Goal: Task Accomplishment & Management: Use online tool/utility

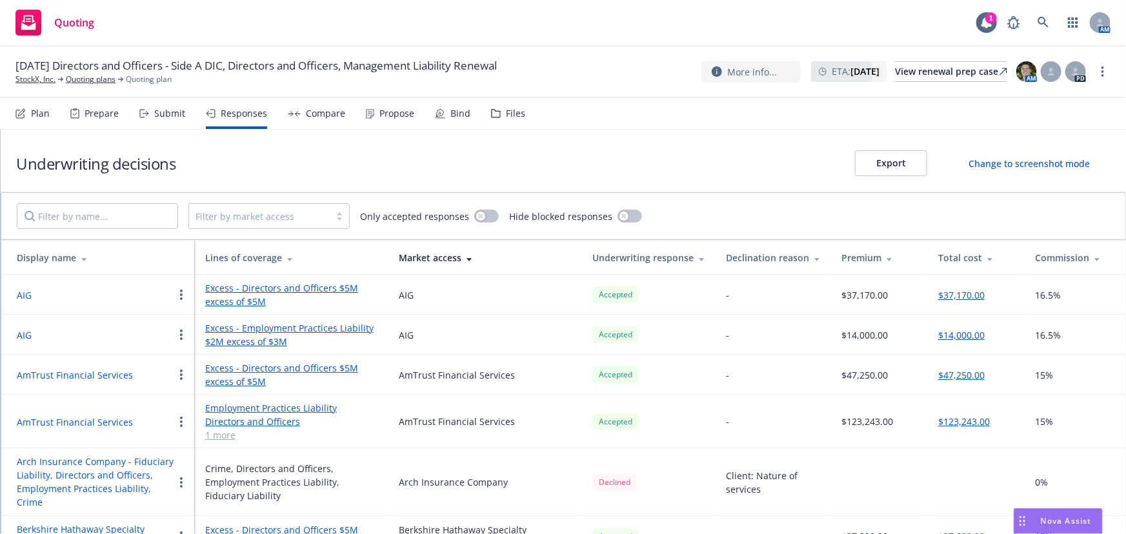
scroll to position [279, 0]
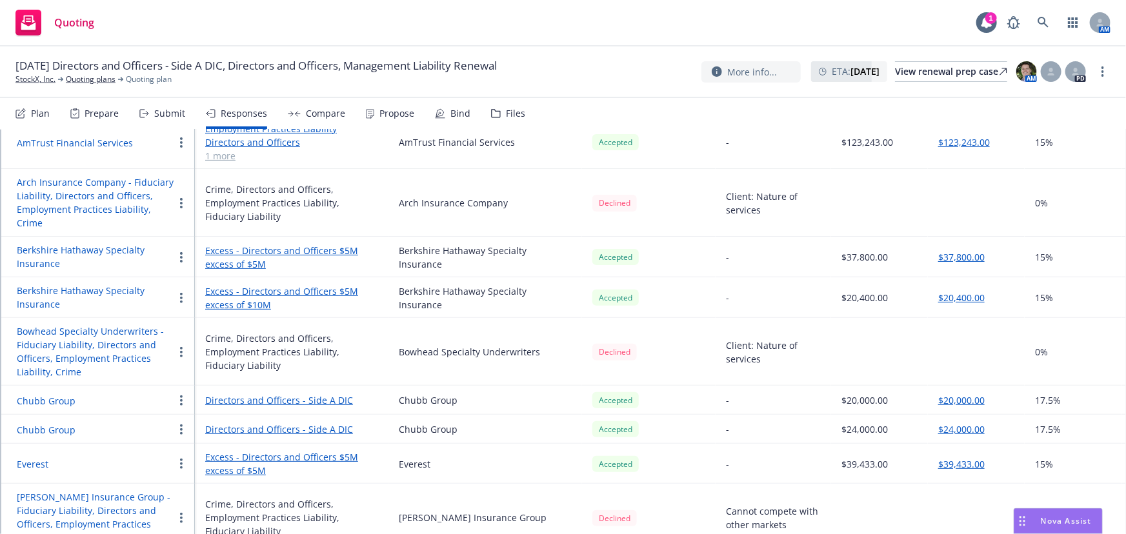
click at [707, 230] on td "Declined" at bounding box center [649, 203] width 134 height 68
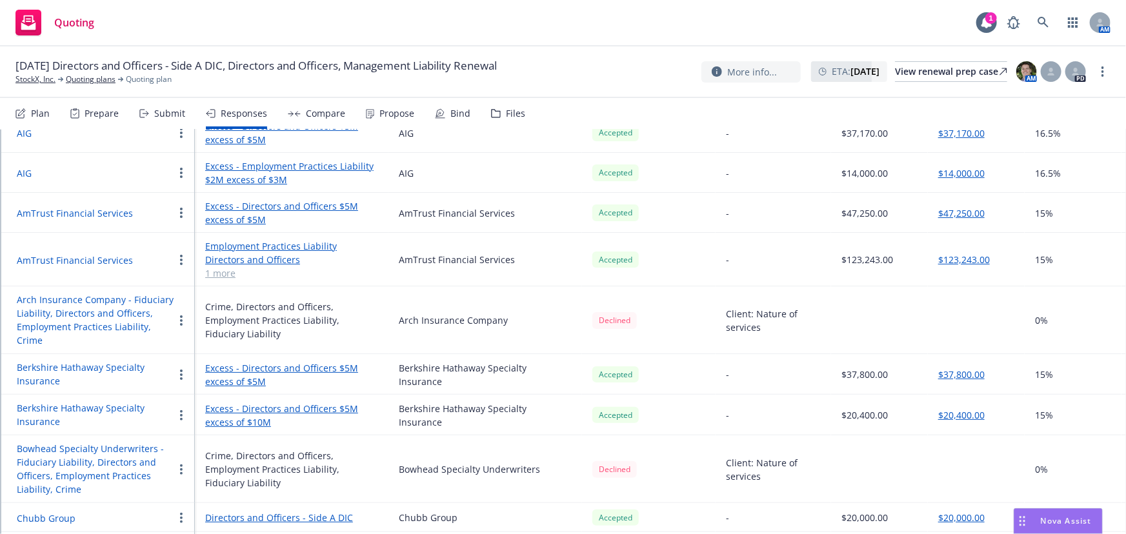
scroll to position [0, 0]
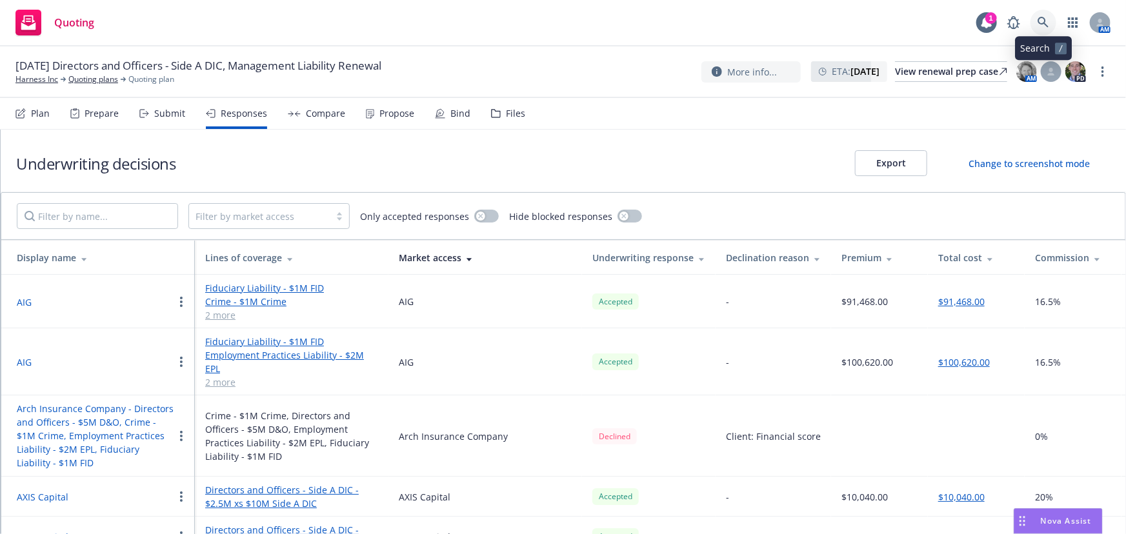
click at [1041, 18] on icon at bounding box center [1043, 22] width 11 height 11
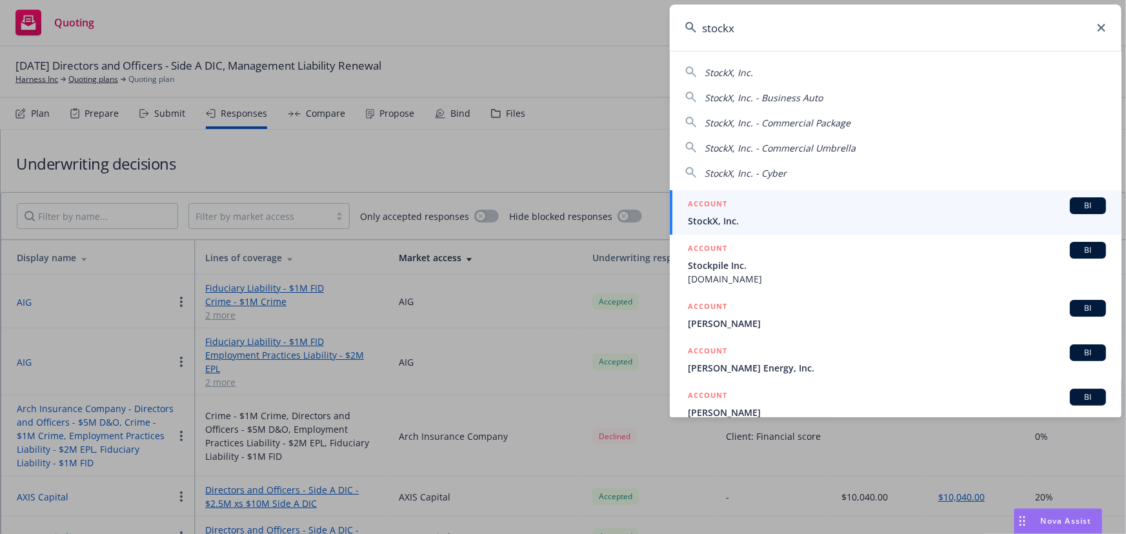
type input "stockx"
click at [868, 219] on span "StockX, Inc." at bounding box center [897, 221] width 418 height 14
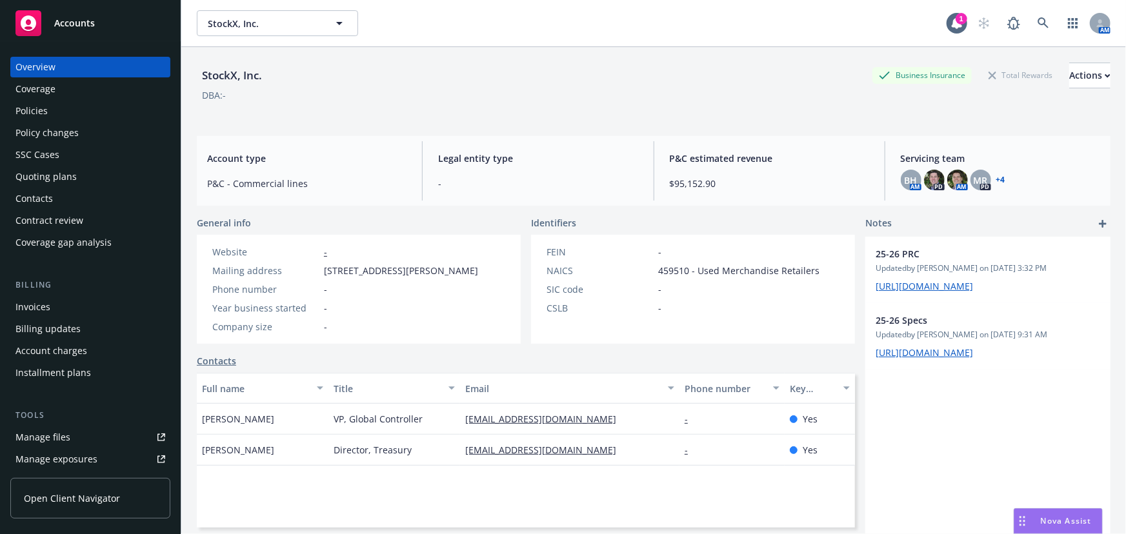
click at [86, 181] on div "Quoting plans" at bounding box center [90, 176] width 150 height 21
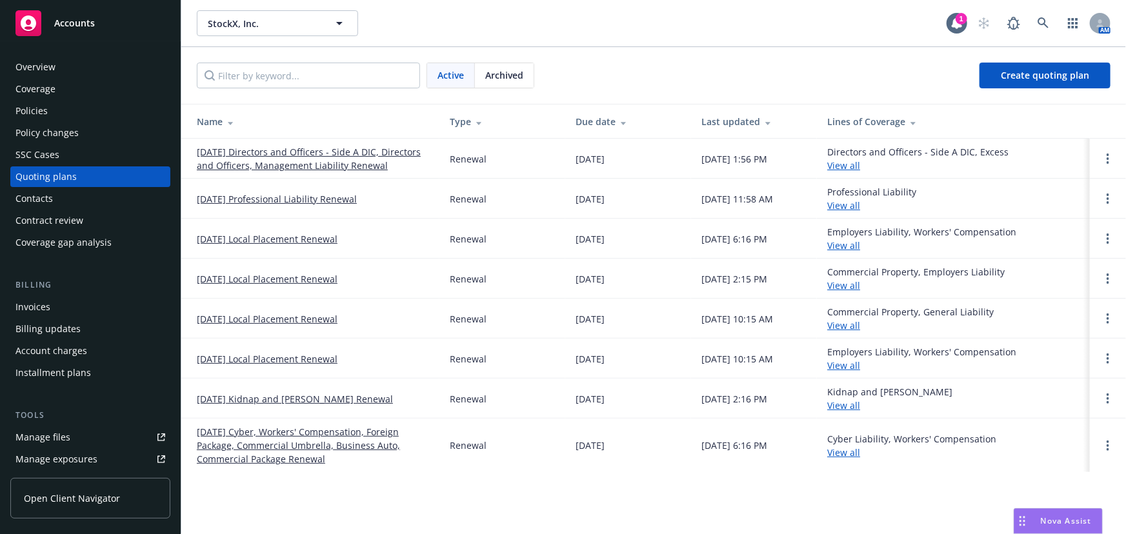
click at [277, 163] on link "08/31/25 Directors and Officers - Side A DIC, Directors and Officers, Managemen…" at bounding box center [313, 158] width 232 height 27
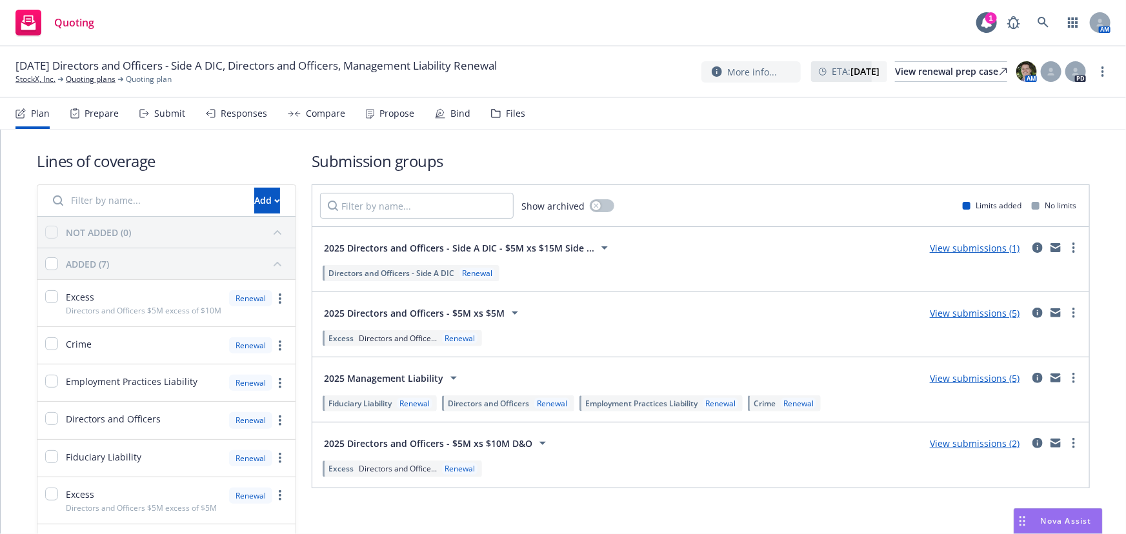
click at [260, 115] on div "Responses" at bounding box center [244, 113] width 46 height 10
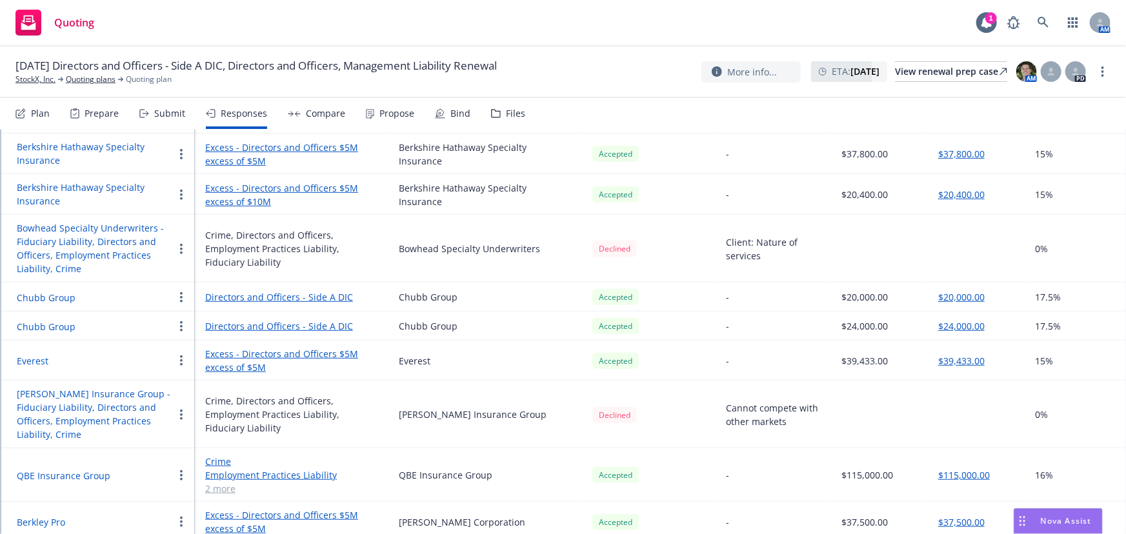
scroll to position [397, 0]
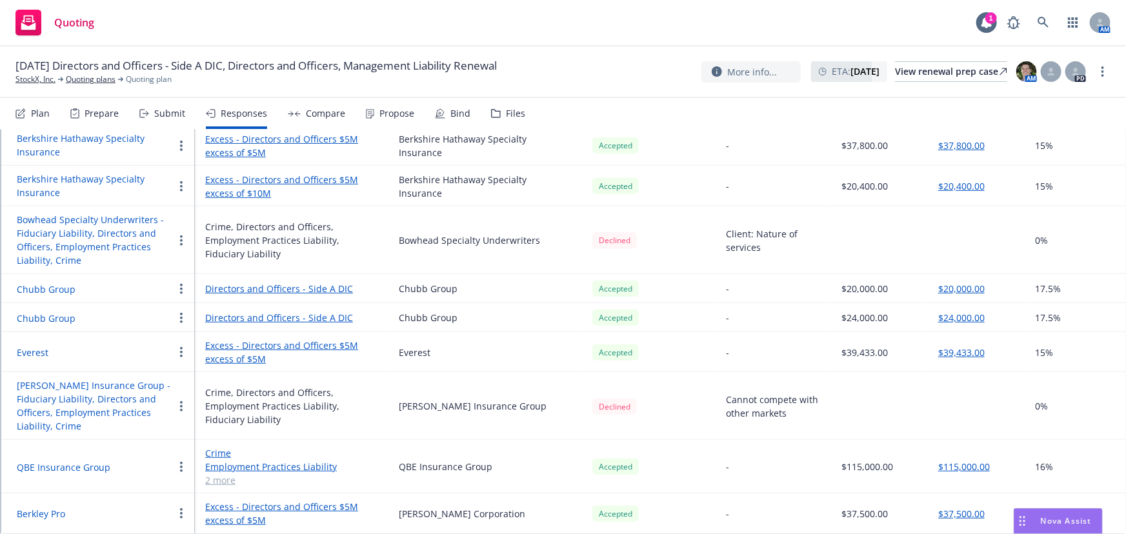
click at [97, 462] on button "QBE Insurance Group" at bounding box center [64, 468] width 94 height 14
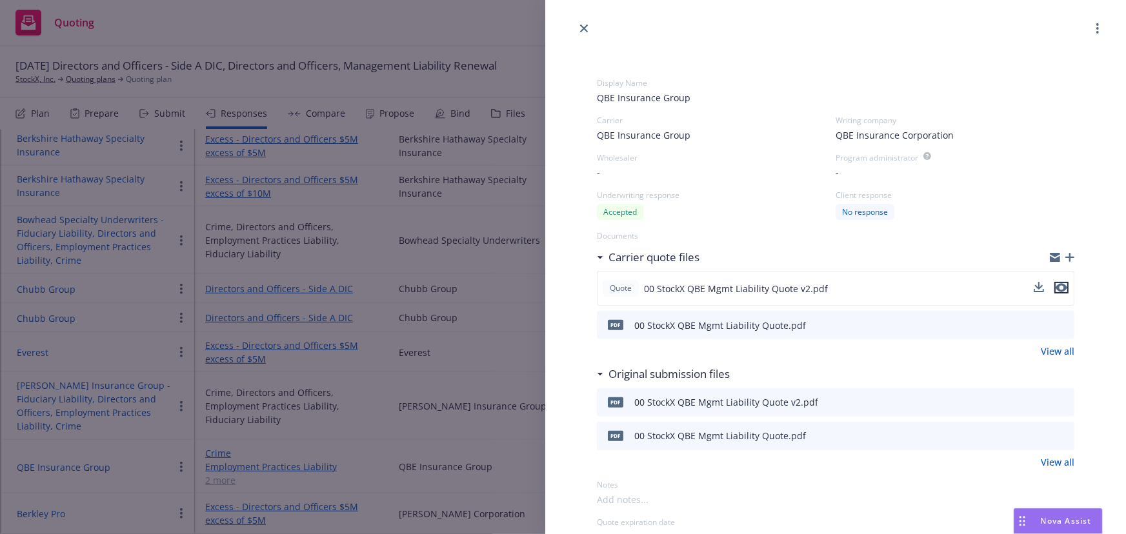
click at [1056, 288] on icon "preview file" at bounding box center [1062, 287] width 12 height 9
click at [590, 29] on link "close" at bounding box center [583, 28] width 15 height 15
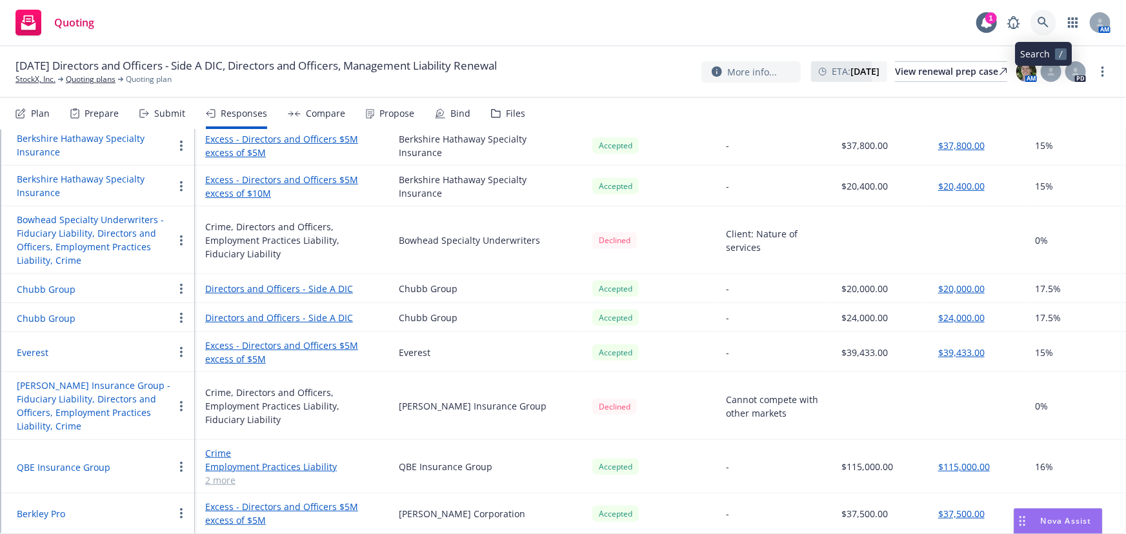
click at [1050, 23] on link at bounding box center [1043, 23] width 26 height 26
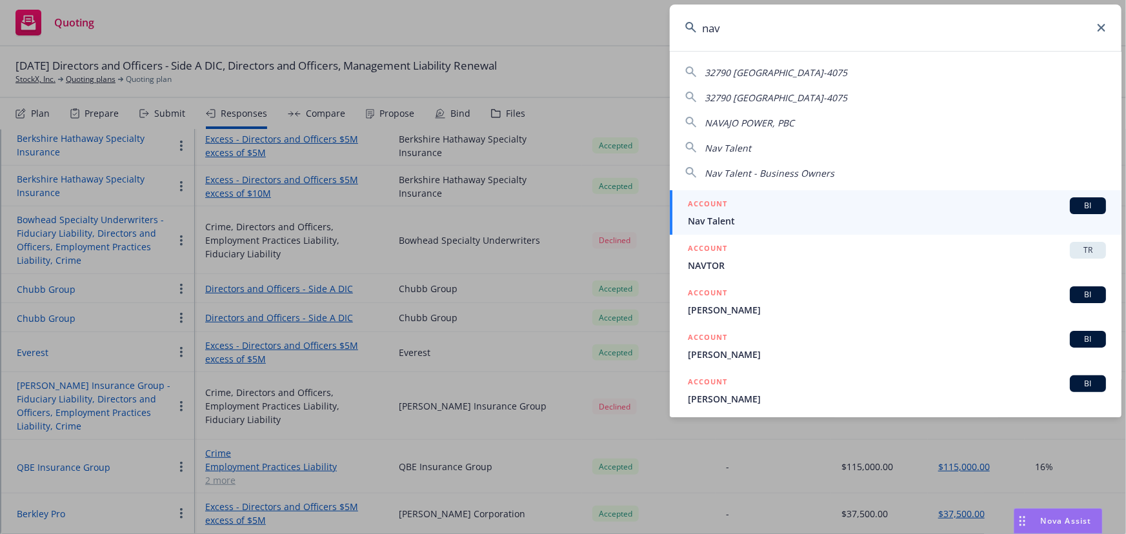
drag, startPoint x: 789, startPoint y: 30, endPoint x: 607, endPoint y: 26, distance: 182.7
click at [607, 26] on div "nav 32790 NAVAJO TRL CATHEDRAL CITY, CA 92234-4075 32790 NAVAJO TRL CATHEDRAL C…" at bounding box center [563, 267] width 1126 height 534
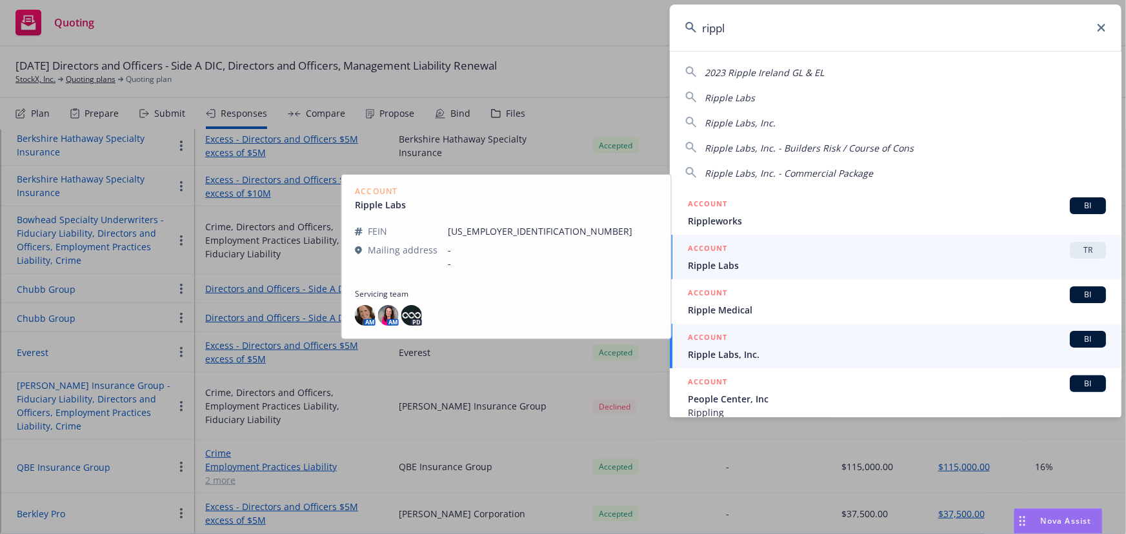
type input "rippl"
click at [750, 355] on span "Ripple Labs, Inc." at bounding box center [897, 355] width 418 height 14
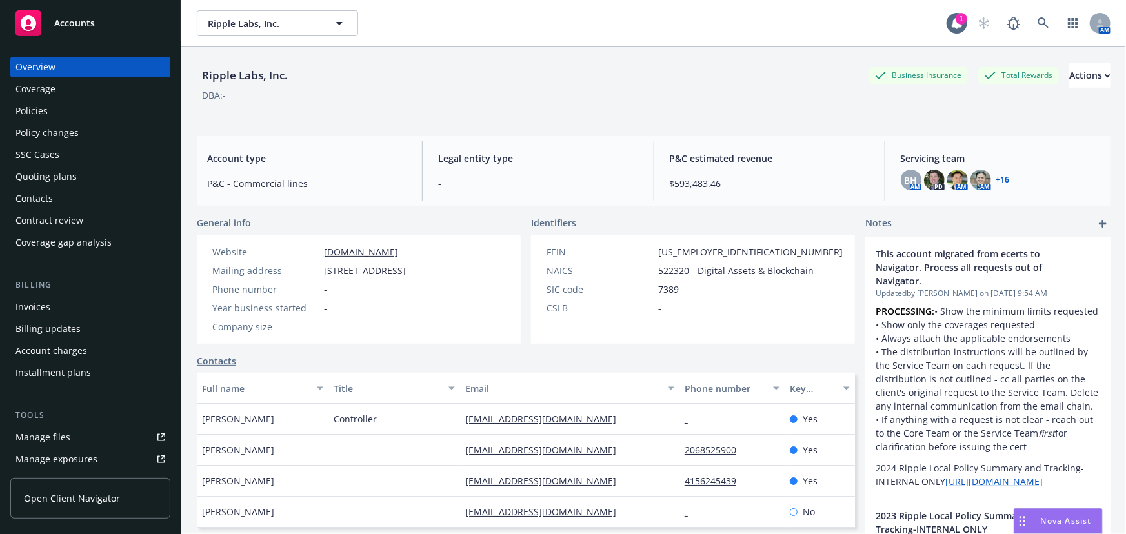
click at [85, 181] on div "Quoting plans" at bounding box center [90, 176] width 150 height 21
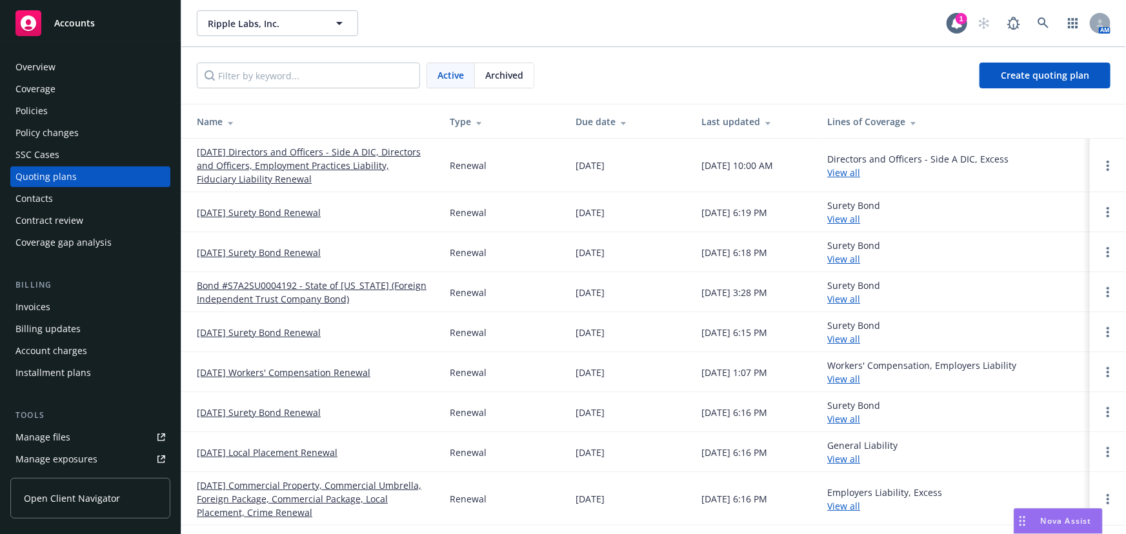
click at [403, 166] on link "[DATE] Directors and Officers - Side A DIC, Directors and Officers, Employment …" at bounding box center [313, 165] width 232 height 41
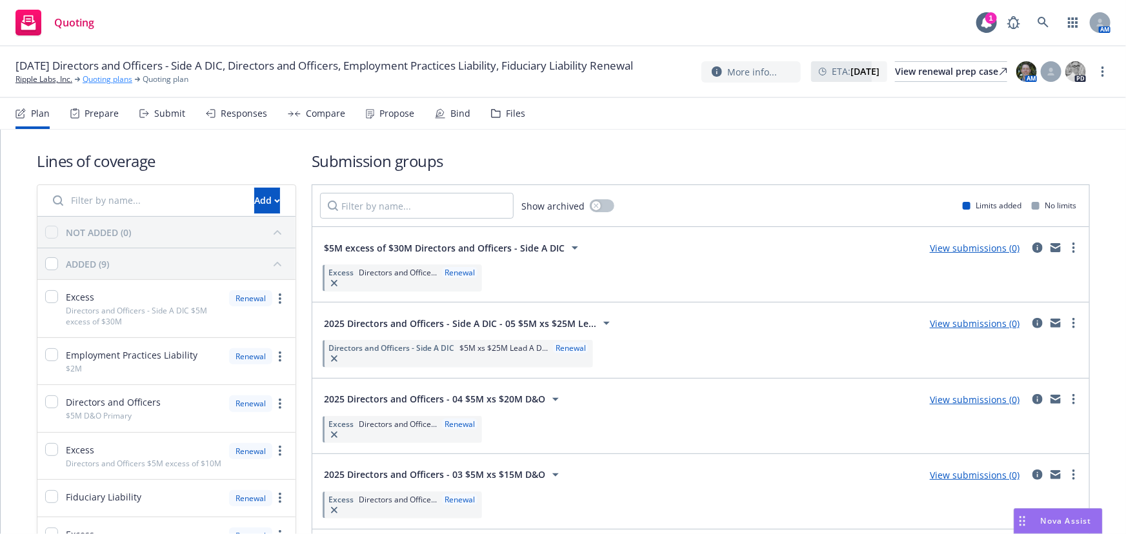
click at [124, 85] on link "Quoting plans" at bounding box center [108, 80] width 50 height 12
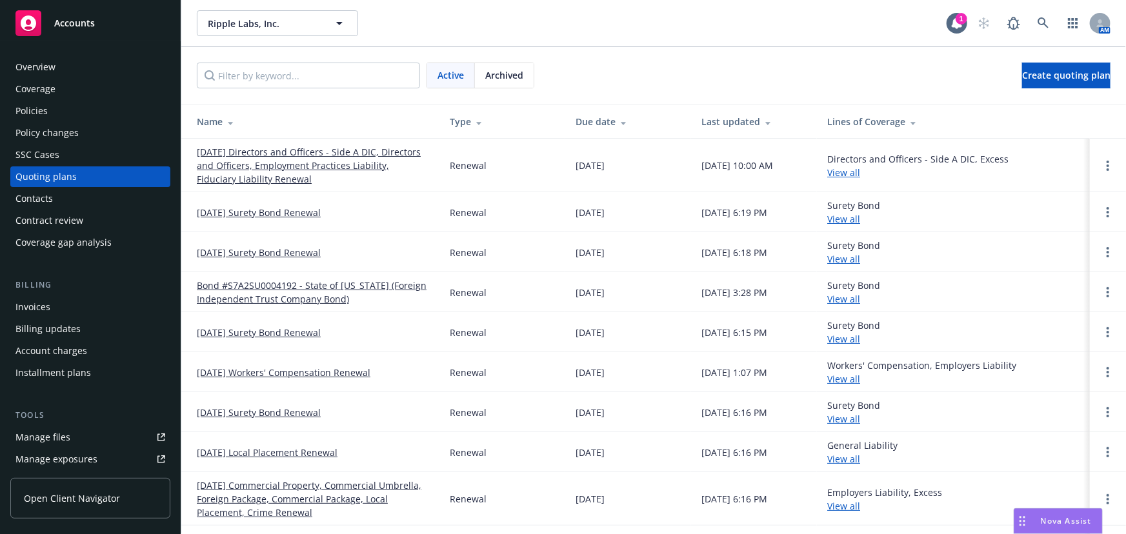
click at [339, 160] on link "08/31/25 Directors and Officers - Side A DIC, Directors and Officers, Employmen…" at bounding box center [313, 165] width 232 height 41
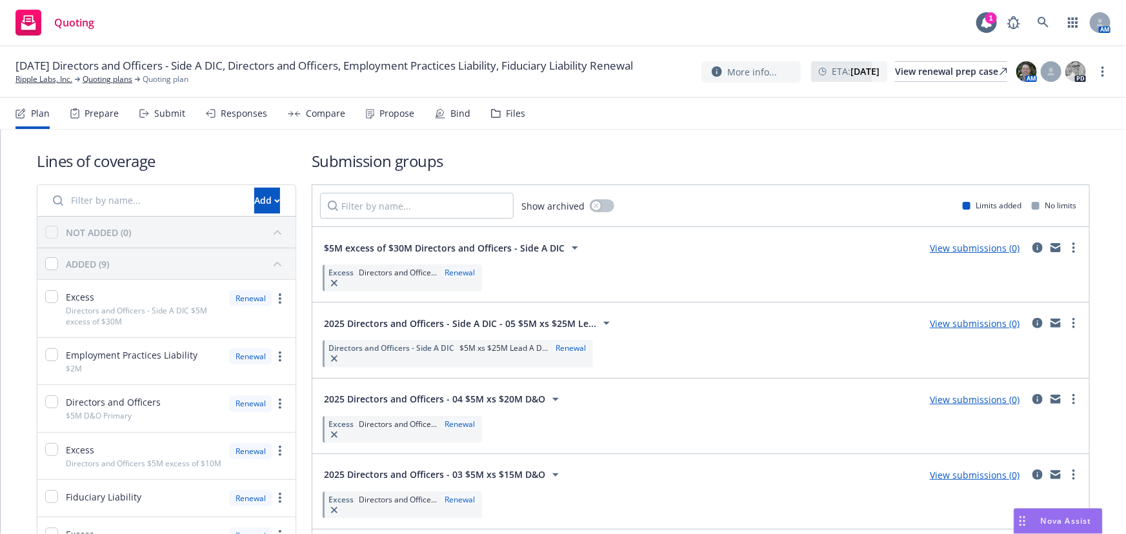
click at [260, 119] on div "Responses" at bounding box center [244, 113] width 46 height 10
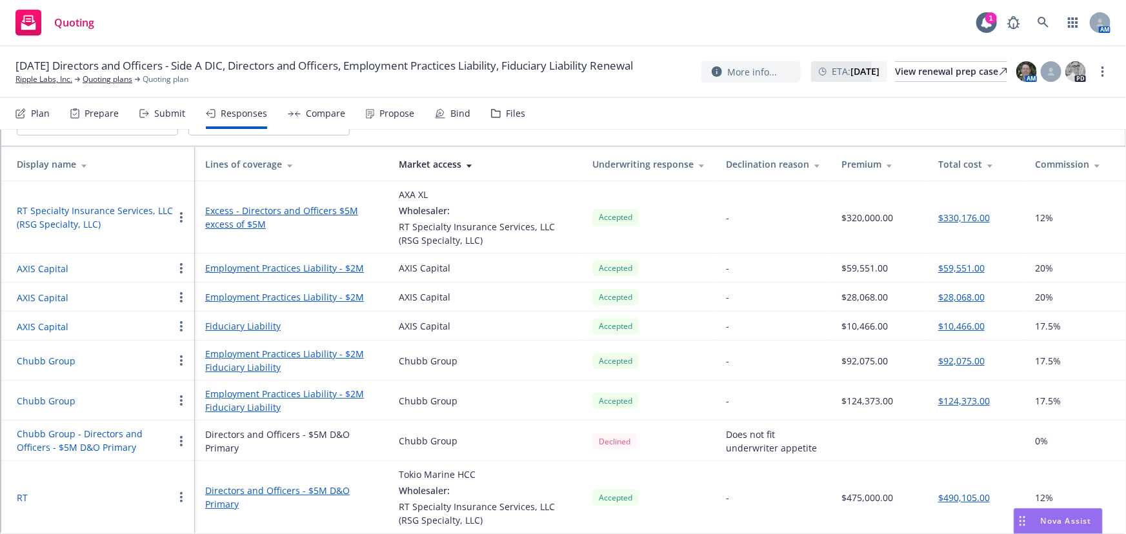
scroll to position [101, 0]
click at [314, 261] on link "Employment Practices Liability - $2M" at bounding box center [291, 268] width 173 height 14
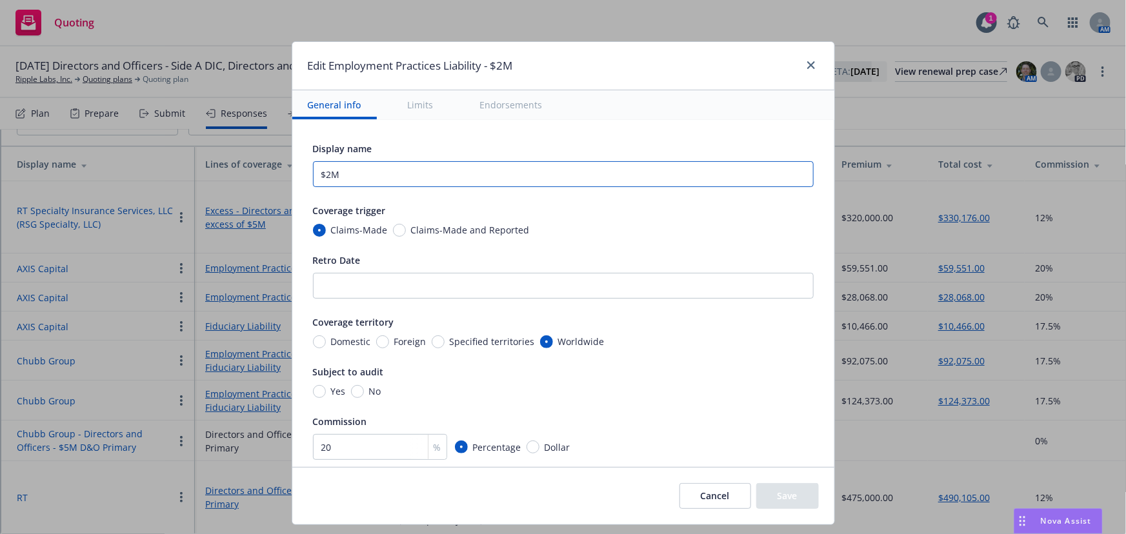
click at [323, 172] on input "$2M" at bounding box center [563, 174] width 501 height 26
type input "$5M"
click at [794, 490] on button "Save" at bounding box center [787, 496] width 63 height 26
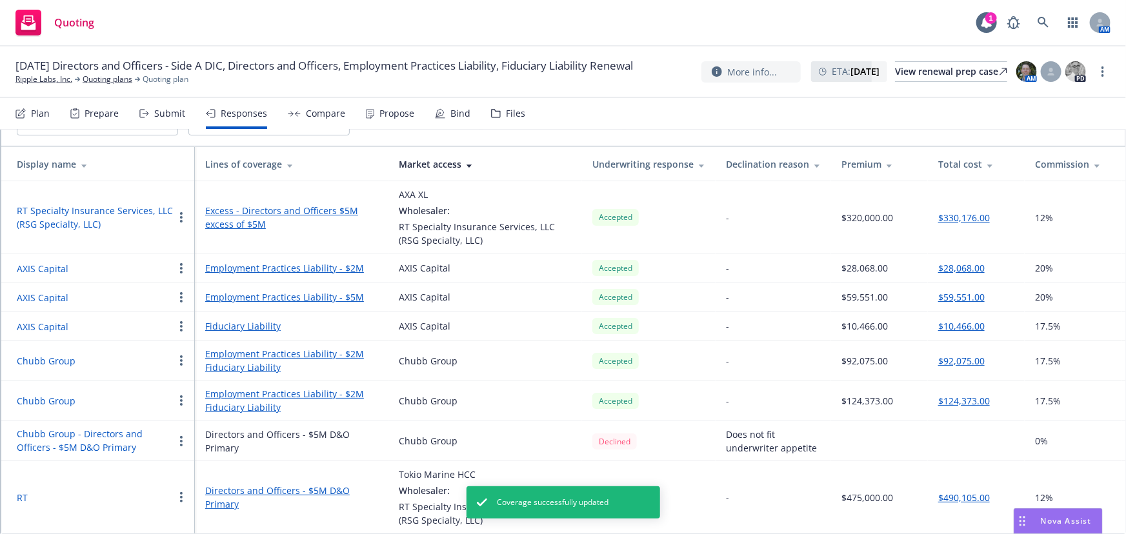
click at [326, 264] on link "Employment Practices Liability - $2M" at bounding box center [291, 268] width 173 height 14
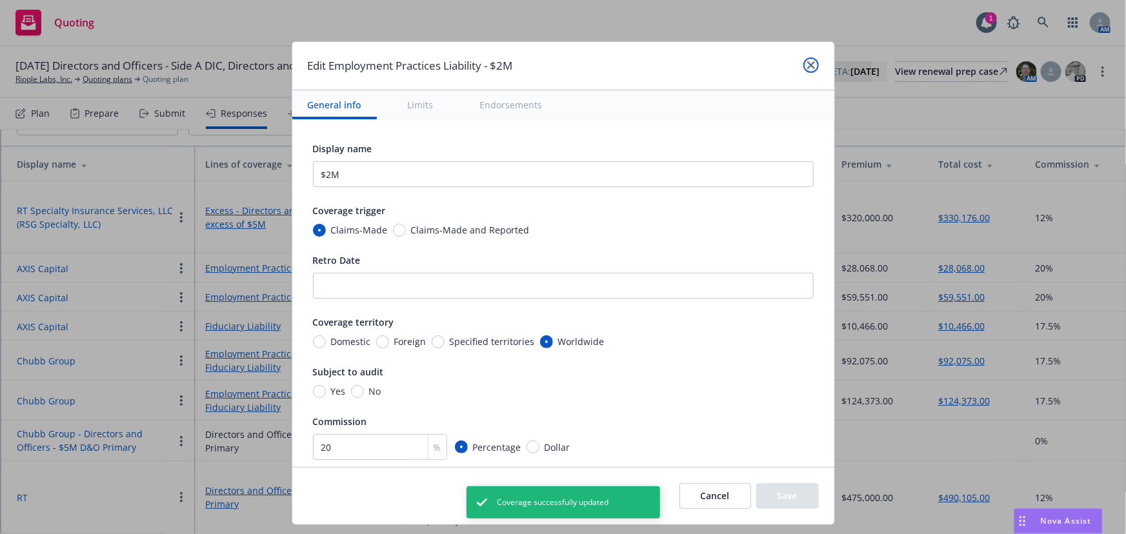
click at [803, 65] on link "close" at bounding box center [810, 64] width 15 height 15
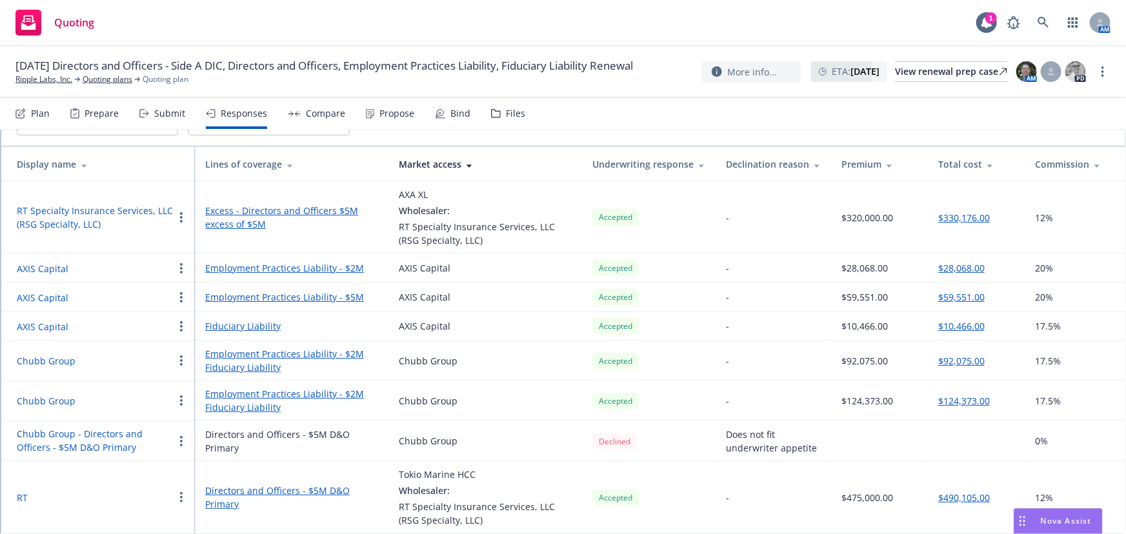
click at [337, 261] on link "Employment Practices Liability - $2M" at bounding box center [291, 268] width 173 height 14
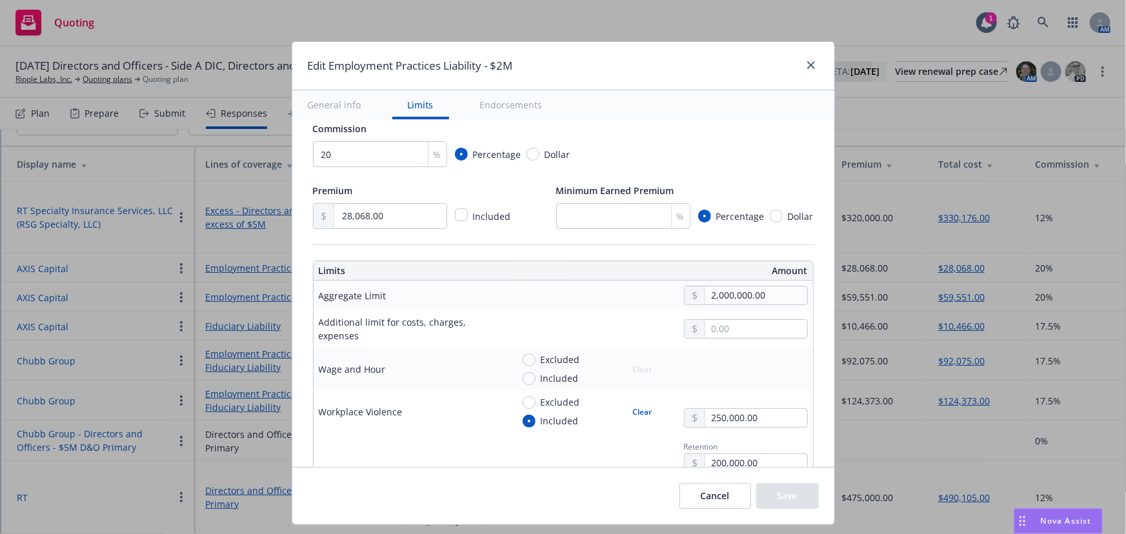
scroll to position [352, 0]
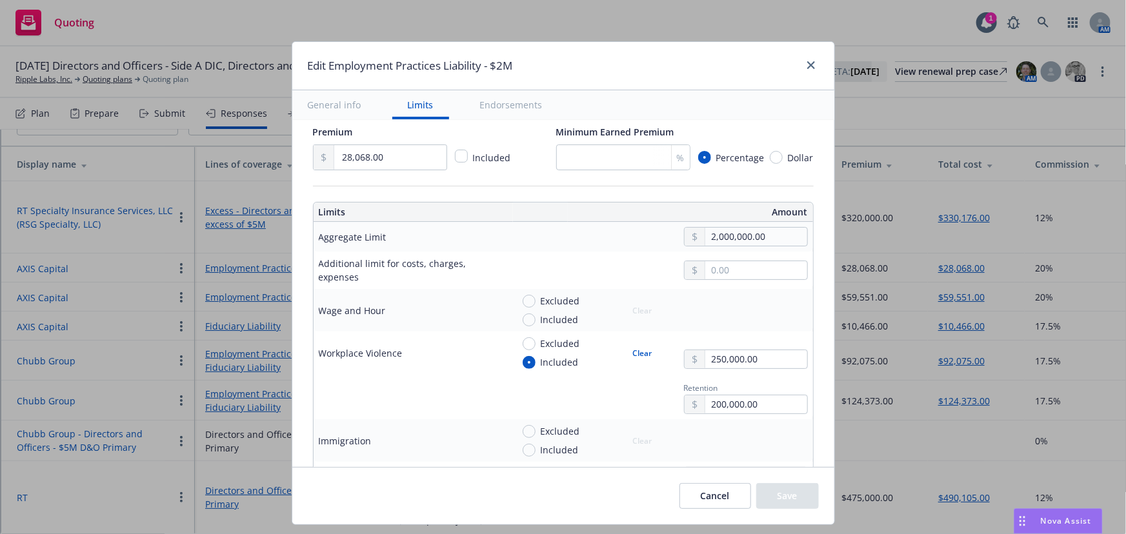
click at [723, 493] on button "Cancel" at bounding box center [715, 496] width 72 height 26
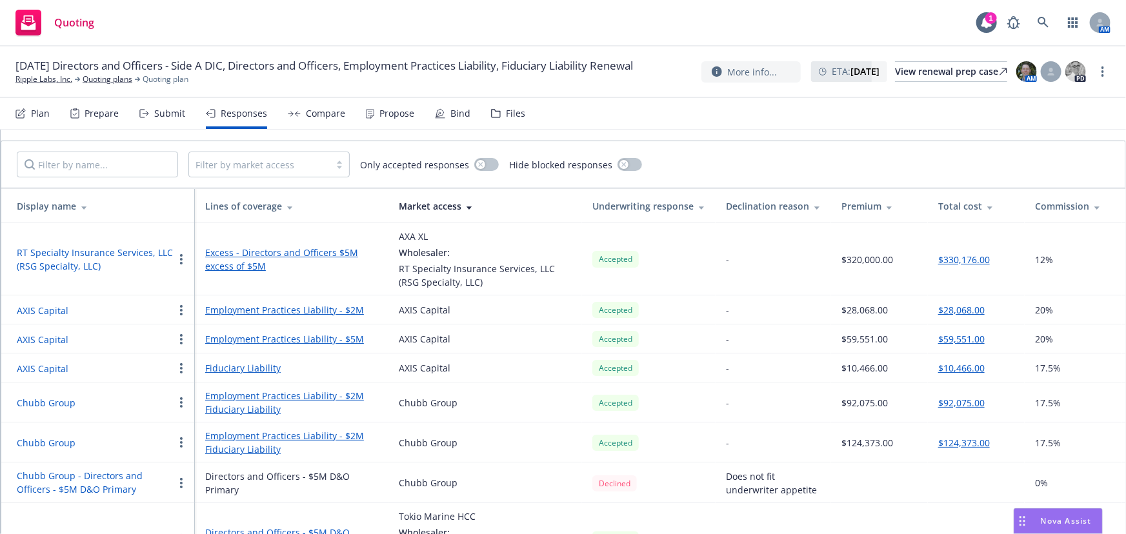
scroll to position [58, 0]
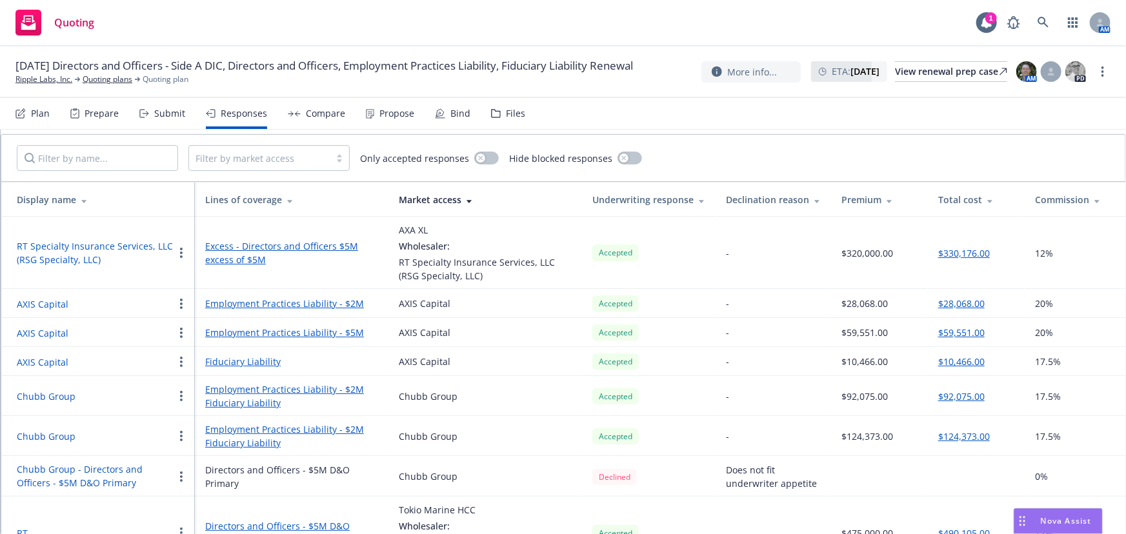
click at [506, 110] on div "Files" at bounding box center [515, 113] width 19 height 10
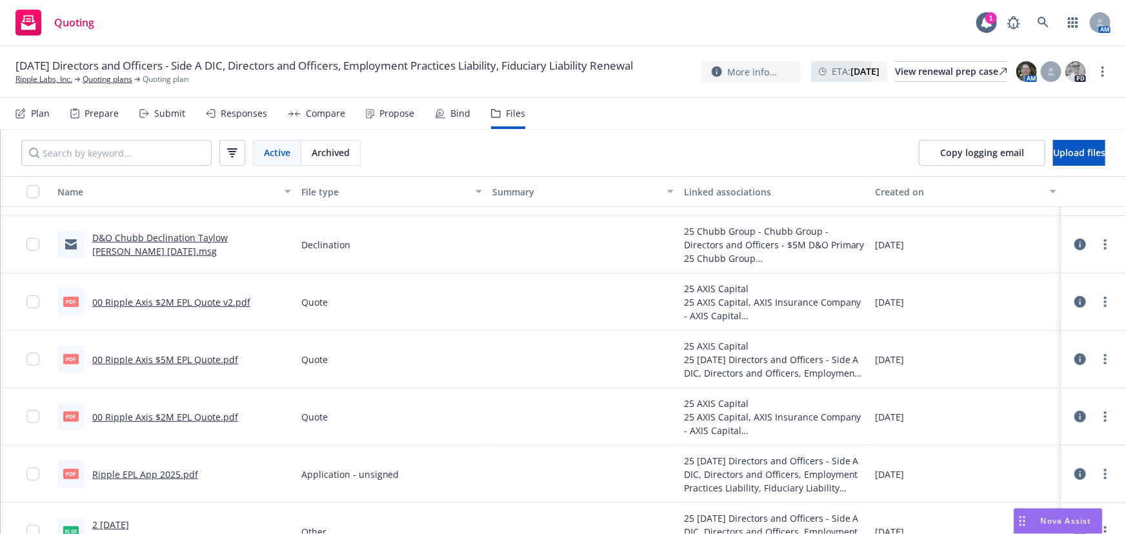
scroll to position [176, 0]
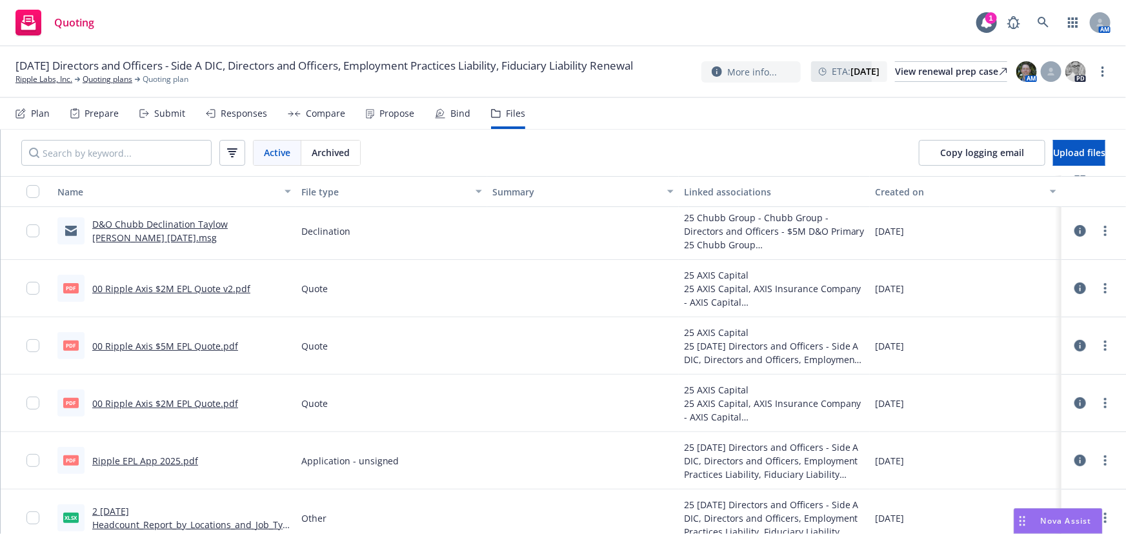
click at [178, 116] on div "Submit" at bounding box center [169, 113] width 31 height 10
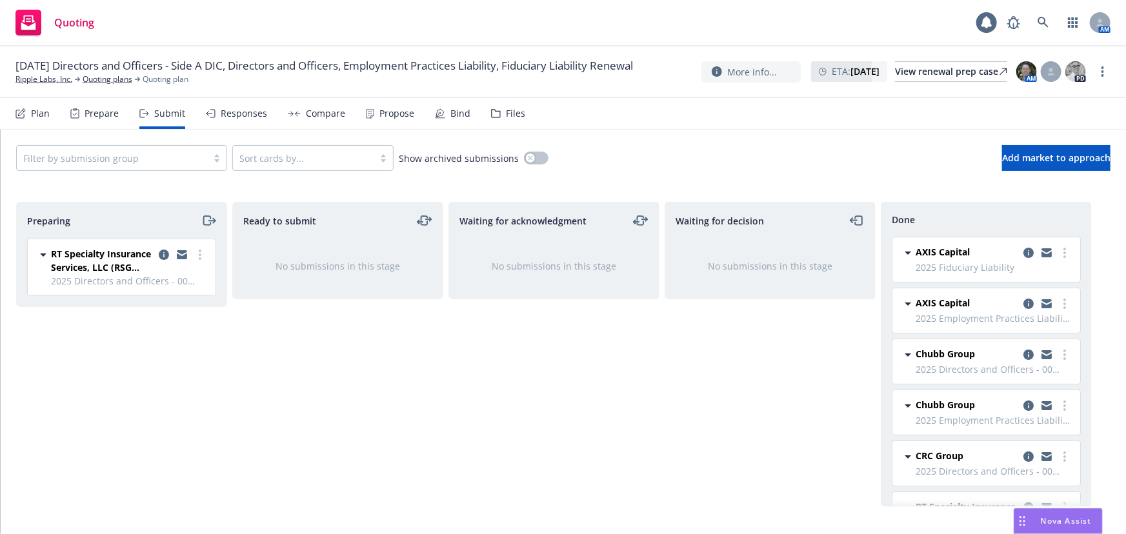
click at [506, 110] on div "Files" at bounding box center [515, 113] width 19 height 10
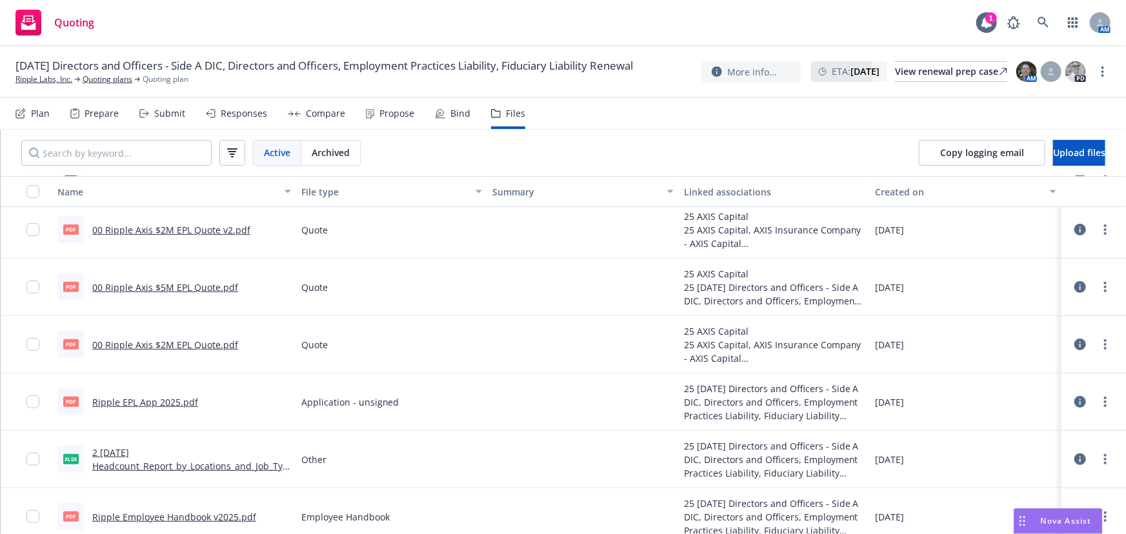
scroll to position [117, 0]
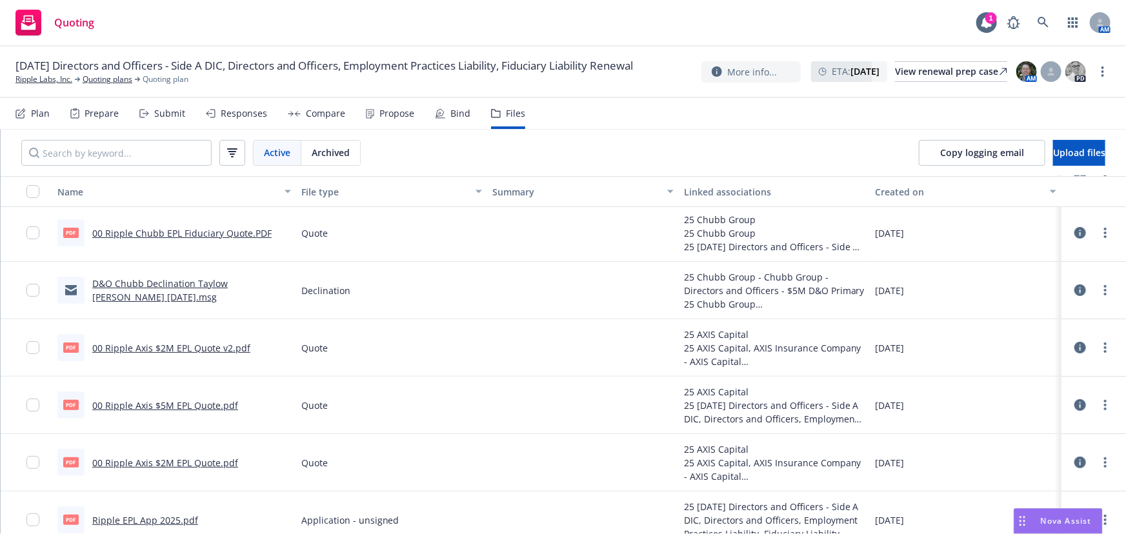
click at [236, 345] on link "00 Ripple Axis $2M EPL Quote v2.pdf" at bounding box center [171, 348] width 158 height 12
click at [256, 118] on div "Responses" at bounding box center [244, 113] width 46 height 10
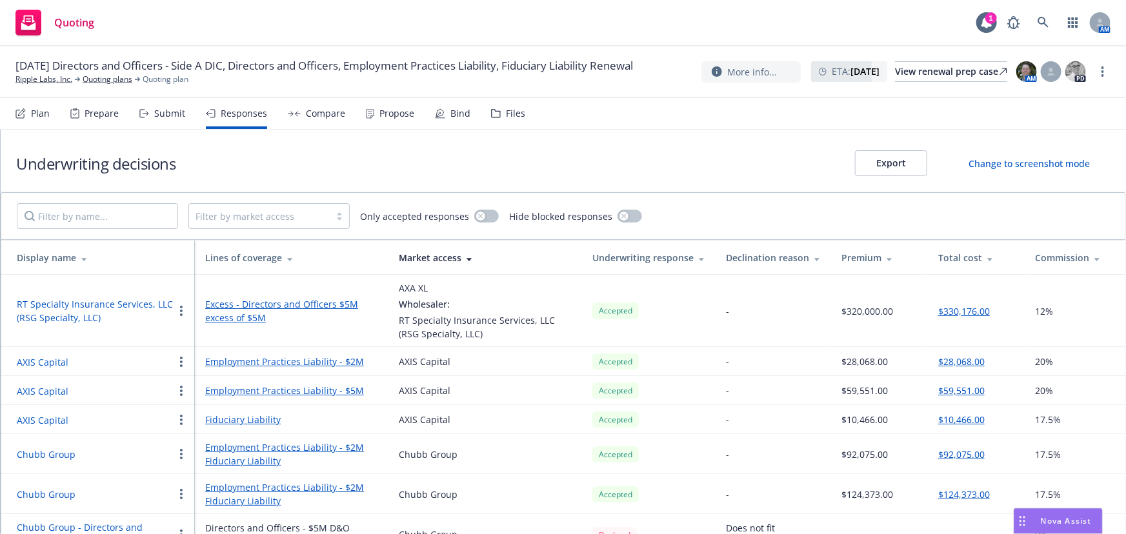
scroll to position [101, 0]
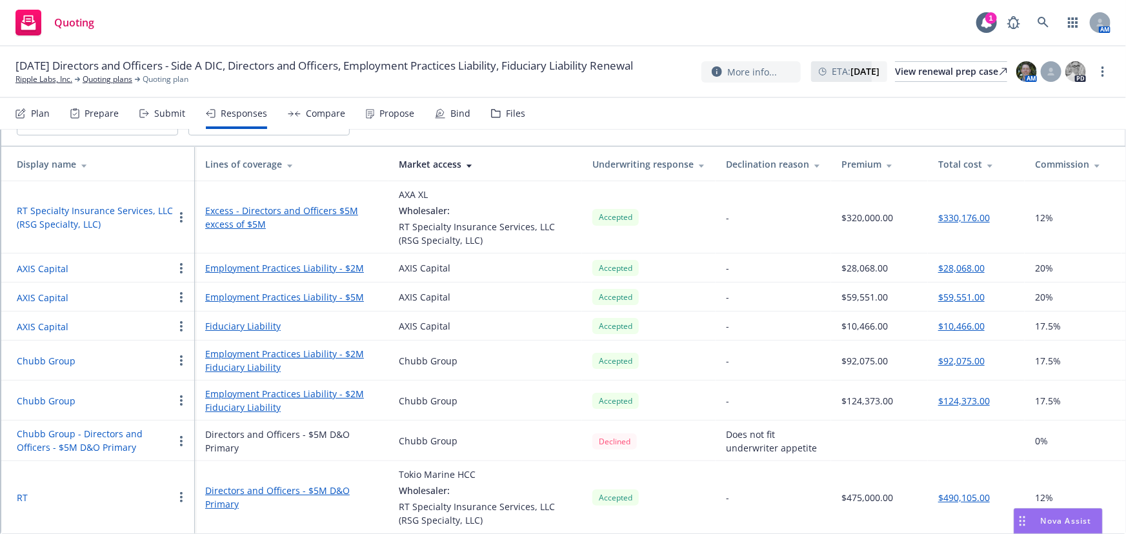
click at [336, 387] on link "Employment Practices Liability - $2M" at bounding box center [291, 394] width 173 height 14
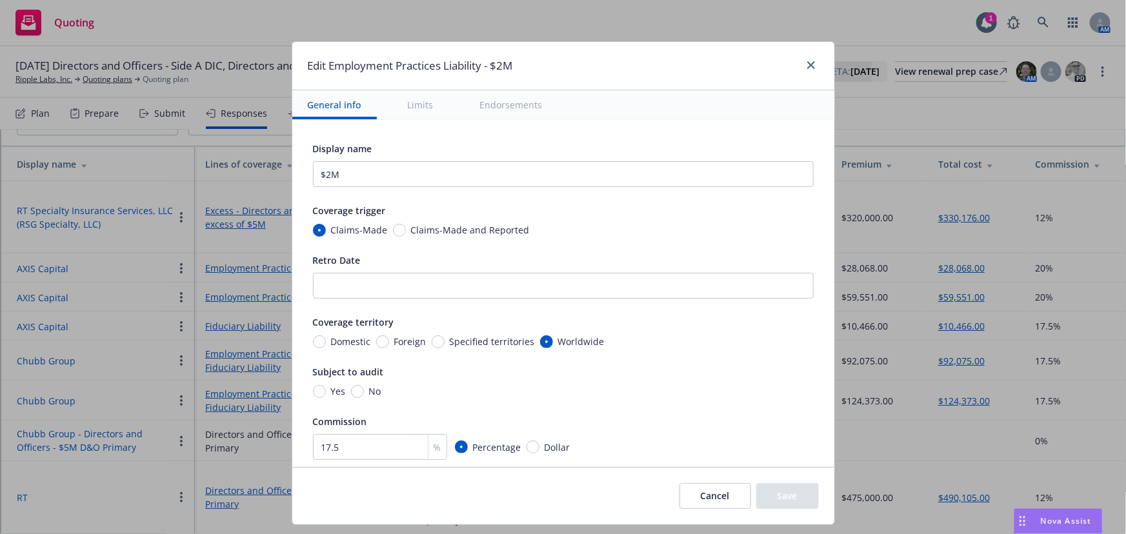
scroll to position [352, 0]
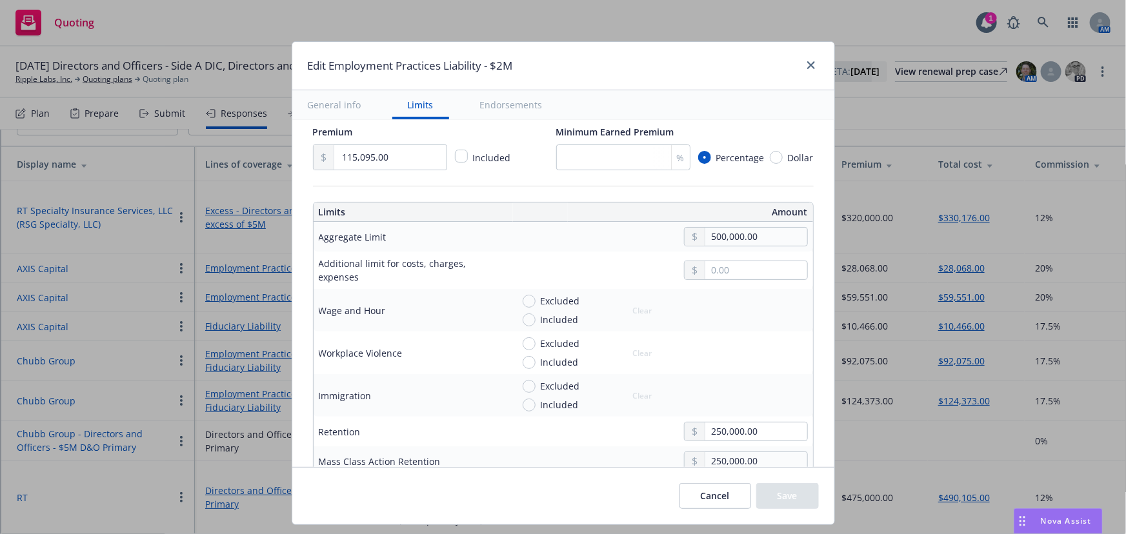
click at [725, 502] on button "Cancel" at bounding box center [715, 496] width 72 height 26
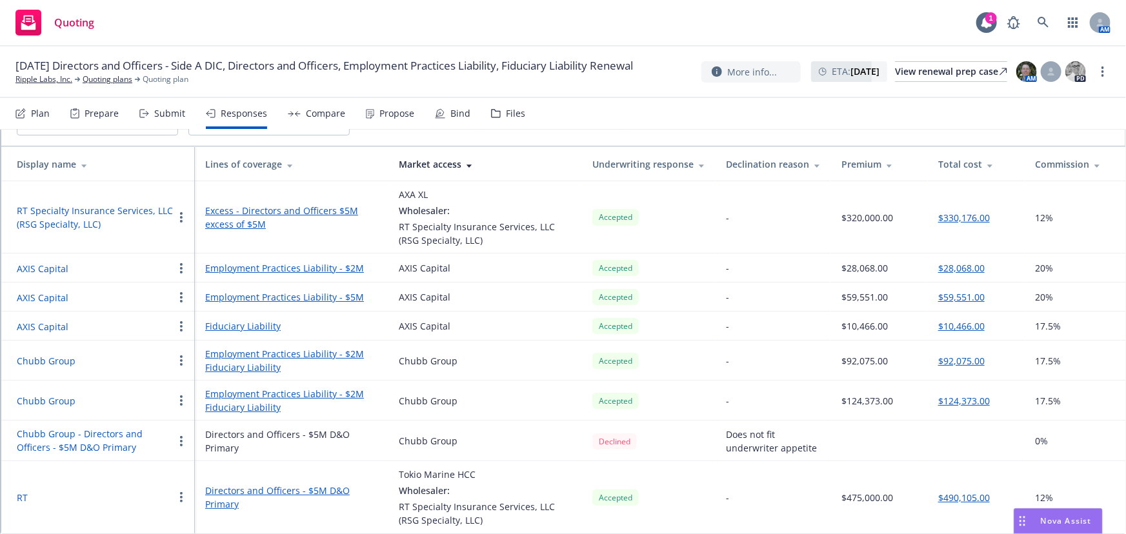
click at [305, 387] on link "Employment Practices Liability - $2M" at bounding box center [291, 394] width 173 height 14
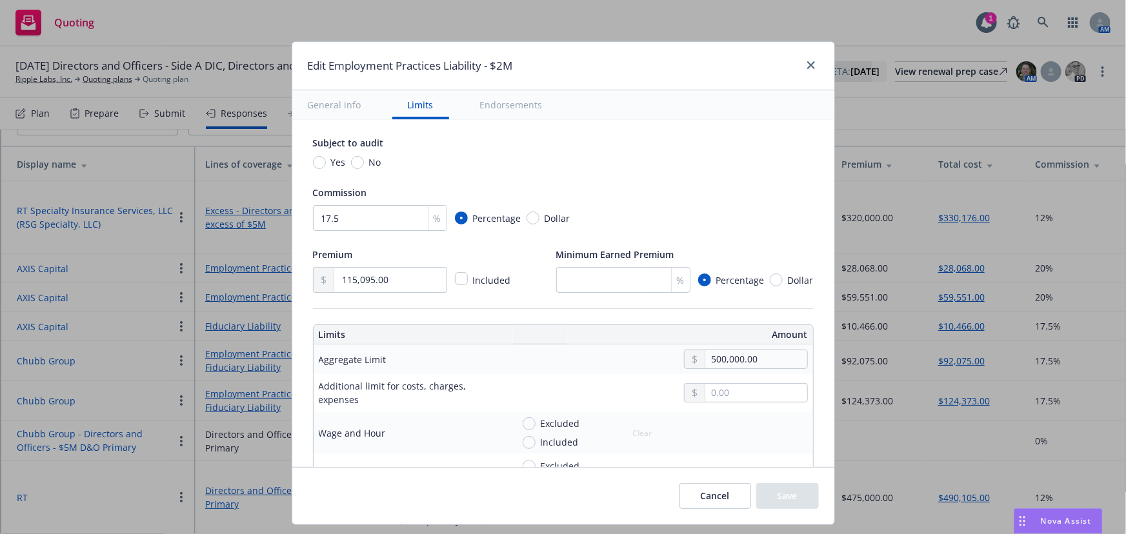
scroll to position [234, 0]
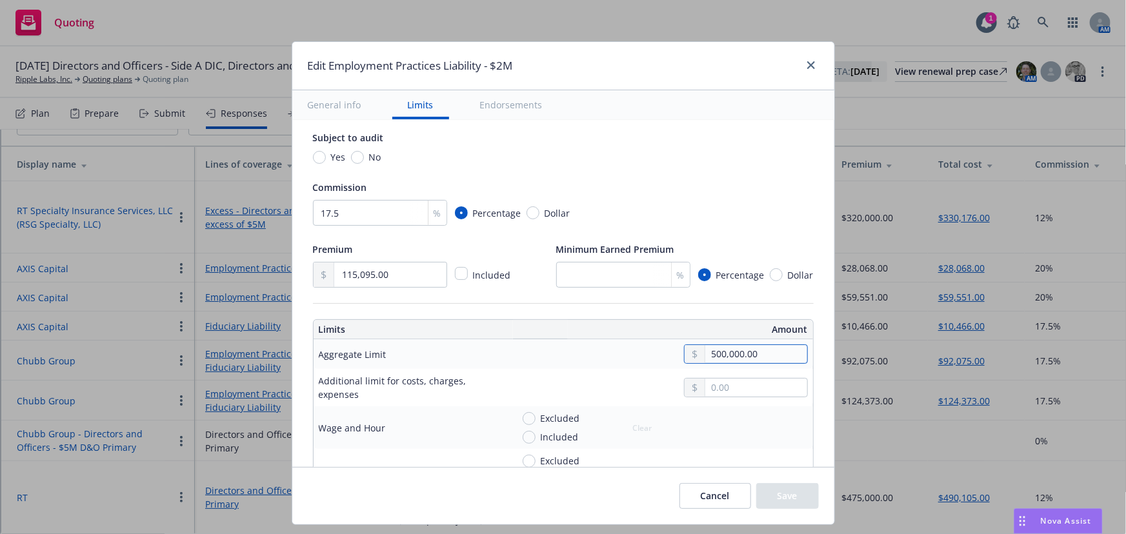
click at [767, 350] on input "500,000.00" at bounding box center [755, 354] width 101 height 18
click at [730, 353] on input "500,000.00" at bounding box center [755, 354] width 101 height 18
type input "5,000,000.00"
click at [771, 498] on button "Save" at bounding box center [787, 496] width 63 height 26
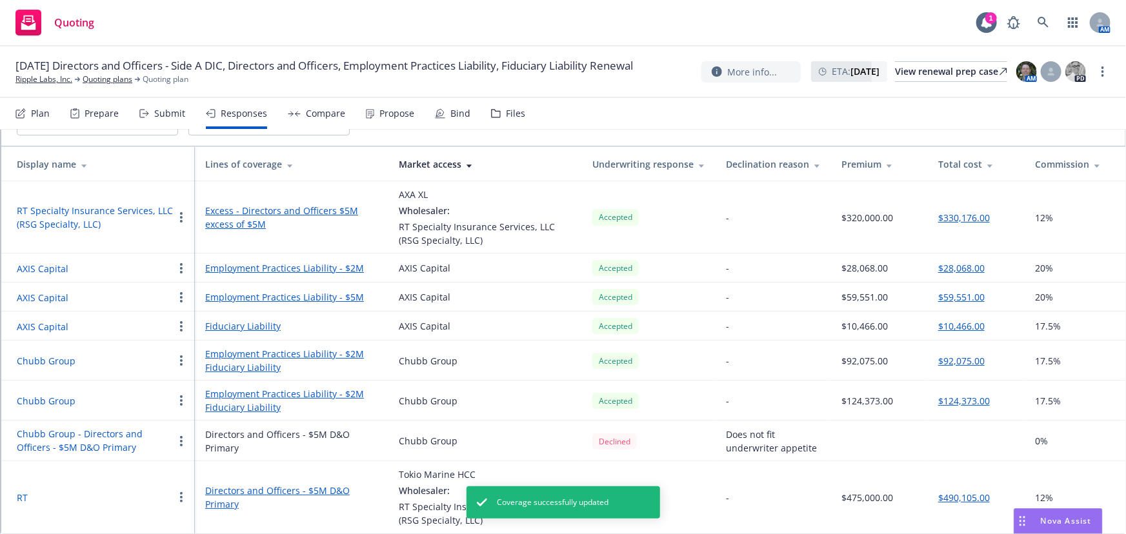
click at [295, 347] on link "Employment Practices Liability - $2M" at bounding box center [291, 354] width 173 height 14
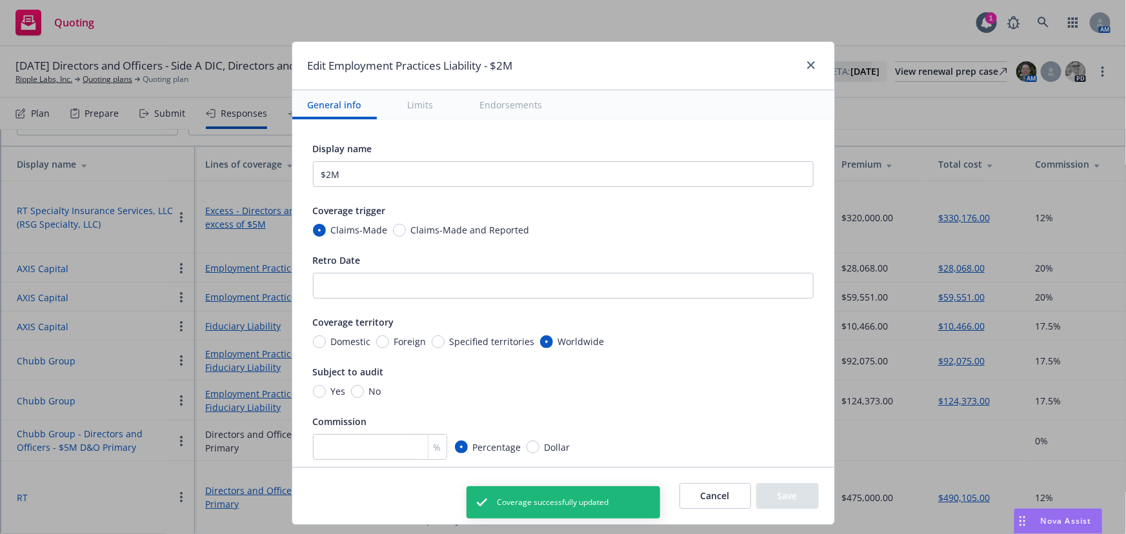
click at [700, 496] on button "Cancel" at bounding box center [715, 496] width 72 height 26
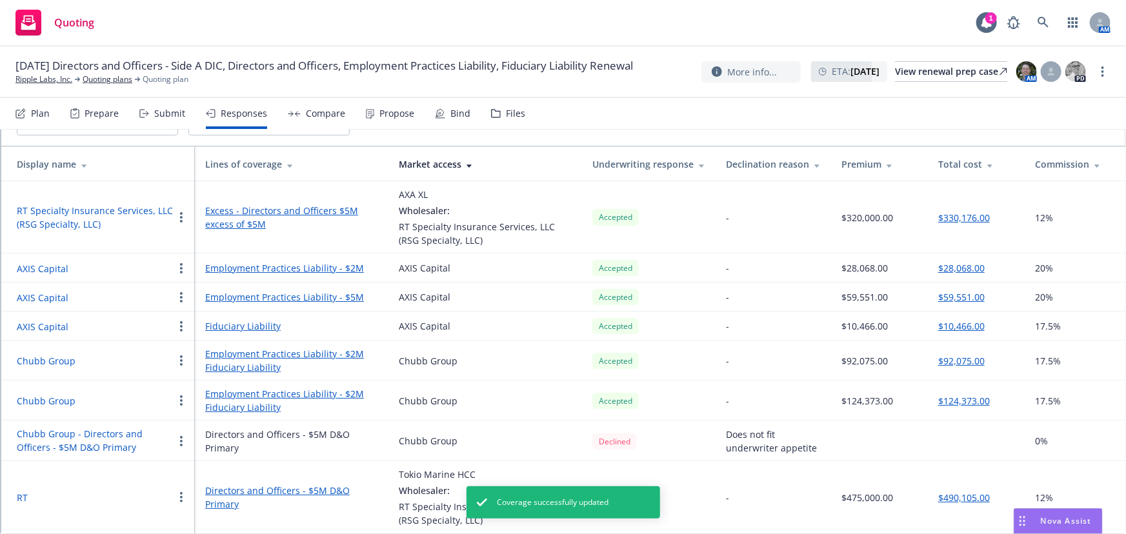
click at [343, 388] on link "Employment Practices Liability - $2M" at bounding box center [291, 394] width 173 height 14
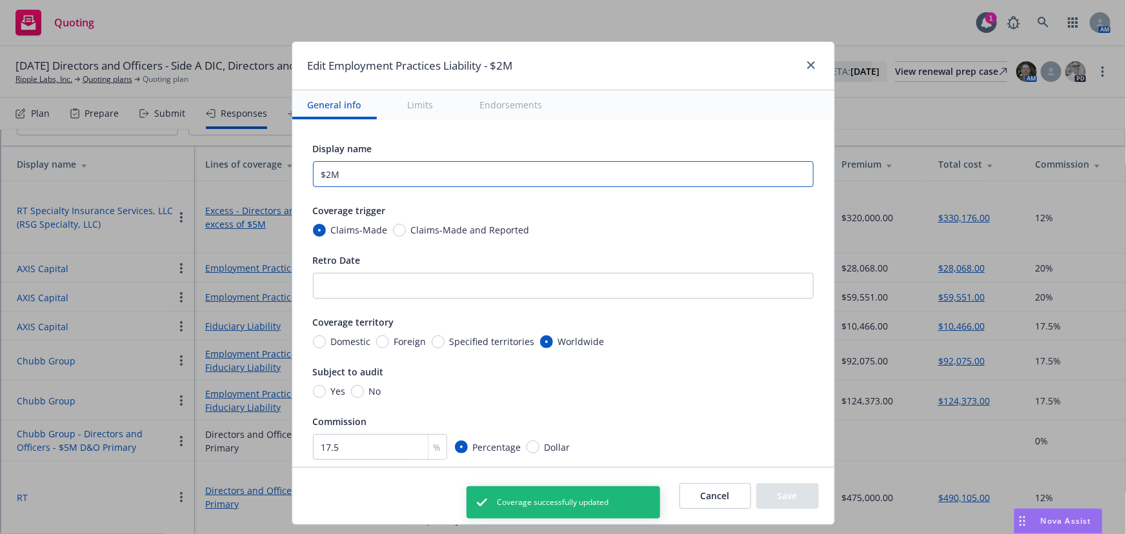
click at [326, 172] on input "$2M" at bounding box center [563, 174] width 501 height 26
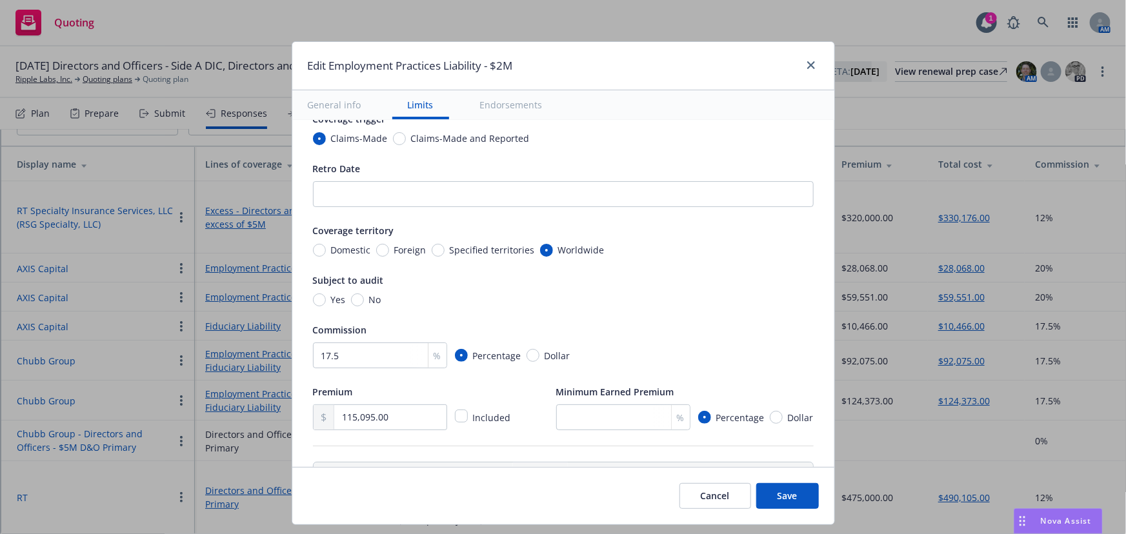
scroll to position [176, 0]
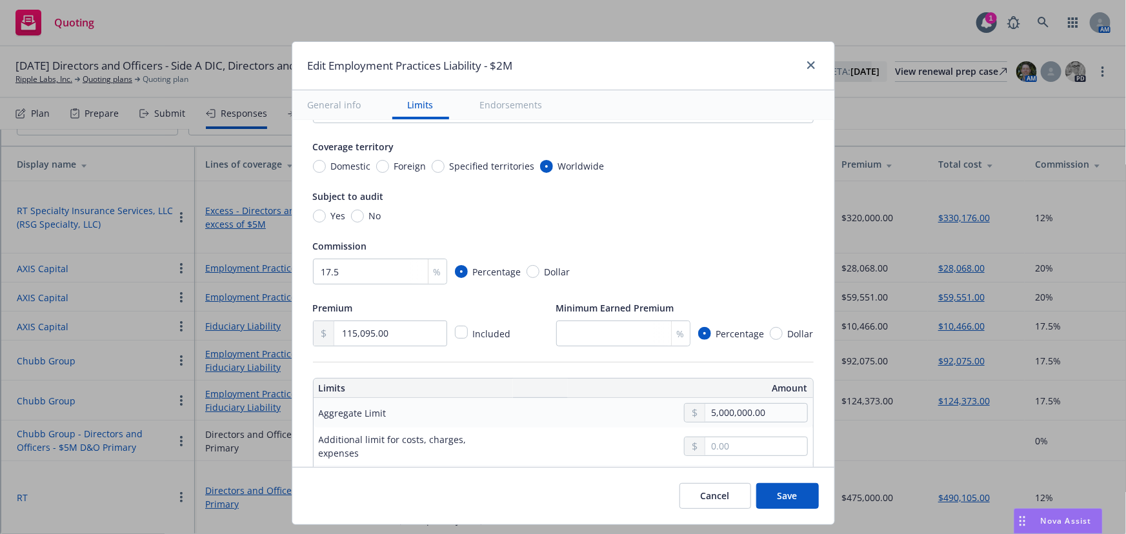
type input "$5M"
click at [805, 498] on button "Save" at bounding box center [787, 496] width 63 height 26
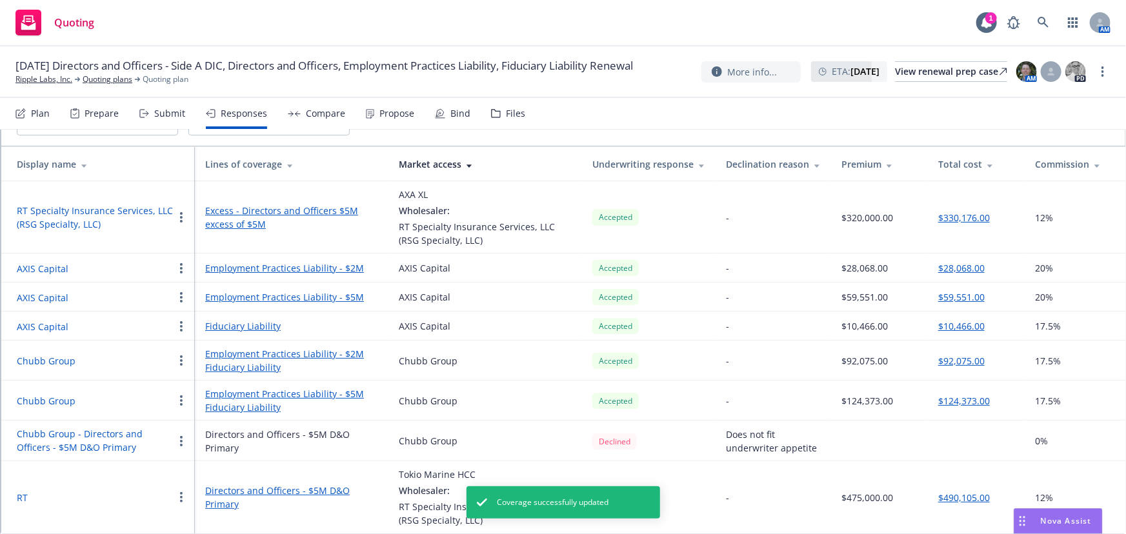
click at [510, 118] on div "Files" at bounding box center [515, 113] width 19 height 10
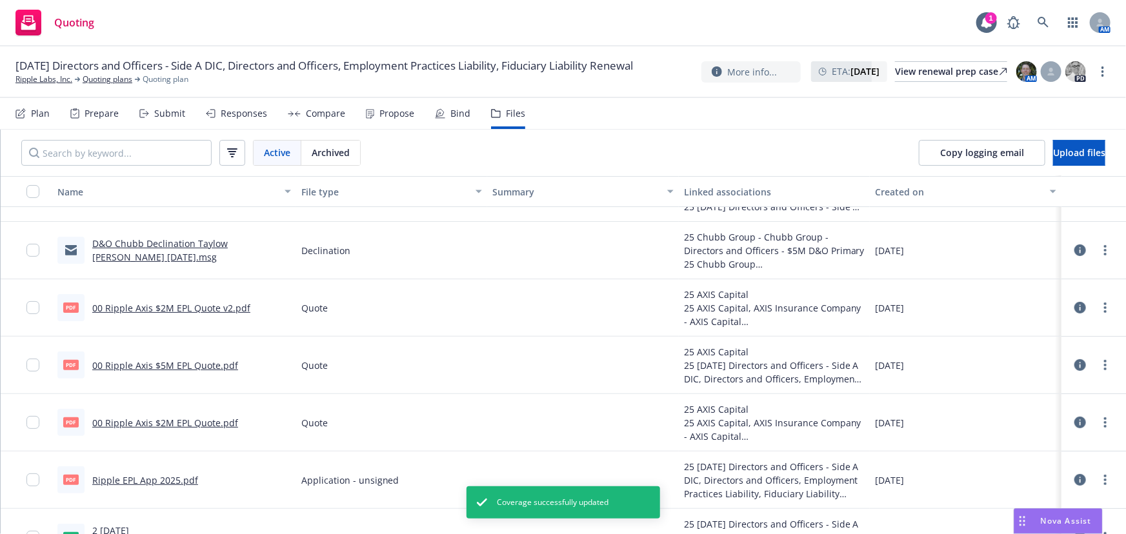
scroll to position [176, 0]
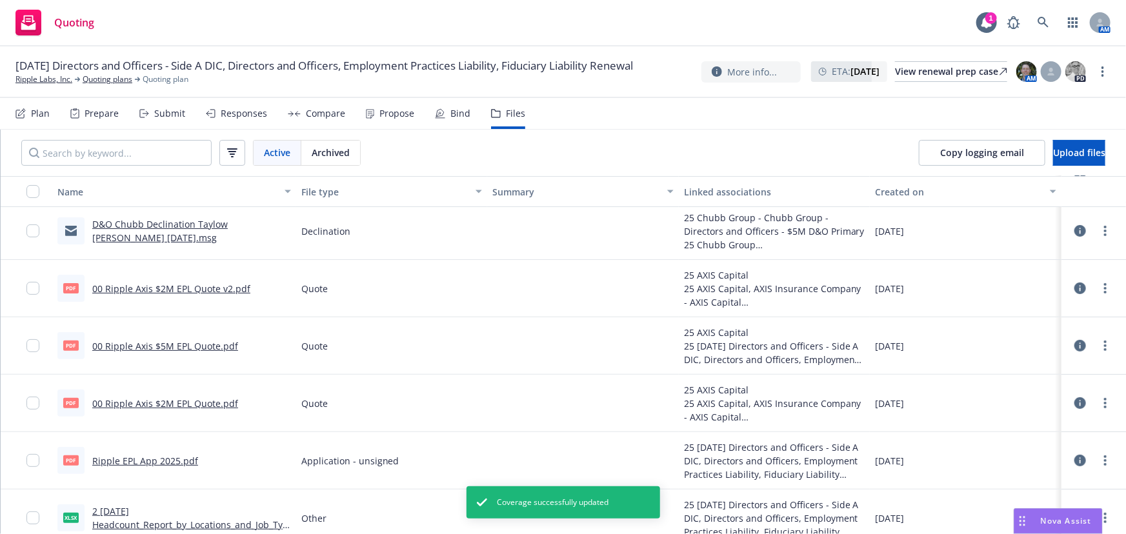
click at [189, 343] on link "00 Ripple Axis $5M EPL Quote.pdf" at bounding box center [165, 346] width 146 height 12
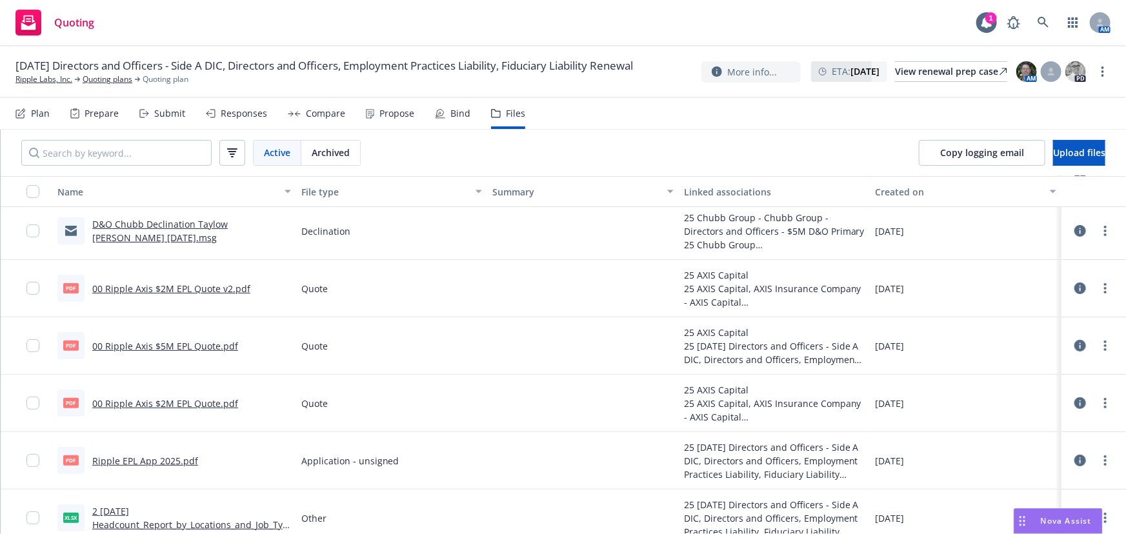
click at [175, 286] on link "00 Ripple Axis $2M EPL Quote v2.pdf" at bounding box center [171, 289] width 158 height 12
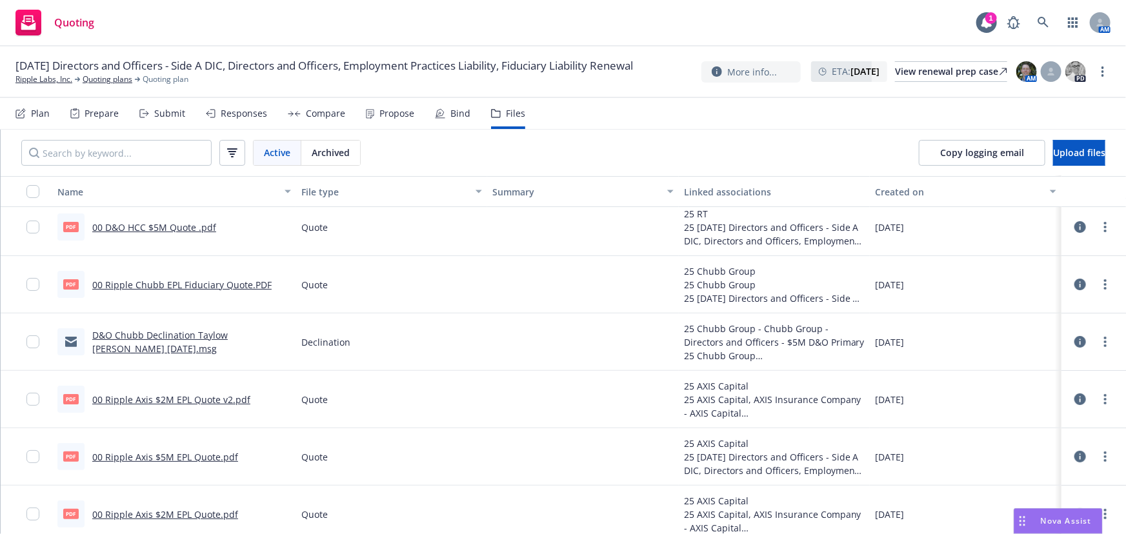
scroll to position [117, 0]
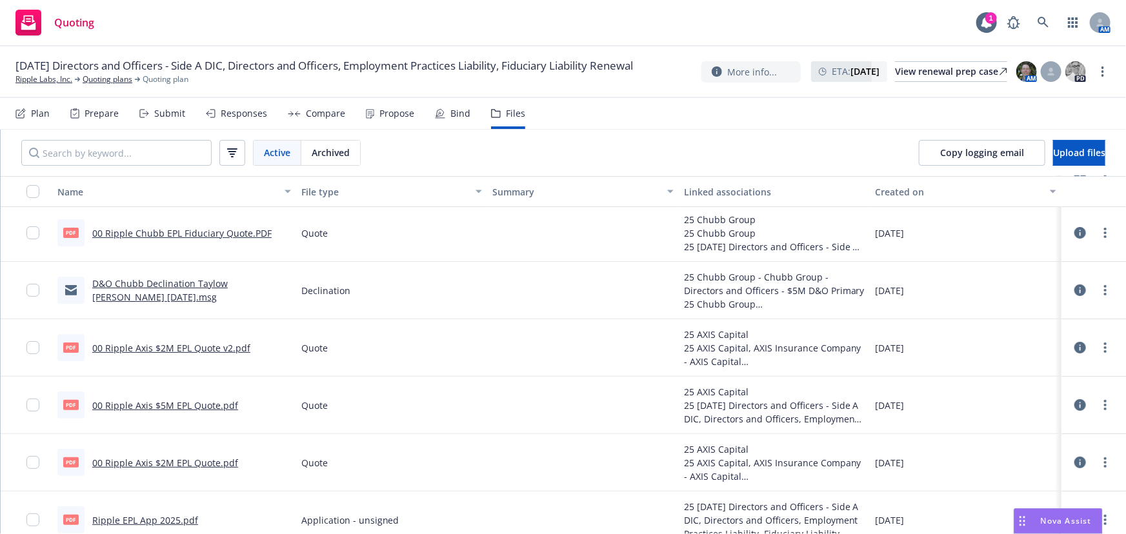
click at [219, 348] on link "00 Ripple Axis $2M EPL Quote v2.pdf" at bounding box center [171, 348] width 158 height 12
click at [52, 85] on link "Ripple Labs, Inc." at bounding box center [43, 80] width 57 height 12
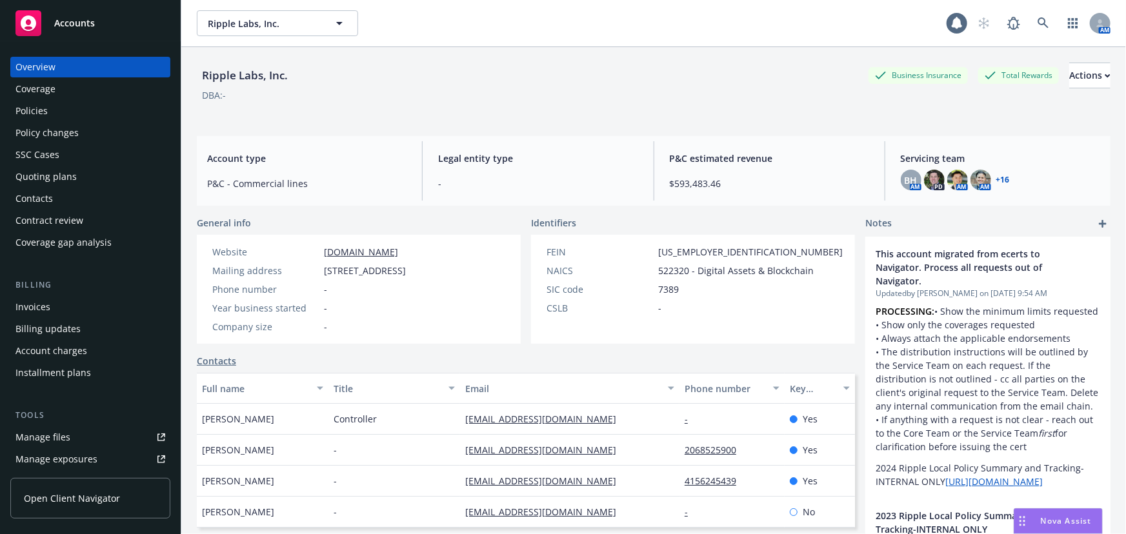
click at [62, 106] on div "Policies" at bounding box center [90, 111] width 150 height 21
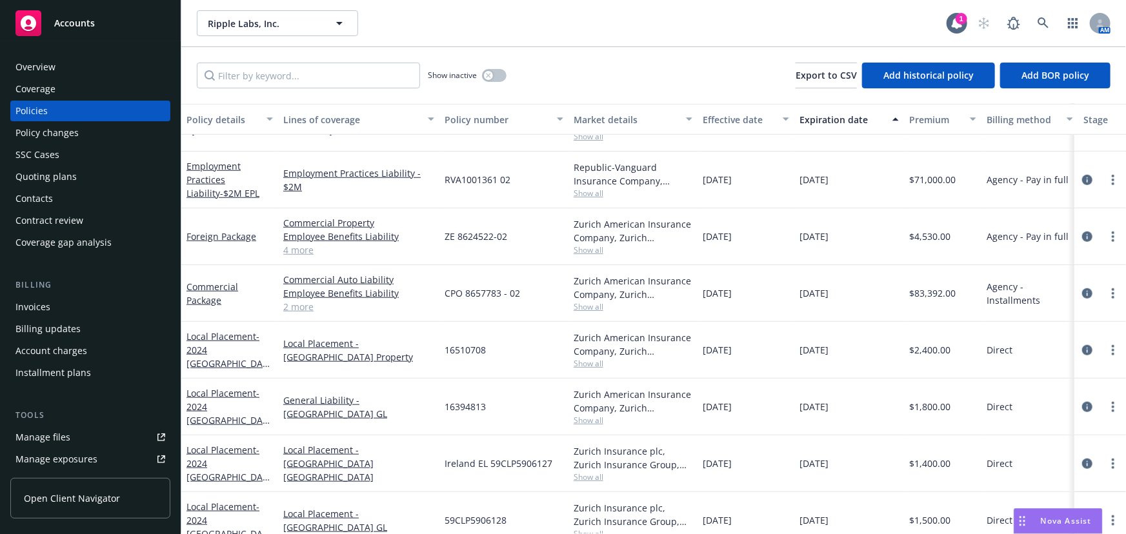
scroll to position [528, 0]
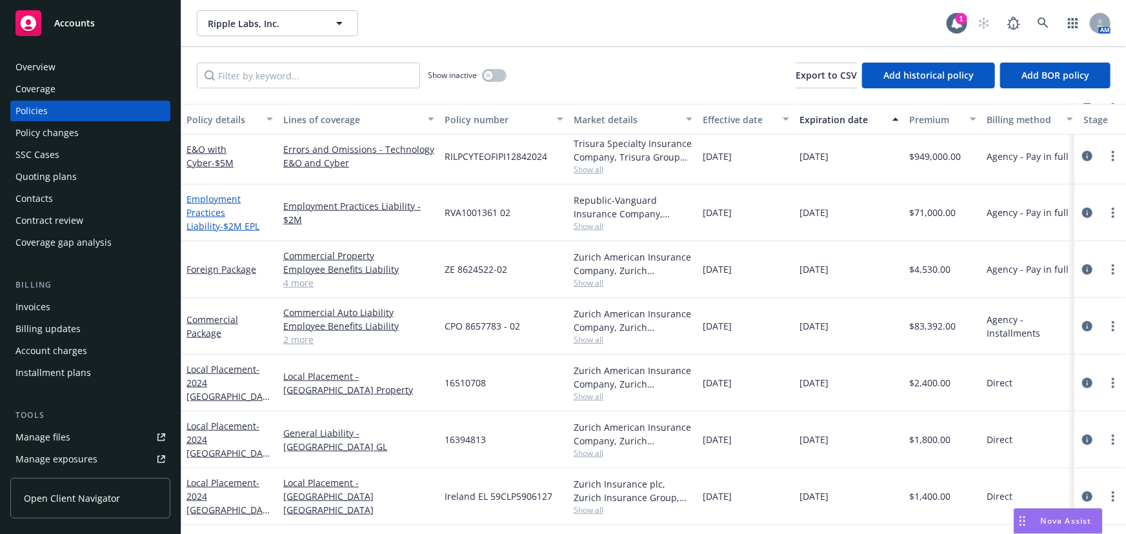
click at [204, 213] on link "Employment Practices Liability - $2M EPL" at bounding box center [222, 212] width 73 height 39
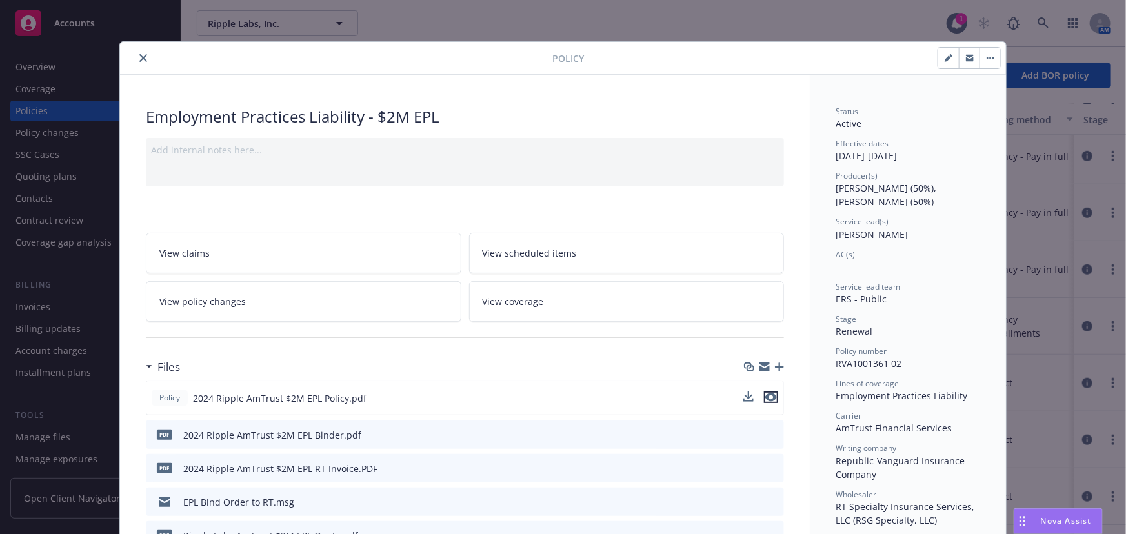
click at [771, 393] on icon "preview file" at bounding box center [771, 397] width 12 height 9
click at [139, 60] on icon "close" at bounding box center [143, 58] width 8 height 8
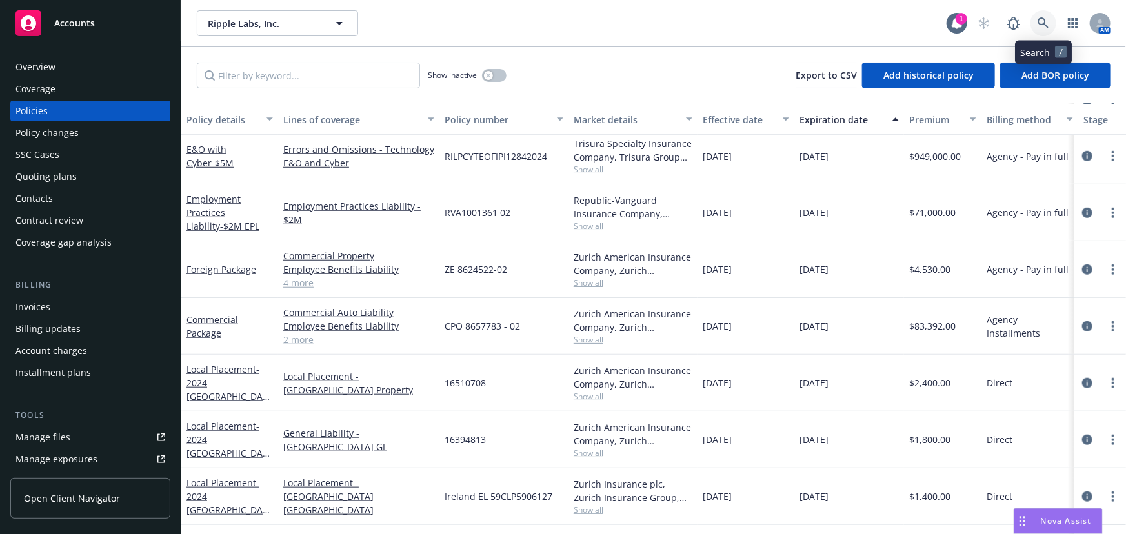
click at [1049, 25] on icon at bounding box center [1044, 23] width 12 height 12
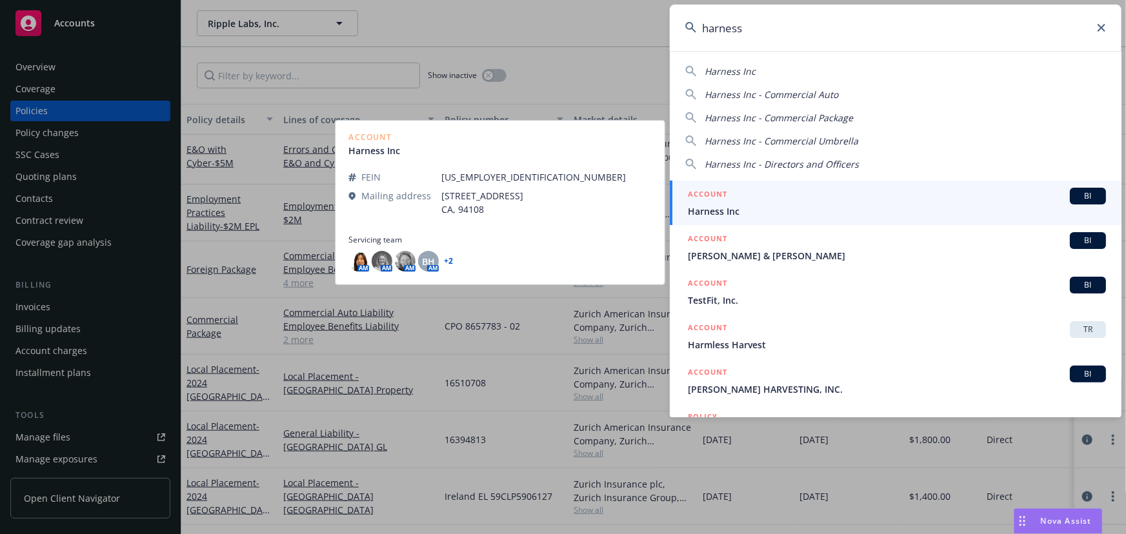
type input "harness"
click at [870, 199] on div "ACCOUNT BI" at bounding box center [897, 196] width 418 height 17
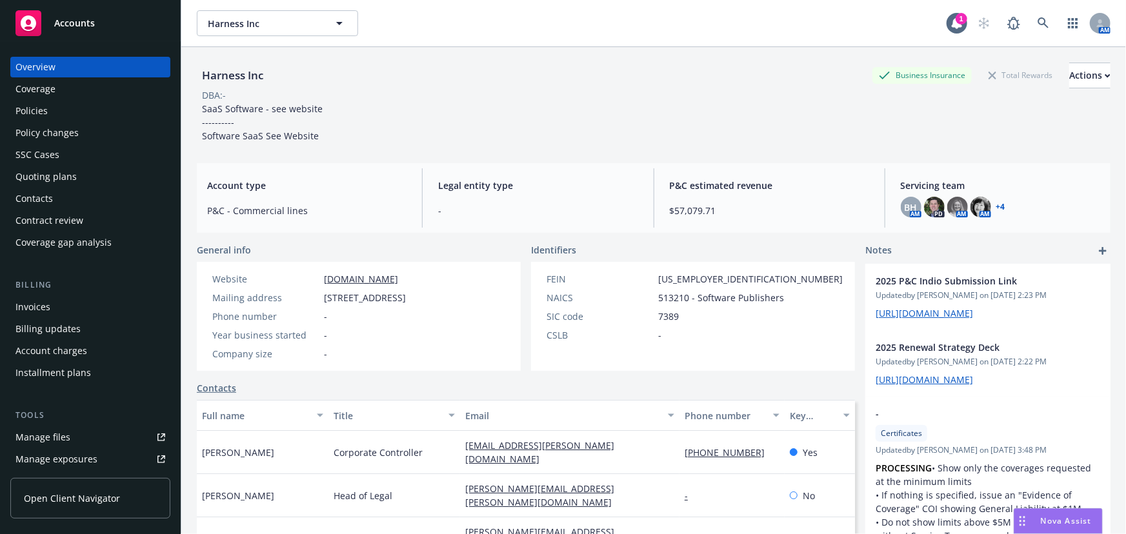
click at [32, 108] on div "Policies" at bounding box center [31, 111] width 32 height 21
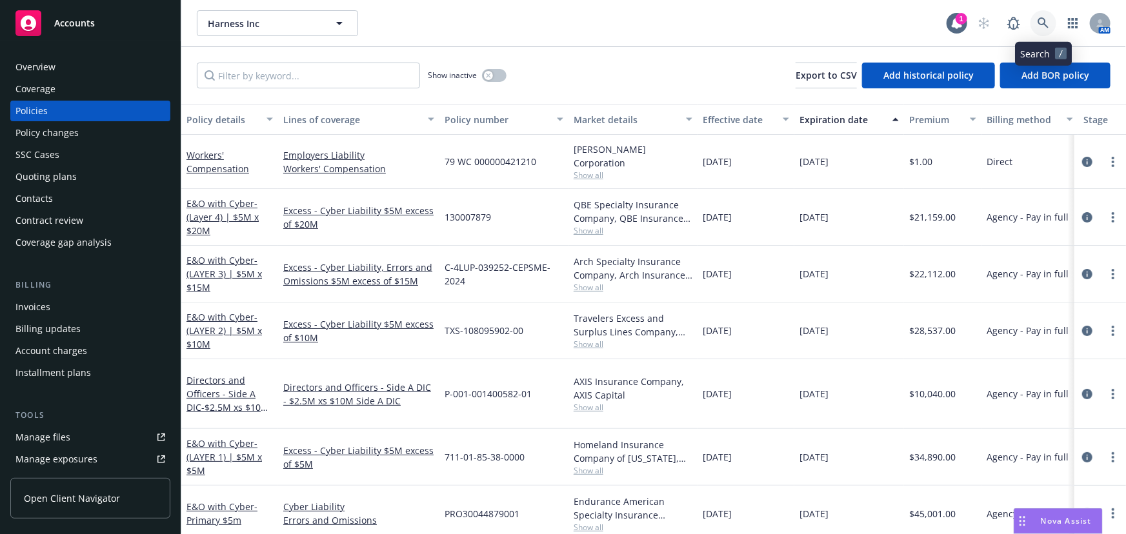
click at [1037, 23] on link at bounding box center [1043, 23] width 26 height 26
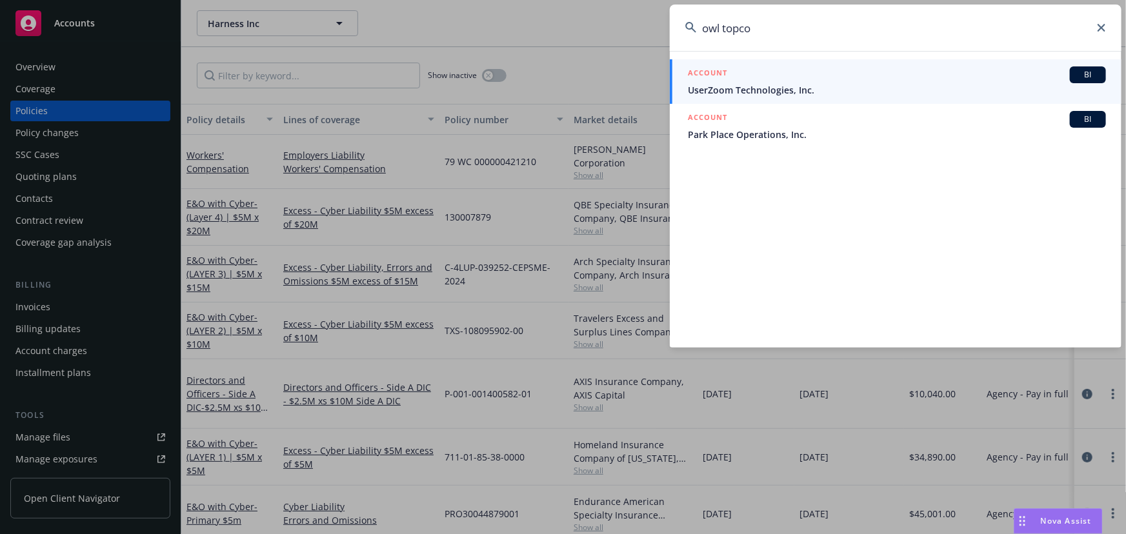
type input "owl topco"
click at [783, 94] on span "UserZoom Technologies, Inc." at bounding box center [897, 90] width 418 height 14
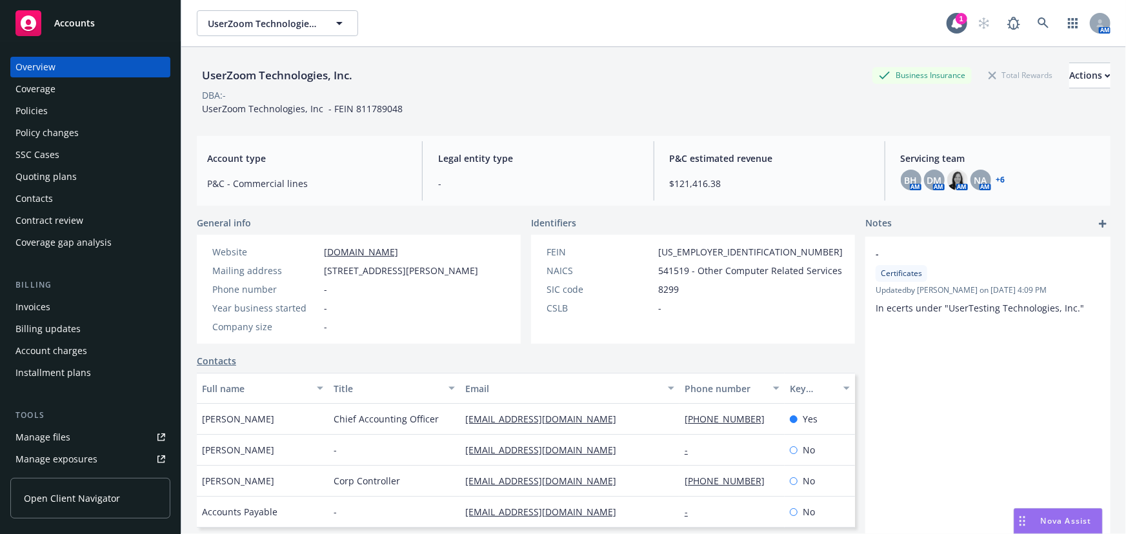
click at [90, 183] on div "Quoting plans" at bounding box center [90, 176] width 150 height 21
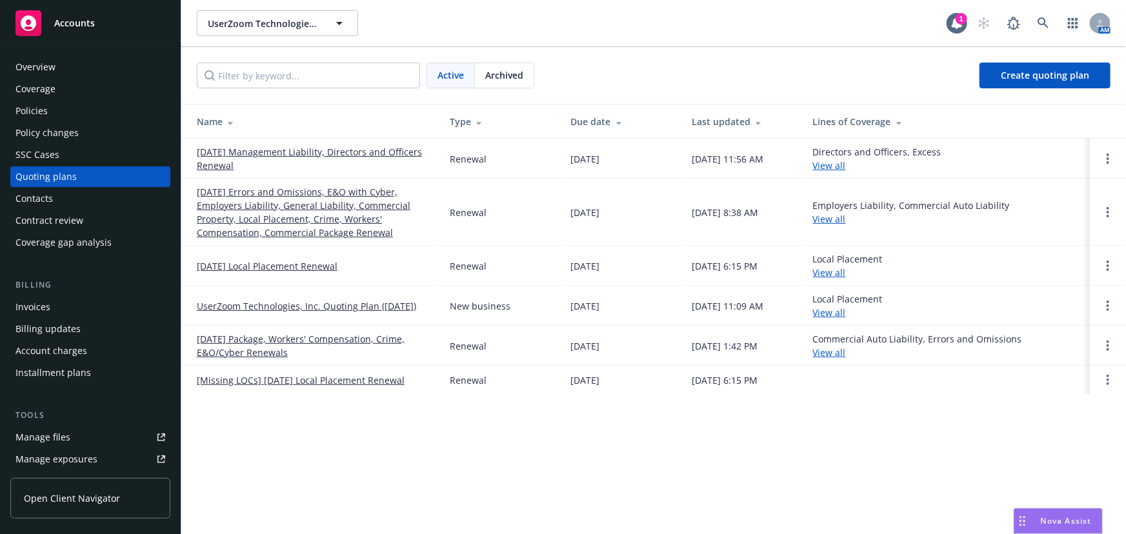
click at [258, 154] on link "09/21/25 Management Liability, Directors and Officers Renewal" at bounding box center [313, 158] width 232 height 27
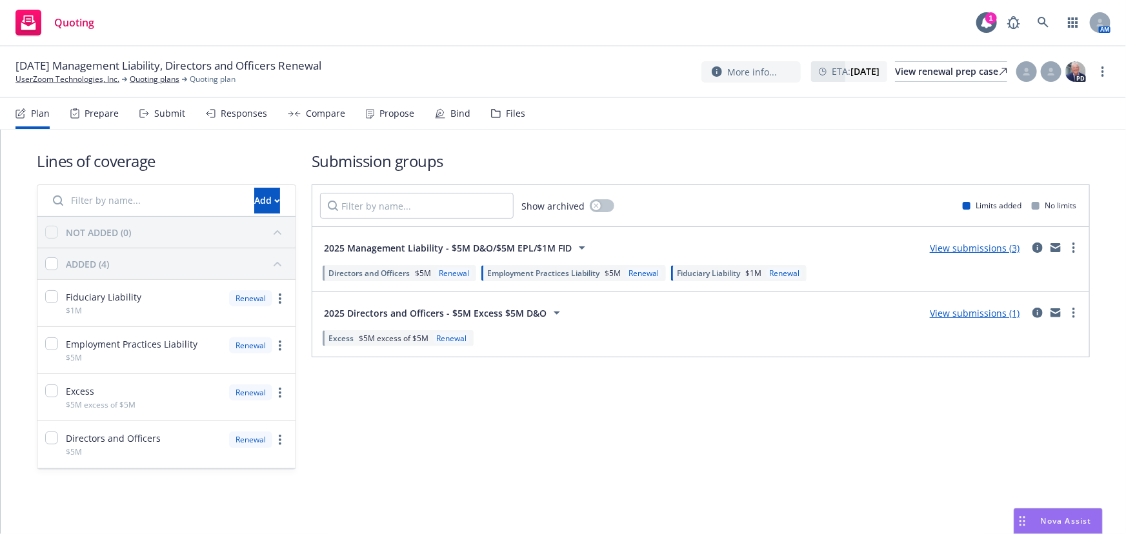
click at [174, 112] on div "Submit" at bounding box center [169, 113] width 31 height 10
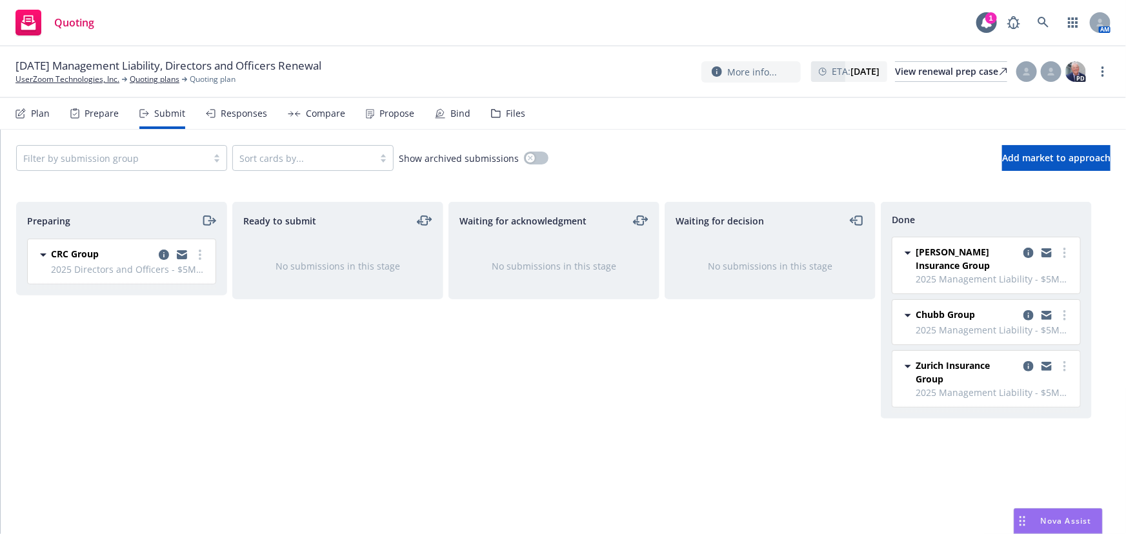
click at [230, 119] on div "Responses" at bounding box center [236, 113] width 61 height 31
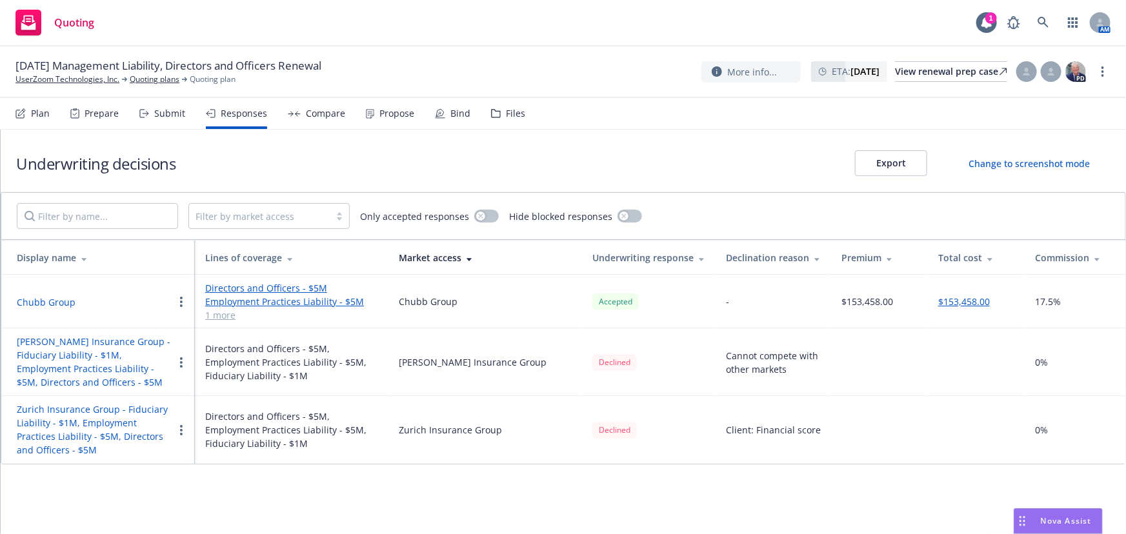
click at [308, 288] on link "Directors and Officers - $5M" at bounding box center [291, 288] width 173 height 14
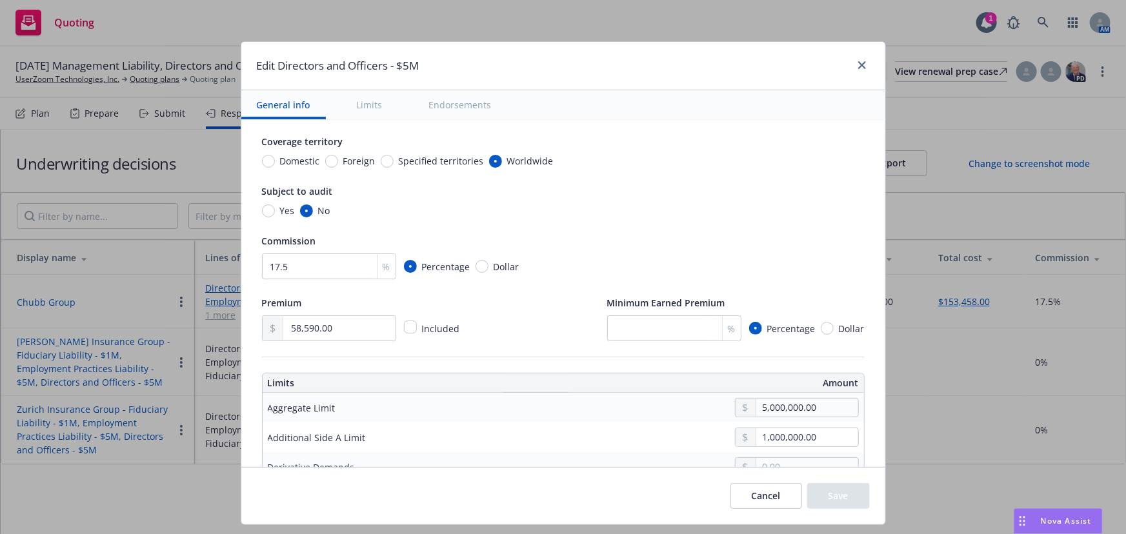
scroll to position [234, 0]
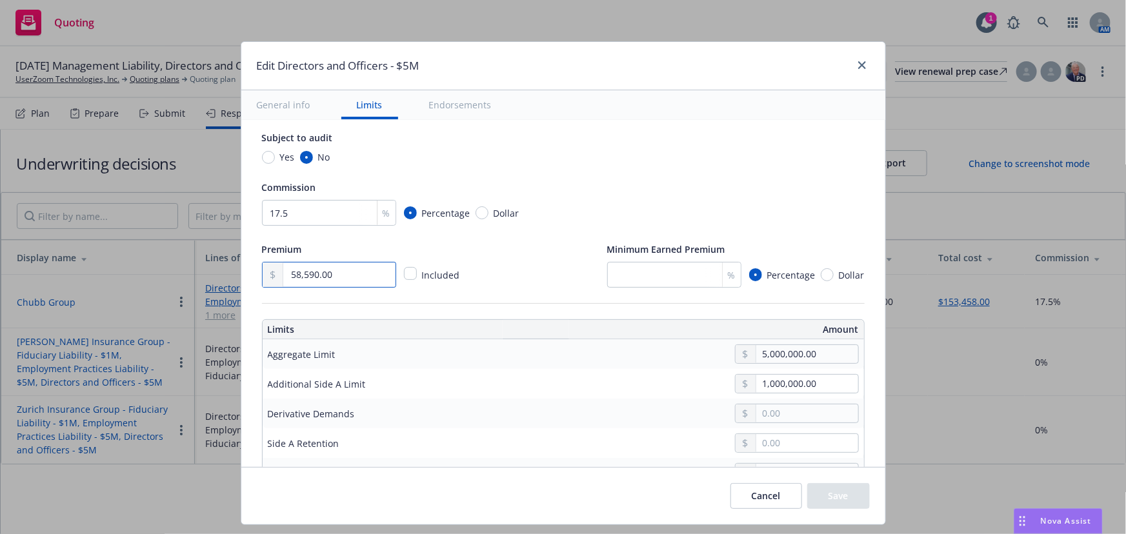
drag, startPoint x: 342, startPoint y: 274, endPoint x: 221, endPoint y: 269, distance: 121.4
click at [221, 269] on div "Edit Directors and Officers - $5M General info Limits Endorsements Display name…" at bounding box center [563, 267] width 1126 height 534
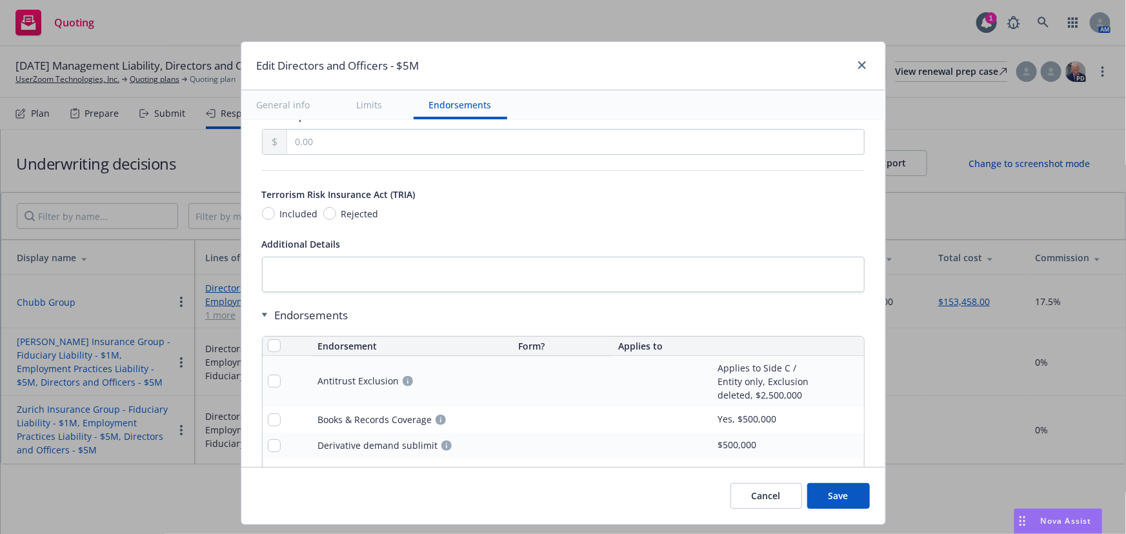
scroll to position [1161, 0]
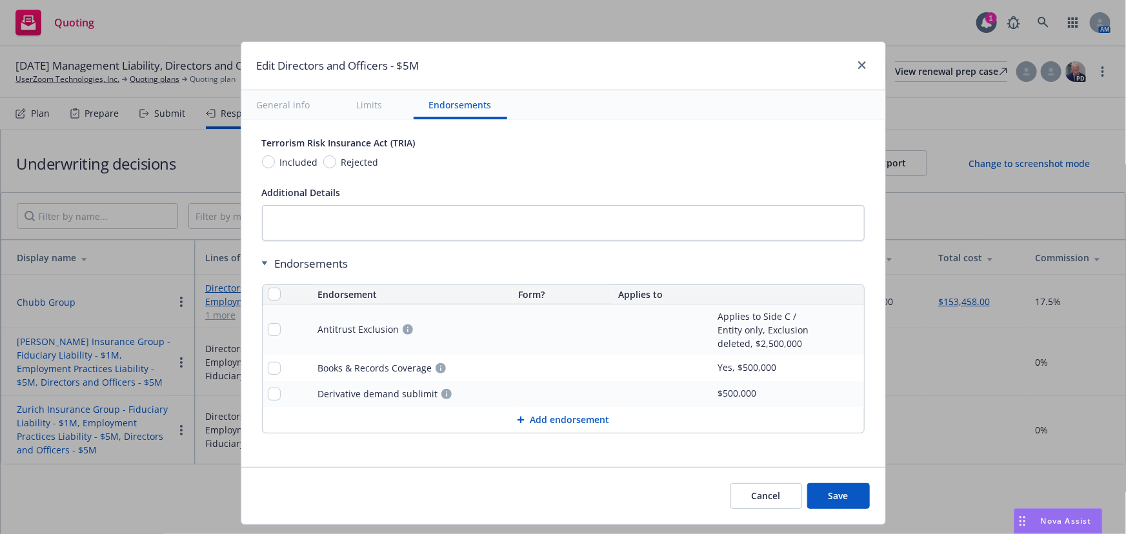
type input "46,677.00"
click at [841, 494] on button "Save" at bounding box center [838, 496] width 63 height 26
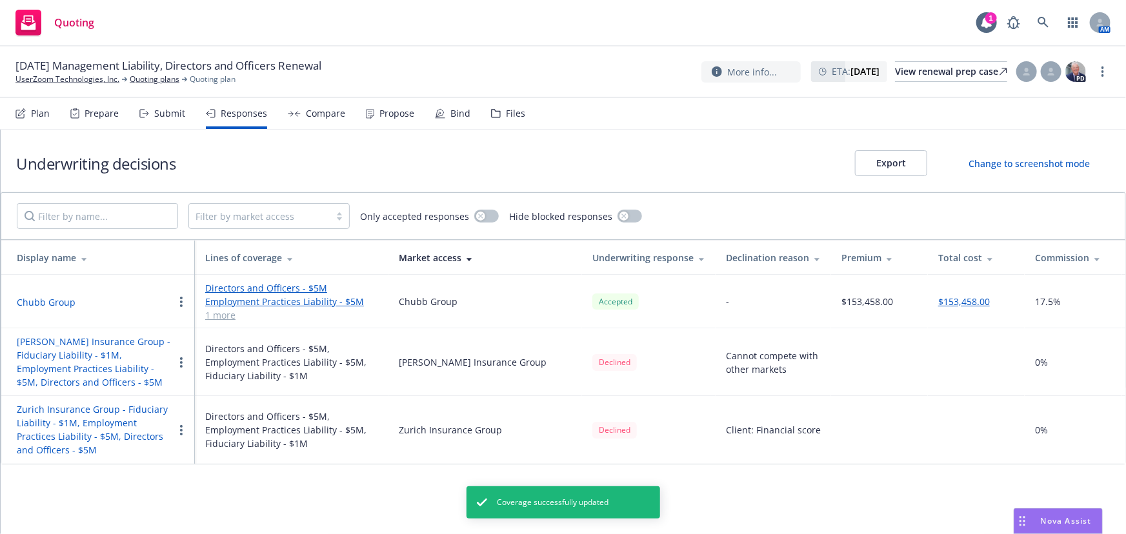
click at [283, 299] on link "Employment Practices Liability - $5M" at bounding box center [291, 302] width 173 height 14
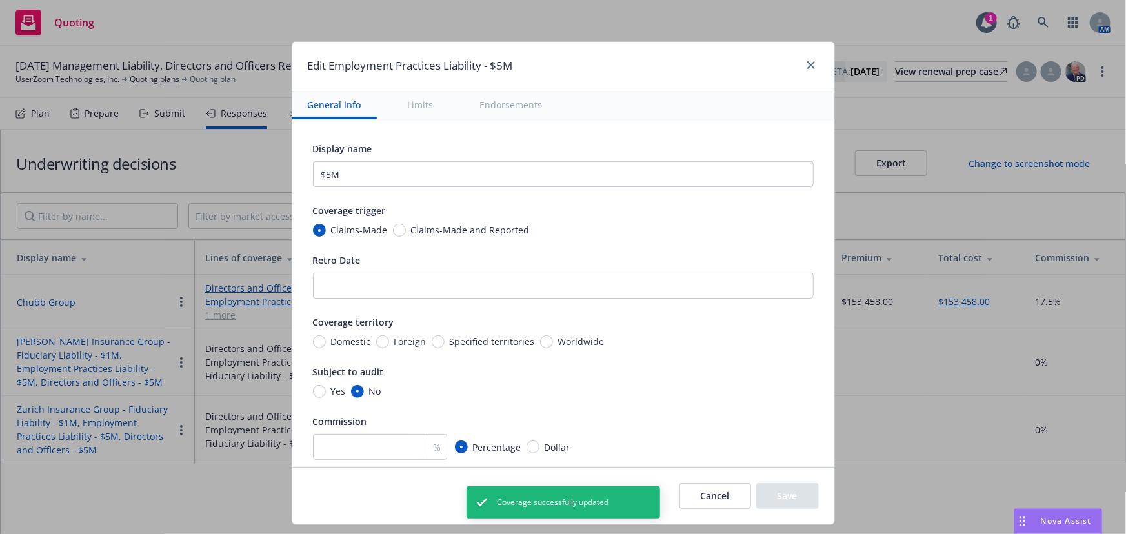
scroll to position [234, 0]
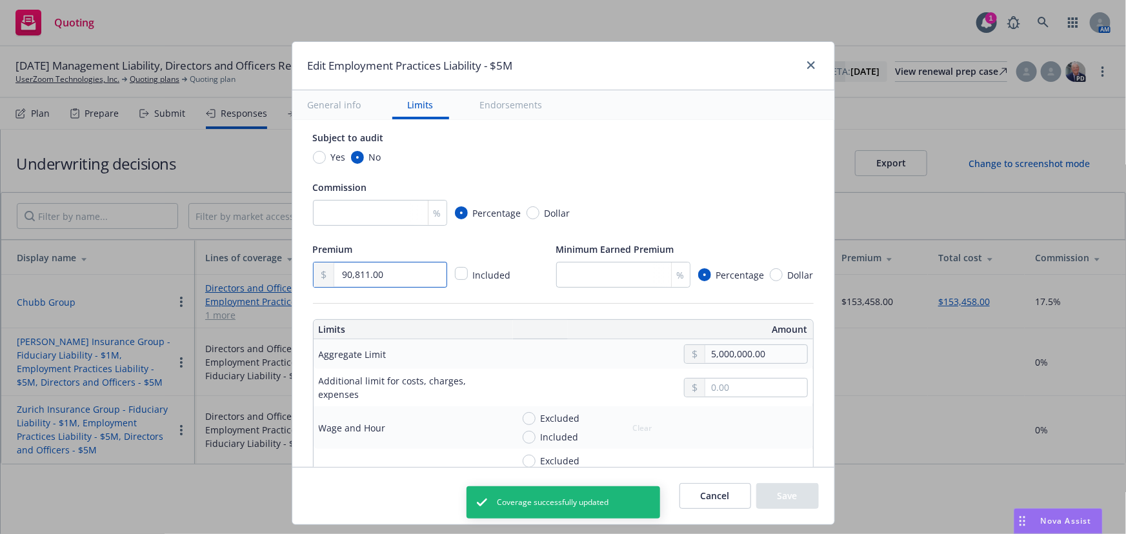
drag, startPoint x: 407, startPoint y: 273, endPoint x: 252, endPoint y: 272, distance: 155.5
click at [252, 272] on div "Edit Employment Practices Liability - $5M General info Limits Endorsements Disp…" at bounding box center [563, 267] width 1126 height 534
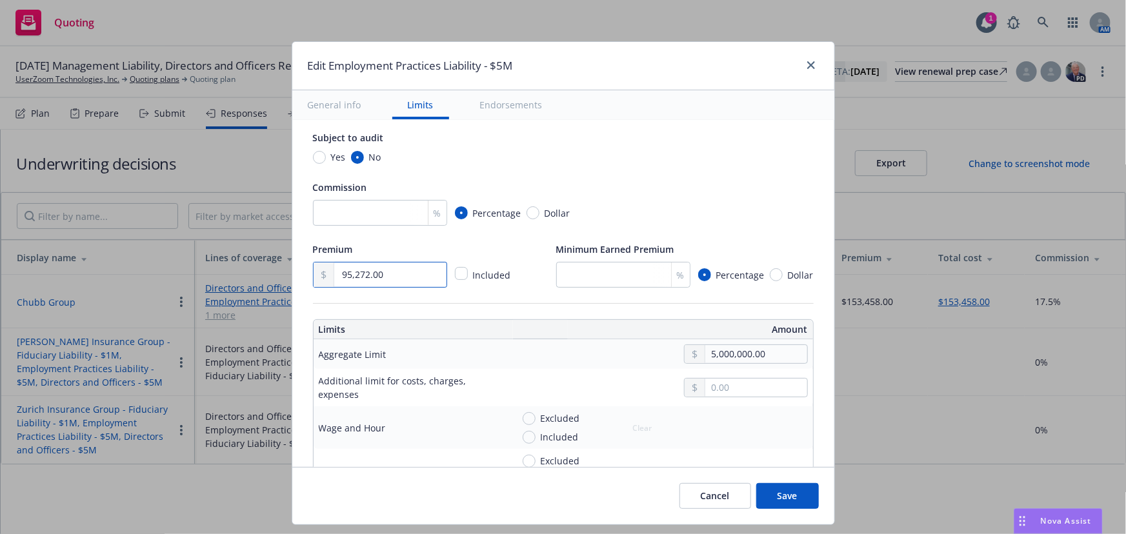
type input "95,272.00"
click at [356, 220] on input "number" at bounding box center [380, 213] width 134 height 26
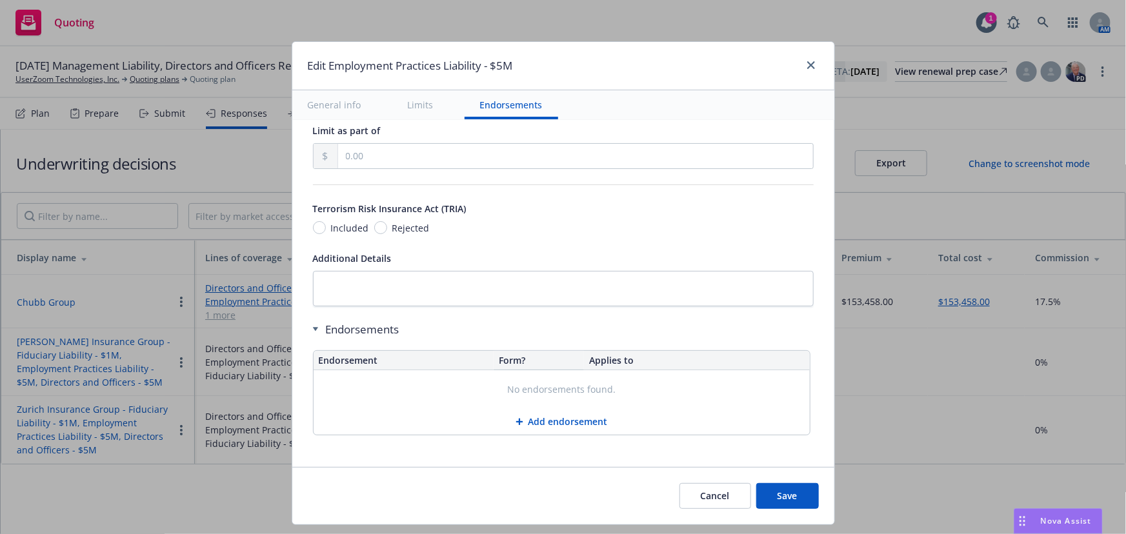
scroll to position [1121, 0]
type input "17.5"
click at [787, 491] on button "Save" at bounding box center [787, 496] width 63 height 26
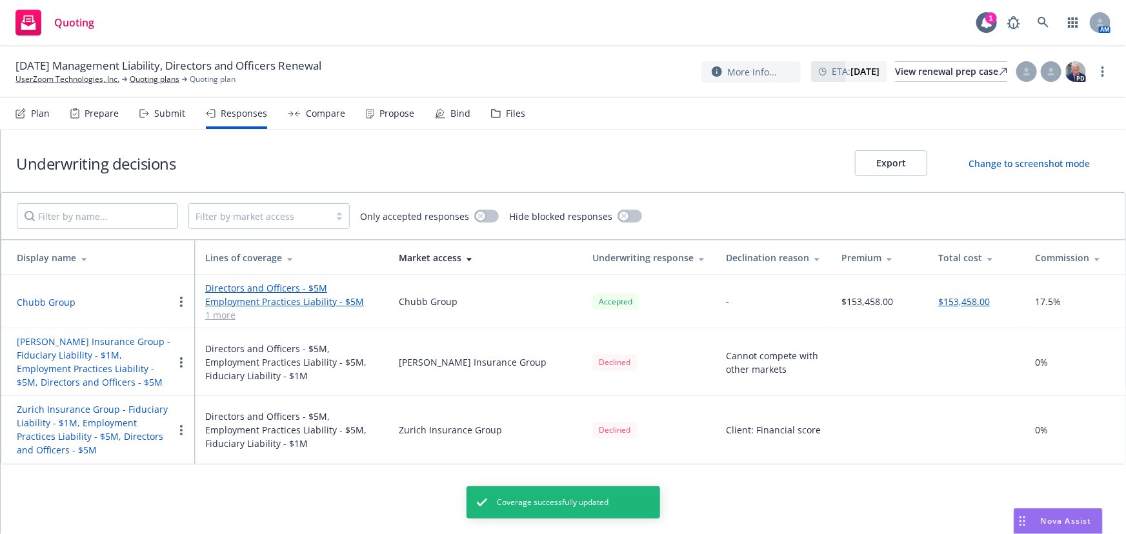
click at [216, 314] on link "1 more" at bounding box center [291, 315] width 173 height 14
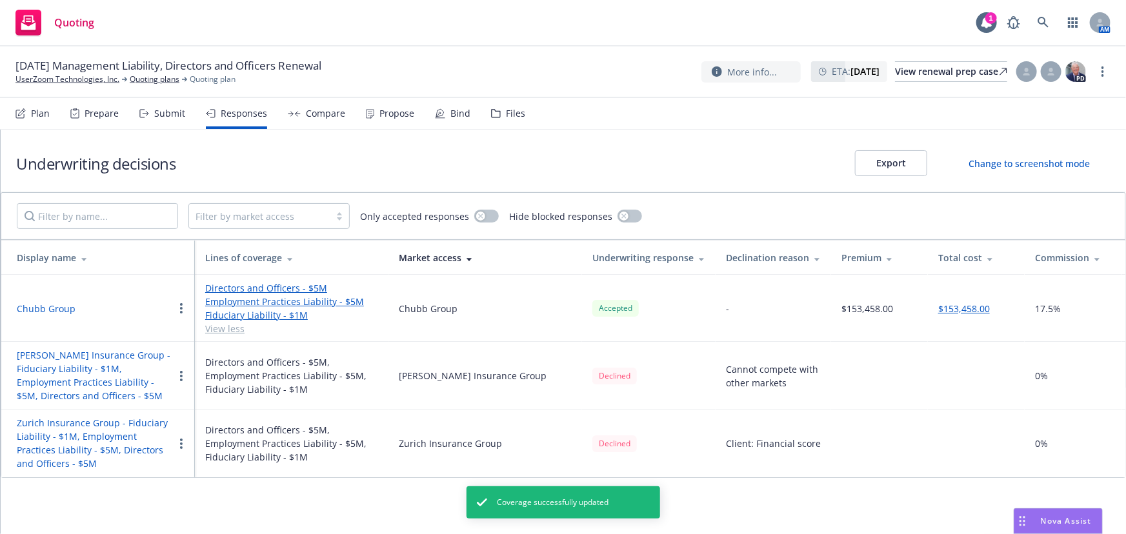
click at [256, 317] on link "Fiduciary Liability - $1M" at bounding box center [291, 315] width 173 height 14
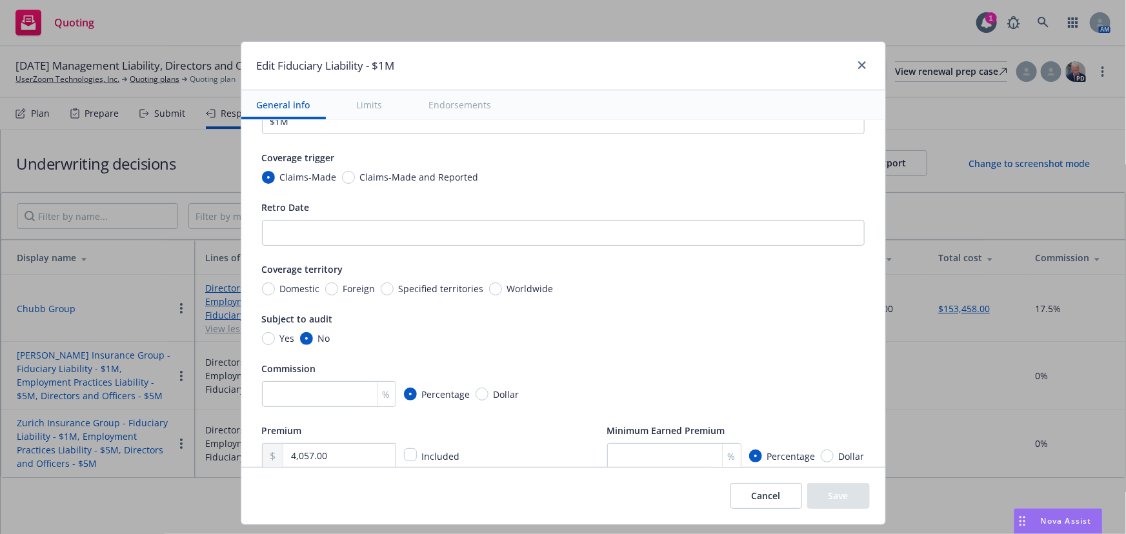
scroll to position [58, 0]
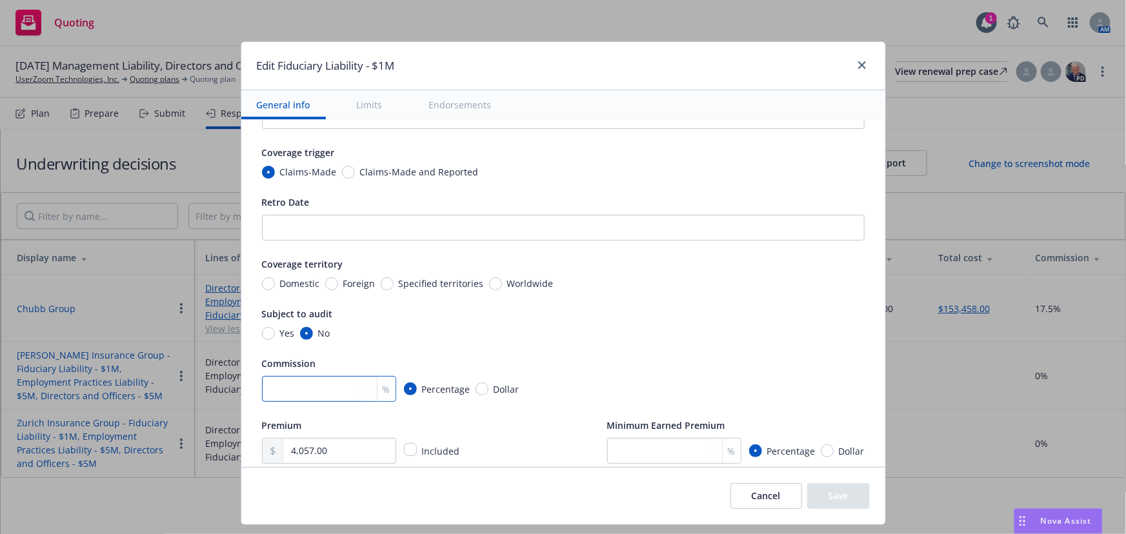
click at [308, 380] on input "number" at bounding box center [329, 389] width 134 height 26
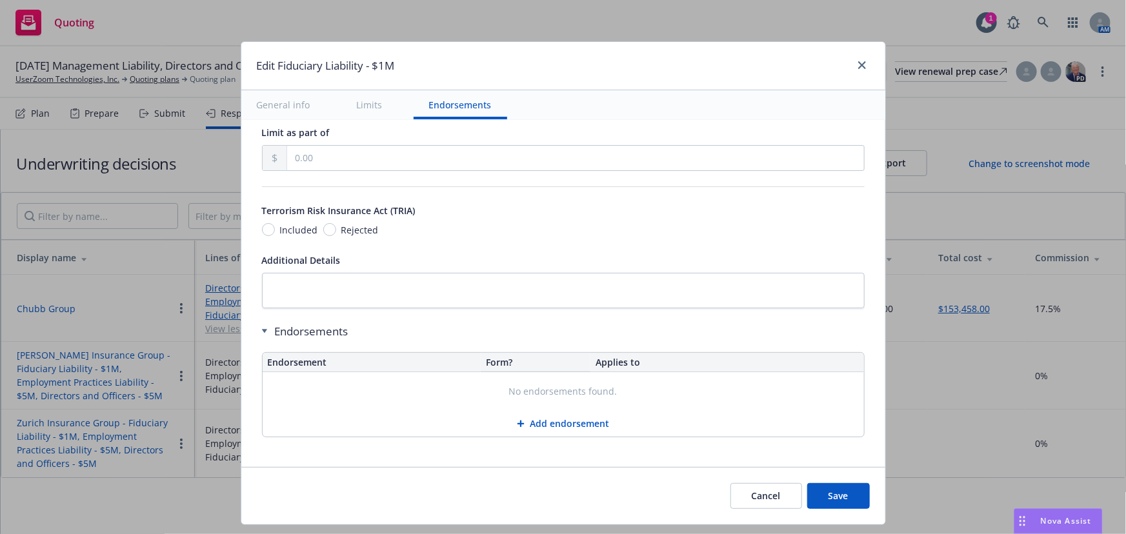
scroll to position [895, 0]
type input "17.5"
click at [828, 492] on button "Save" at bounding box center [838, 496] width 63 height 26
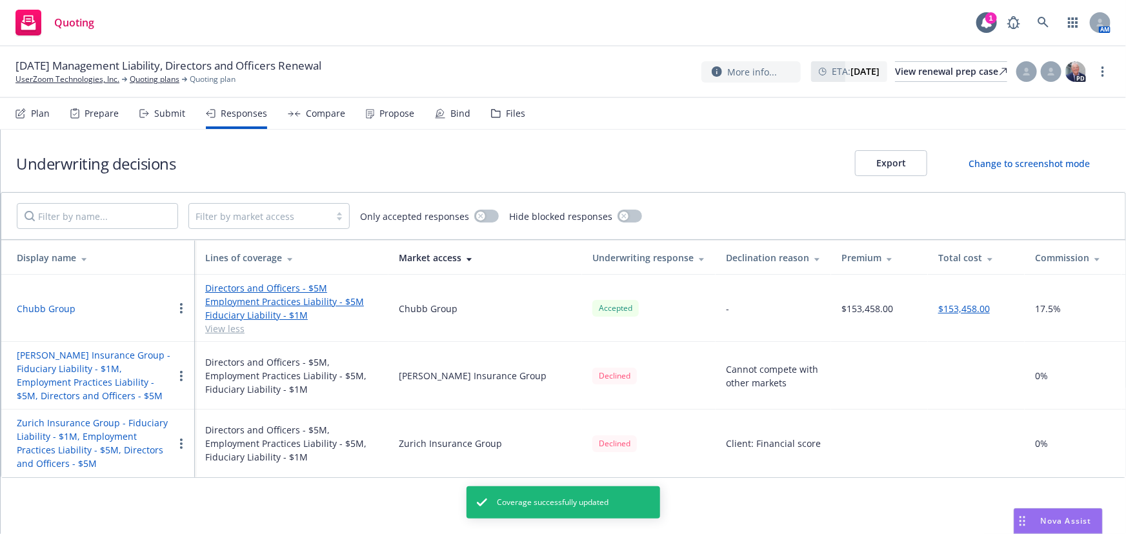
click at [977, 304] on button "$153,458.00" at bounding box center [964, 309] width 52 height 14
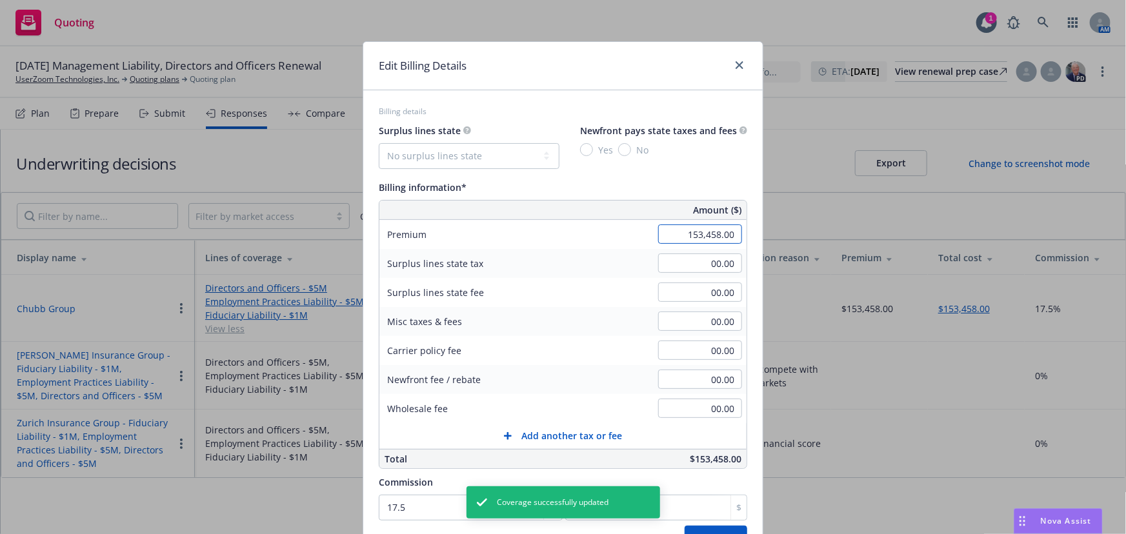
click at [708, 232] on input "153,458.00" at bounding box center [700, 234] width 84 height 19
click at [685, 526] on button "Save" at bounding box center [716, 539] width 63 height 26
type input "1"
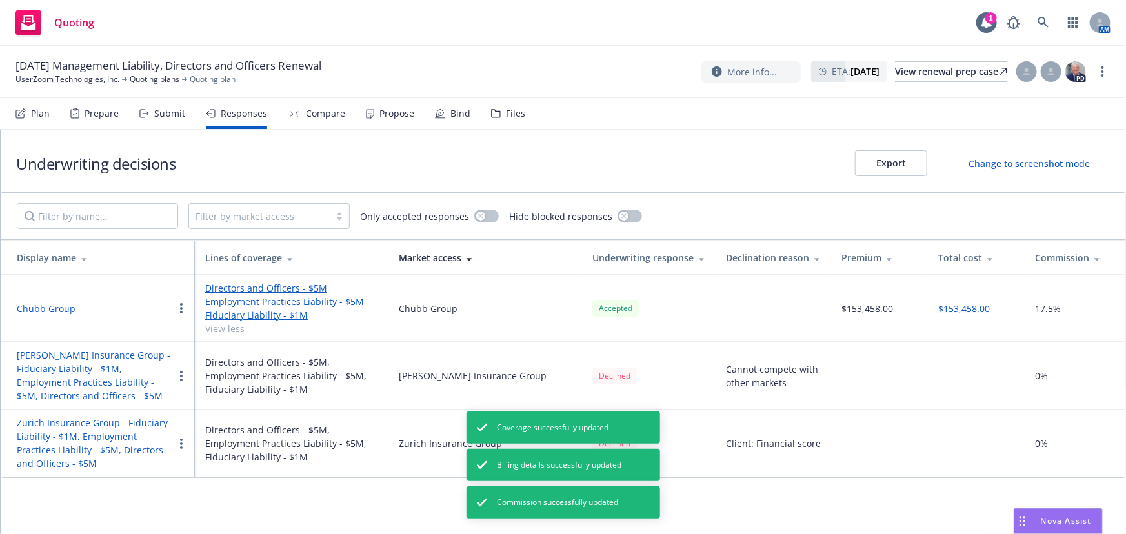
click at [974, 306] on button "$153,458.00" at bounding box center [964, 309] width 52 height 14
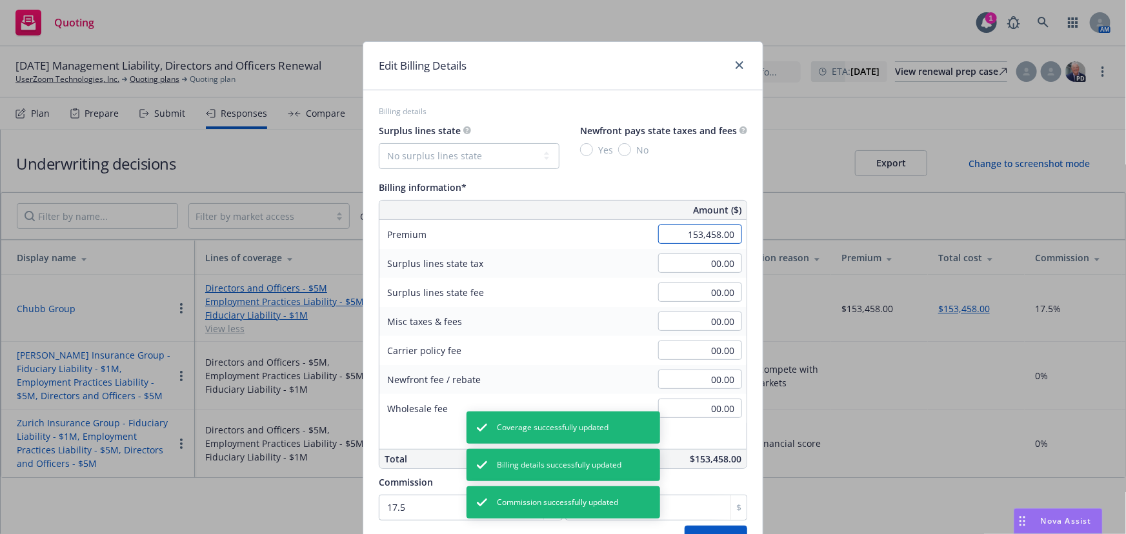
click at [694, 234] on input "153,458.00" at bounding box center [700, 234] width 84 height 19
type input "146,006.00"
type input "25551.05"
click at [592, 232] on div "Premium 146,006.00" at bounding box center [562, 234] width 367 height 29
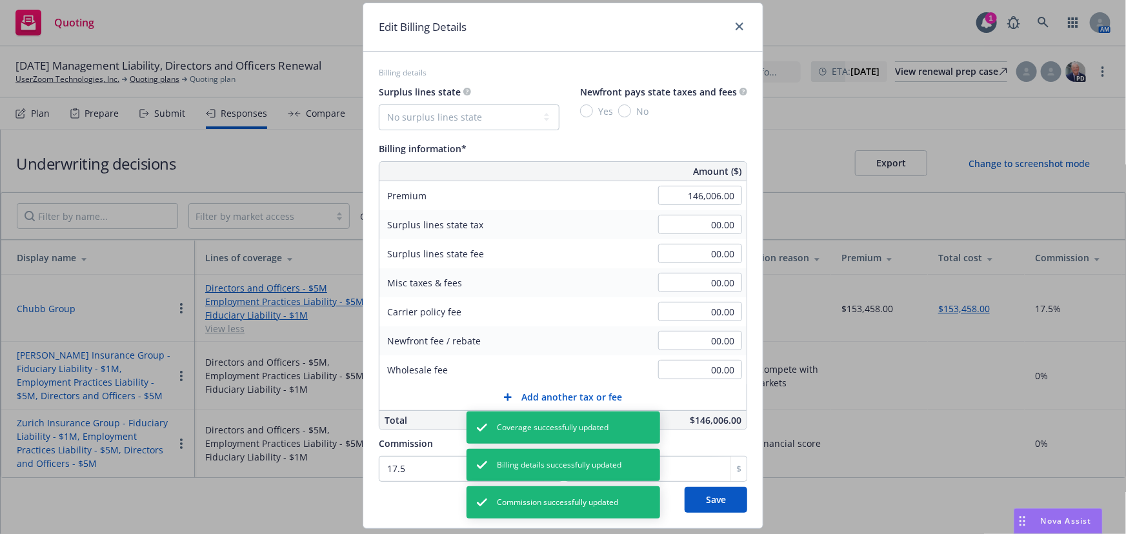
scroll to position [74, 0]
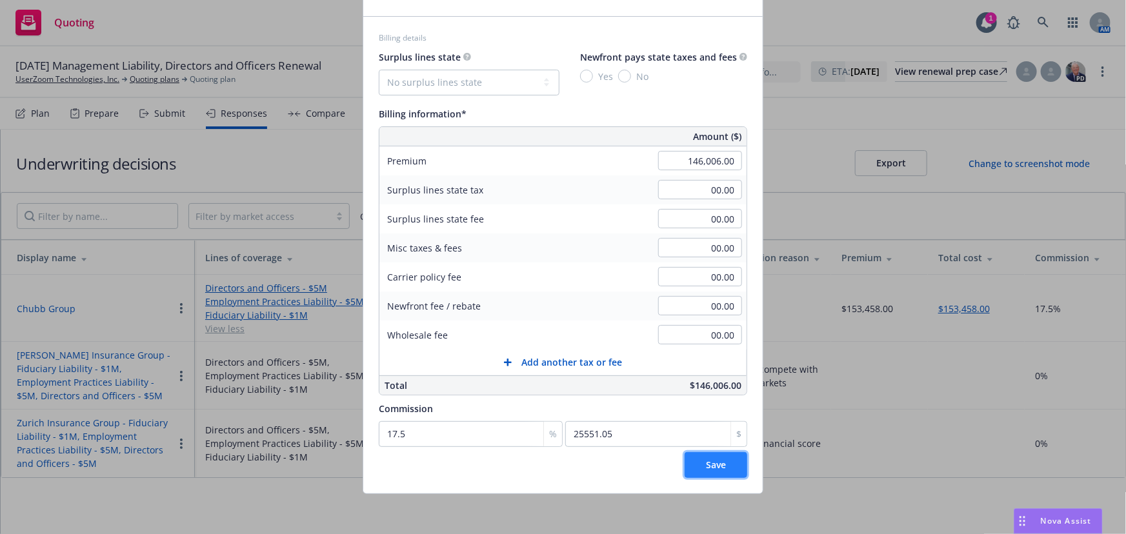
click at [720, 472] on button "Save" at bounding box center [716, 465] width 63 height 26
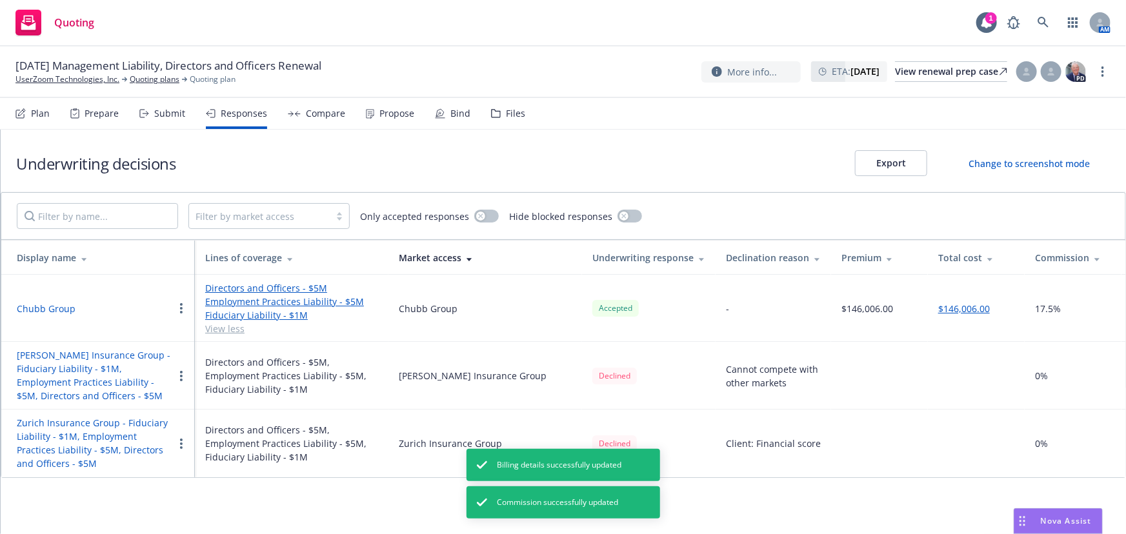
click at [42, 306] on button "Chubb Group" at bounding box center [46, 309] width 59 height 14
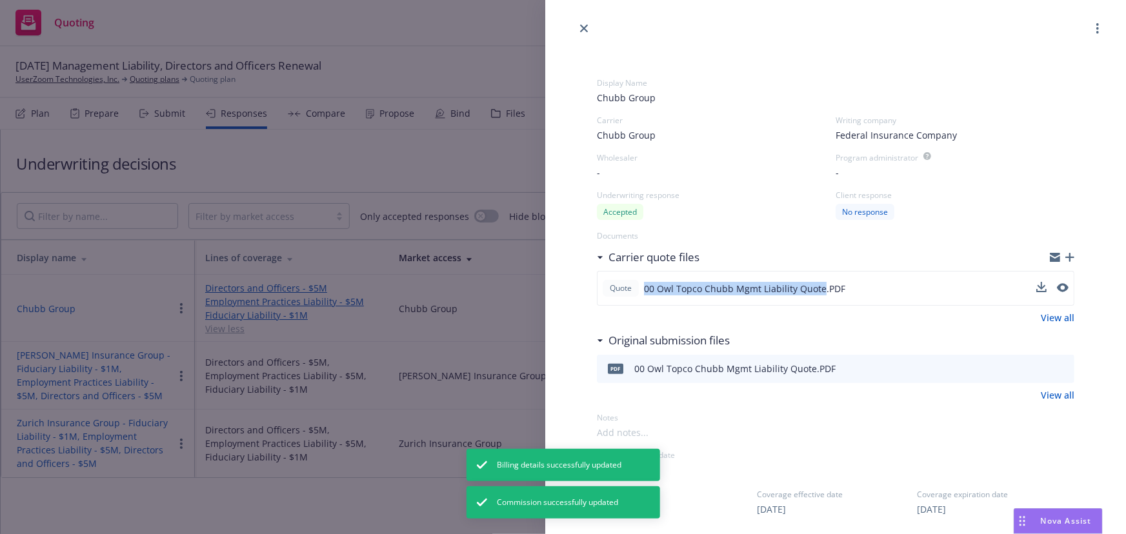
drag, startPoint x: 820, startPoint y: 290, endPoint x: 637, endPoint y: 290, distance: 183.2
click at [637, 290] on div "Quote 00 Owl Topco Chubb Mgmt Liability Quote.PDF" at bounding box center [724, 288] width 243 height 17
copy div "00 Owl Topco Chubb Mgmt Liability Quote"
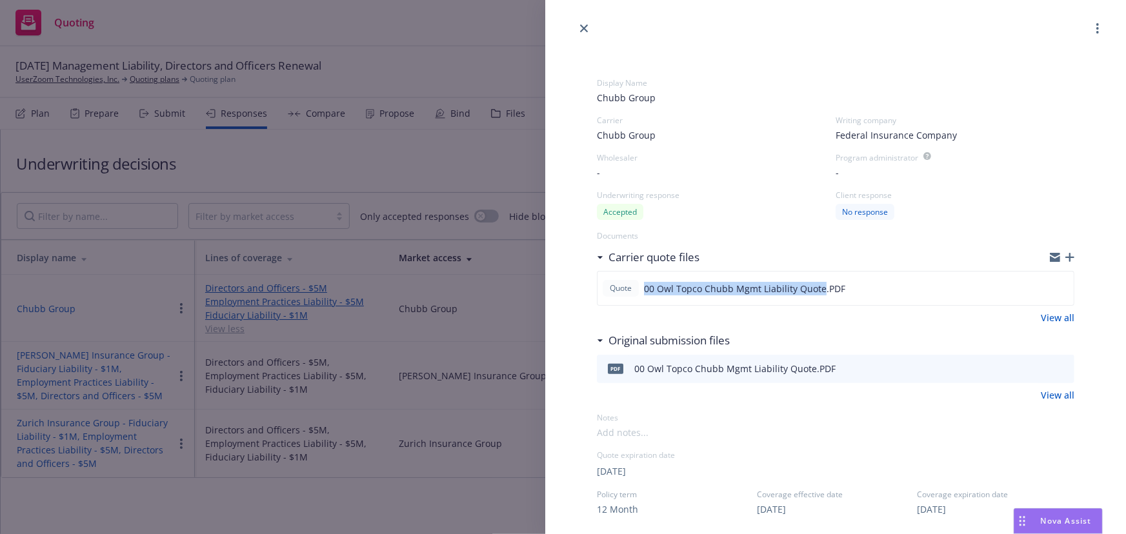
click at [1065, 257] on icon "button" at bounding box center [1069, 257] width 9 height 9
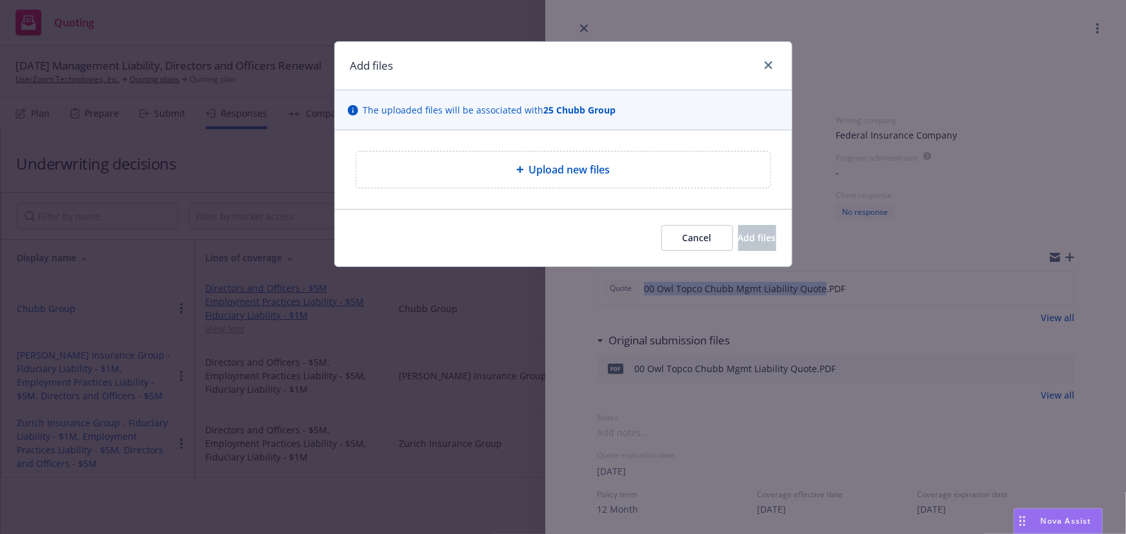
type textarea "x"
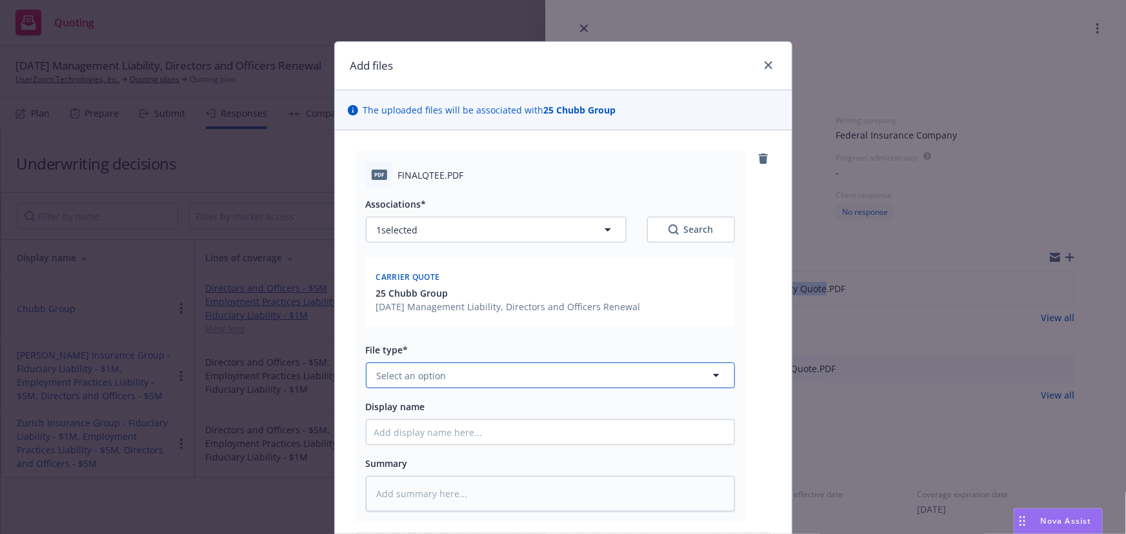
click at [423, 374] on span "Select an option" at bounding box center [412, 376] width 70 height 14
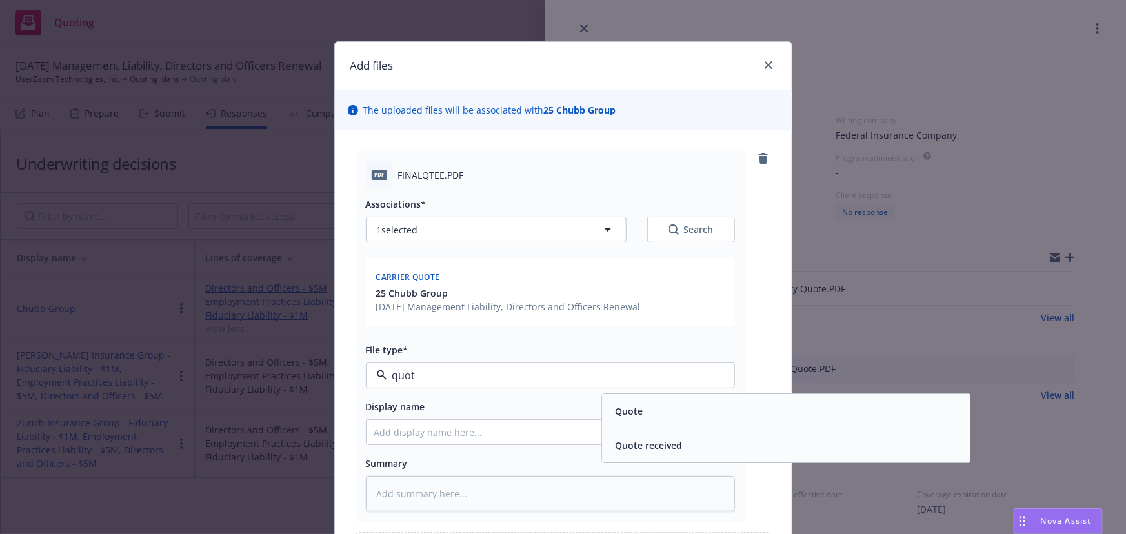
type input "quote"
click at [783, 417] on div "Quote" at bounding box center [786, 412] width 352 height 19
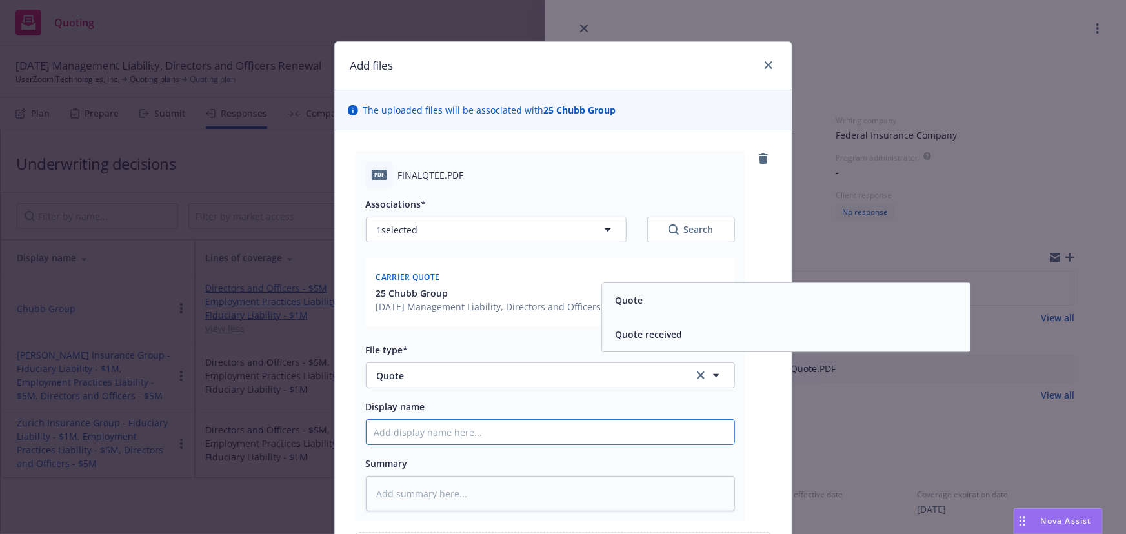
click at [539, 432] on input "Display name" at bounding box center [550, 432] width 368 height 25
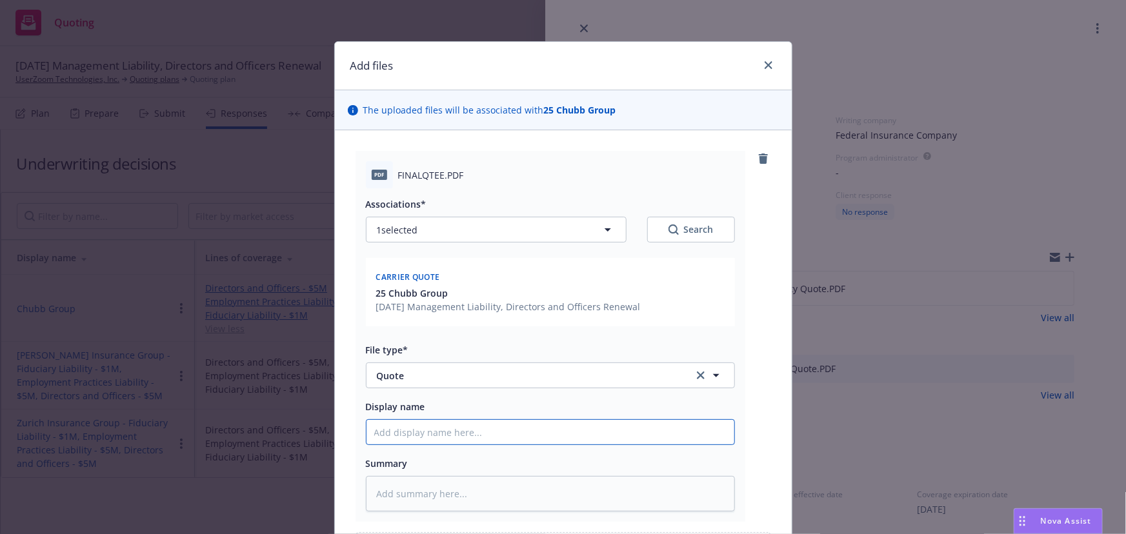
paste input "00 Owl Topco Chubb Mgmt Liability Quote"
type textarea "x"
type input "00 Owl Topco Chubb Mgmt Liability Quote"
type textarea "x"
type input "00 Owl Topco Chubb Mgmt Liability Quote"
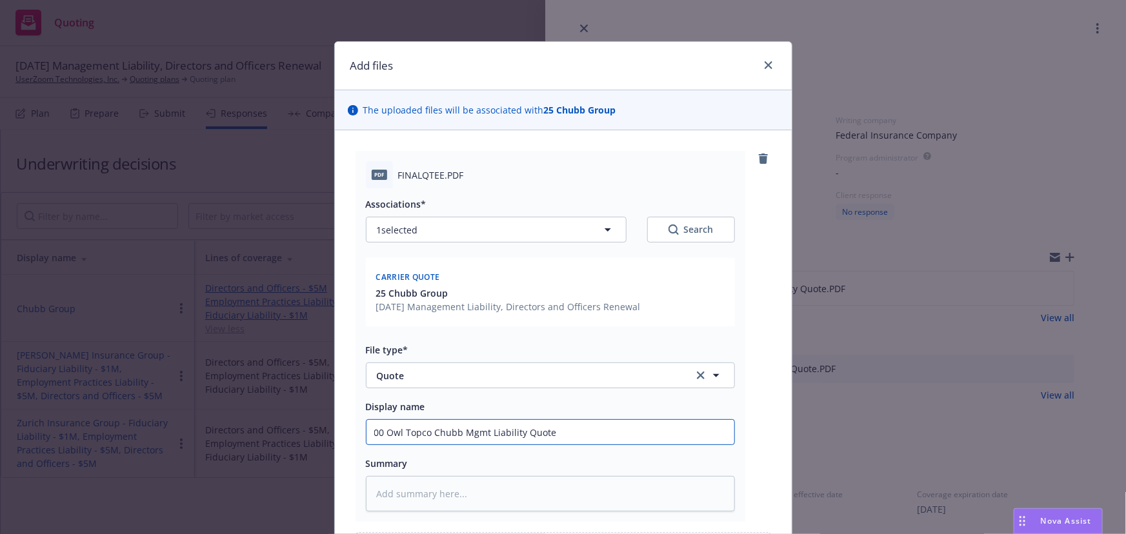
type textarea "x"
type input "00 Owl Topco Chubb Mgmt Liability Quote v"
type textarea "x"
type input "00 Owl Topco Chubb Mgmt Liability Quote v2"
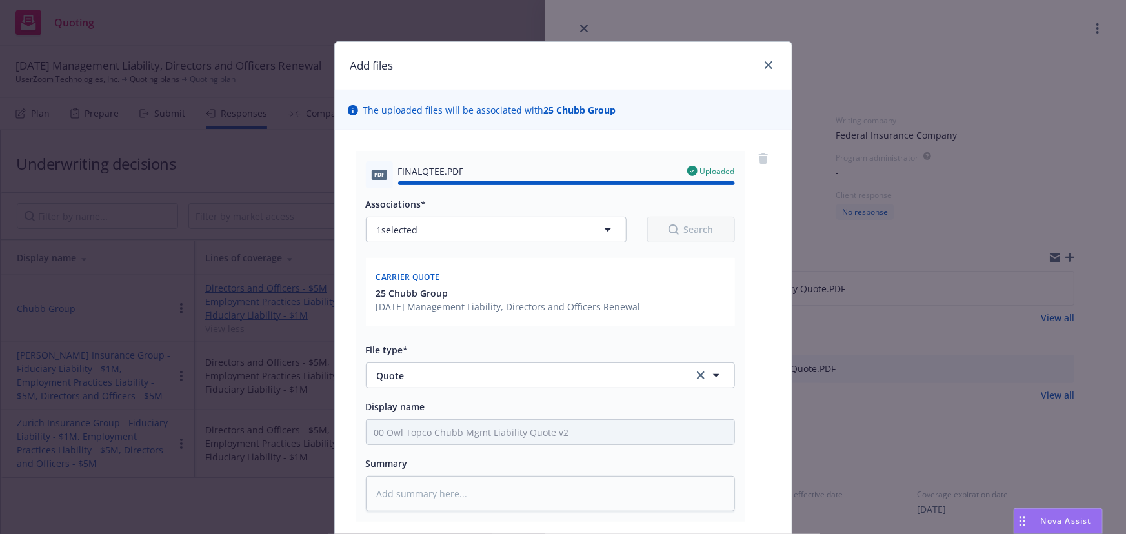
type textarea "x"
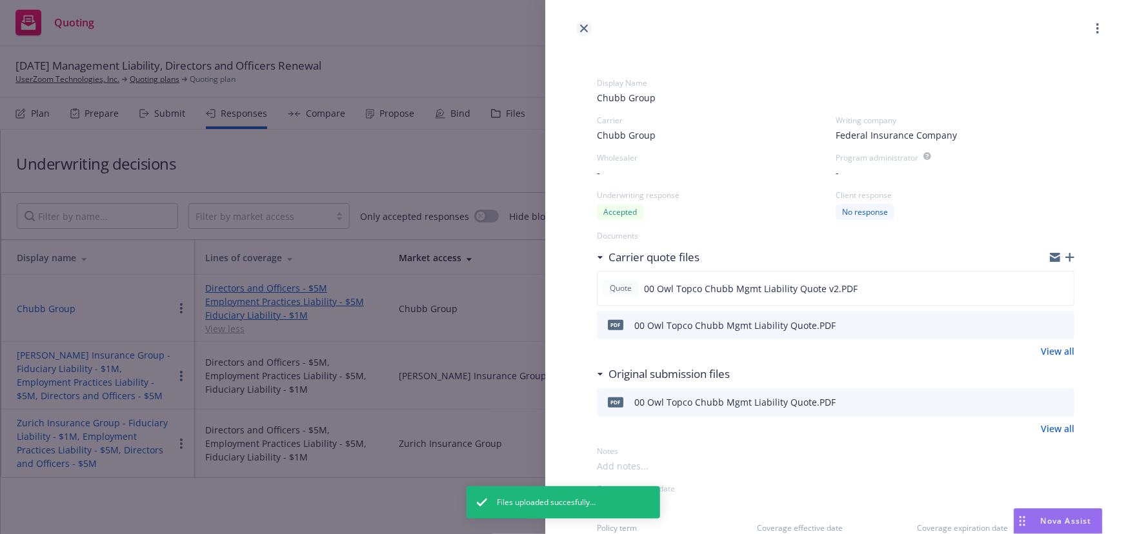
click at [577, 28] on link "close" at bounding box center [583, 28] width 15 height 15
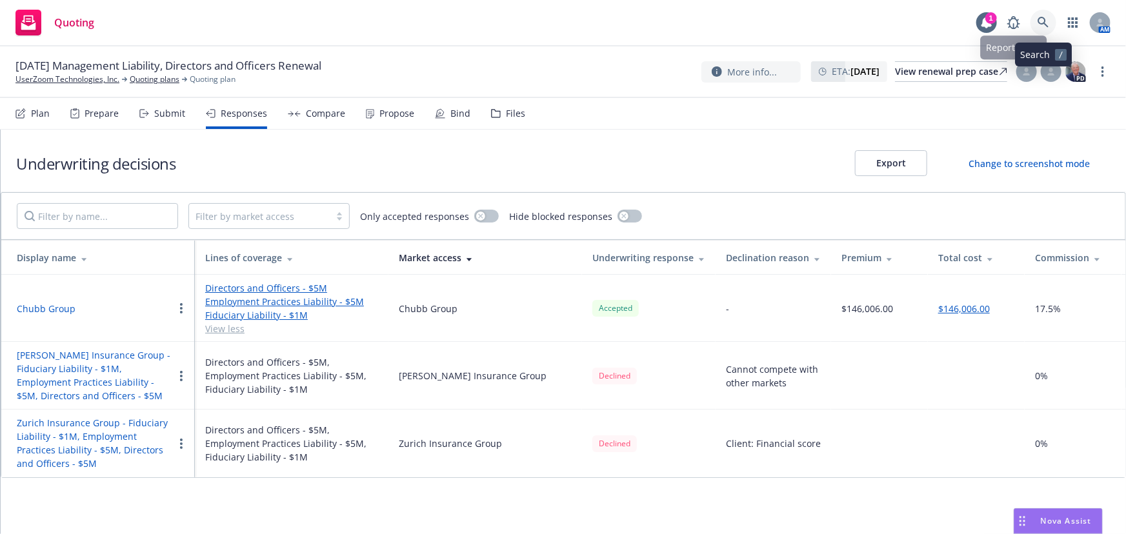
click at [1038, 19] on icon at bounding box center [1044, 23] width 12 height 12
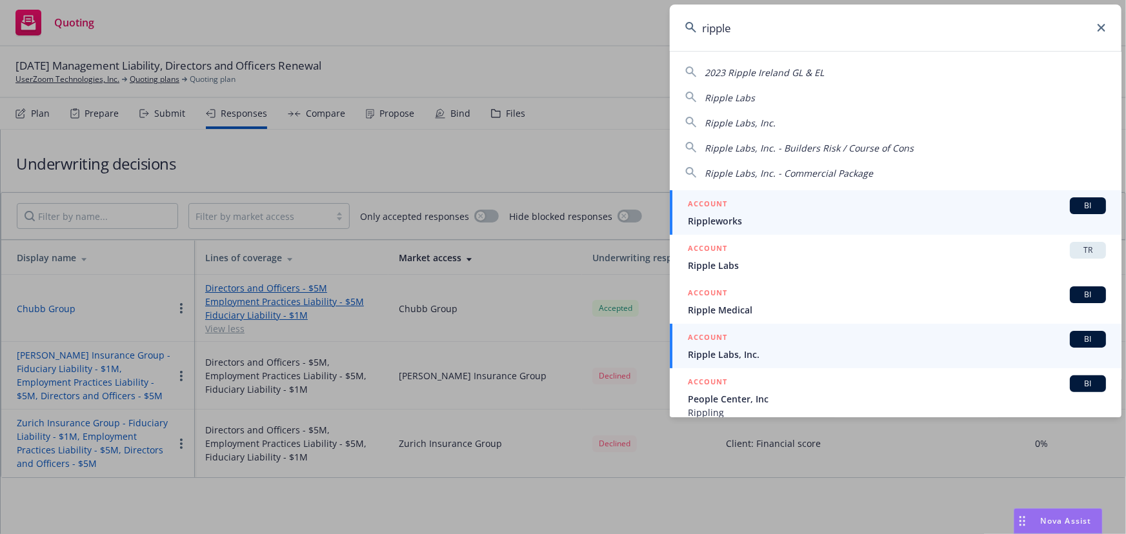
type input "ripple"
click at [774, 345] on div "ACCOUNT BI" at bounding box center [897, 339] width 418 height 17
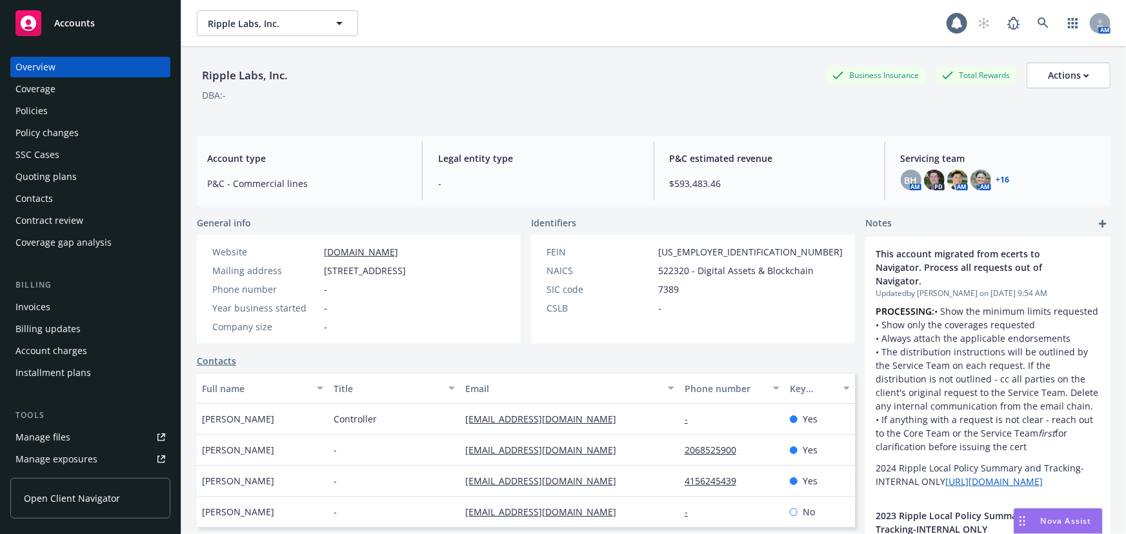
click at [88, 174] on div "Quoting plans" at bounding box center [90, 176] width 150 height 21
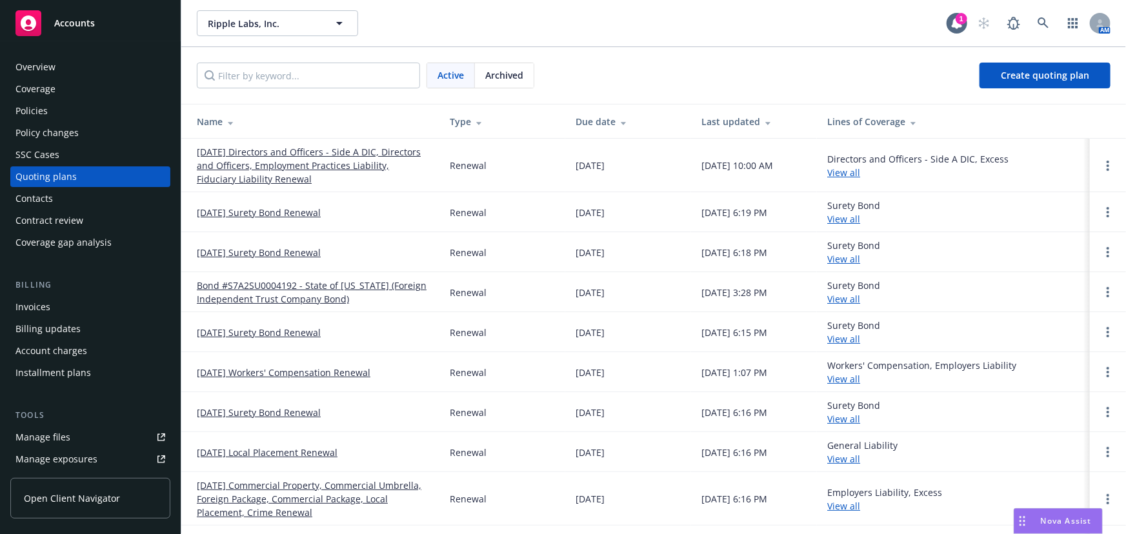
click at [280, 148] on link "[DATE] Directors and Officers - Side A DIC, Directors and Officers, Employment …" at bounding box center [313, 165] width 232 height 41
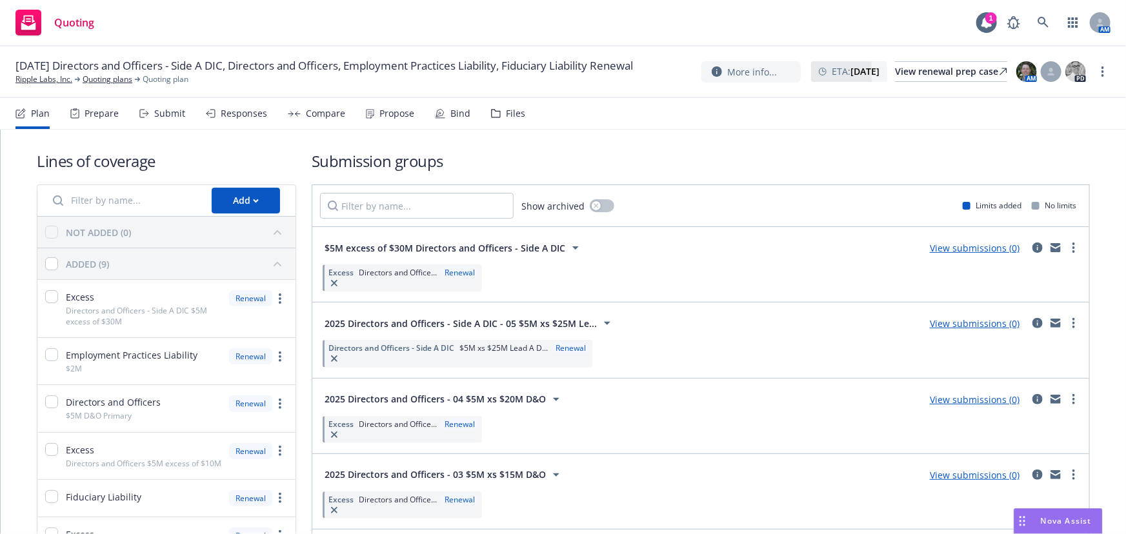
click at [250, 117] on div "Responses" at bounding box center [244, 113] width 46 height 10
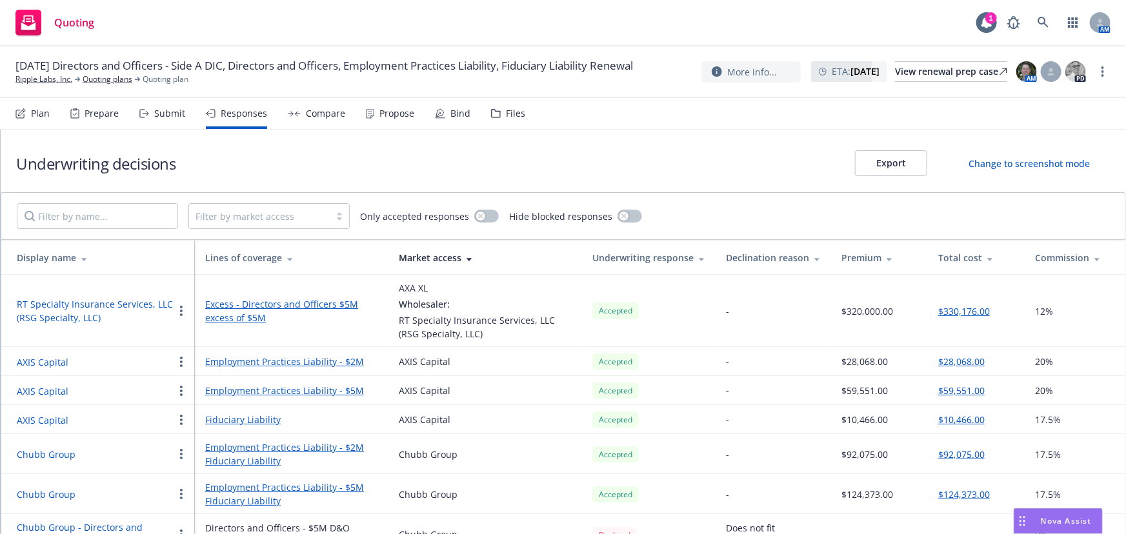
click at [136, 303] on button "RT Specialty Insurance Services, LLC (RSG Specialty, LLC)" at bounding box center [95, 310] width 157 height 27
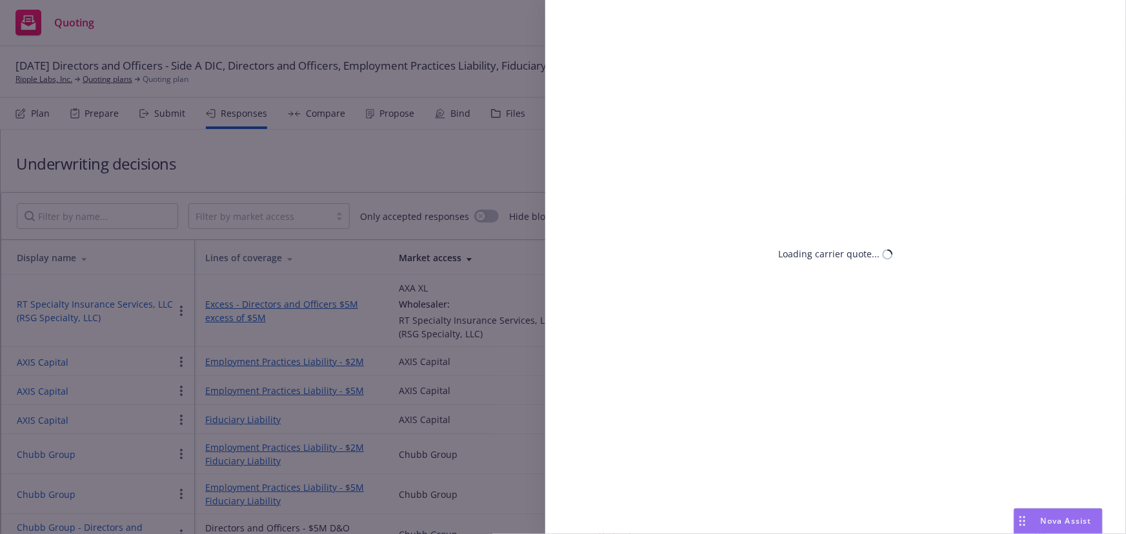
select select "CA"
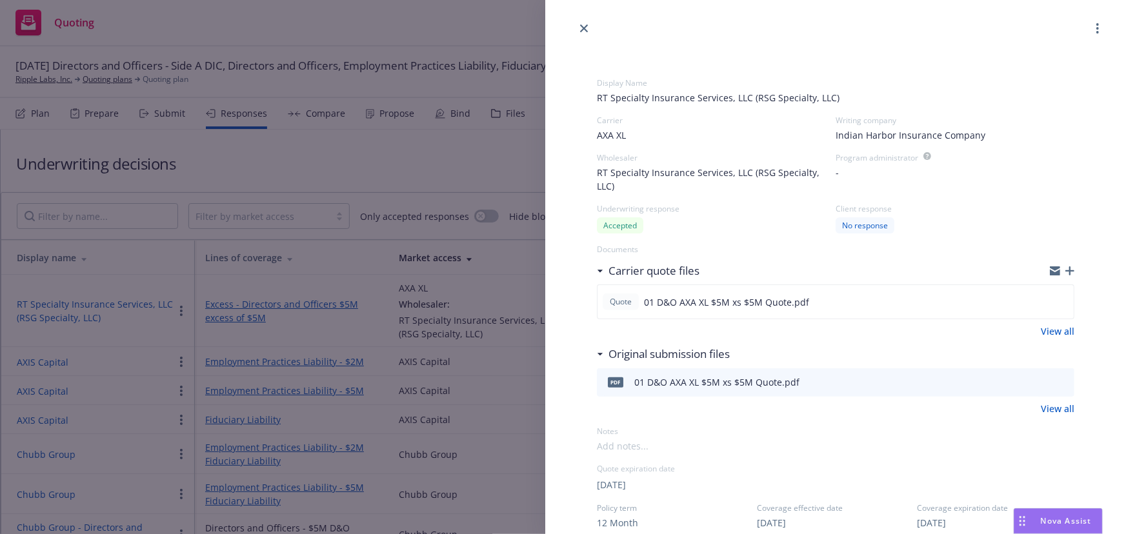
click at [1065, 271] on icon "button" at bounding box center [1069, 270] width 9 height 9
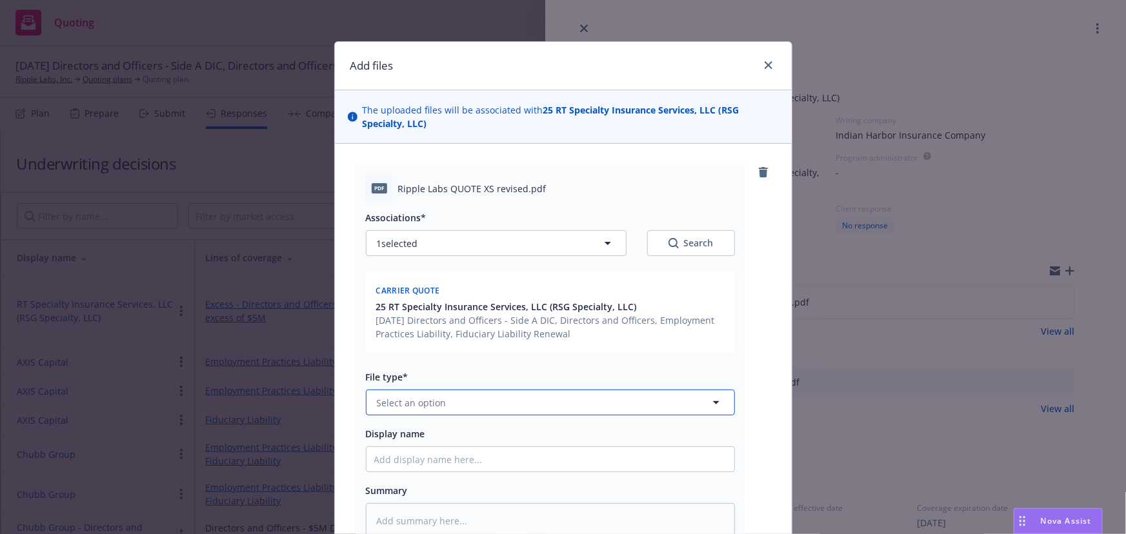
click at [405, 408] on button "Select an option" at bounding box center [550, 403] width 369 height 26
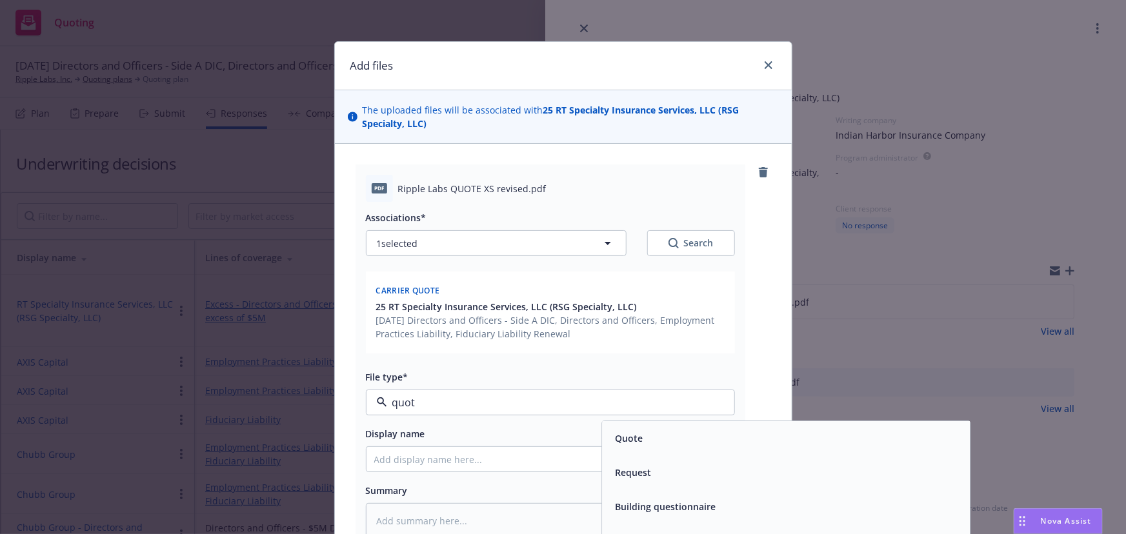
type input "quote"
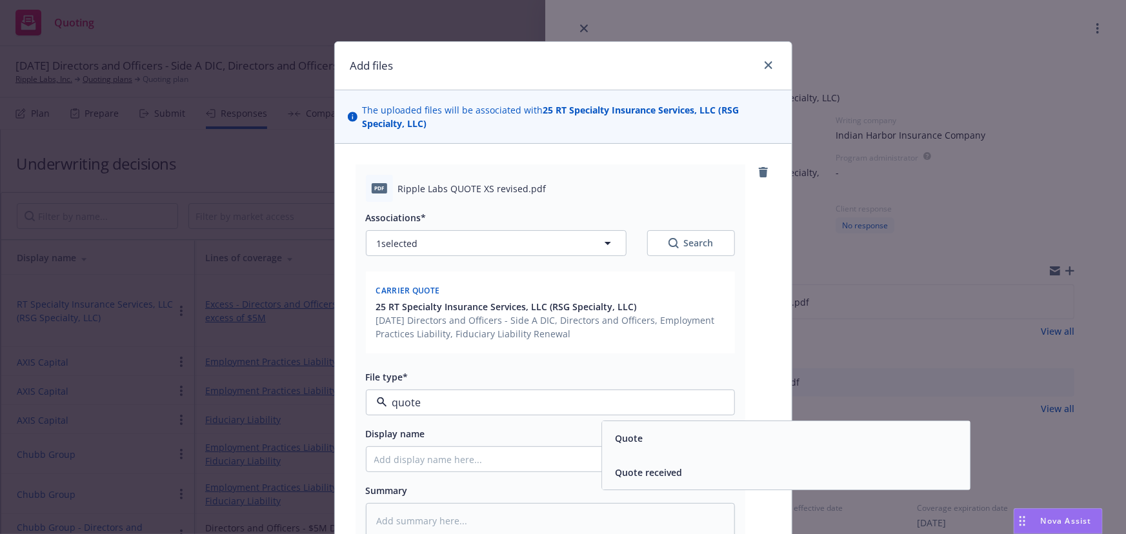
click at [761, 422] on div "Quote" at bounding box center [786, 439] width 368 height 34
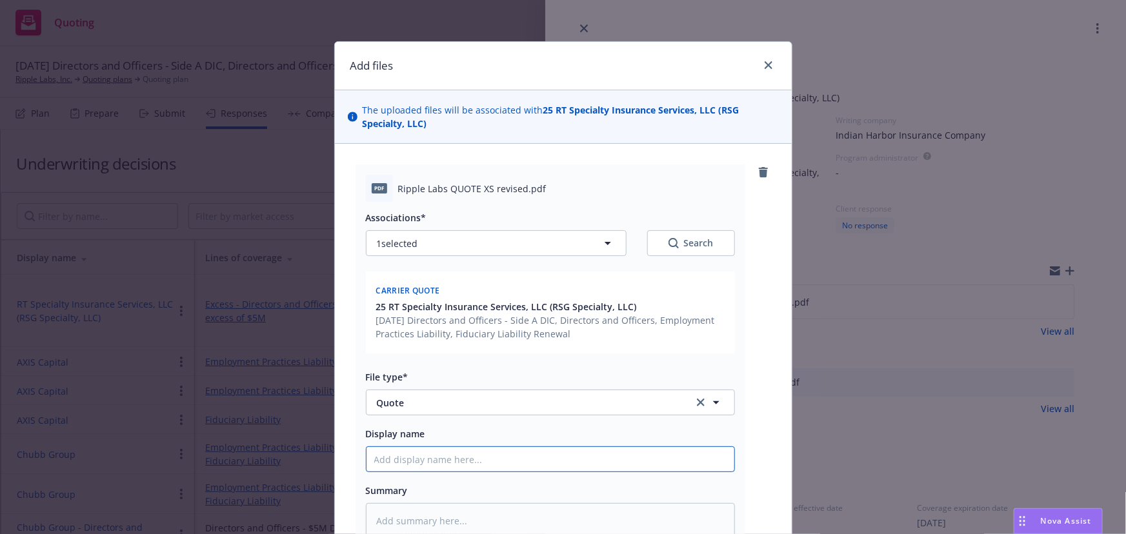
click at [627, 460] on input "Display name" at bounding box center [550, 459] width 368 height 25
paste input "01 D&O AXA XL $5M xs $5M Quote"
type textarea "x"
type input "01 D&O AXA XL $5M xs $5M Quote"
type textarea "x"
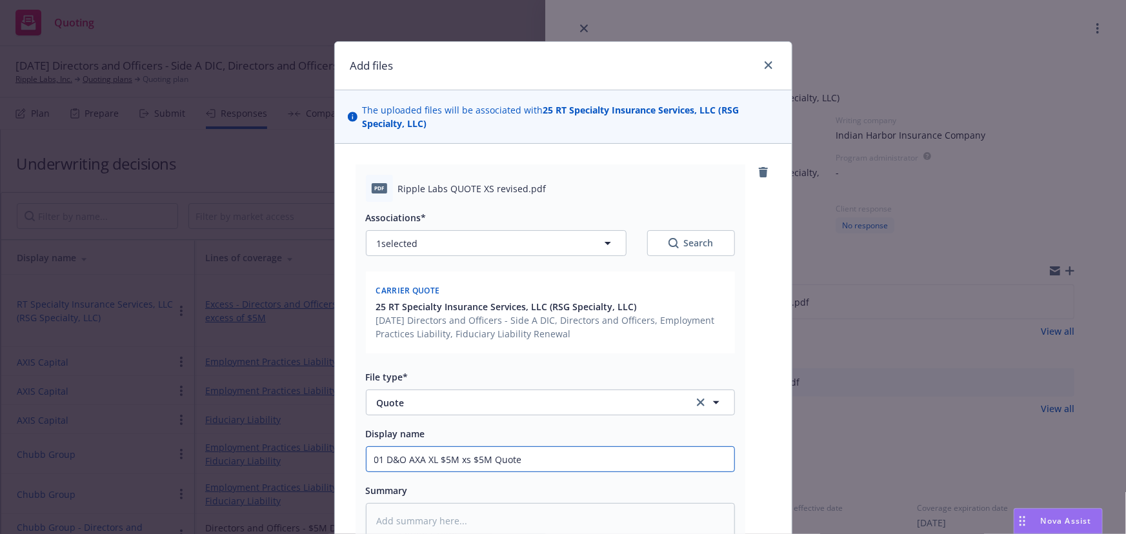
type input "01 D&O AXA XL $5M xs $5M Quote"
type textarea "x"
type input "01 D&O AXA XL $5M xs $5M Quote v"
type textarea "x"
type input "01 D&O AXA XL $5M xs $5M Quote v2"
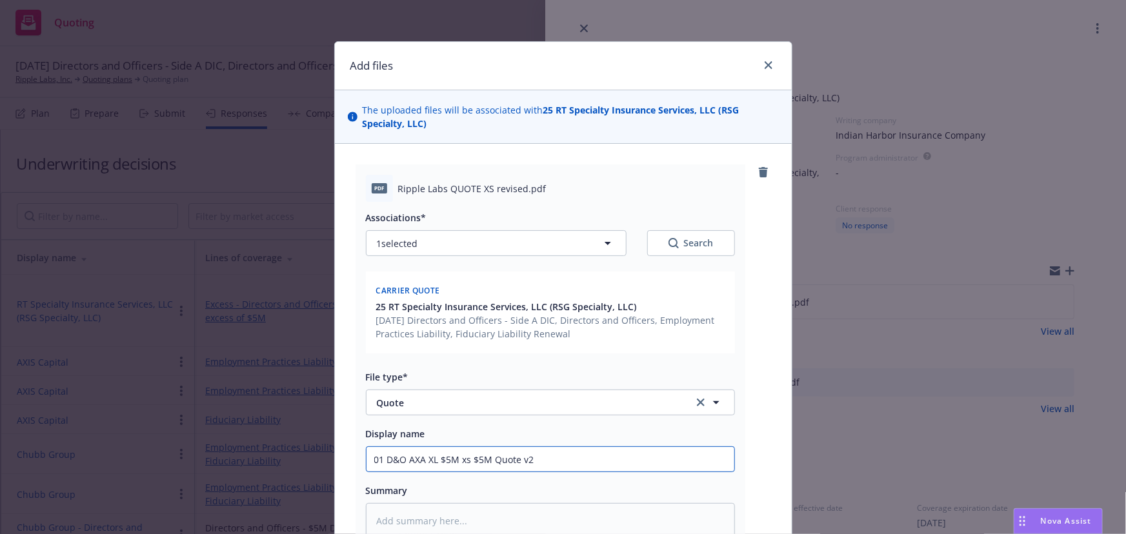
type textarea "x"
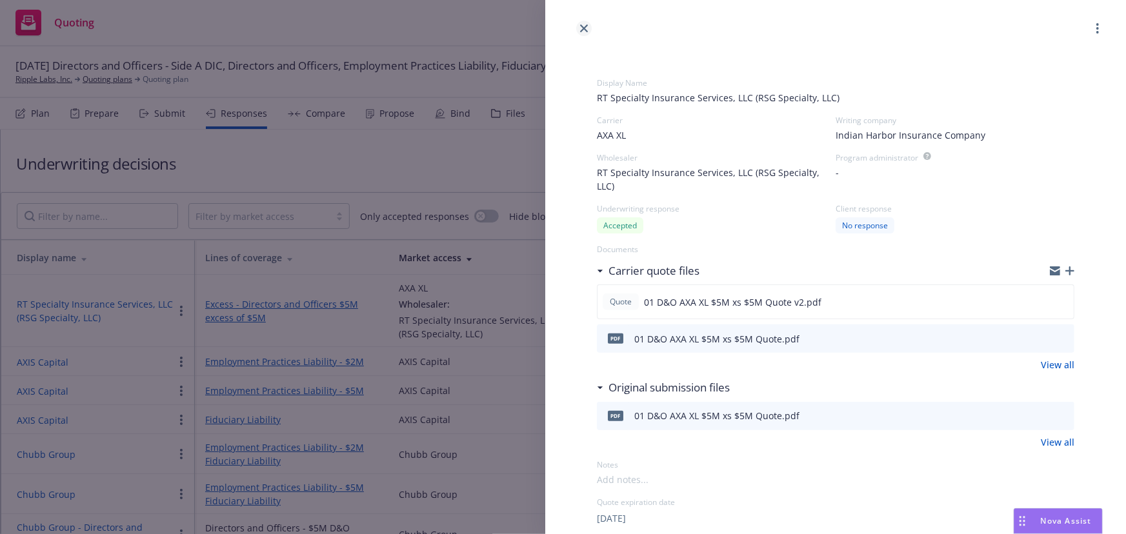
click at [584, 32] on link "close" at bounding box center [583, 28] width 15 height 15
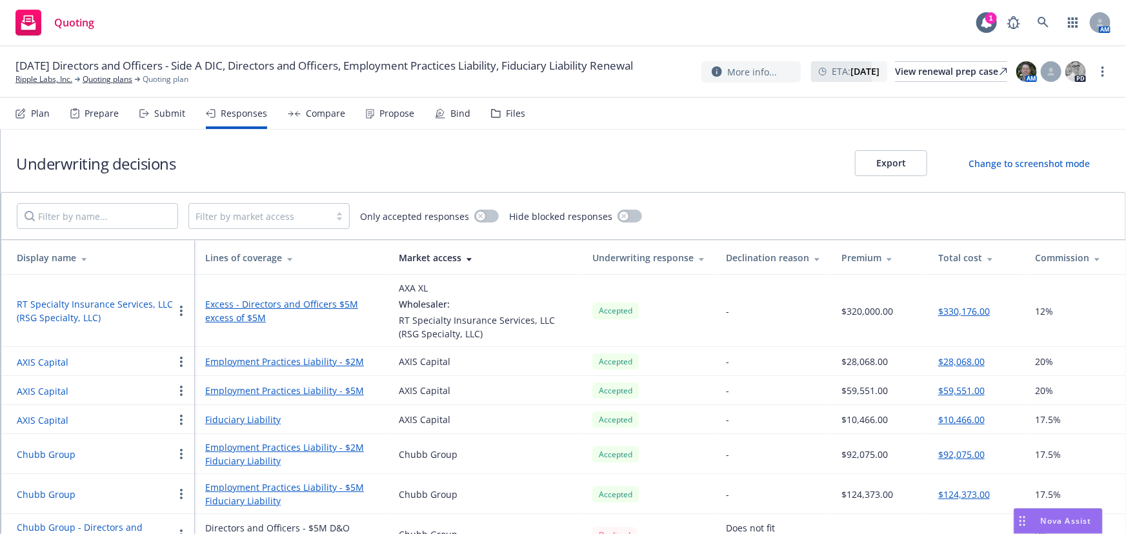
click at [154, 116] on div "Submit" at bounding box center [169, 113] width 31 height 10
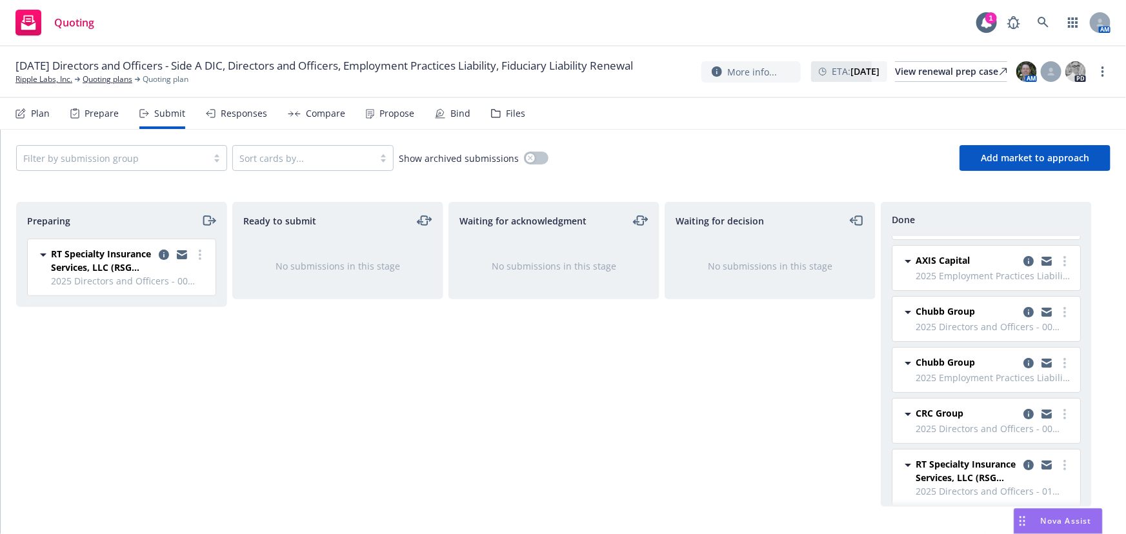
scroll to position [52, 0]
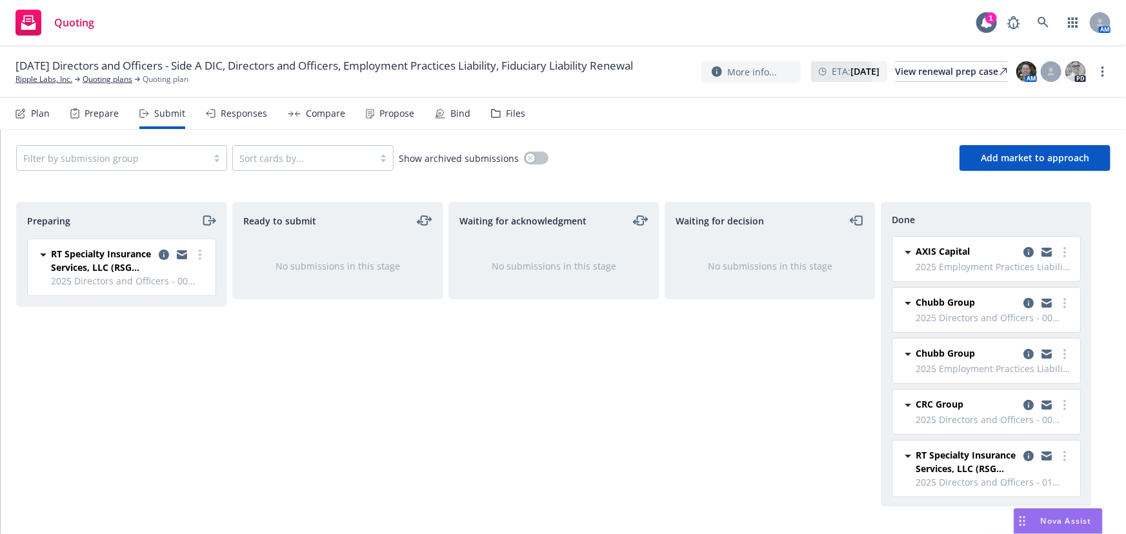
click at [199, 156] on div at bounding box center [111, 157] width 177 height 15
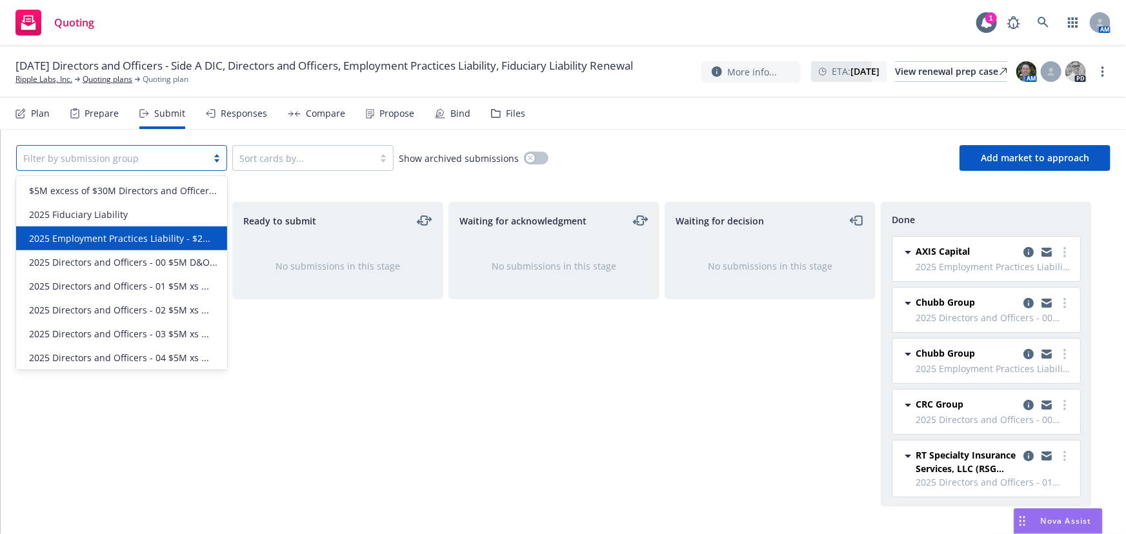
click at [173, 245] on span "2025 Employment Practices Liability - $2..." at bounding box center [119, 239] width 181 height 14
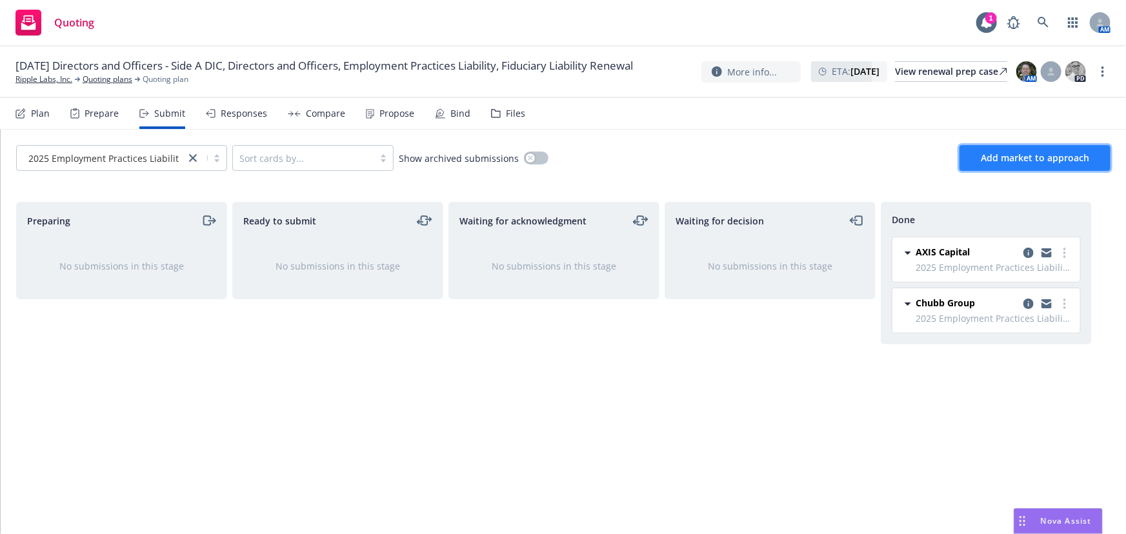
click at [1041, 154] on span "Add market to approach" at bounding box center [1035, 158] width 108 height 12
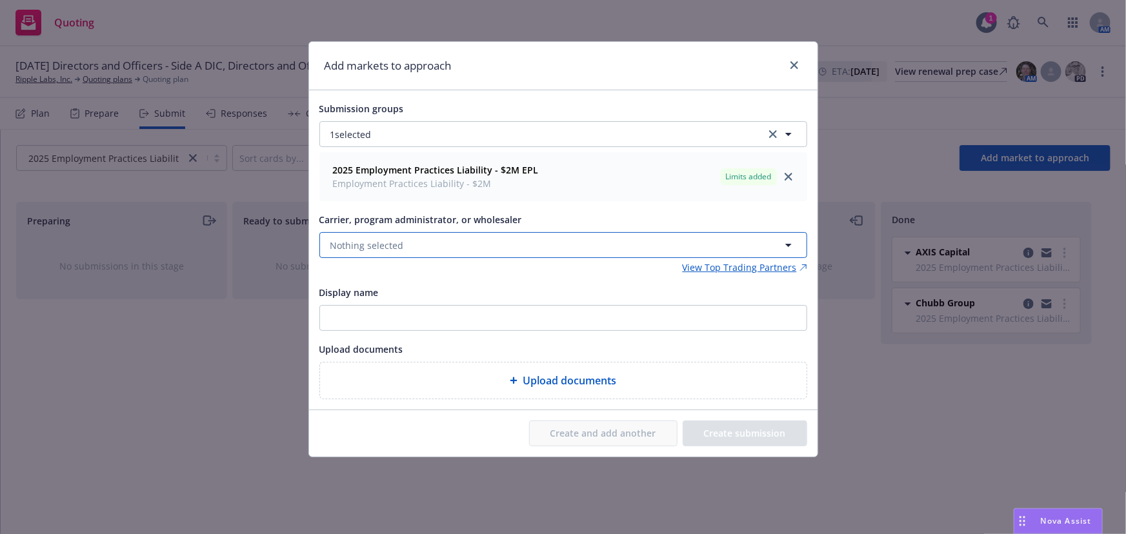
click at [455, 246] on button "Nothing selected" at bounding box center [563, 245] width 488 height 26
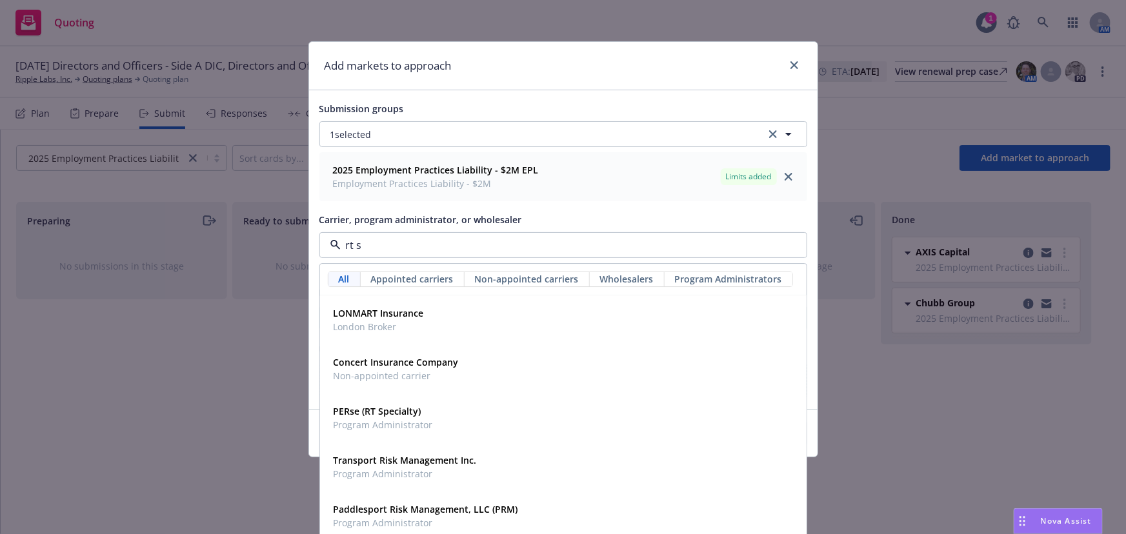
type input "rt sp"
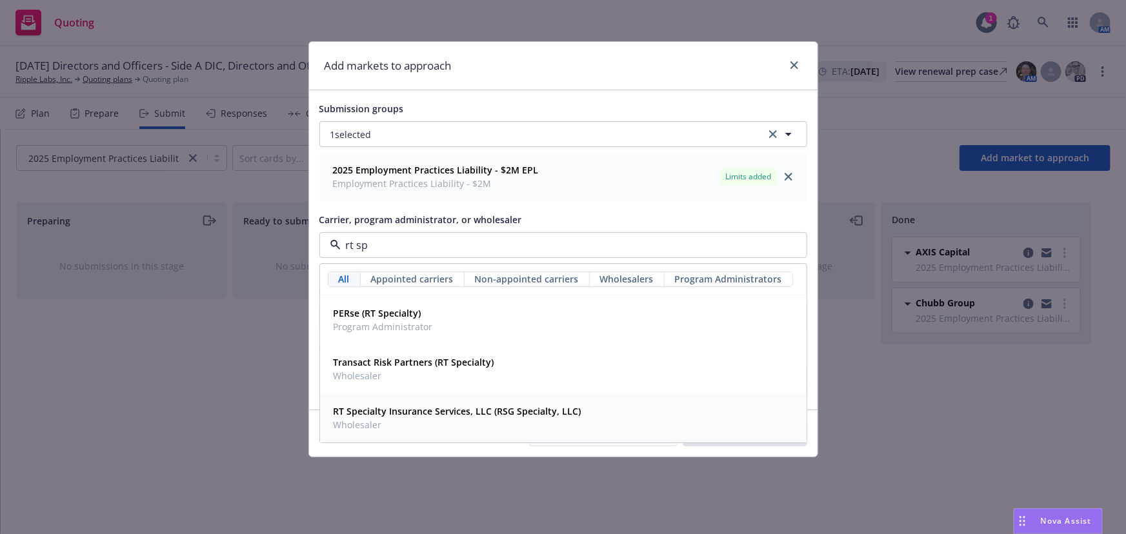
click at [496, 421] on span "Wholesaler" at bounding box center [458, 426] width 248 height 14
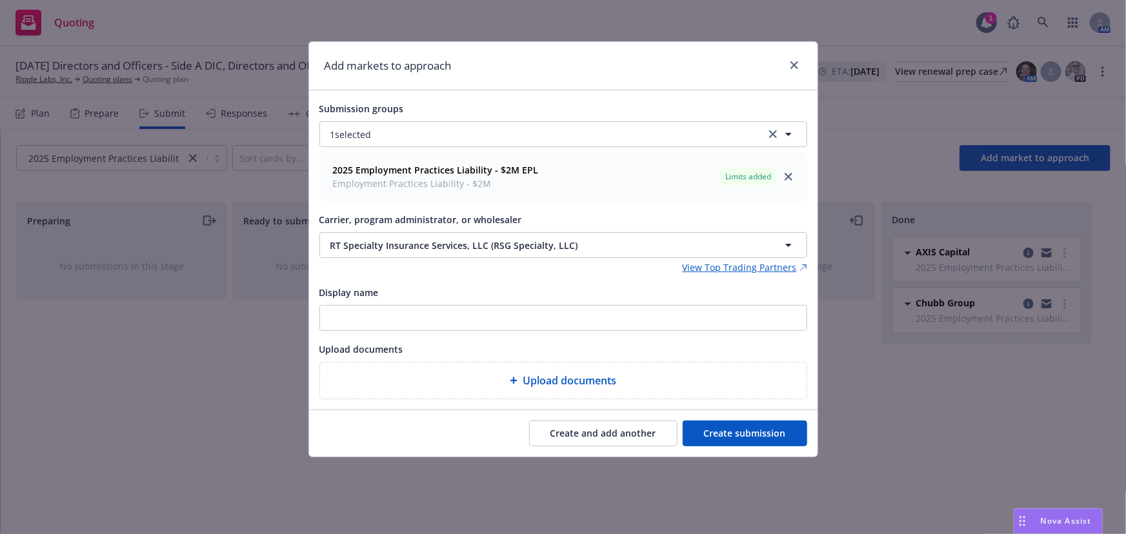
click at [767, 432] on button "Create submission" at bounding box center [745, 434] width 125 height 26
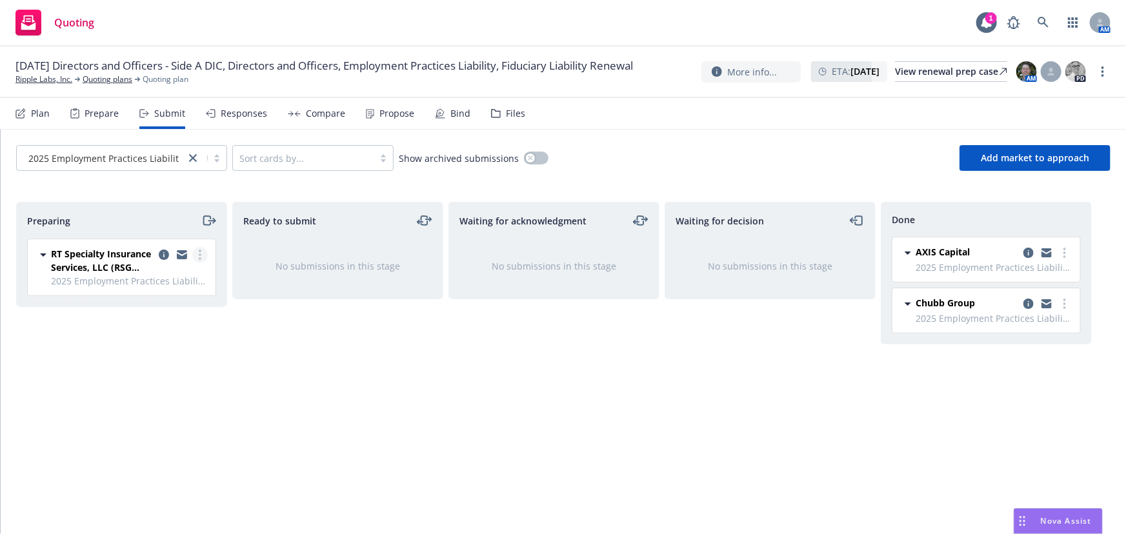
click at [200, 255] on circle "more" at bounding box center [200, 255] width 3 height 3
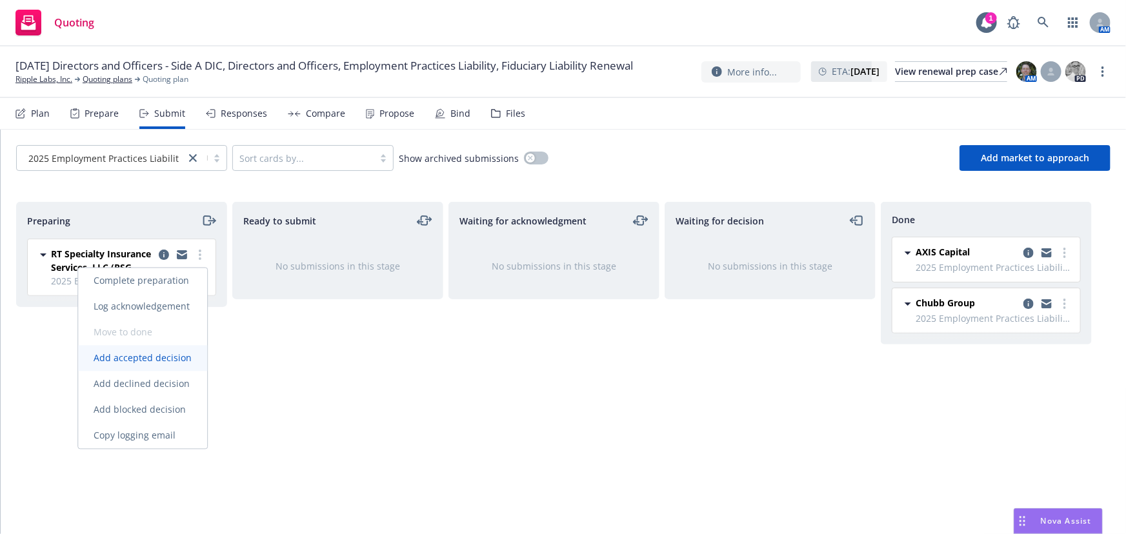
click at [171, 357] on span "Add accepted decision" at bounding box center [142, 358] width 129 height 12
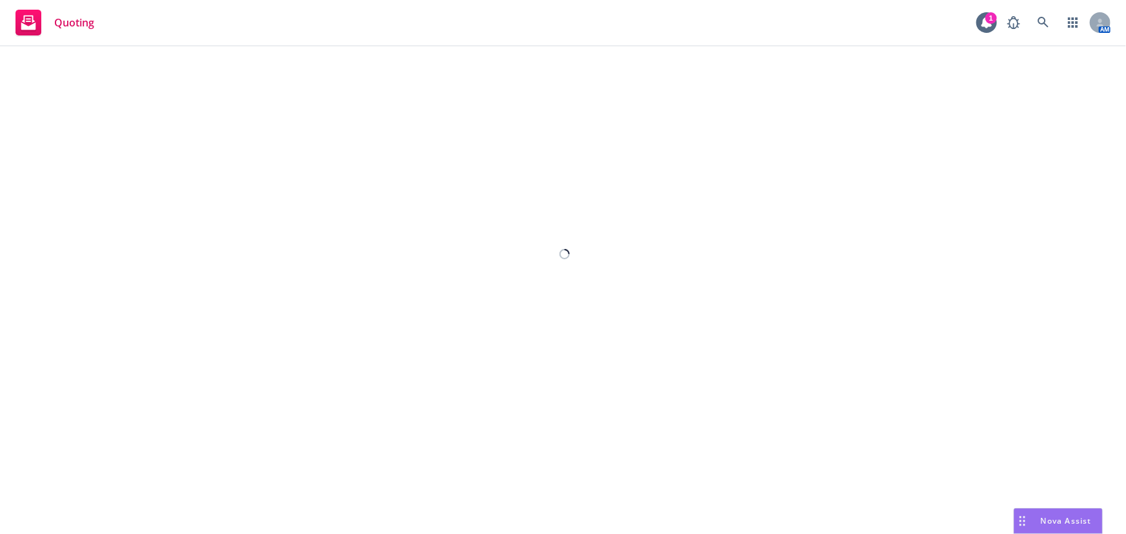
select select "12"
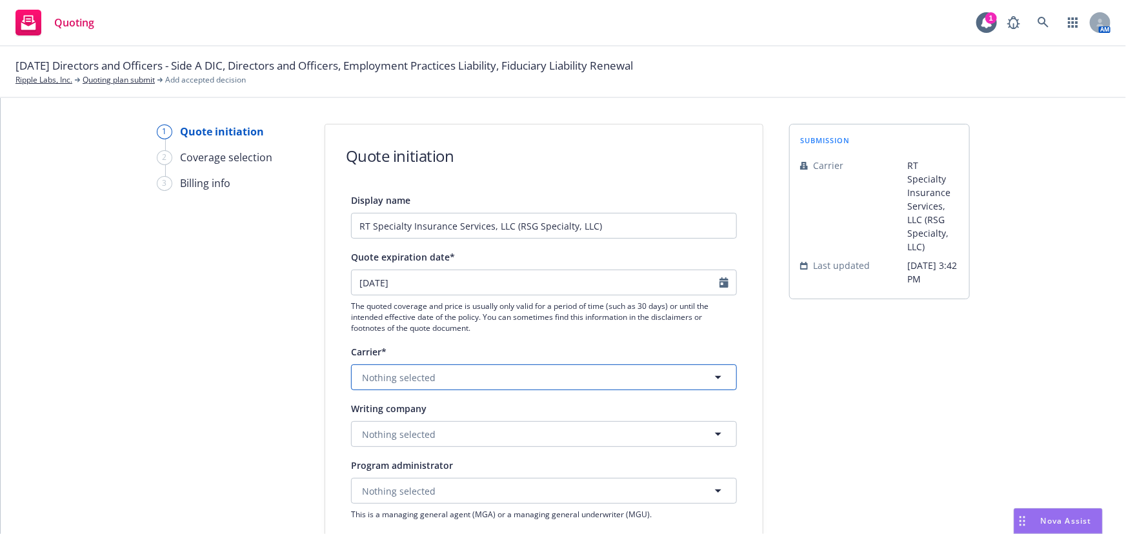
click at [675, 380] on button "Nothing selected" at bounding box center [544, 378] width 386 height 26
click at [470, 363] on div "Carrier* Nothing selected" at bounding box center [544, 367] width 386 height 46
click at [463, 376] on button "Nothing selected" at bounding box center [544, 378] width 386 height 26
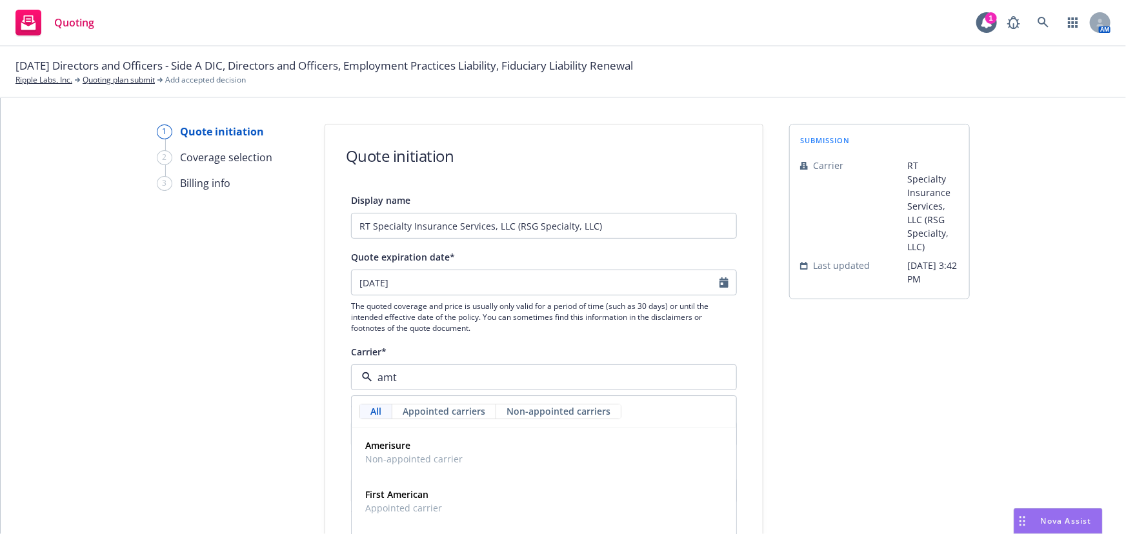
type input "amtr"
click at [452, 465] on span "Appointed carrier" at bounding box center [423, 460] width 117 height 14
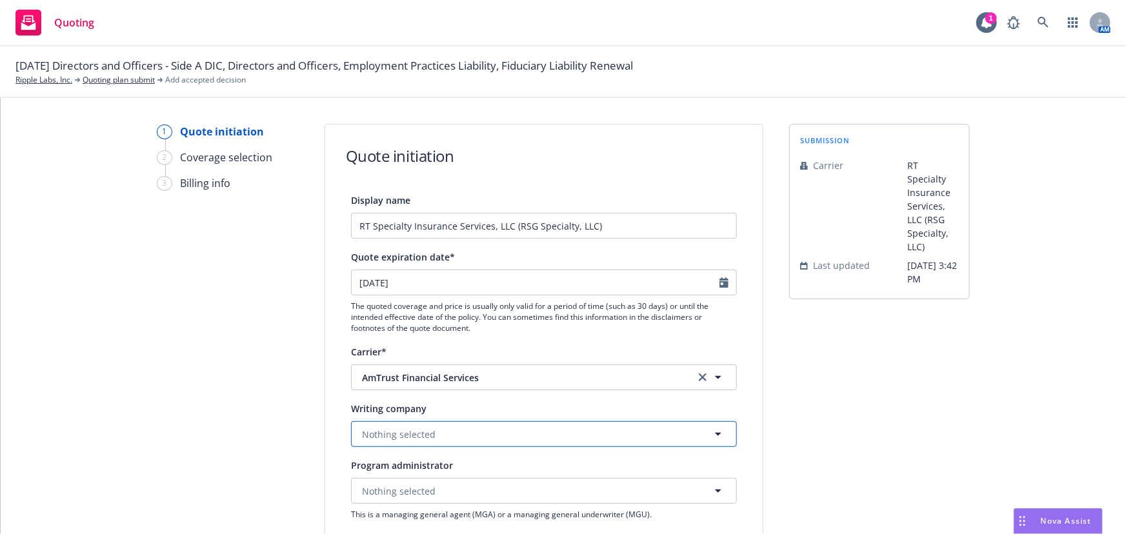
click at [459, 433] on button "Nothing selected" at bounding box center [544, 434] width 386 height 26
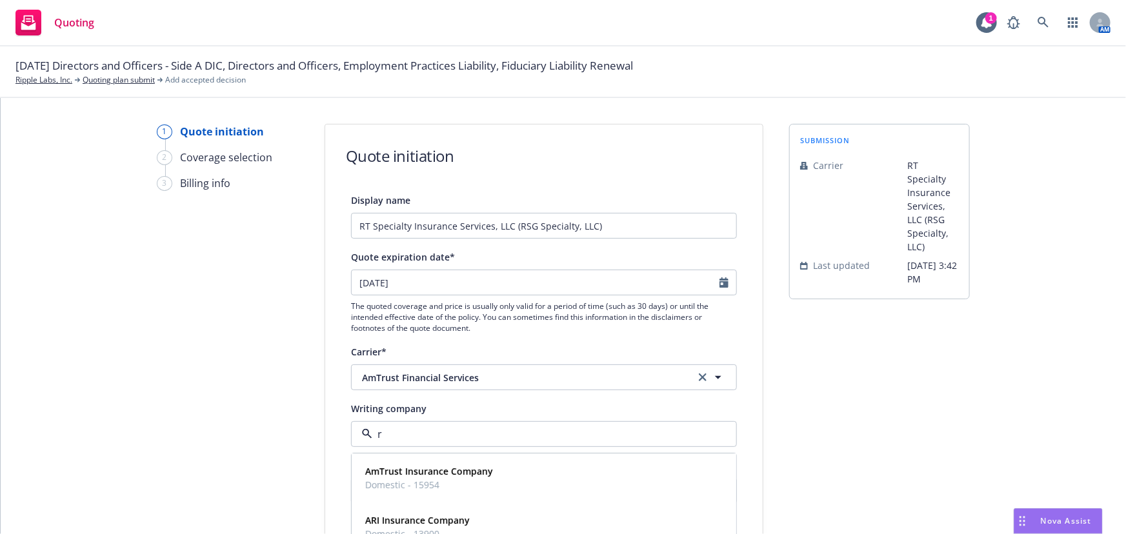
type input "re"
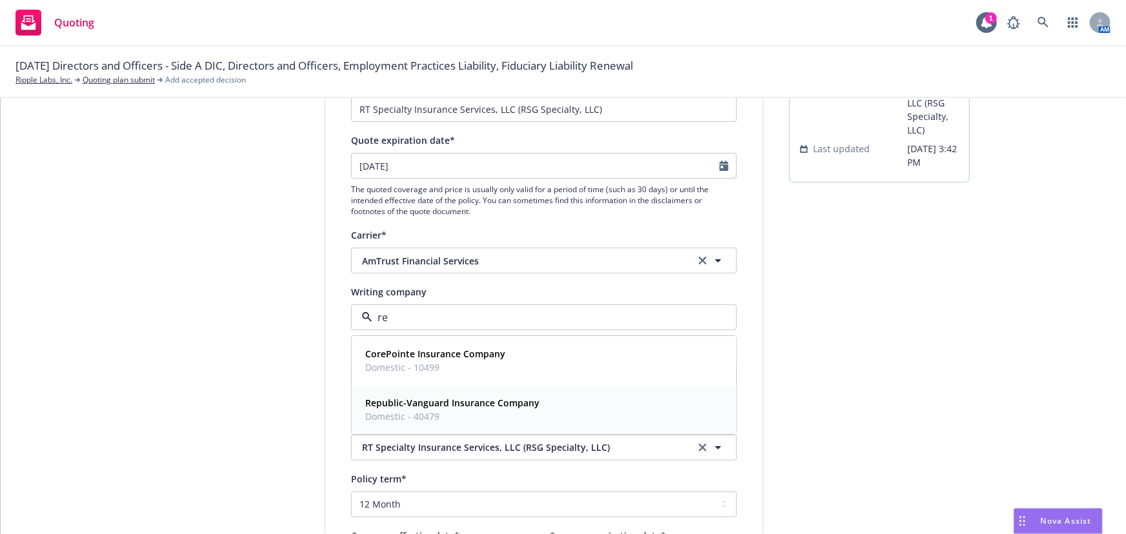
click at [479, 398] on strong "Republic-Vanguard Insurance Company" at bounding box center [452, 403] width 174 height 12
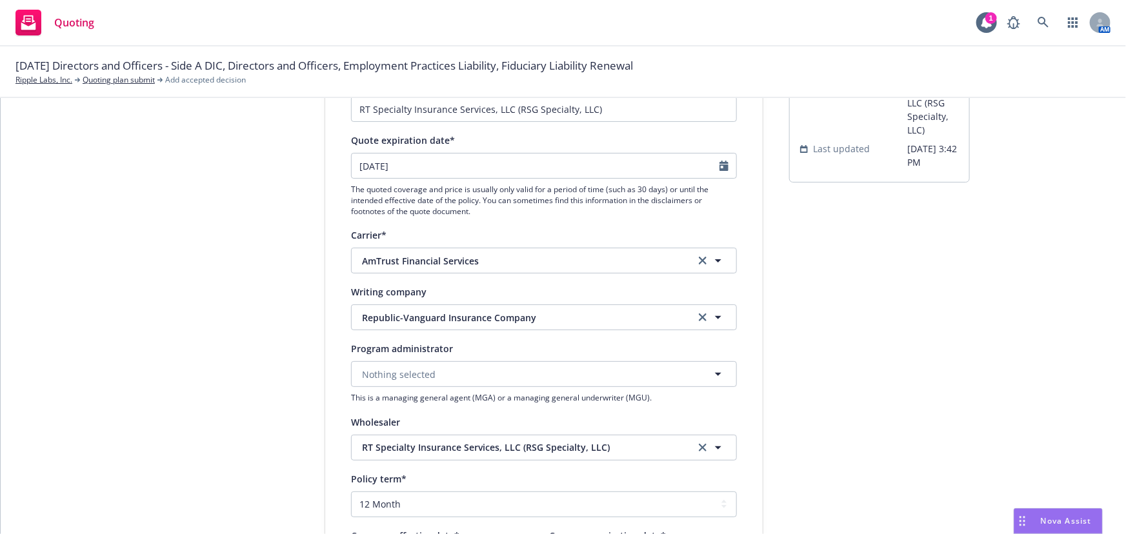
click at [812, 386] on div "submission Carrier RT Specialty Insurance Services, LLC (RSG Specialty, LLC) La…" at bounding box center [879, 439] width 181 height 865
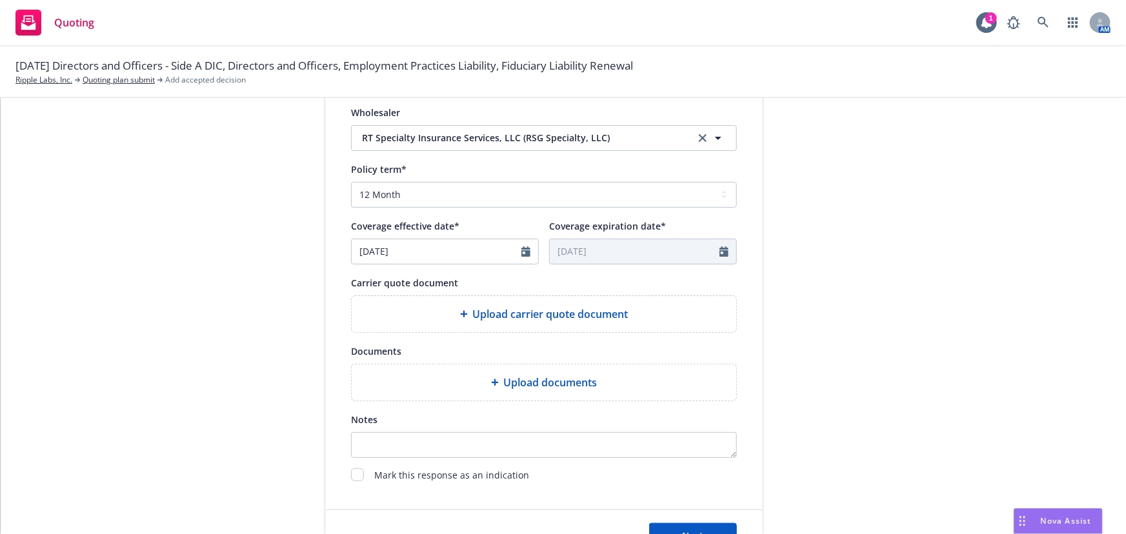
scroll to position [479, 0]
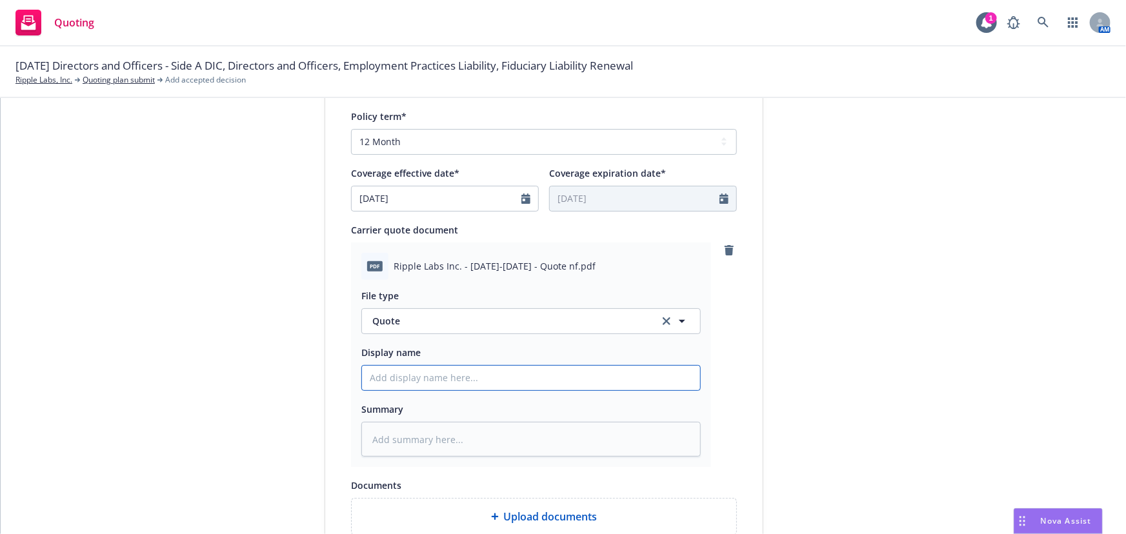
click at [416, 373] on input "Display name" at bounding box center [531, 378] width 338 height 25
type textarea "x"
type input "0"
type textarea "x"
type input "00"
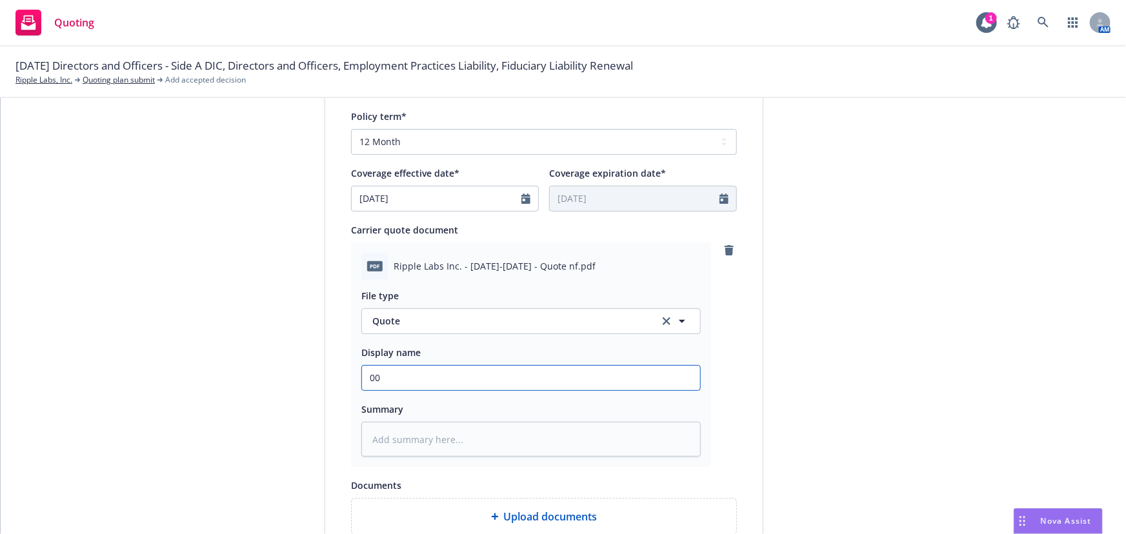
type textarea "x"
type input "00"
type textarea "x"
type input "00 EP"
type textarea "x"
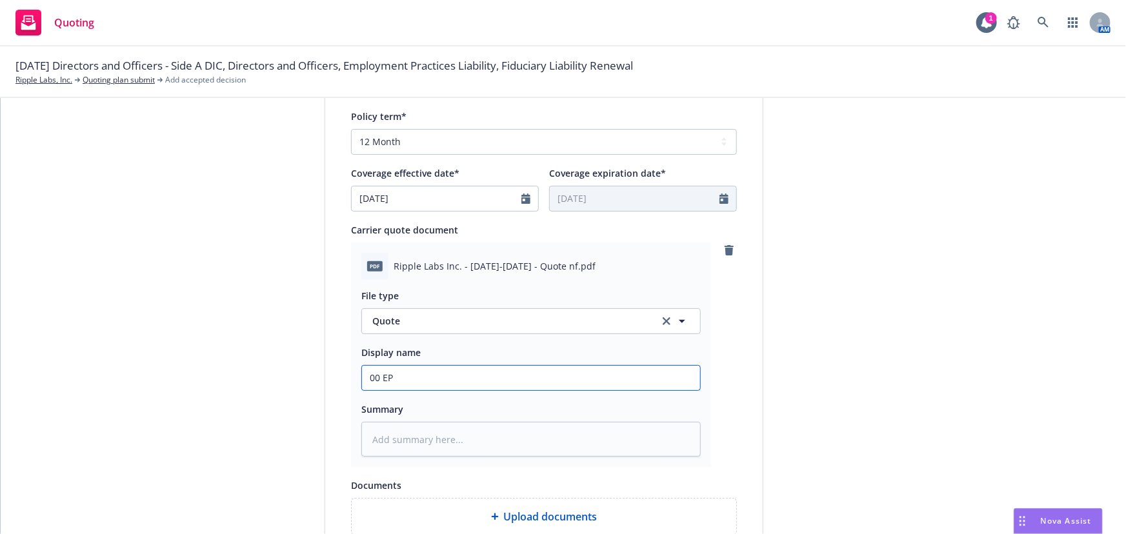
type input "00 EPL"
type textarea "x"
type input "00 EPL"
type textarea "x"
type input "00 EPL A"
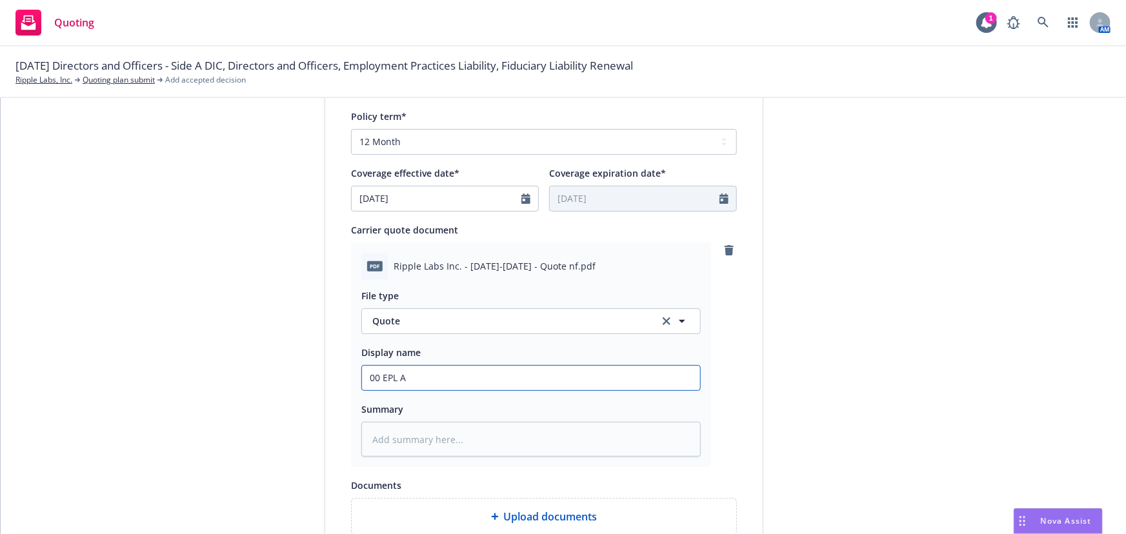
type textarea "x"
type input "00 EPL Am"
type textarea "x"
type input "00 EPL AmT"
type textarea "x"
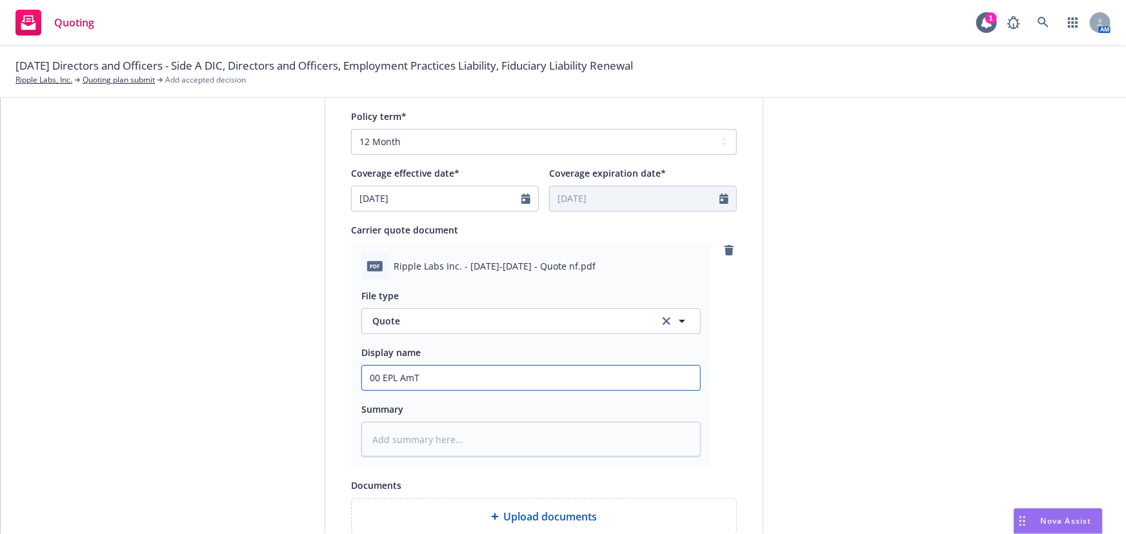
type input "00 EPL AmTr"
type textarea "x"
type input "00 EPL AmTru"
type textarea "x"
type input "00 EPL AmTrust"
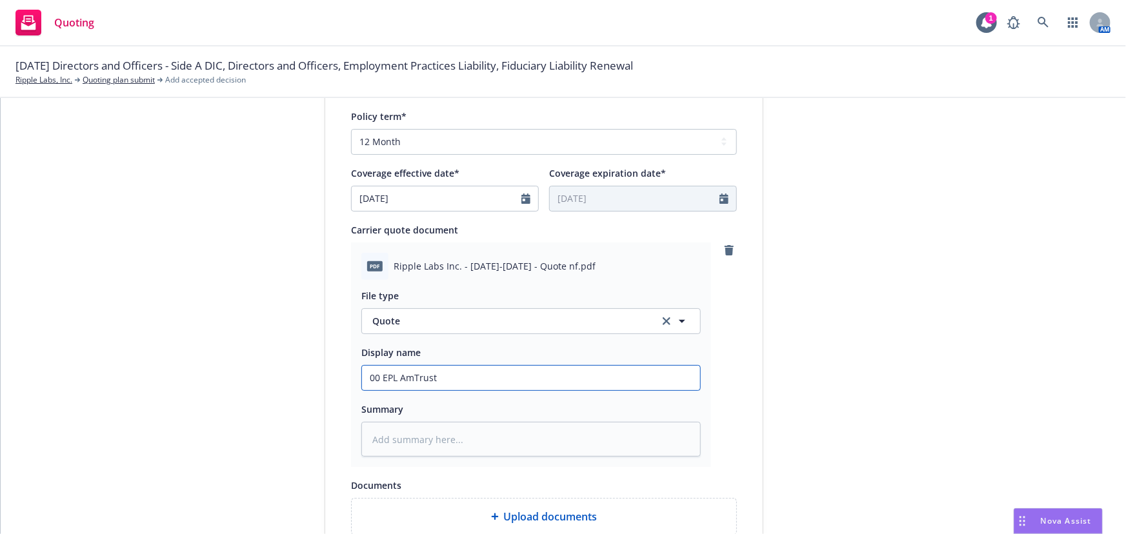
type textarea "x"
type input "00 EPL AmTrust"
type textarea "x"
type input "00 EPL AmTrust $"
type textarea "x"
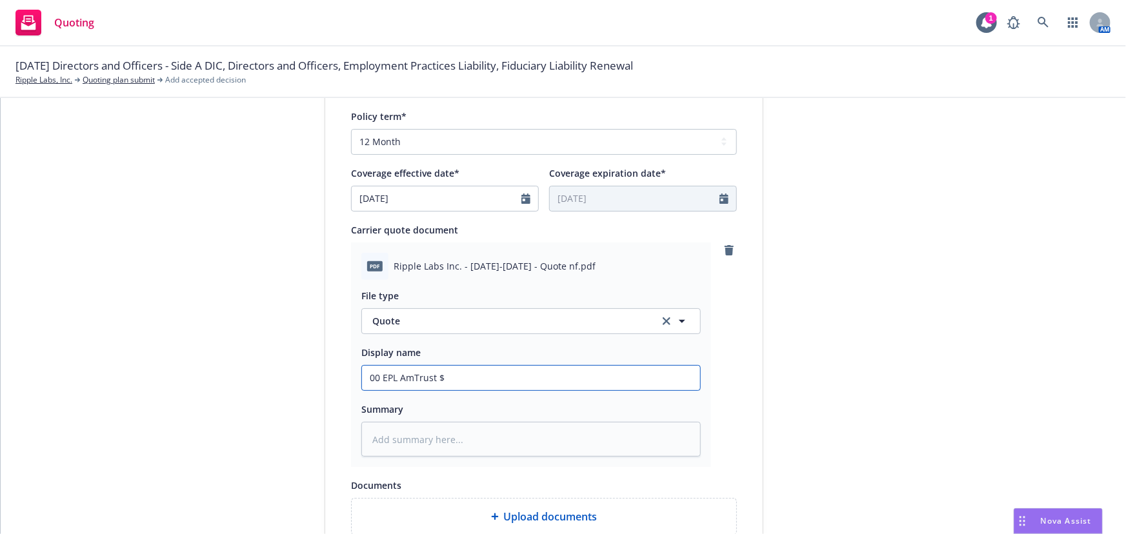
type input "00 EPL AmTrust $2"
type textarea "x"
type input "00 EPL AmTrust $2M"
type textarea "x"
type input "00 EPL AmTrust $2M"
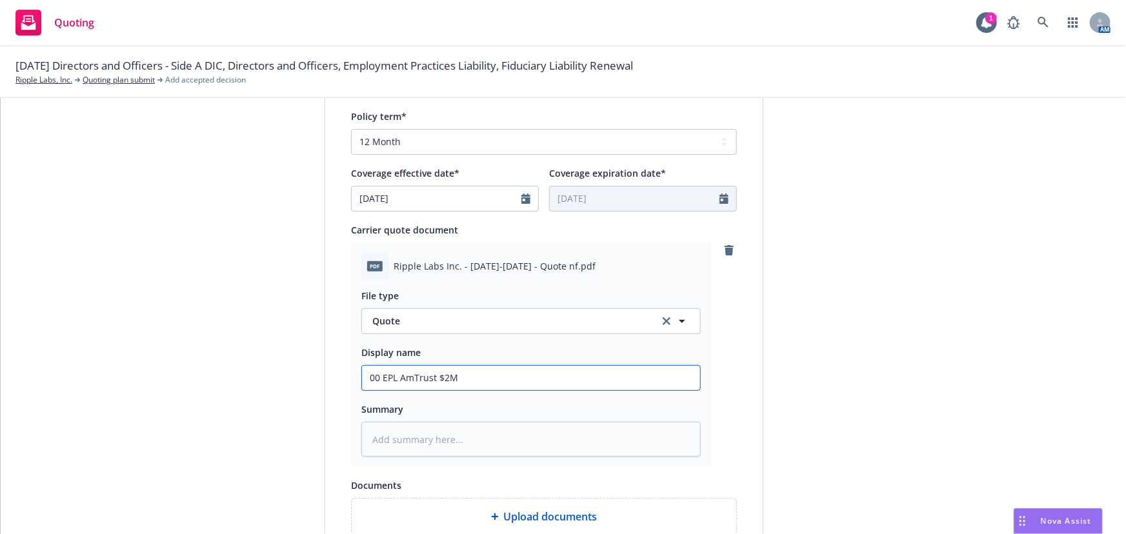
type textarea "x"
type input "00 EPL AmTrust $2M Q"
type textarea "x"
type input "00 EPL AmTrust $2M Qu"
type textarea "x"
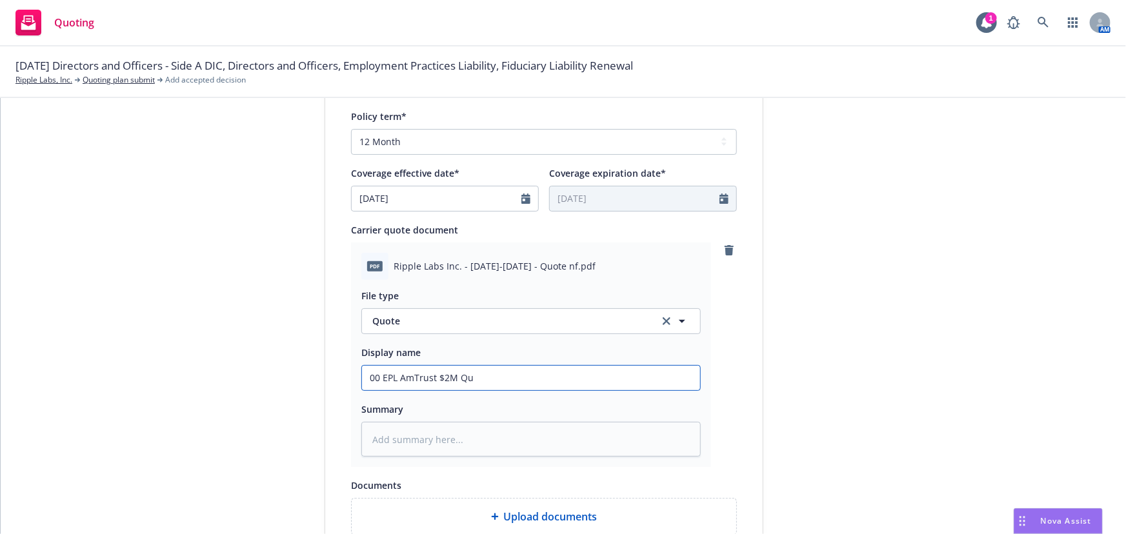
type input "00 EPL AmTrust $2M Quo"
type textarea "x"
type input "00 EPL AmTrust $2M Quot"
type textarea "x"
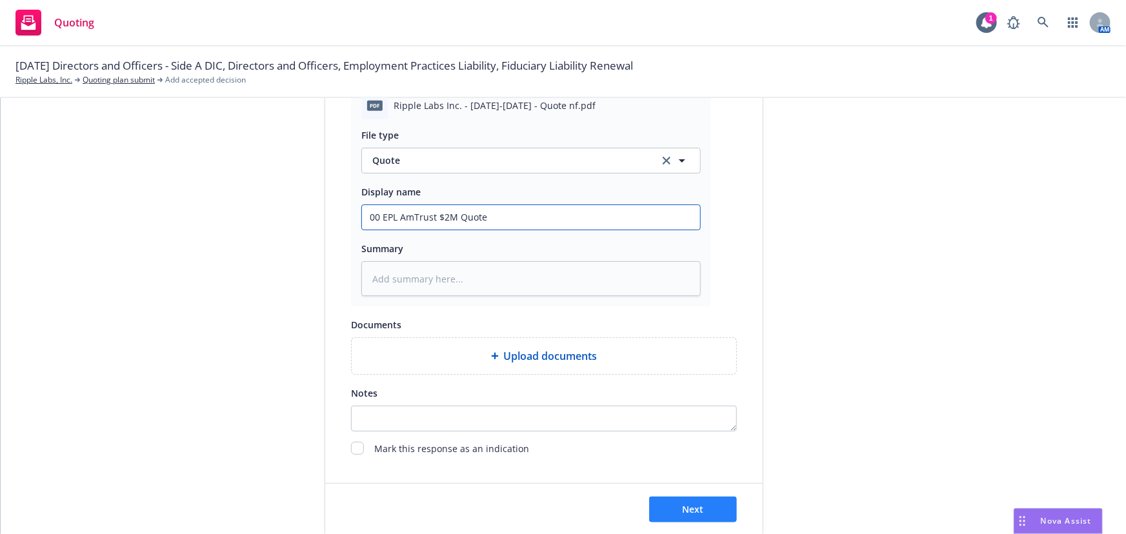
scroll to position [667, 0]
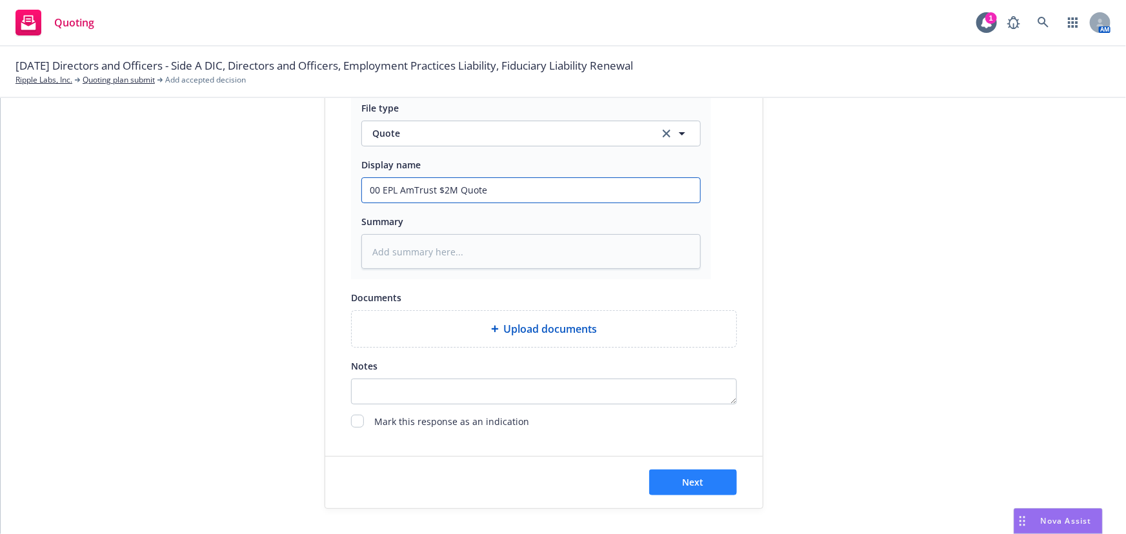
type input "00 EPL AmTrust $2M Quote"
click at [714, 487] on button "Next" at bounding box center [693, 483] width 88 height 26
type textarea "x"
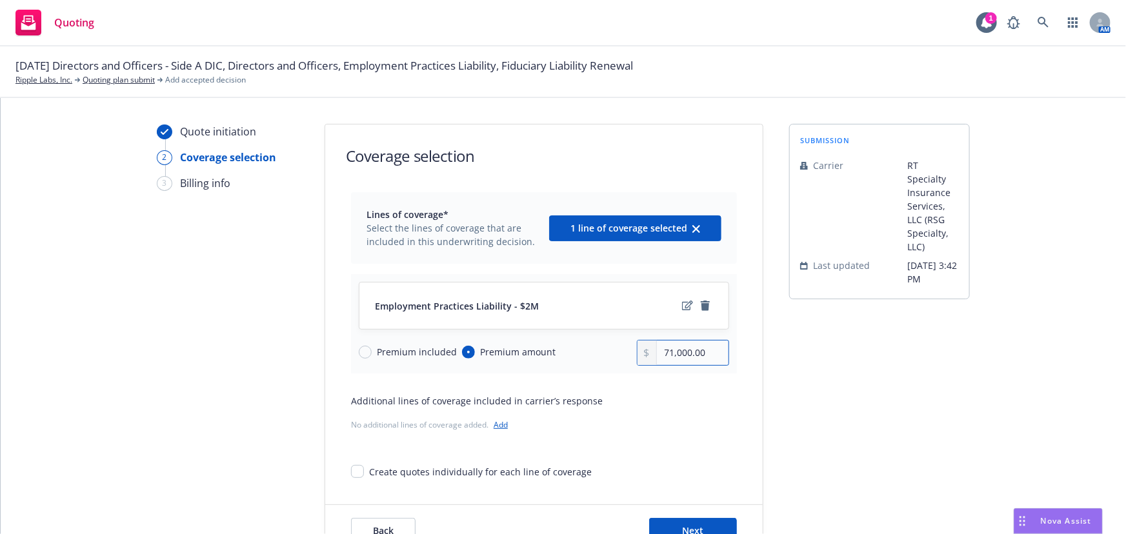
click at [695, 355] on input "71,000.00" at bounding box center [693, 353] width 72 height 25
type input "94,939.00"
click at [682, 303] on icon "edit" at bounding box center [687, 306] width 11 height 10
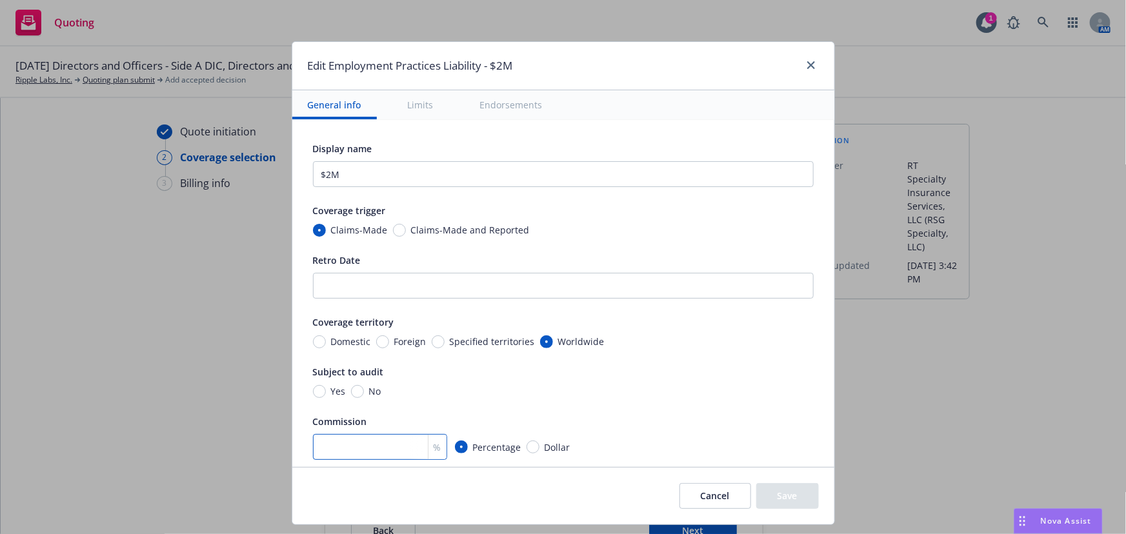
click at [383, 452] on input "number" at bounding box center [380, 447] width 134 height 26
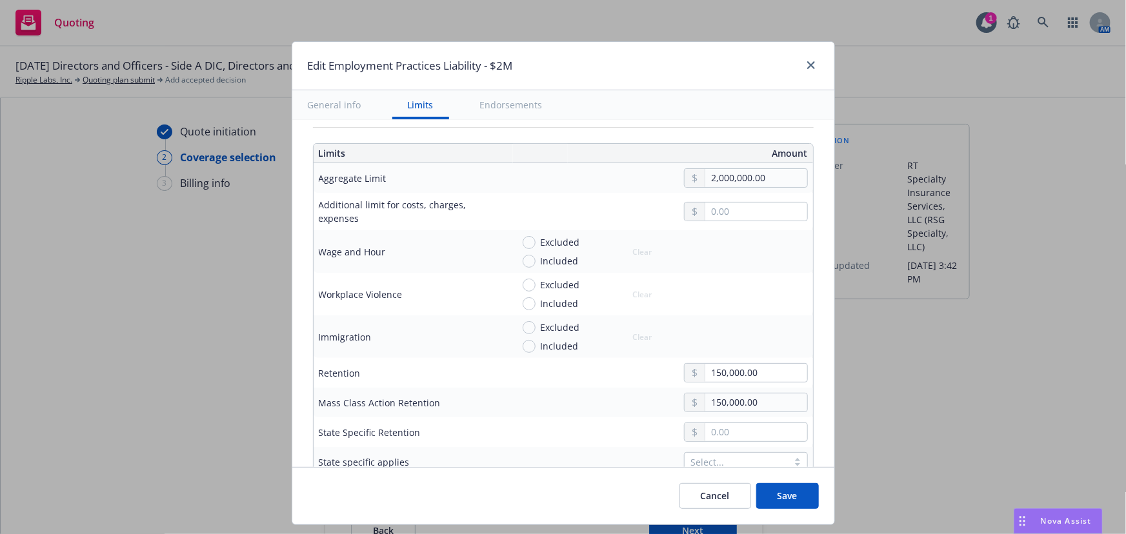
scroll to position [528, 0]
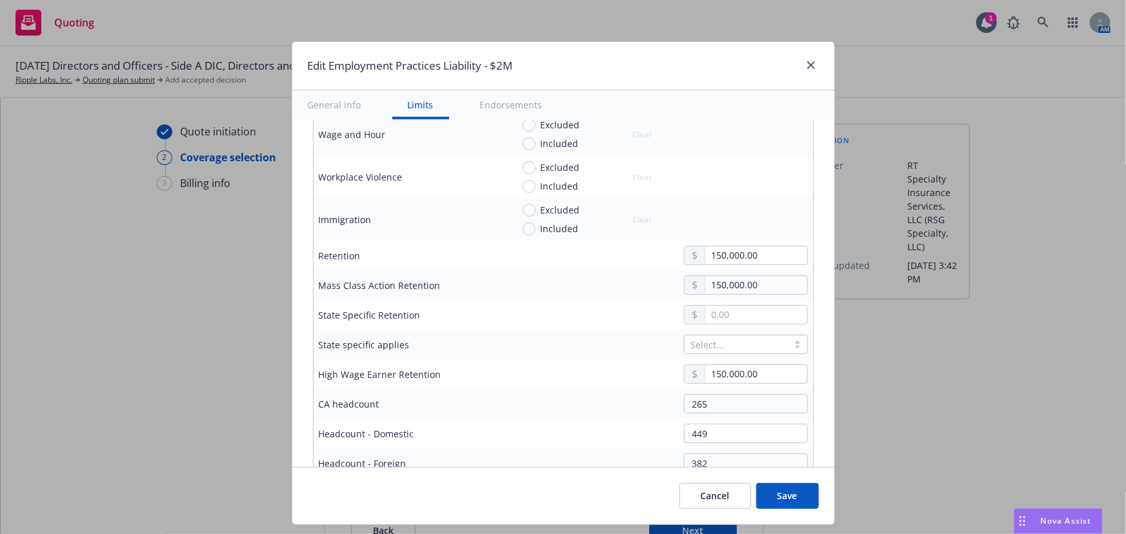
type input "12"
click at [718, 381] on input "150,000.00" at bounding box center [755, 374] width 101 height 18
click at [722, 376] on input "150,000.00" at bounding box center [755, 374] width 101 height 18
type input "250,000.00"
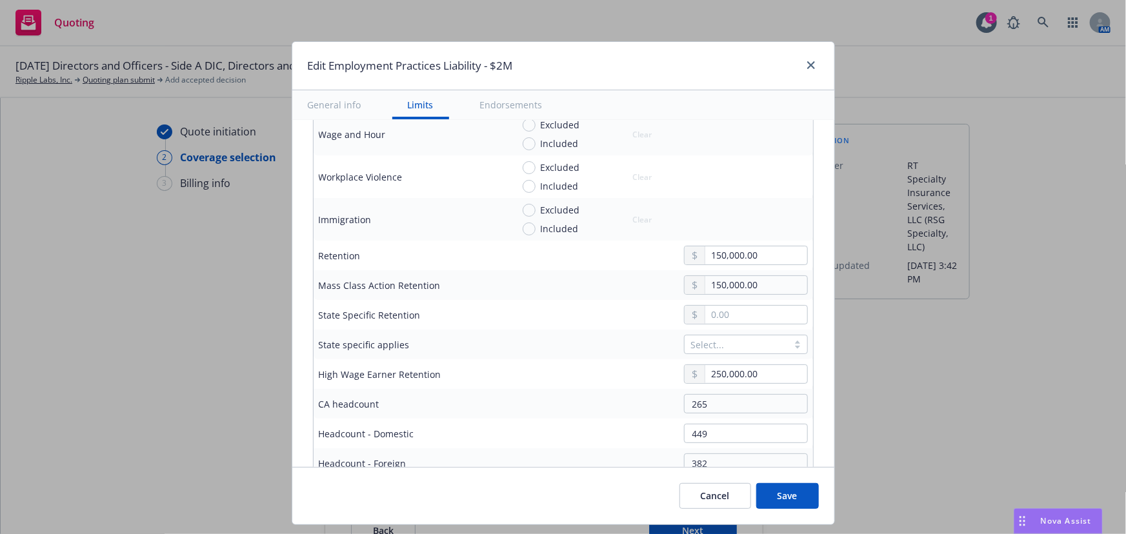
click at [484, 386] on td "High Wage Earner Retention" at bounding box center [411, 374] width 194 height 30
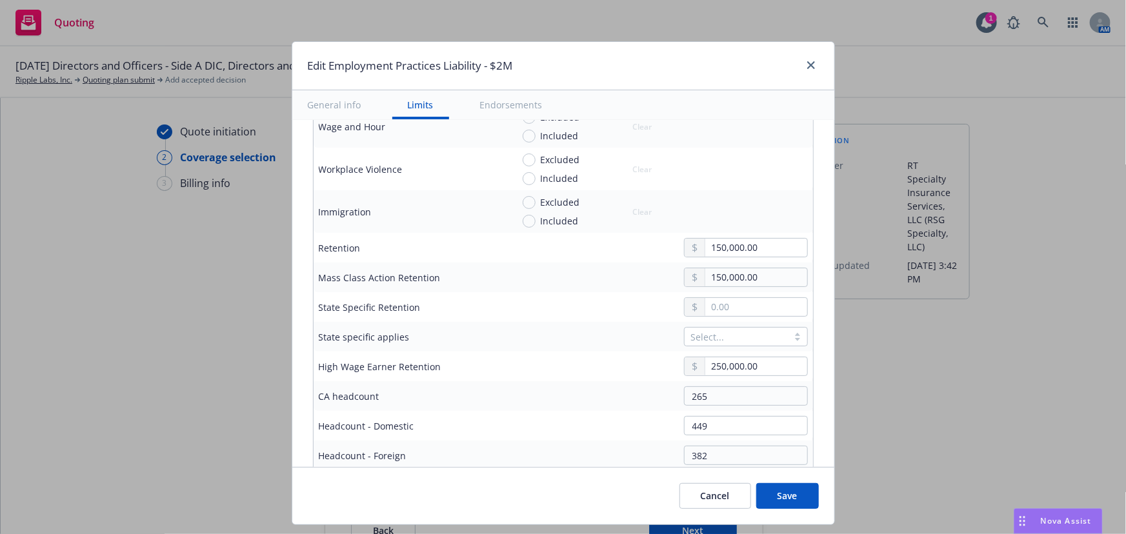
scroll to position [535, 0]
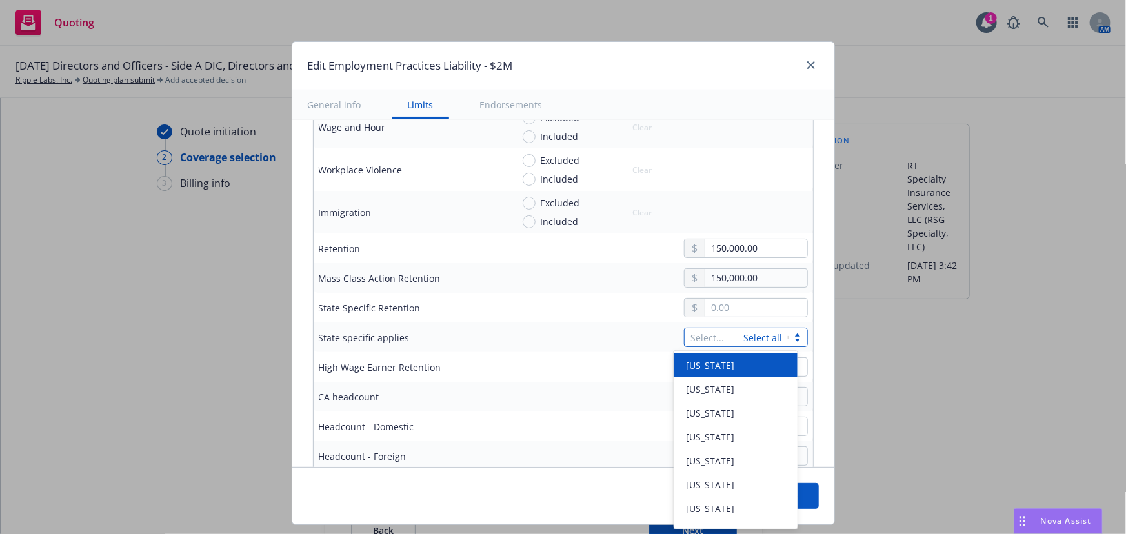
click at [743, 332] on div "Select... Select all" at bounding box center [746, 337] width 124 height 19
click at [744, 332] on link "Select all" at bounding box center [763, 338] width 39 height 12
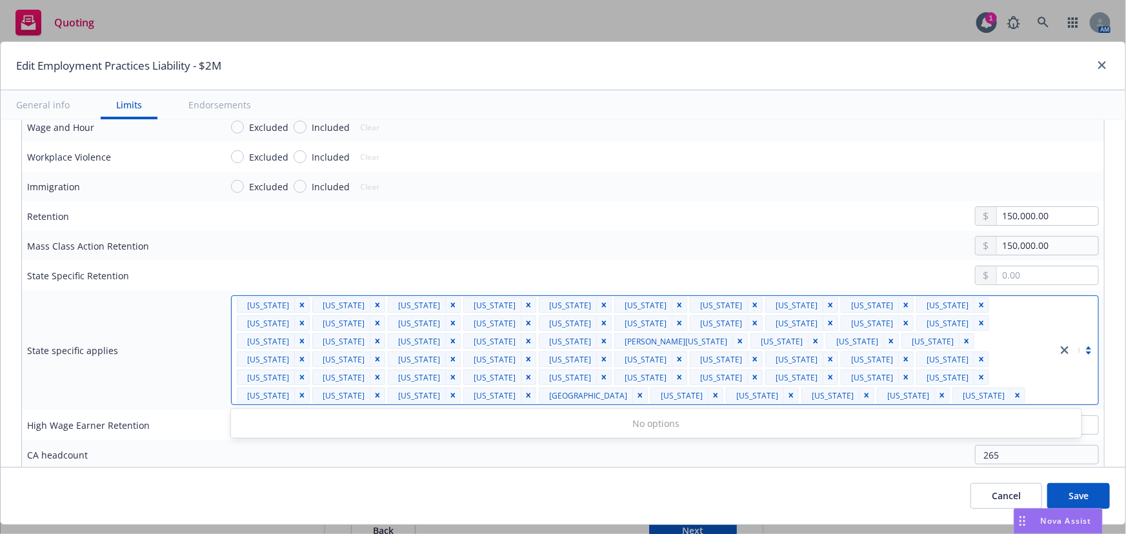
click at [1061, 348] on icon "close" at bounding box center [1065, 350] width 8 height 8
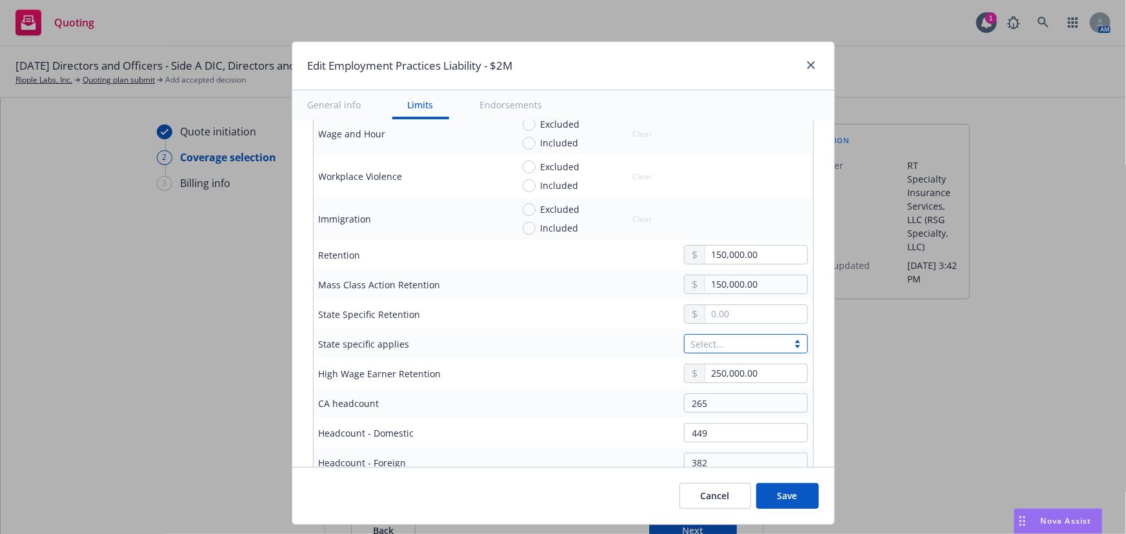
scroll to position [535, 0]
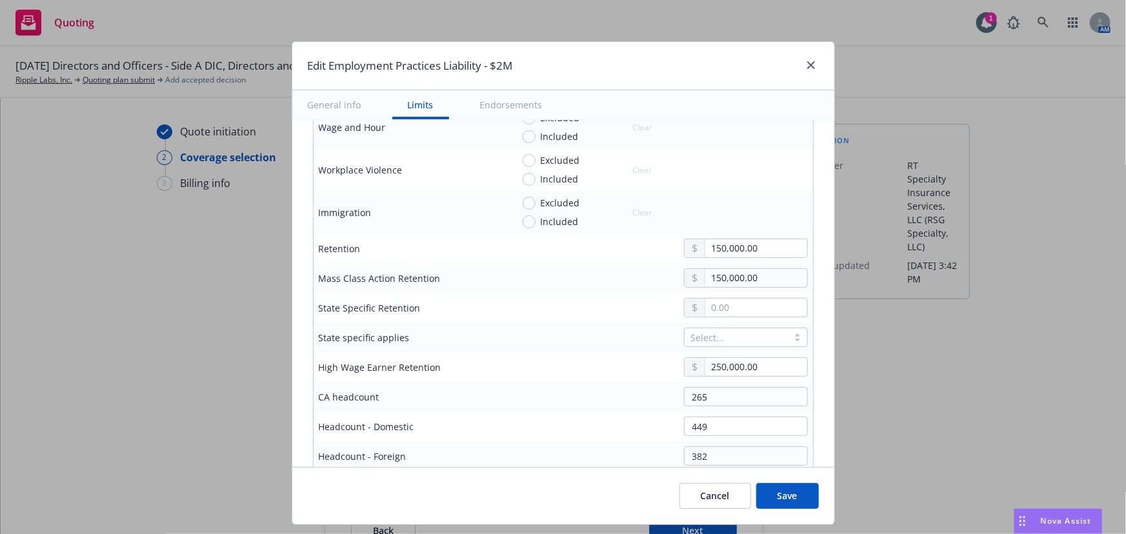
click at [571, 318] on td at bounding box center [660, 308] width 306 height 30
click at [548, 407] on td "265" at bounding box center [660, 397] width 306 height 30
click at [736, 303] on input "text" at bounding box center [755, 308] width 101 height 18
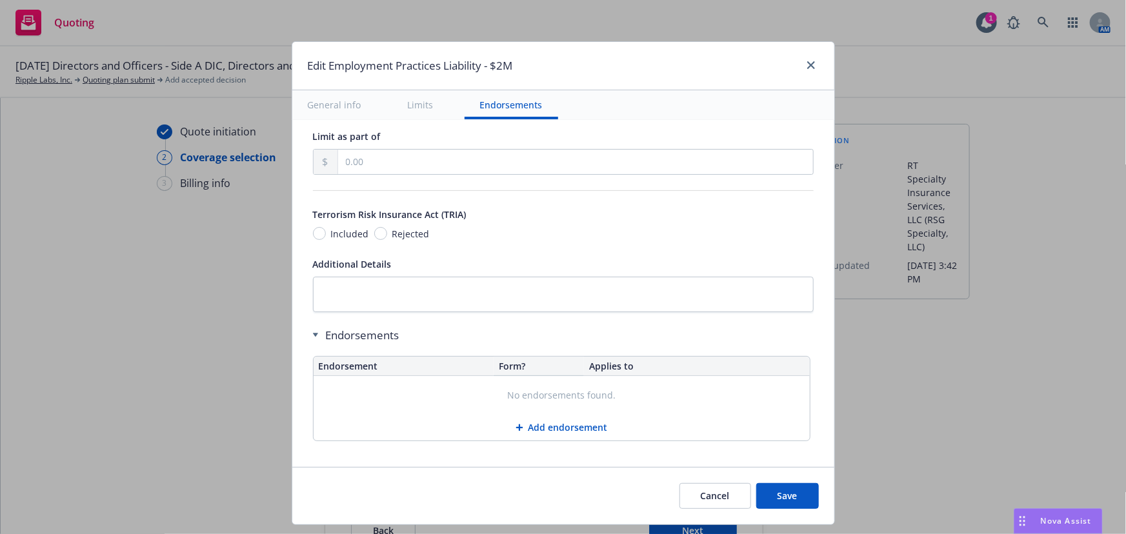
scroll to position [1121, 0]
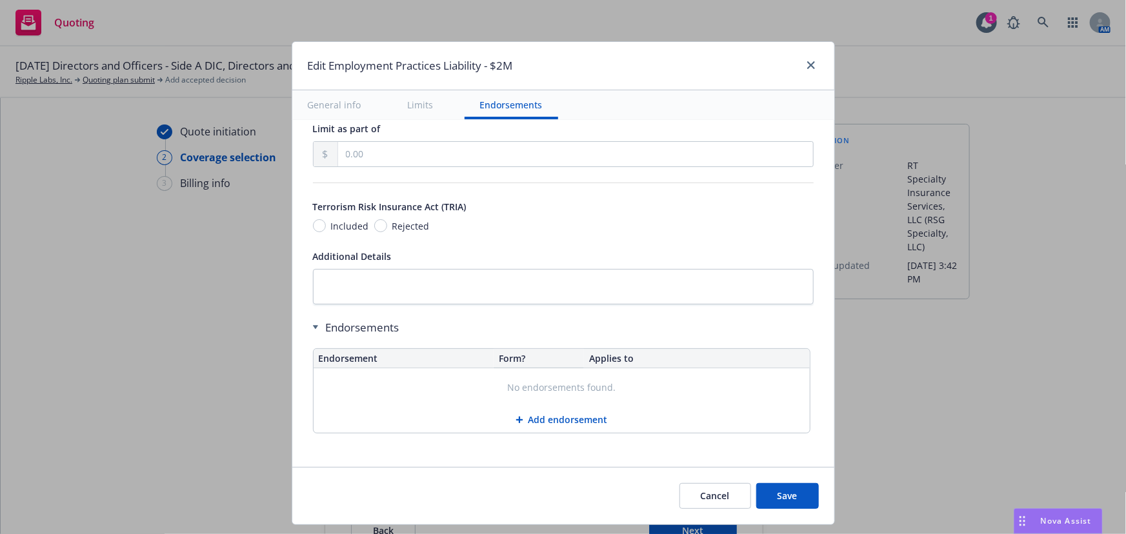
click at [787, 499] on button "Save" at bounding box center [787, 496] width 63 height 26
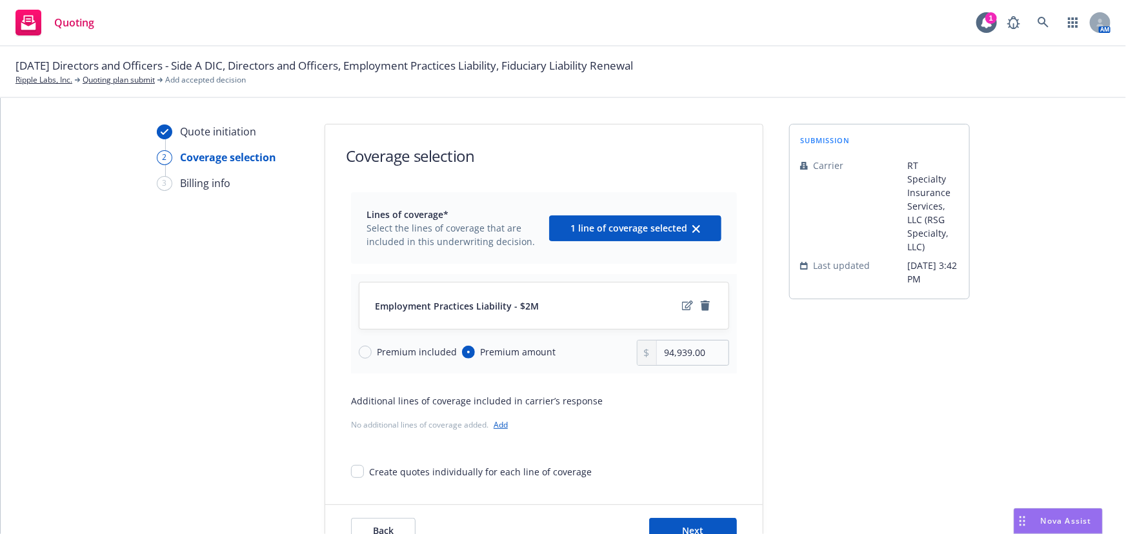
scroll to position [48, 0]
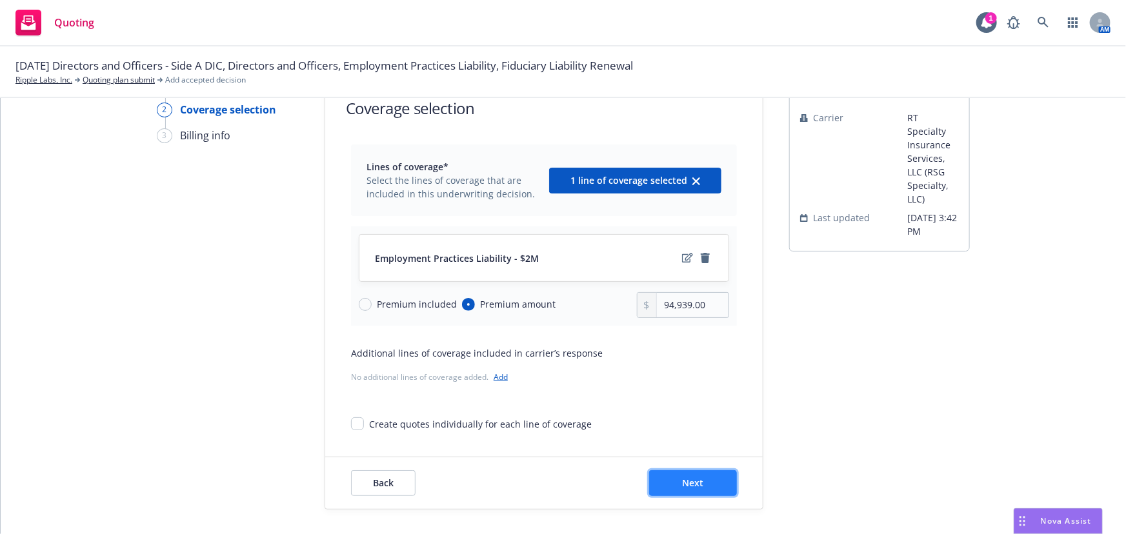
click at [701, 489] on button "Next" at bounding box center [693, 483] width 88 height 26
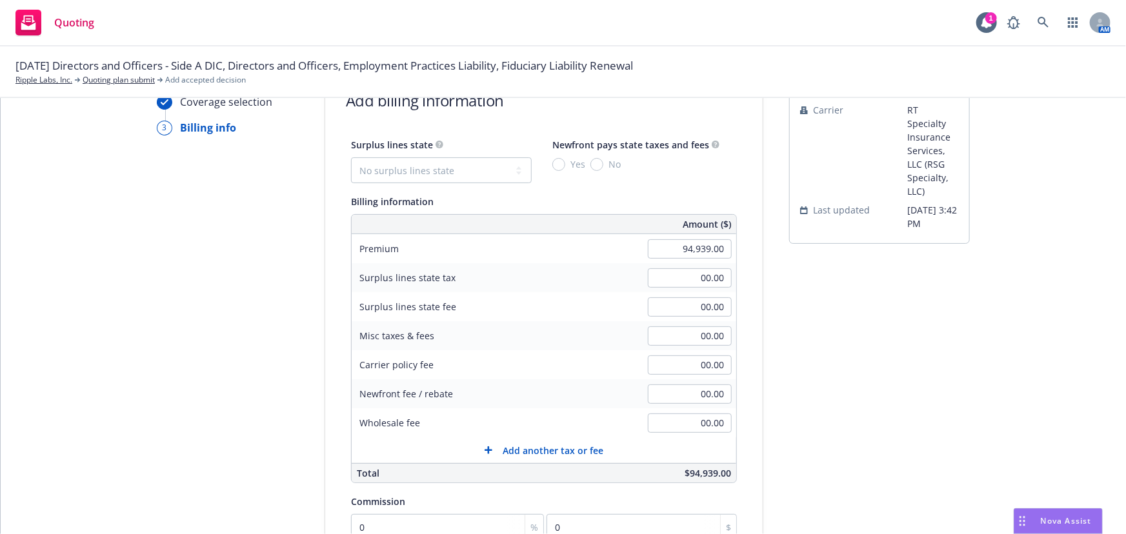
scroll to position [58, 0]
click at [439, 516] on input "0" at bounding box center [447, 525] width 193 height 26
type input "1"
type input "949.39"
type input "12"
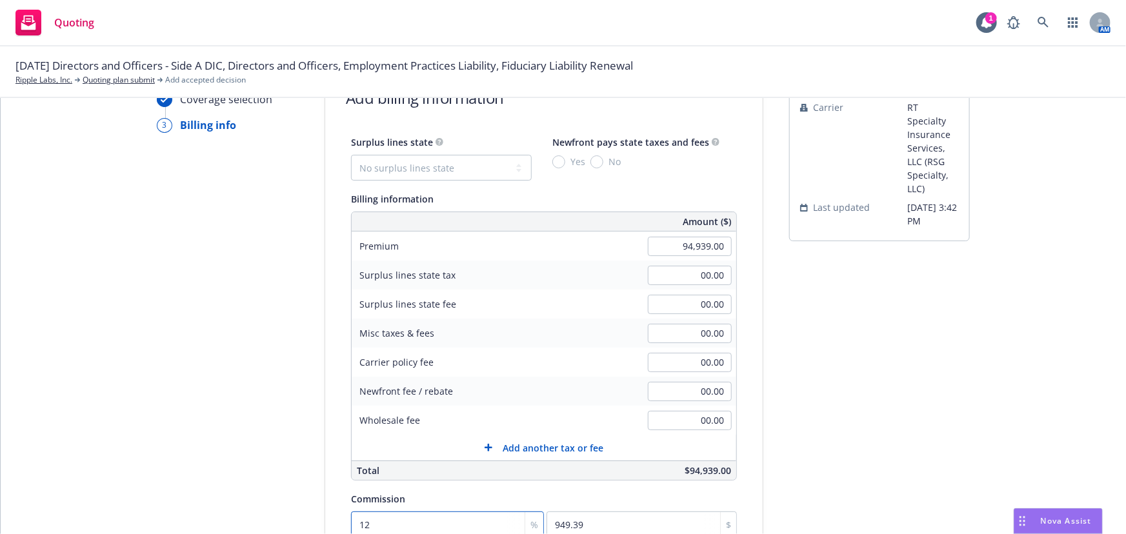
type input "11392.68"
type input "12"
click at [495, 168] on select "No surplus lines state Alaska Alabama Arkansas Arizona California Colorado Conn…" at bounding box center [441, 168] width 181 height 26
select select "CA"
click at [351, 155] on select "No surplus lines state Alaska Alabama Arkansas Arizona California Colorado Conn…" at bounding box center [441, 168] width 181 height 26
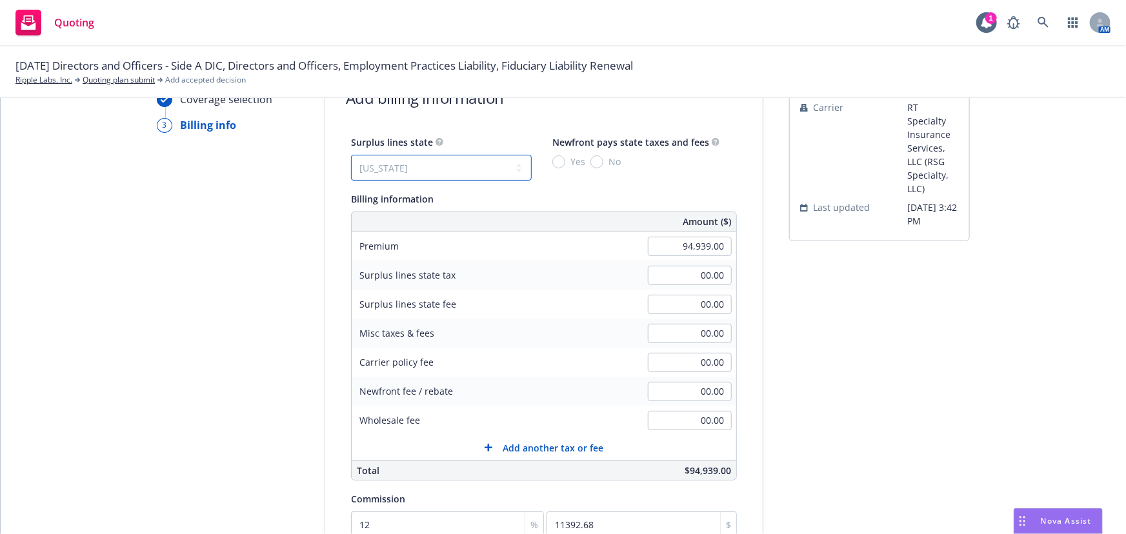
type input "2,848.17"
type input "170.89"
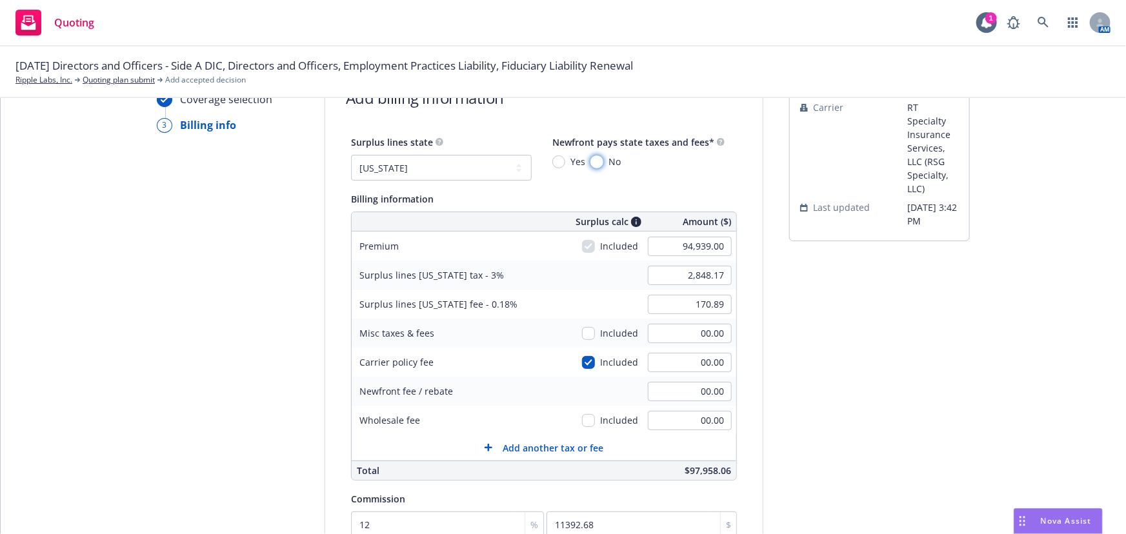
click at [590, 159] on input "No" at bounding box center [596, 162] width 13 height 13
radio input "true"
click at [936, 354] on div "submission Carrier RT Specialty Insurance Services, LLC (RSG Specialty, LLC) La…" at bounding box center [879, 396] width 181 height 660
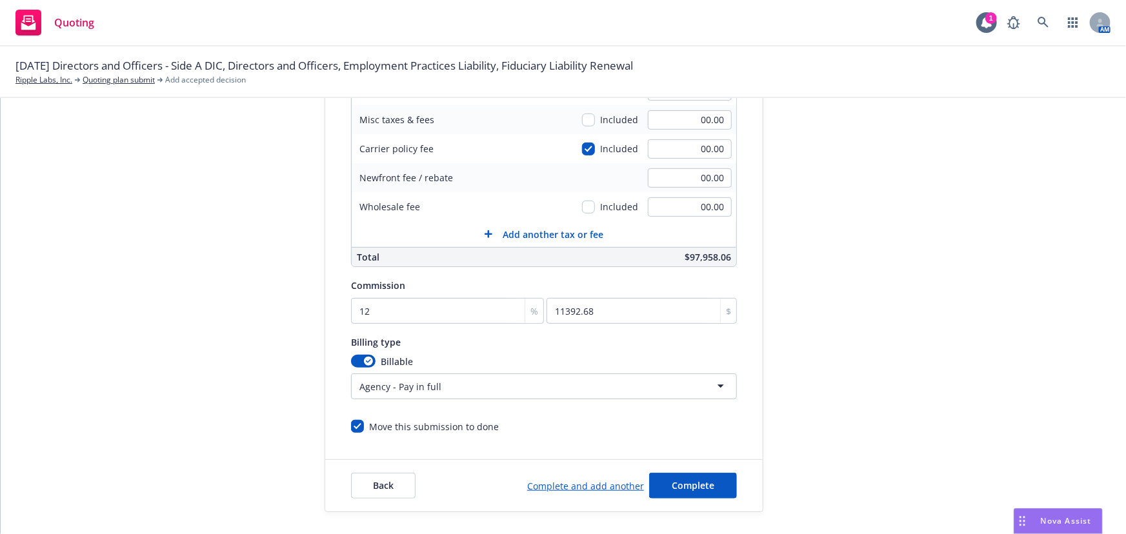
scroll to position [274, 0]
click at [614, 483] on link "Complete and add another" at bounding box center [585, 484] width 117 height 14
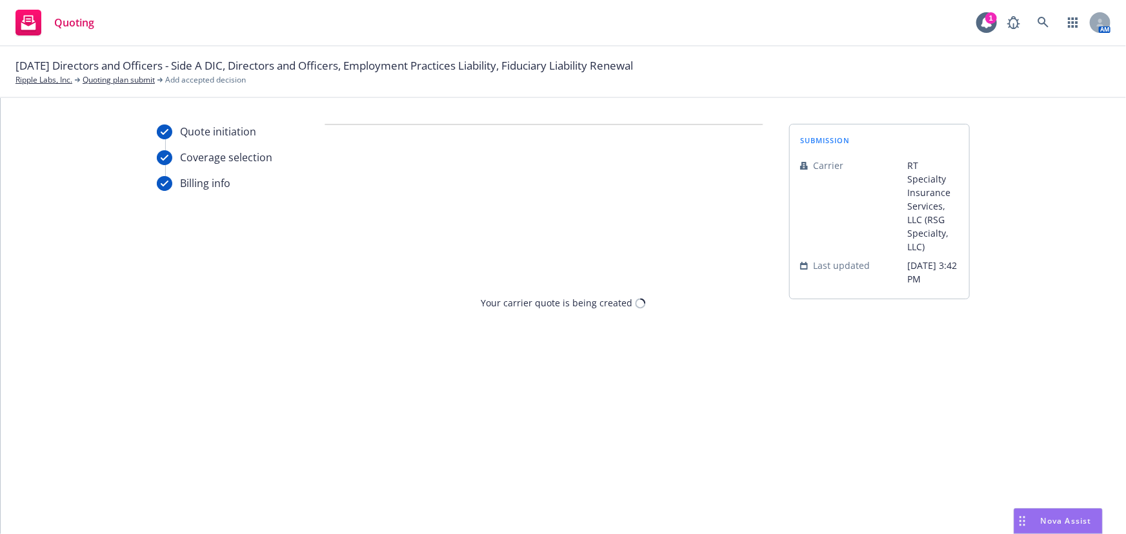
scroll to position [0, 0]
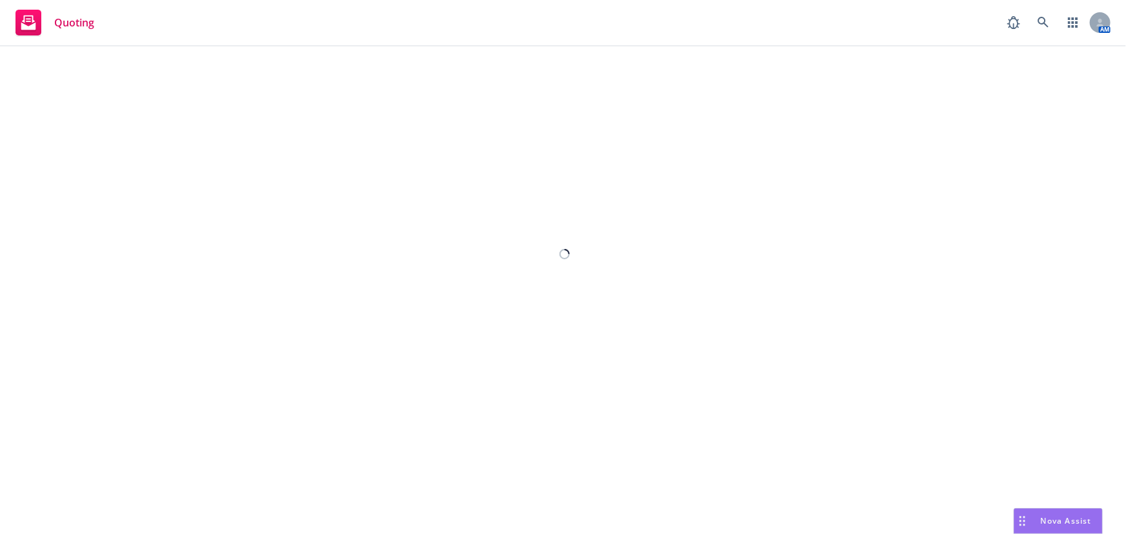
select select "12"
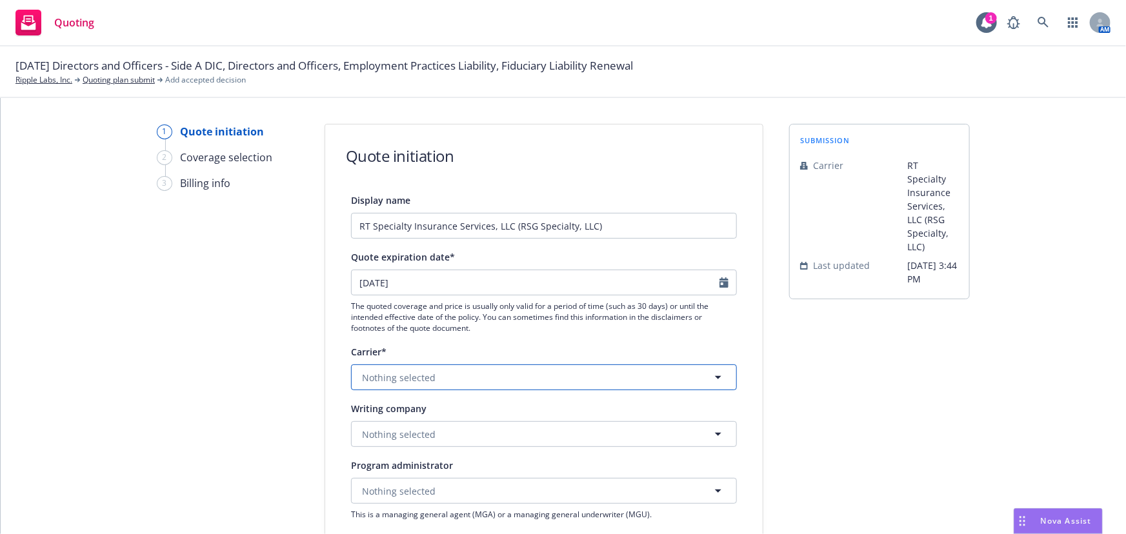
click at [630, 385] on button "Nothing selected" at bounding box center [544, 378] width 386 height 26
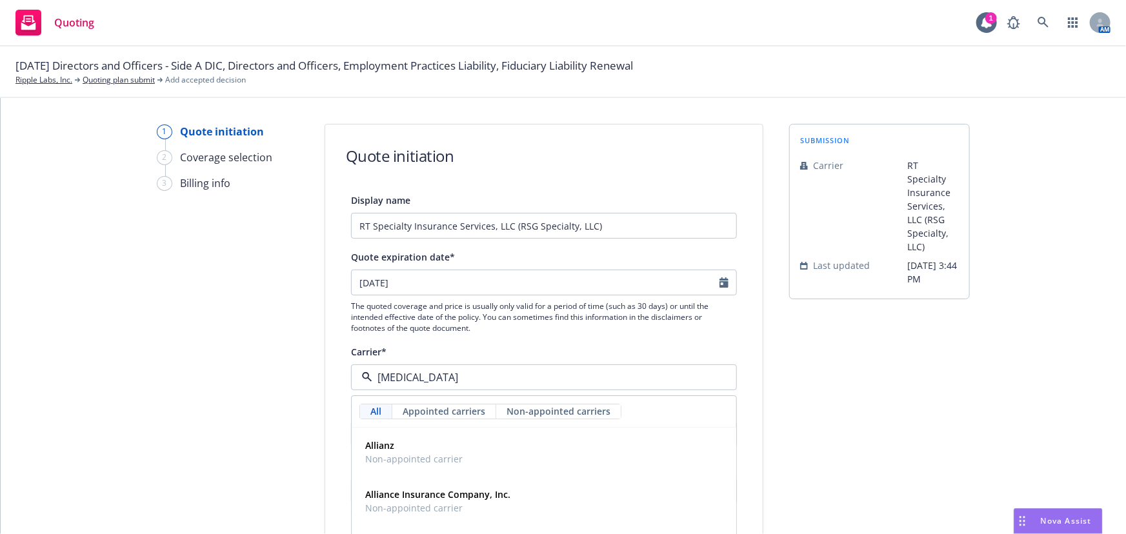
type input "allie"
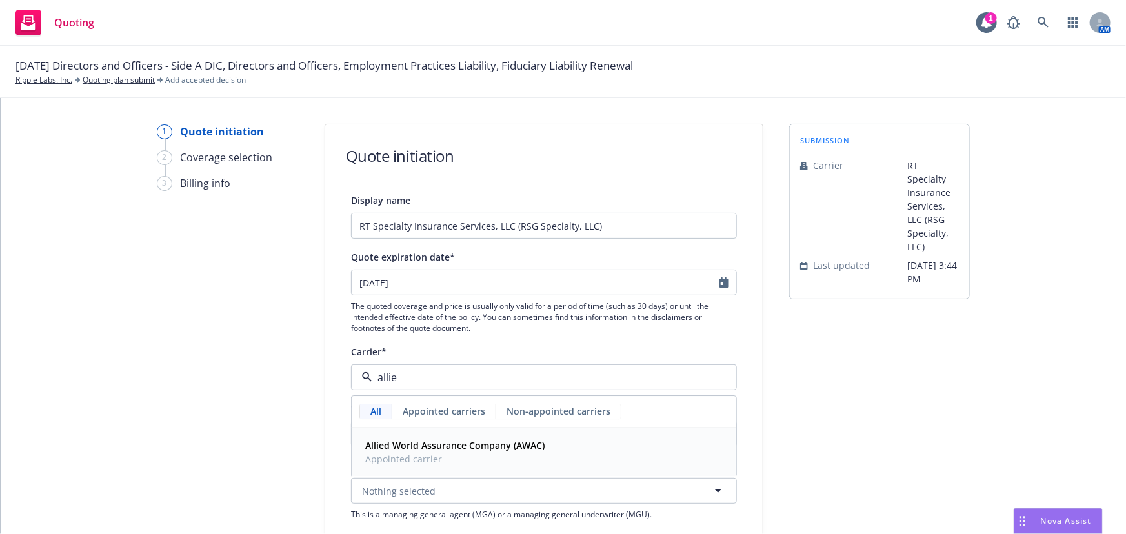
click at [617, 457] on div "Allied World Assurance Company (AWAC) Appointed carrier" at bounding box center [544, 453] width 368 height 32
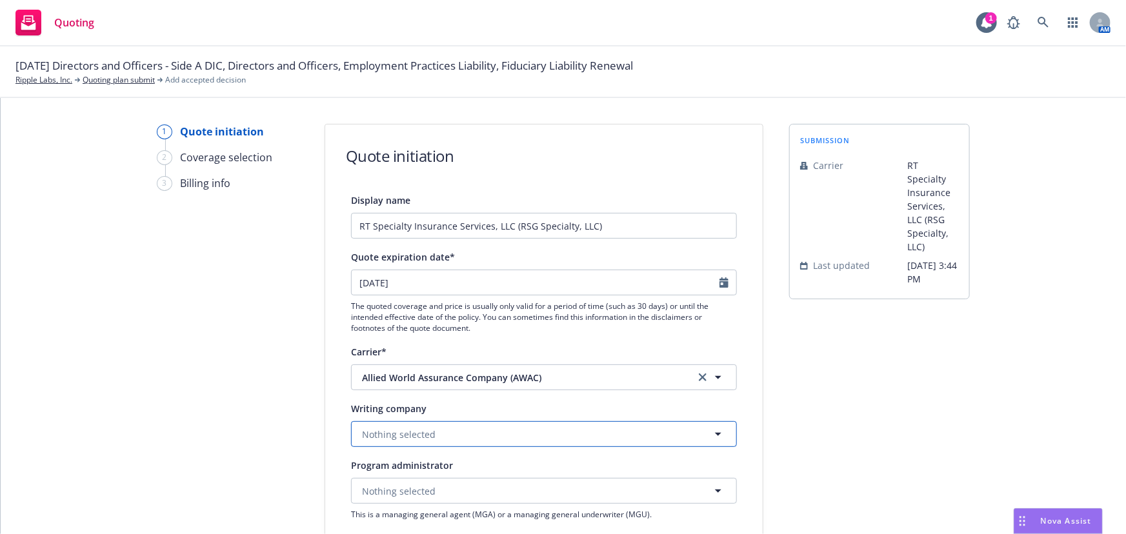
click at [597, 432] on button "Nothing selected" at bounding box center [544, 434] width 386 height 26
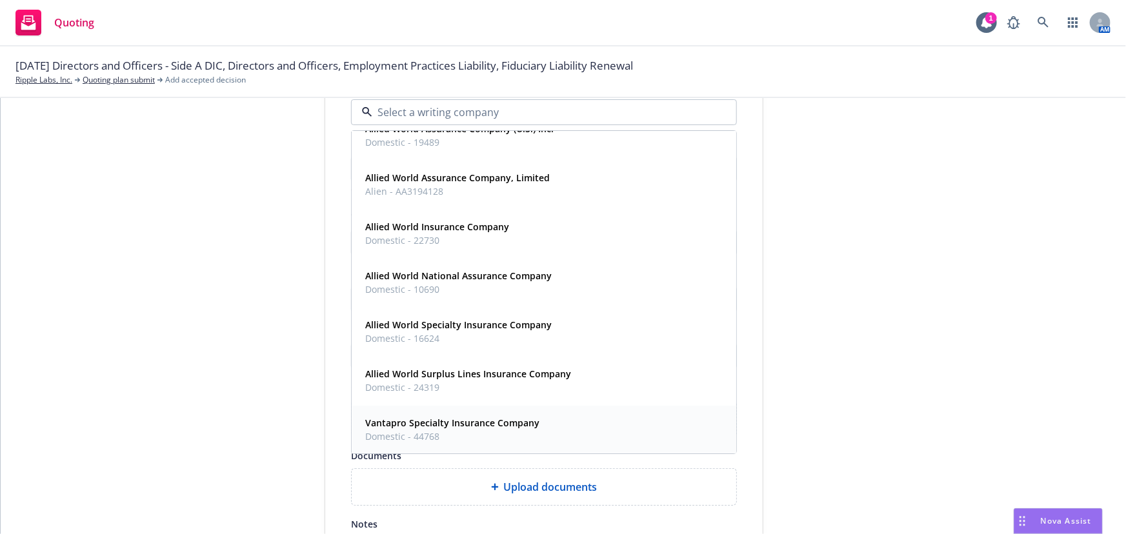
scroll to position [352, 0]
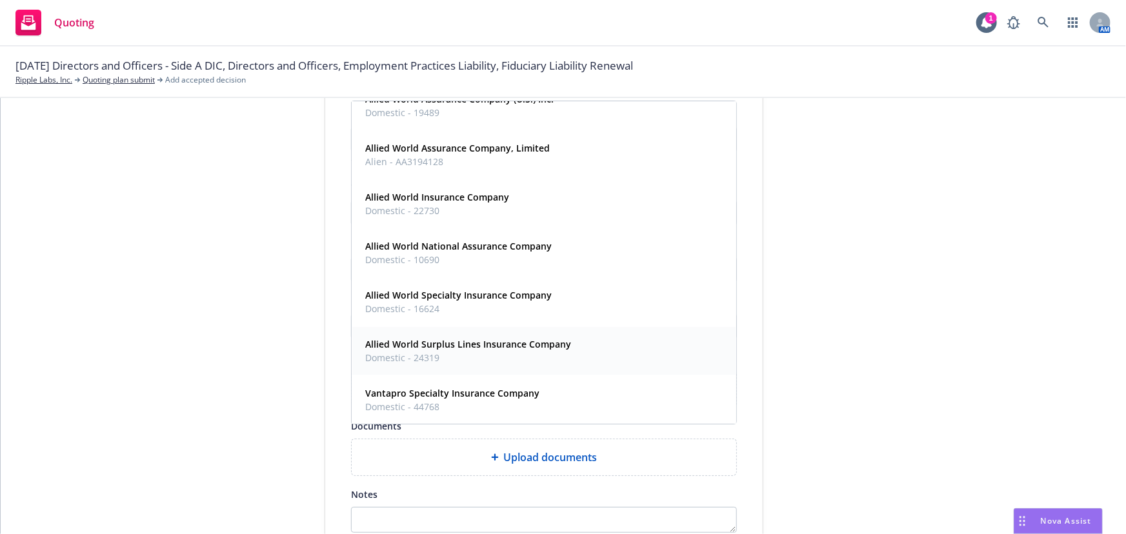
click at [546, 352] on span "Domestic - 24319" at bounding box center [468, 359] width 206 height 14
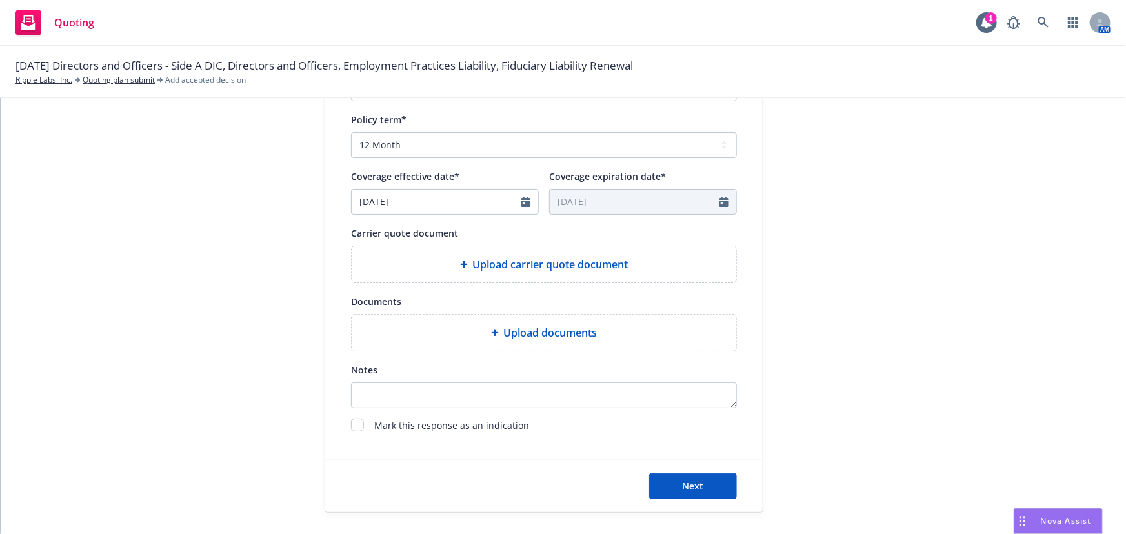
scroll to position [479, 0]
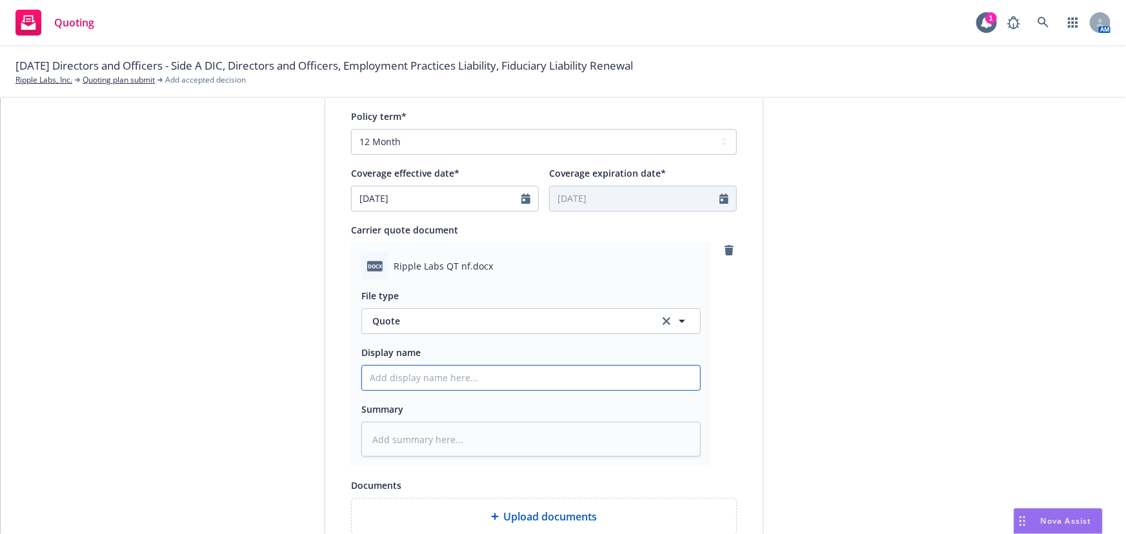
click at [414, 374] on input "Display name" at bounding box center [531, 378] width 338 height 25
type textarea "x"
type input "0"
type textarea "x"
type input "00"
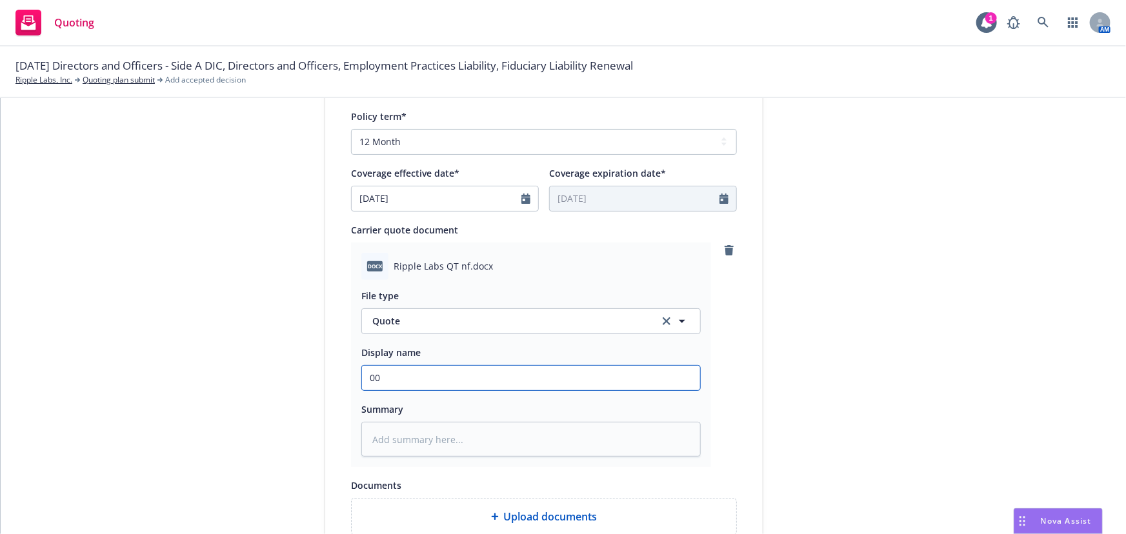
type textarea "x"
type input "00"
type textarea "x"
type input "00 A"
type textarea "x"
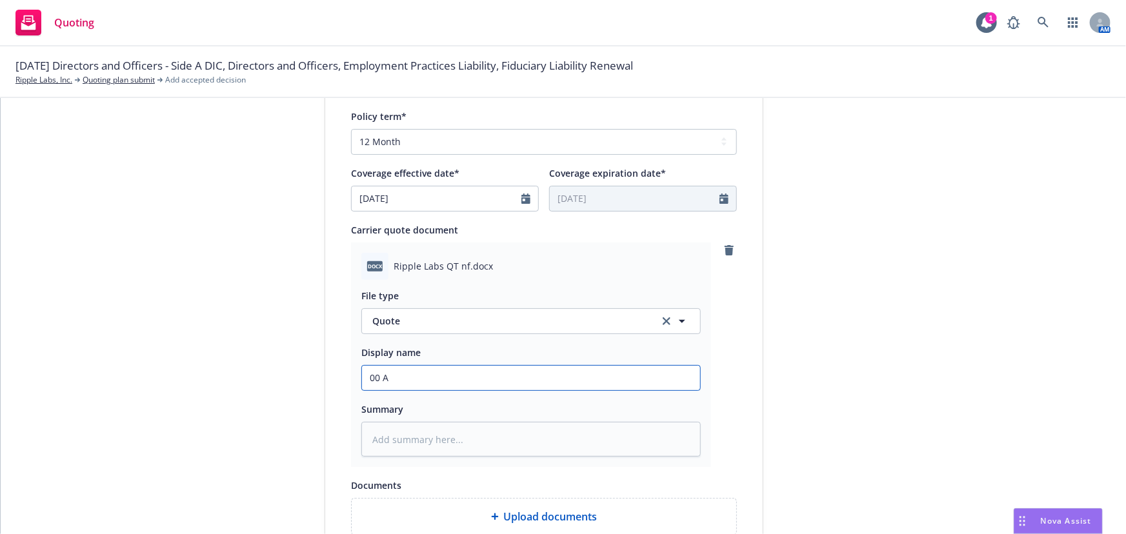
type input "00 Al"
type textarea "x"
type input "00 All"
type textarea "x"
type input "00 [MEDICAL_DATA]"
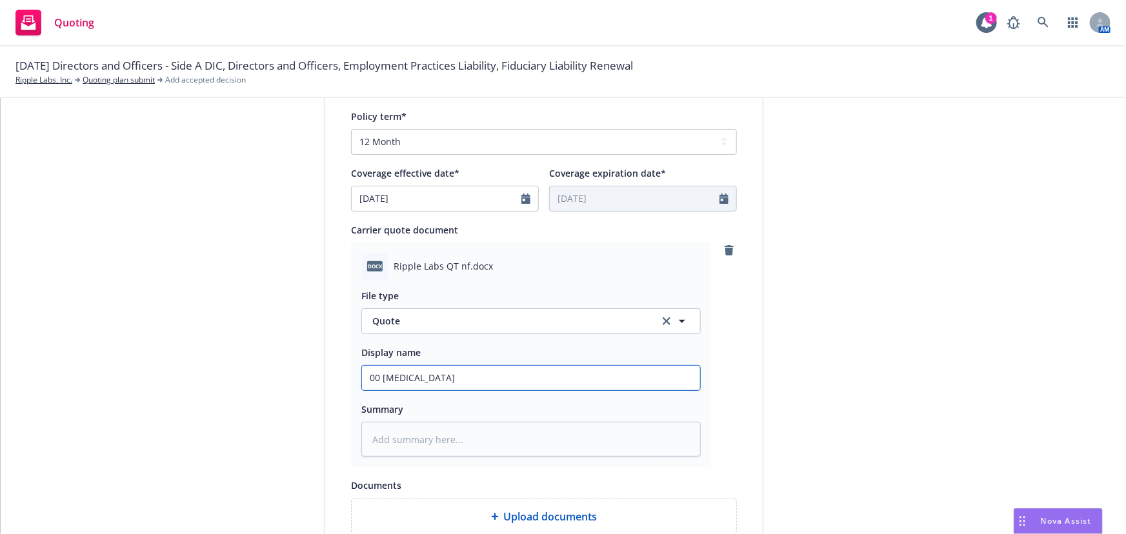
type textarea "x"
type input "00 Allie"
type textarea "x"
type input "00 Allied"
type textarea "x"
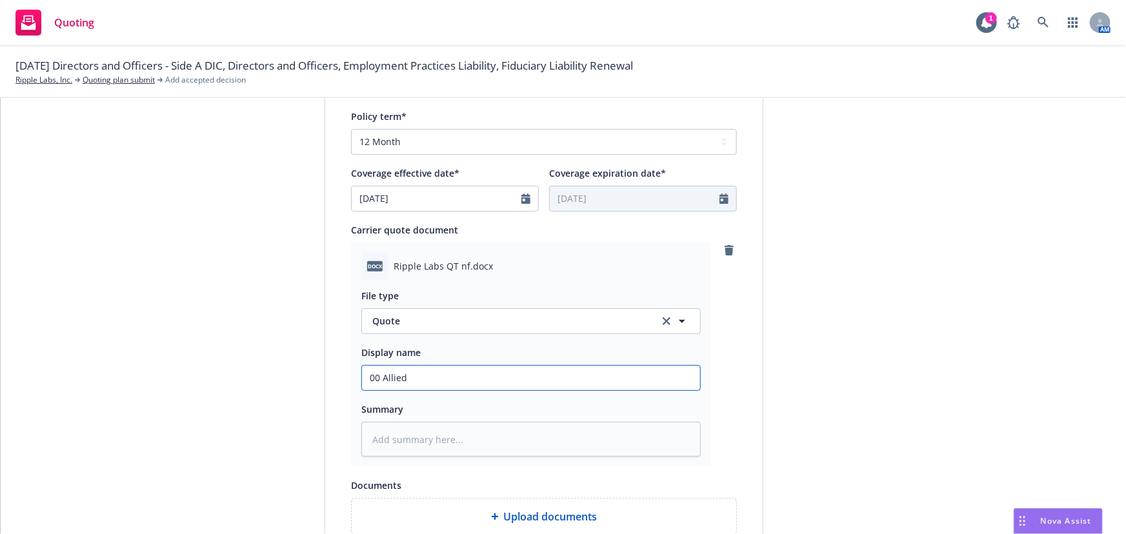
type input "00 Allied"
type textarea "x"
type input "00 Allied"
type textarea "x"
type input "00 Allie"
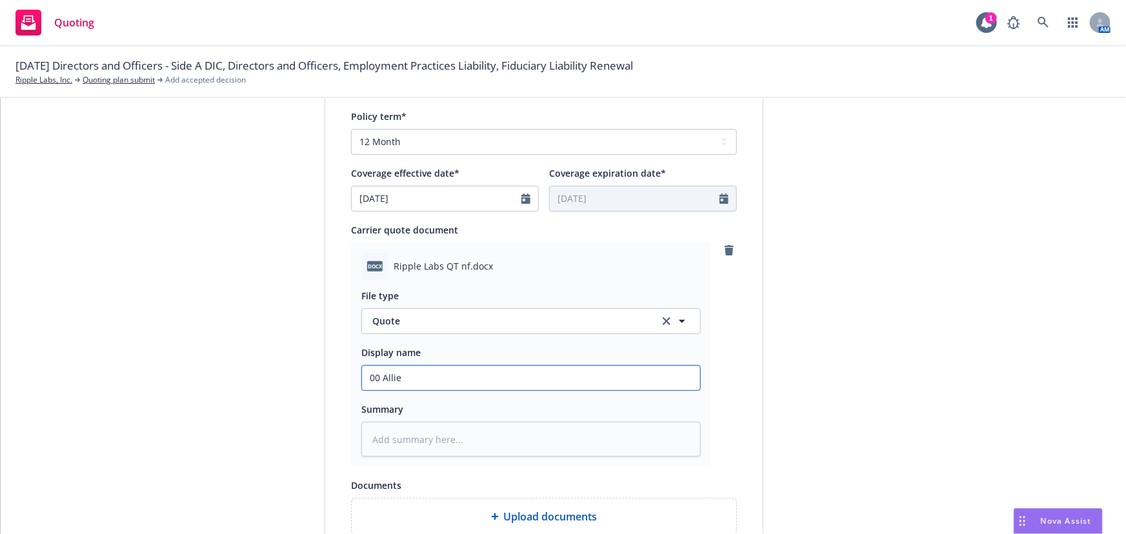
type textarea "x"
type input "00 [MEDICAL_DATA]"
type textarea "x"
type input "00 All"
type textarea "x"
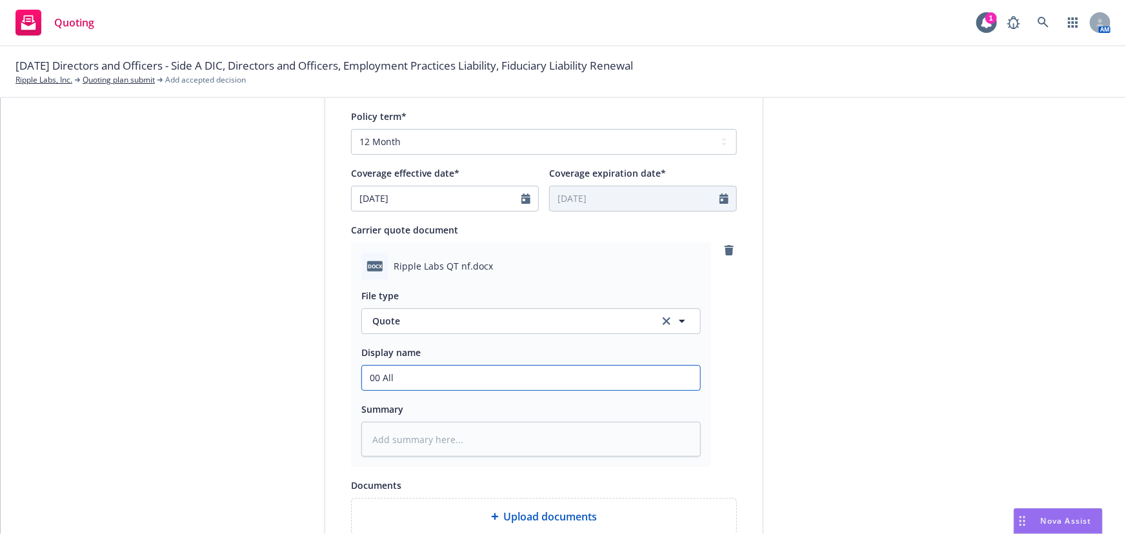
type input "00 Al"
type textarea "x"
type input "00 A"
type textarea "x"
type input "00"
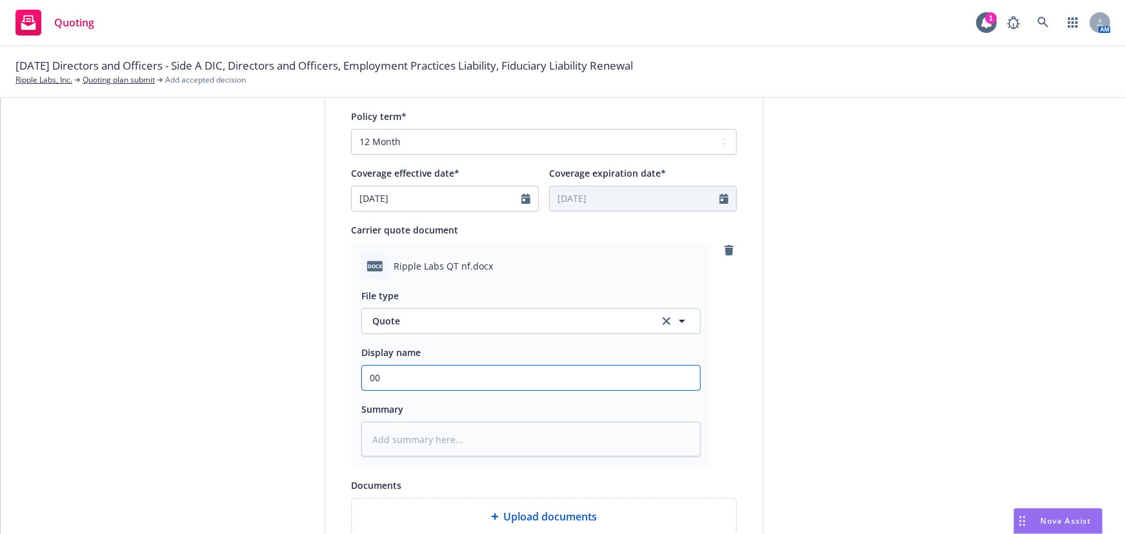
type textarea "x"
type input "00 E"
type textarea "x"
type input "00 EP"
type textarea "x"
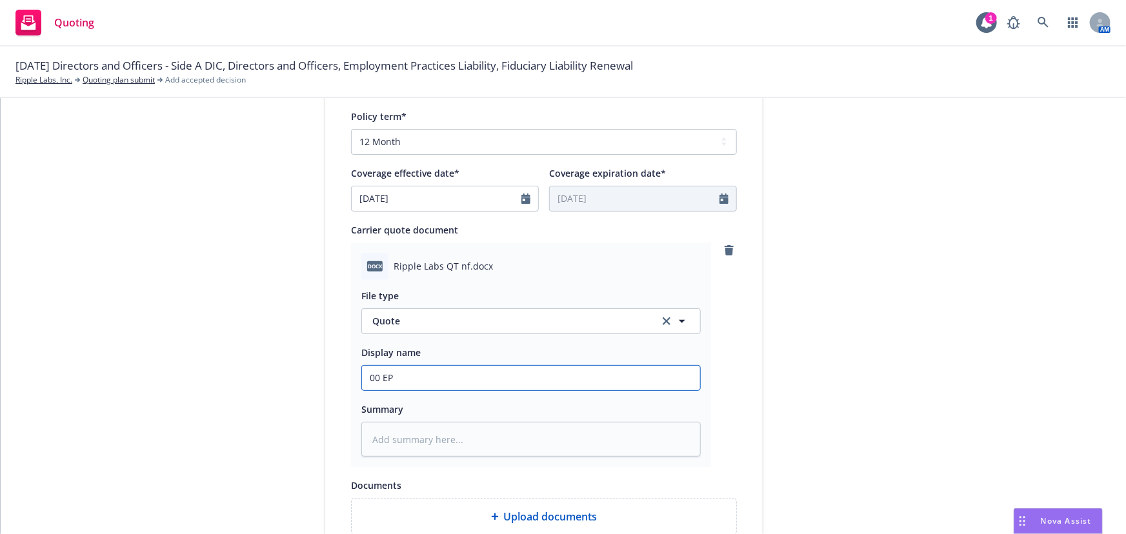
type input "00 EPL"
type textarea "x"
type input "00 EPL"
type textarea "x"
type input "00 EPL A"
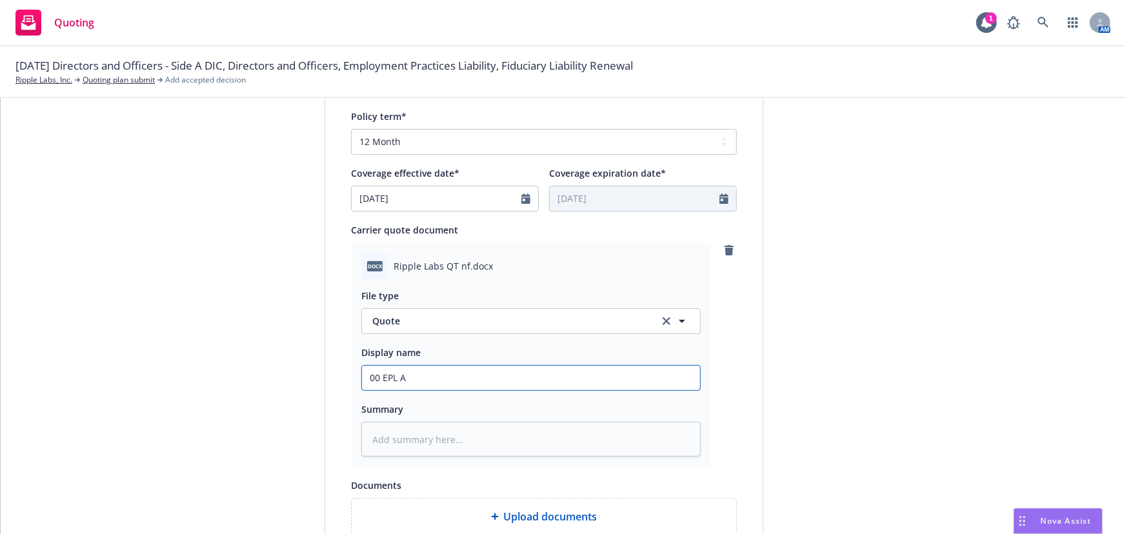
type textarea "x"
type input "00 EPL Al"
type textarea "x"
type input "00 EPL All"
type textarea "x"
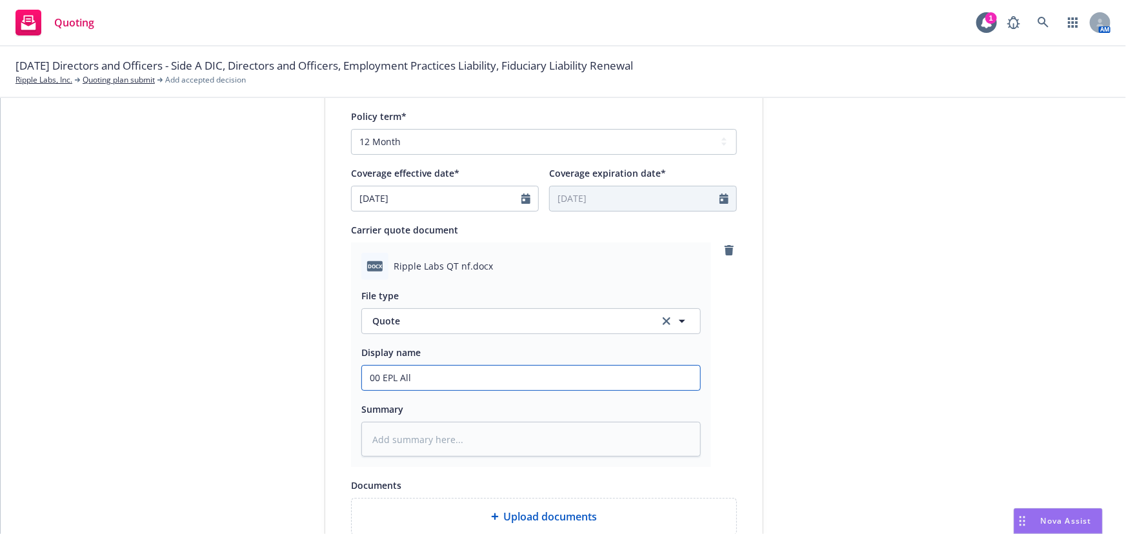
type input "00 EPL [MEDICAL_DATA]"
type textarea "x"
type input "00 EPL Allie"
type textarea "x"
type input "00 EPL Allied"
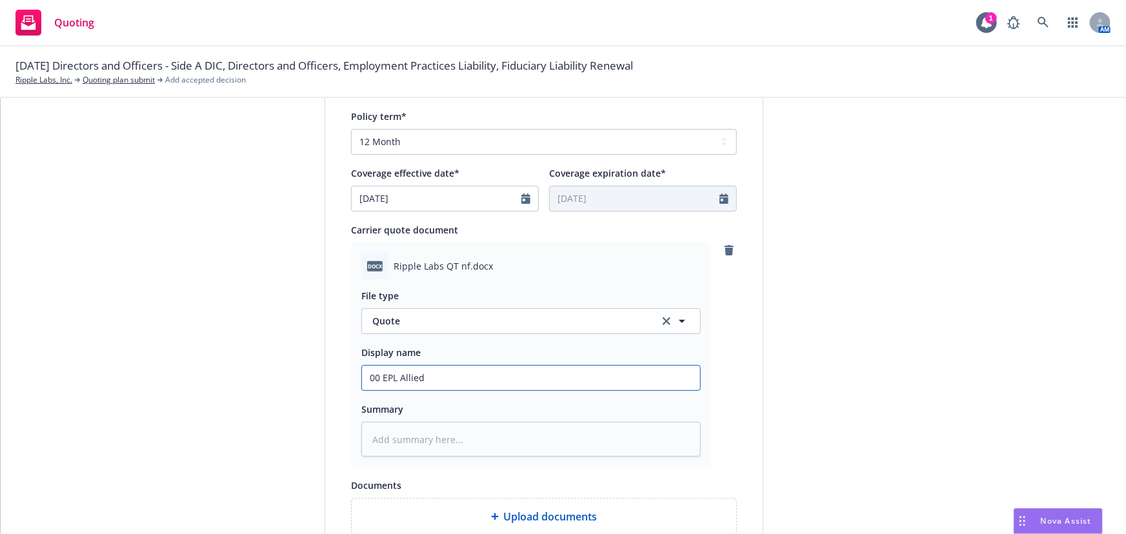
type textarea "x"
type input "00 EPL Allied"
type textarea "x"
type input "00 EPL Allied Wp"
type textarea "x"
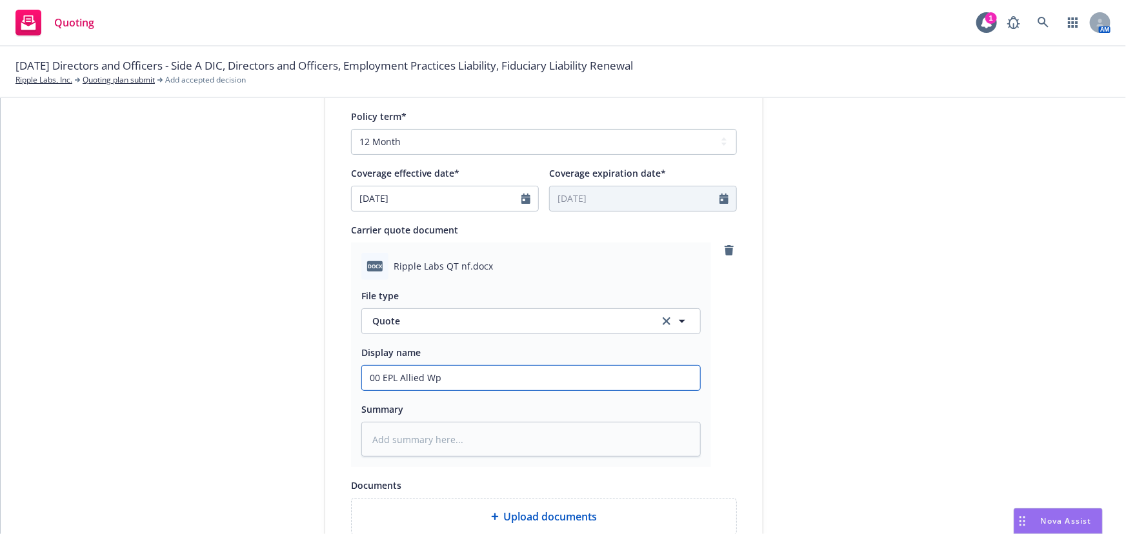
type input "00 EPL Allied Wpo"
type textarea "x"
type input "00 EPL Allied Wpor"
type textarea "x"
type input "00 EPL Allied Wporl"
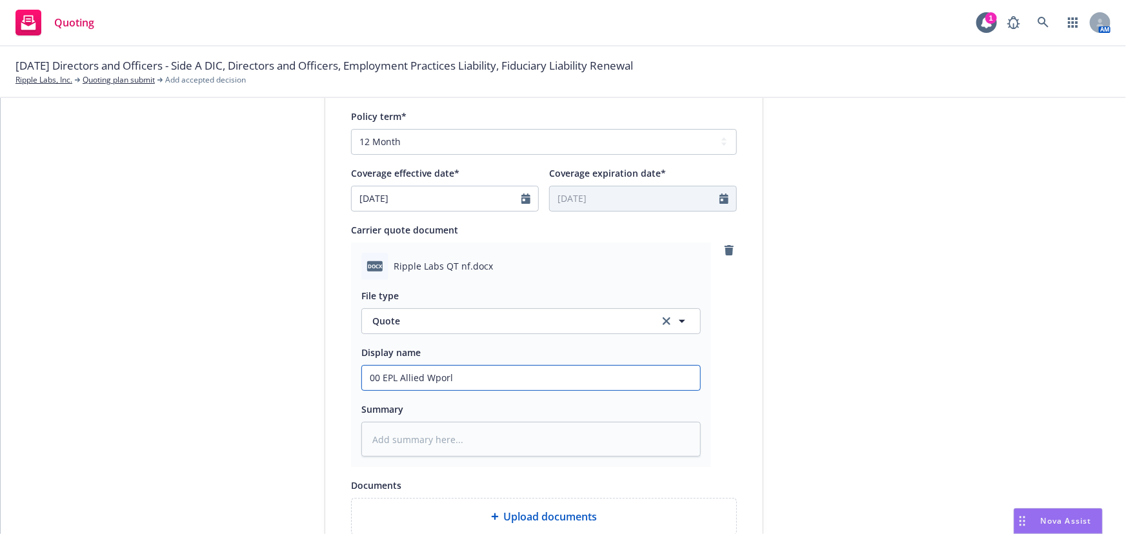
type textarea "x"
type input "00 EPL Allied Wporld"
type textarea "x"
type input "00 EPL Allied Wporld"
type textarea "x"
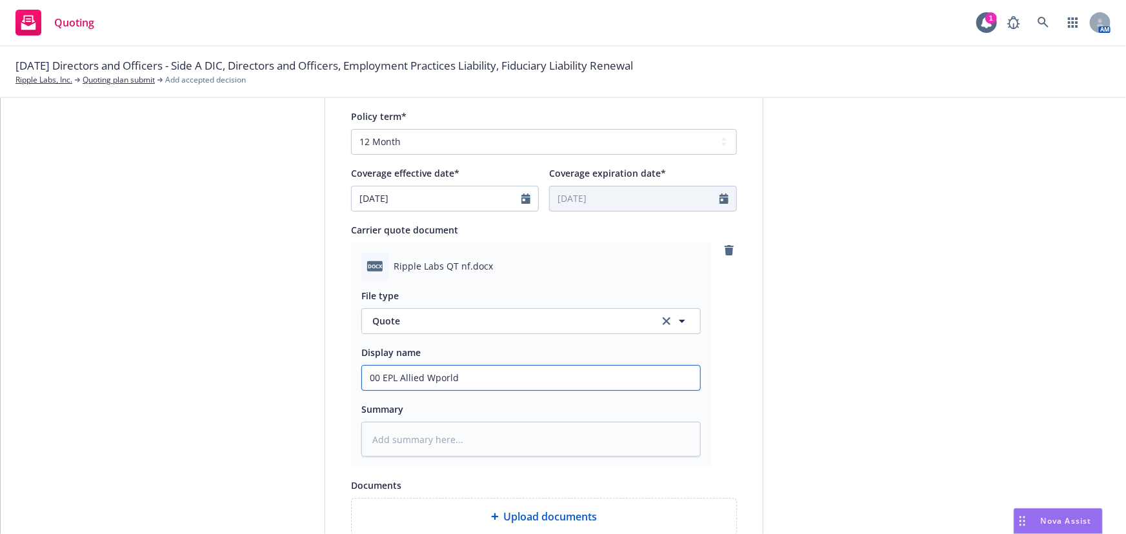
type input "00 EPL Allied Wporld"
type textarea "x"
type input "00 EPL Allied Wporl"
type textarea "x"
type input "00 EPL Allied Wpor"
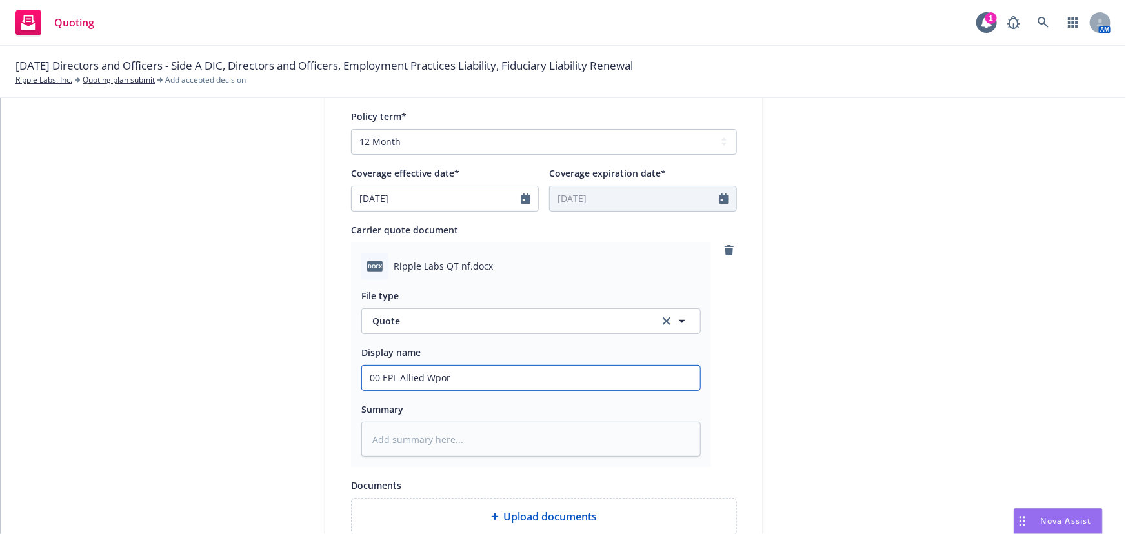
type textarea "x"
type input "00 EPL Allied Wpo"
type textarea "x"
type input "00 EPL Allied Wp"
type textarea "x"
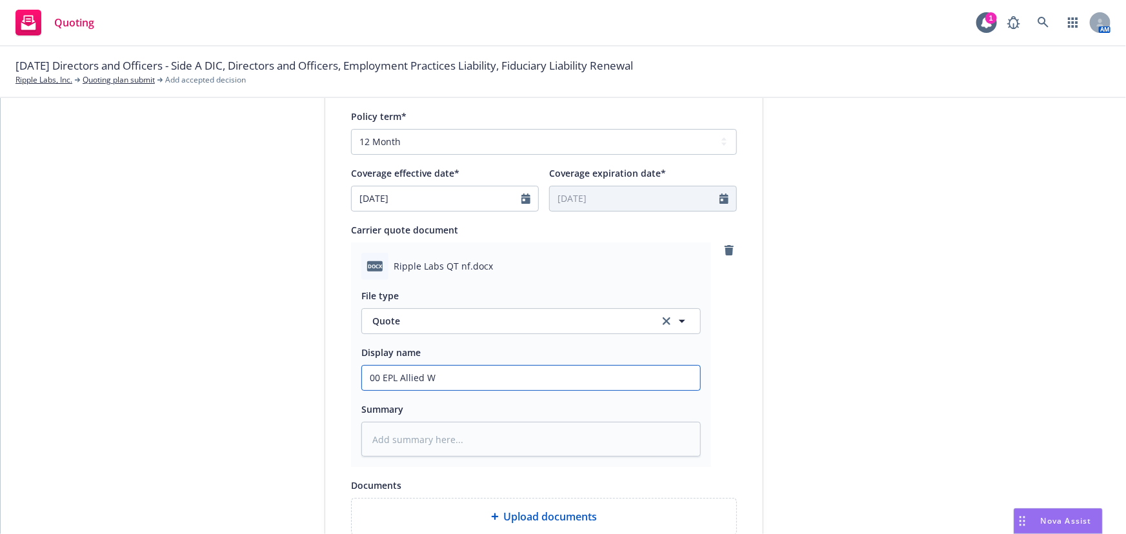
type input "00 EPL Allied Wo"
type textarea "x"
type input "00 EPL Allied Wor"
type textarea "x"
type input "00 EPL Allied Worl"
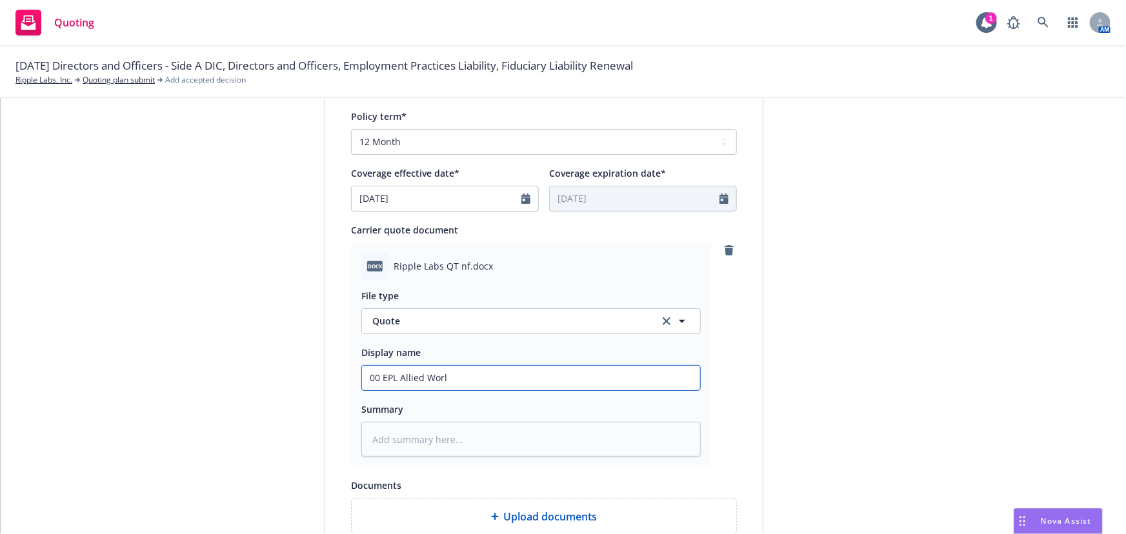
type textarea "x"
type input "00 EPL Allied World"
type textarea "x"
type input "00 EPL Allied World"
type textarea "x"
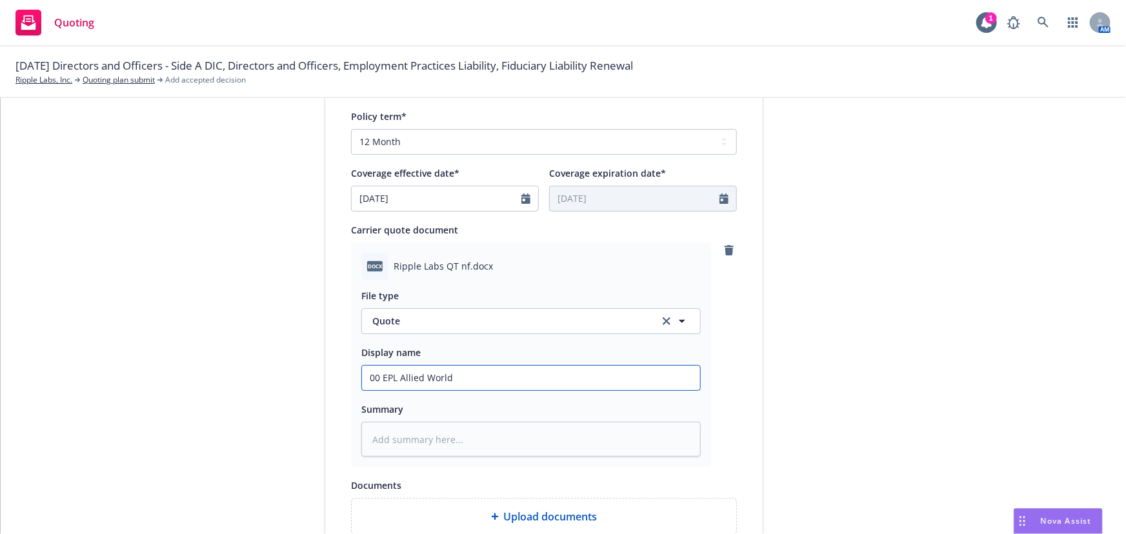
type input "00 EPL Allied World $"
type textarea "x"
type input "00 EPL Allied World $2"
type textarea "x"
type input "00 EPL Allied World $2M"
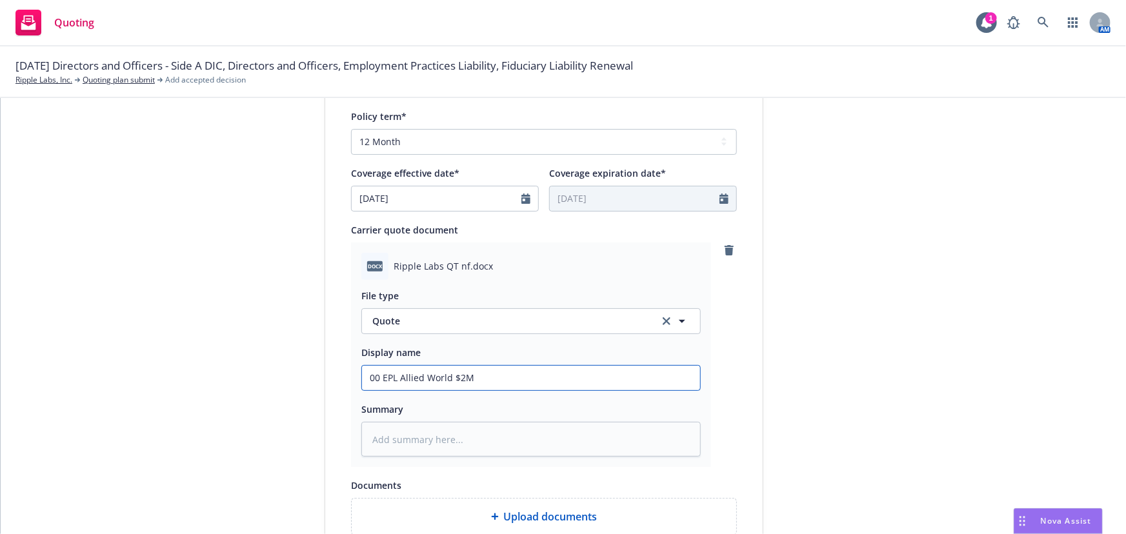
type textarea "x"
type input "00 EPL Allied World $2M"
type textarea "x"
type input "00 EPL Allied World $2M $"
type textarea "x"
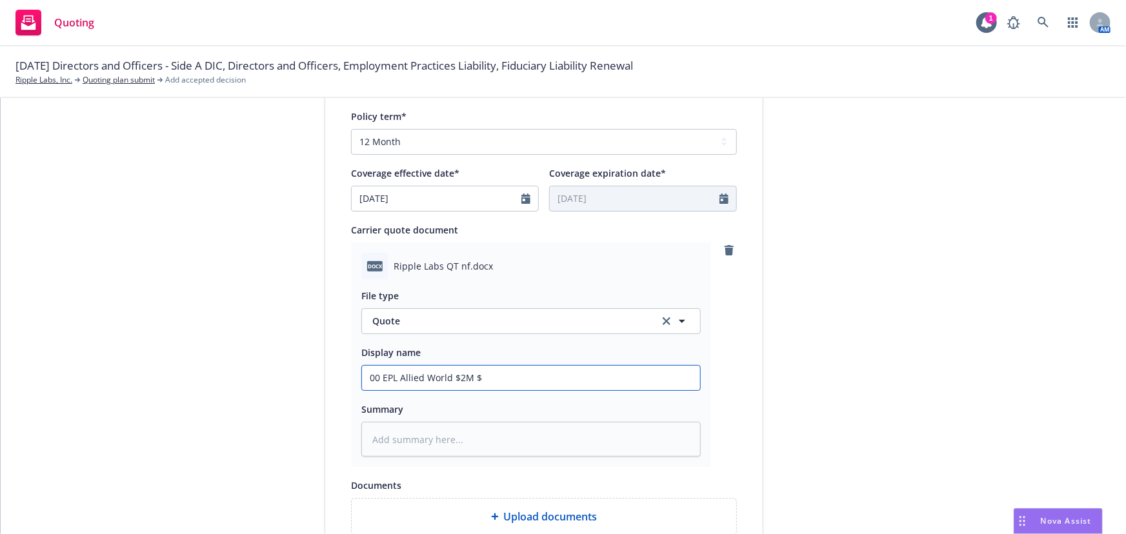
type input "00 EPL Allied World $2M $5"
type textarea "x"
type input "00 EPL Allied World $2M $5M"
type textarea "x"
type input "00 EPL Allied World $2M $5M Q"
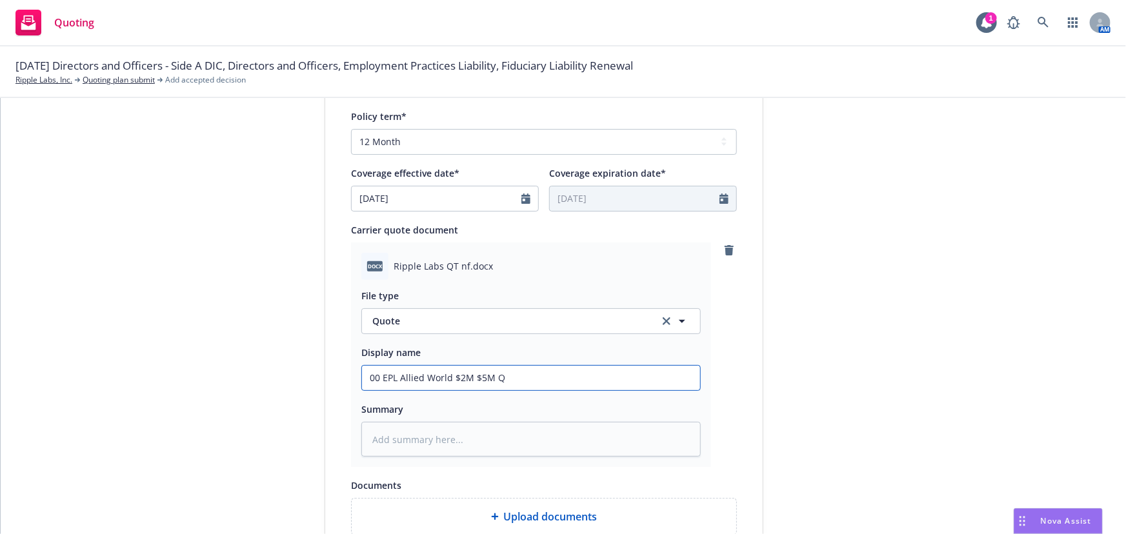
type textarea "x"
type input "00 EPL Allied World $2M $5M Qi"
type textarea "x"
type input "00 EPL Allied World $2M $5M Q"
type textarea "x"
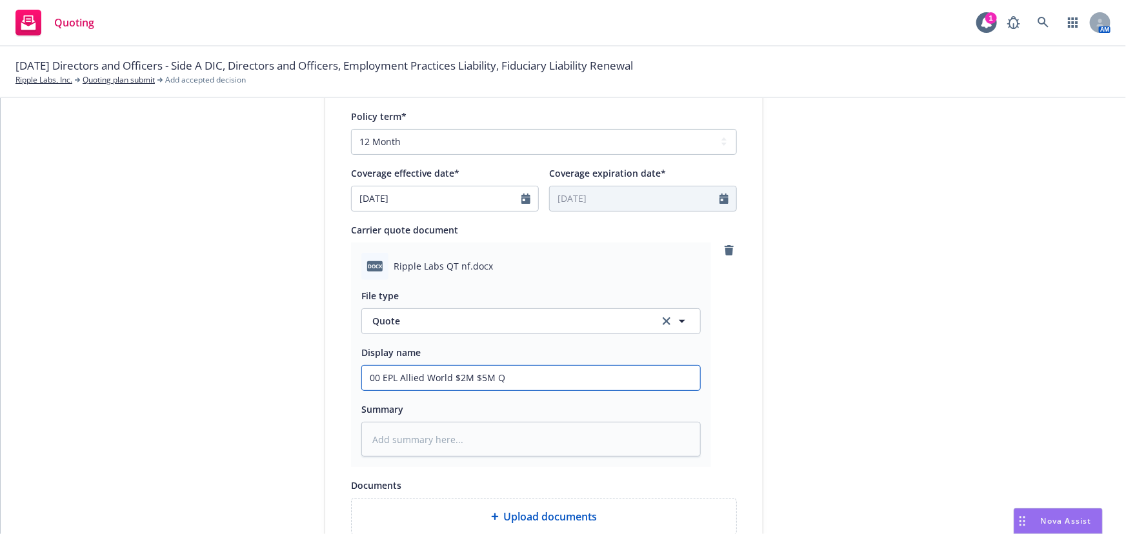
type input "00 EPL Allied World $2M $5M Qu"
type textarea "x"
type input "00 EPL Allied World $2M $5M Quo"
type textarea "x"
type input "00 EPL Allied World $2M $5M Quot"
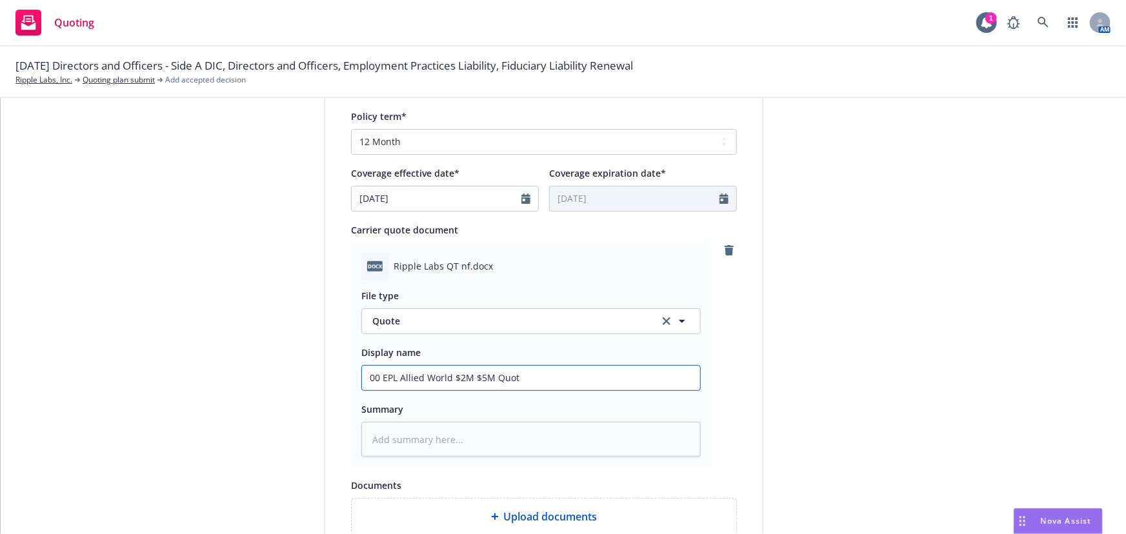
type textarea "x"
type input "00 EPL Allied World $2M $5M Quote"
type textarea "x"
type input "00 EPL Allied World $2M $5M Quote"
type textarea "x"
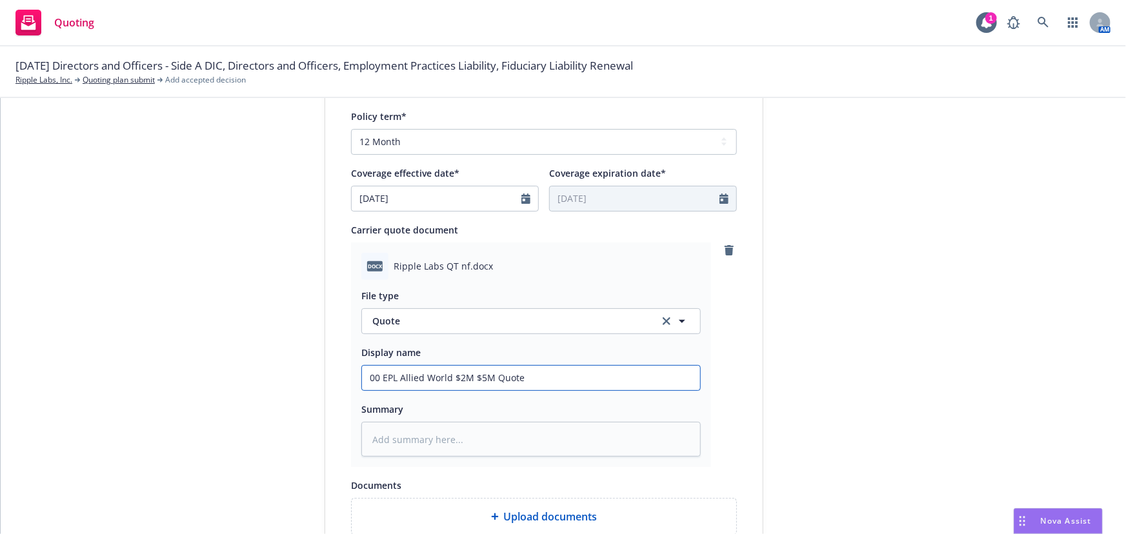
type input "00 EPL Allied World $2M $5M Quote O"
type textarea "x"
type input "00 EPL Allied World $2M $5M Quote Op"
type textarea "x"
type input "00 EPL Allied World $2M $5M Quote Opti"
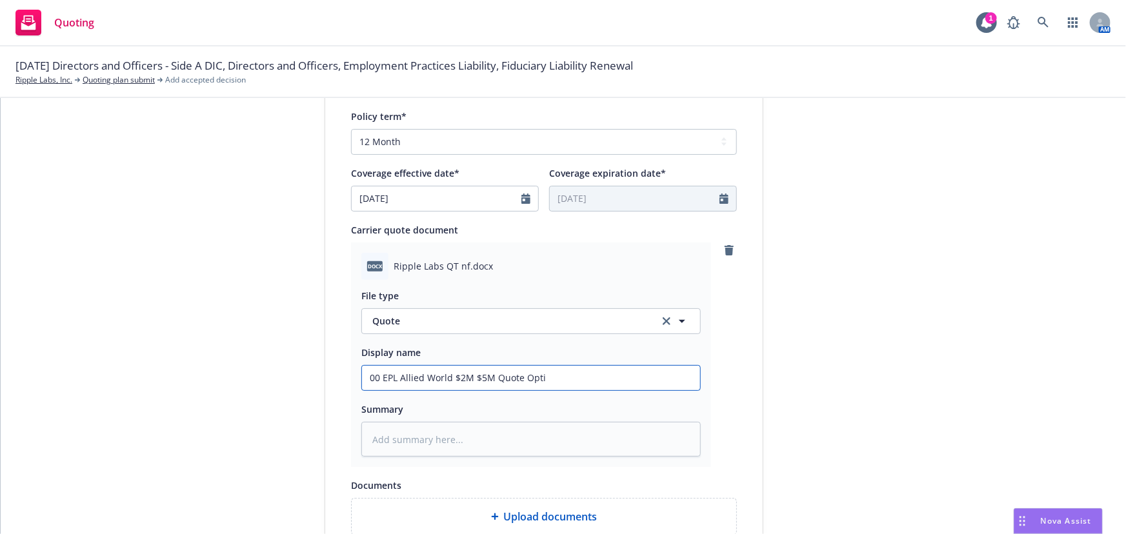
type textarea "x"
type input "00 EPL Allied World $2M $5M Quote Optio"
type textarea "x"
type input "00 EPL Allied World $2M $5M Quote Option"
type textarea "x"
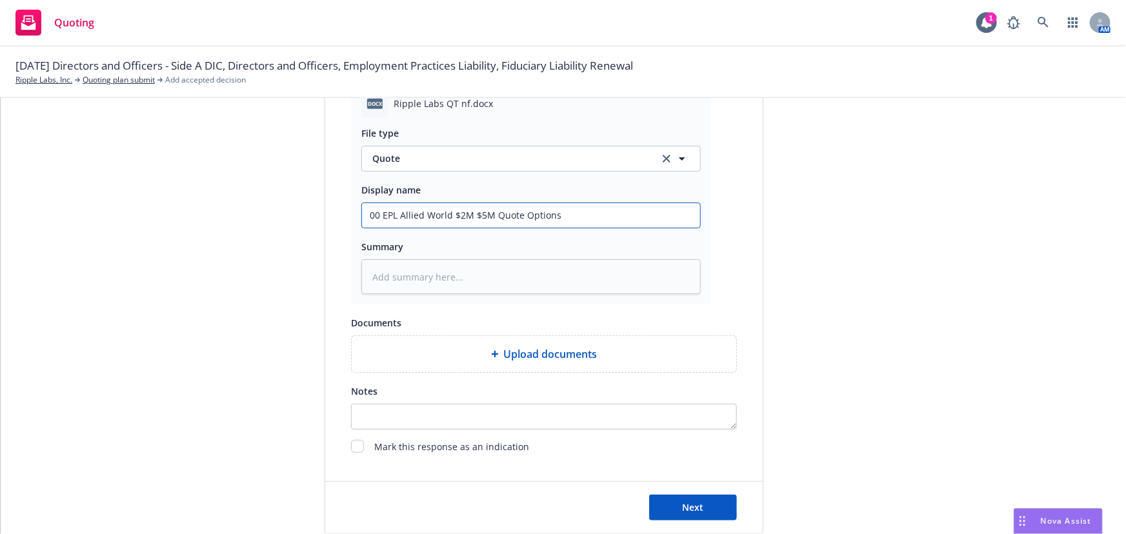
scroll to position [667, 0]
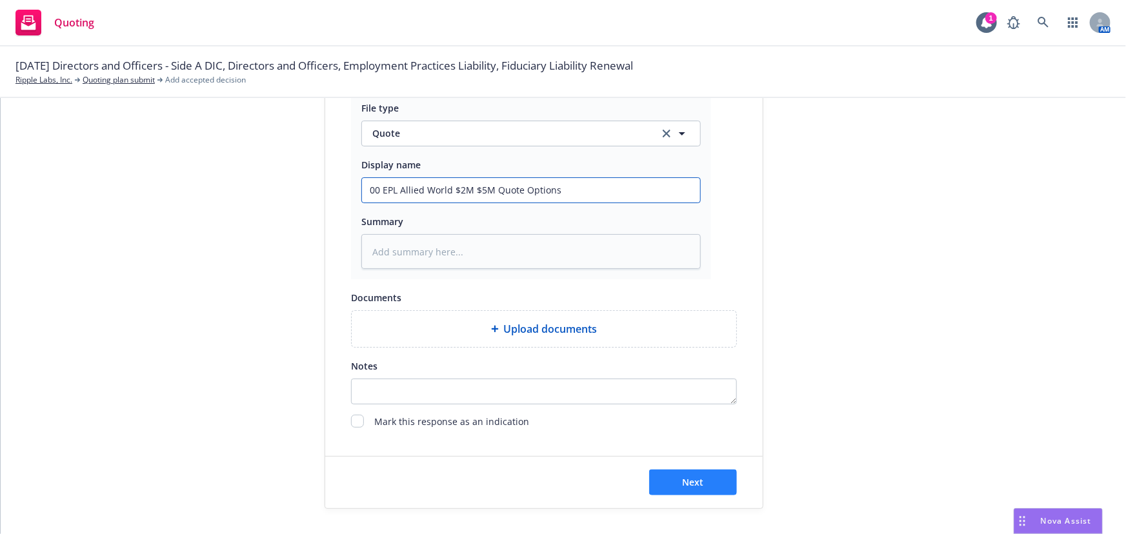
type input "00 EPL Allied World $2M $5M Quote Options"
click at [683, 483] on span "Next" at bounding box center [693, 482] width 21 height 12
type textarea "x"
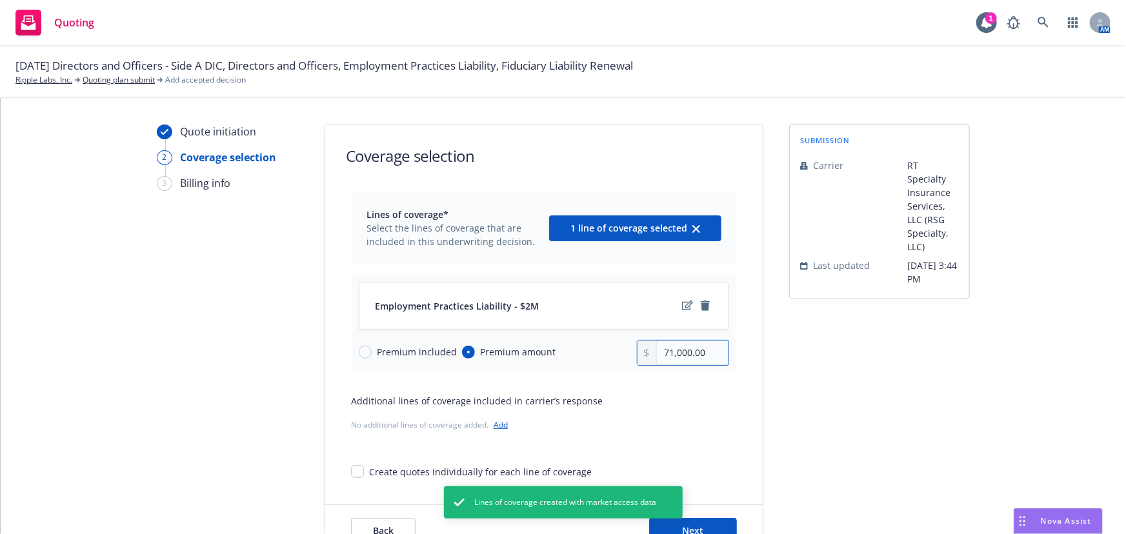
click at [687, 348] on input "71,000.00" at bounding box center [693, 353] width 72 height 25
type input "65,000.00"
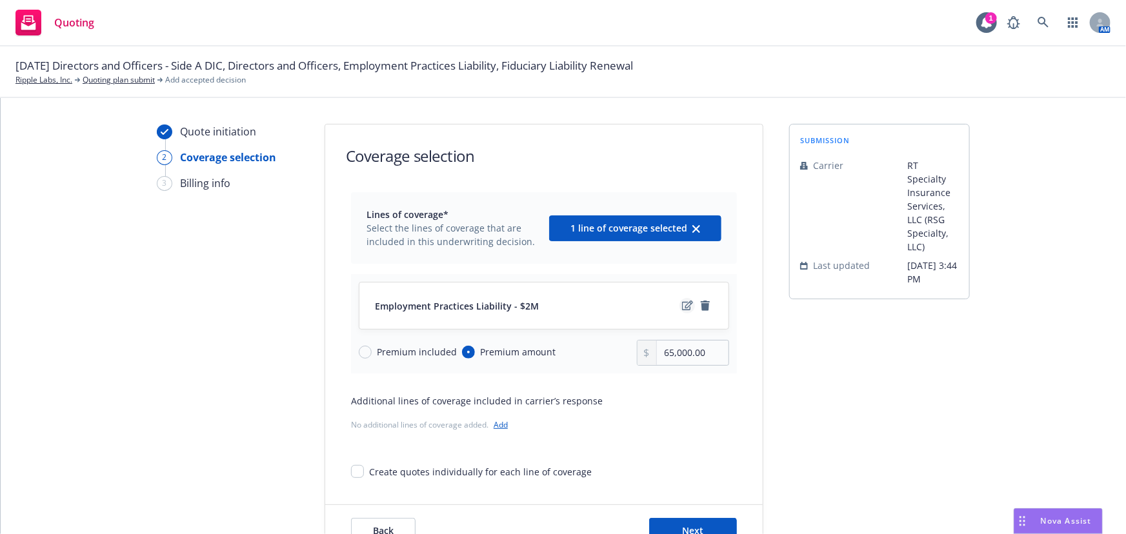
click at [682, 309] on icon "edit" at bounding box center [687, 306] width 11 height 10
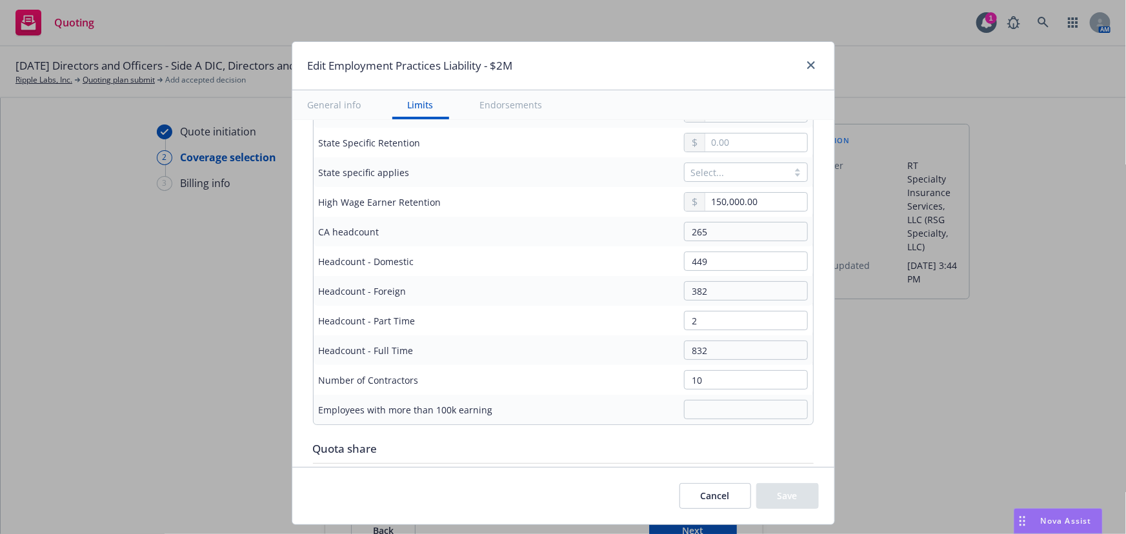
scroll to position [703, 0]
click at [739, 200] on input "150,000.00" at bounding box center [755, 199] width 101 height 18
drag, startPoint x: 767, startPoint y: 196, endPoint x: 617, endPoint y: 205, distance: 149.9
click at [617, 199] on div "150,000.00" at bounding box center [660, 198] width 296 height 19
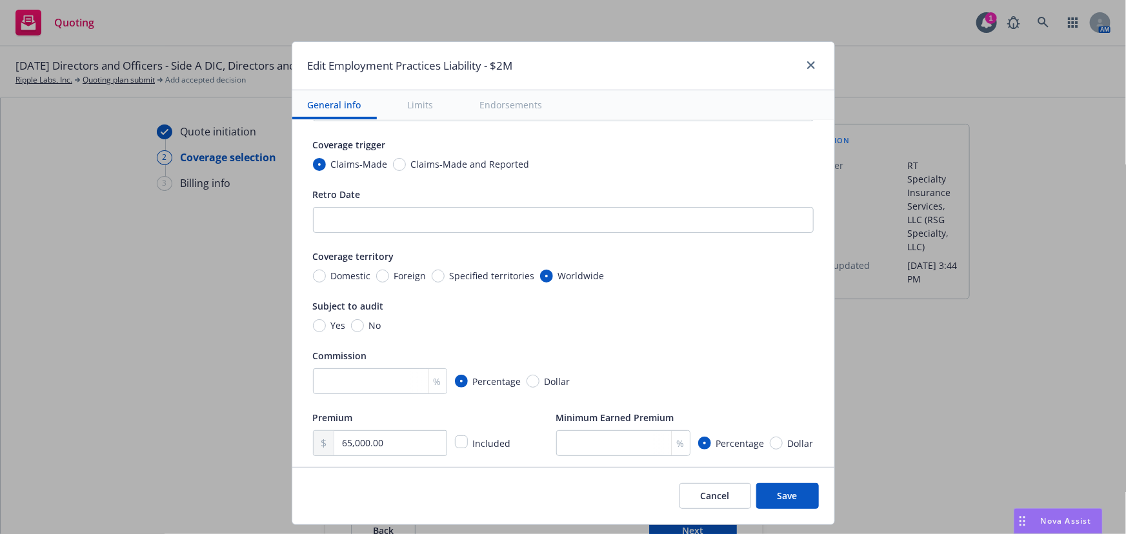
scroll to position [65, 0]
type input "250,000.00"
click at [328, 374] on input "number" at bounding box center [380, 382] width 134 height 26
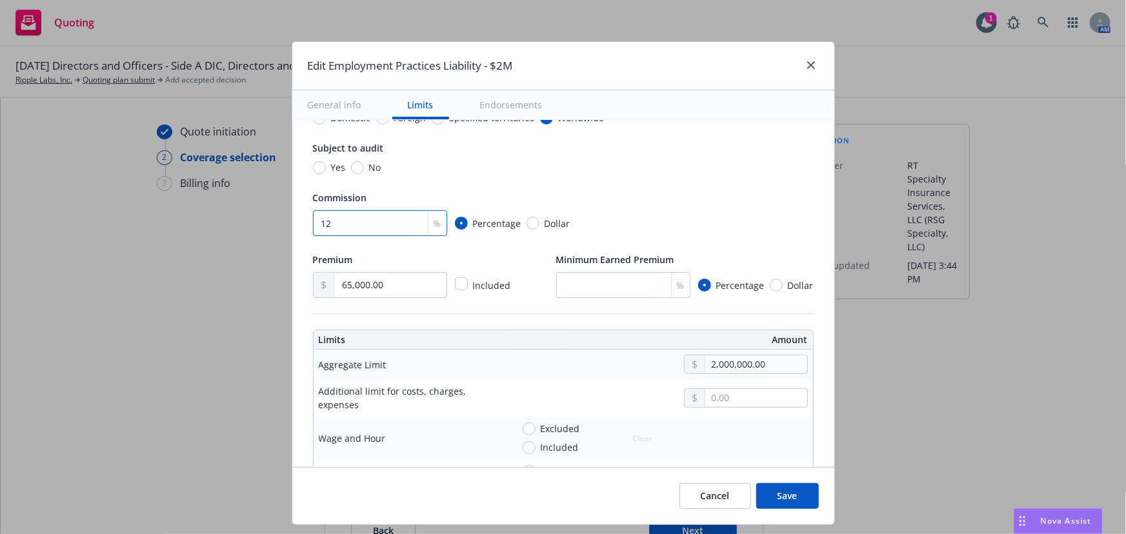
scroll to position [300, 0]
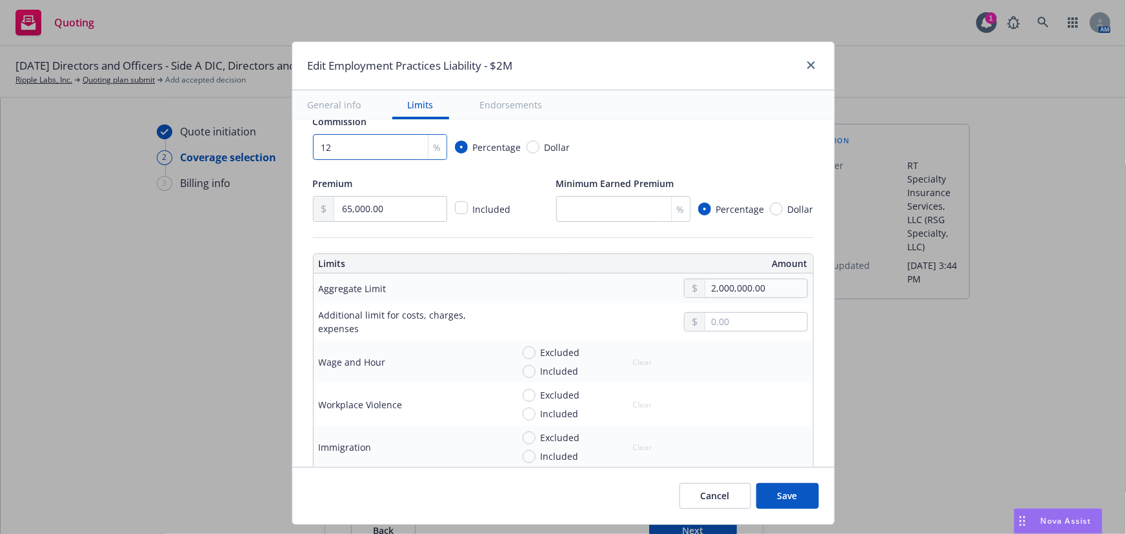
type input "12"
click at [805, 504] on button "Save" at bounding box center [787, 496] width 63 height 26
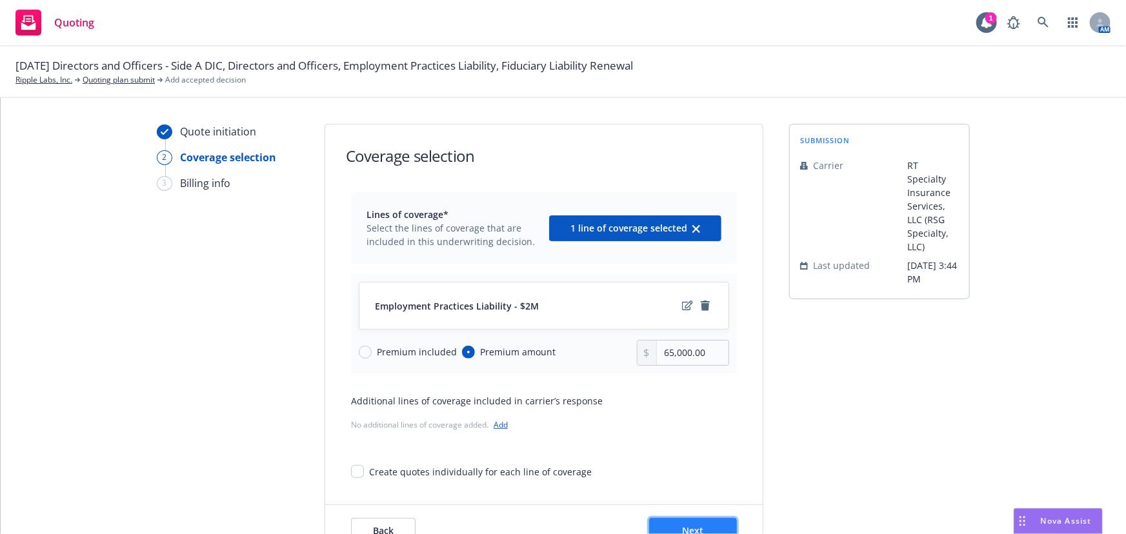
click at [697, 532] on span "Next" at bounding box center [693, 531] width 21 height 12
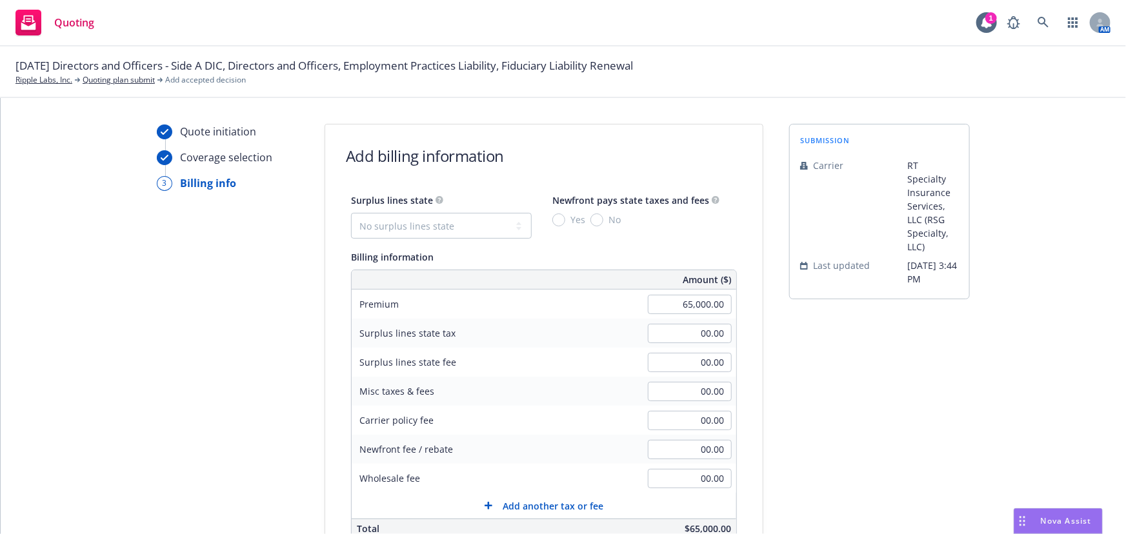
click at [474, 200] on div "Surplus lines state" at bounding box center [441, 199] width 181 height 15
click at [494, 230] on select "No surplus lines state [US_STATE] [US_STATE] [US_STATE] [US_STATE] [US_STATE] […" at bounding box center [441, 226] width 181 height 26
select select "CA"
click at [351, 213] on select "No surplus lines state [US_STATE] [US_STATE] [US_STATE] [US_STATE] [US_STATE] […" at bounding box center [441, 226] width 181 height 26
type input "1,950.00"
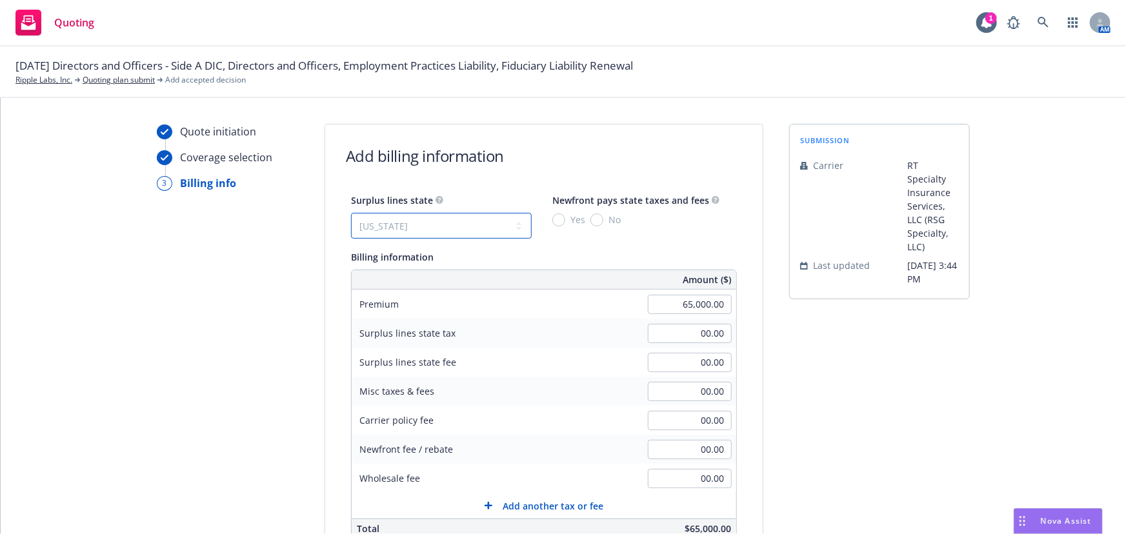
type input "117.00"
click at [603, 220] on span "No" at bounding box center [611, 220] width 17 height 14
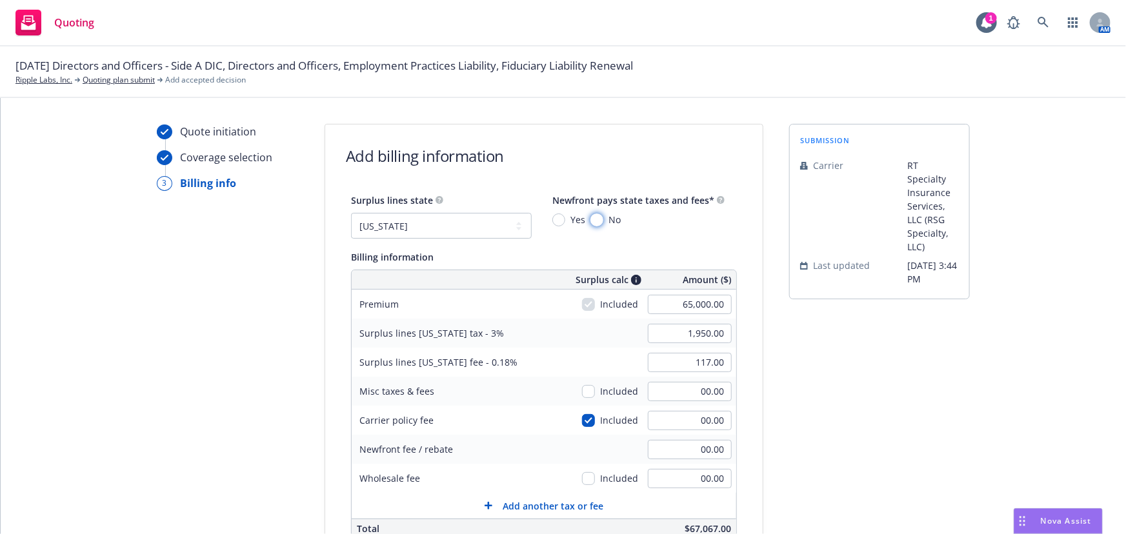
click at [593, 220] on input "No" at bounding box center [596, 220] width 13 height 13
radio input "true"
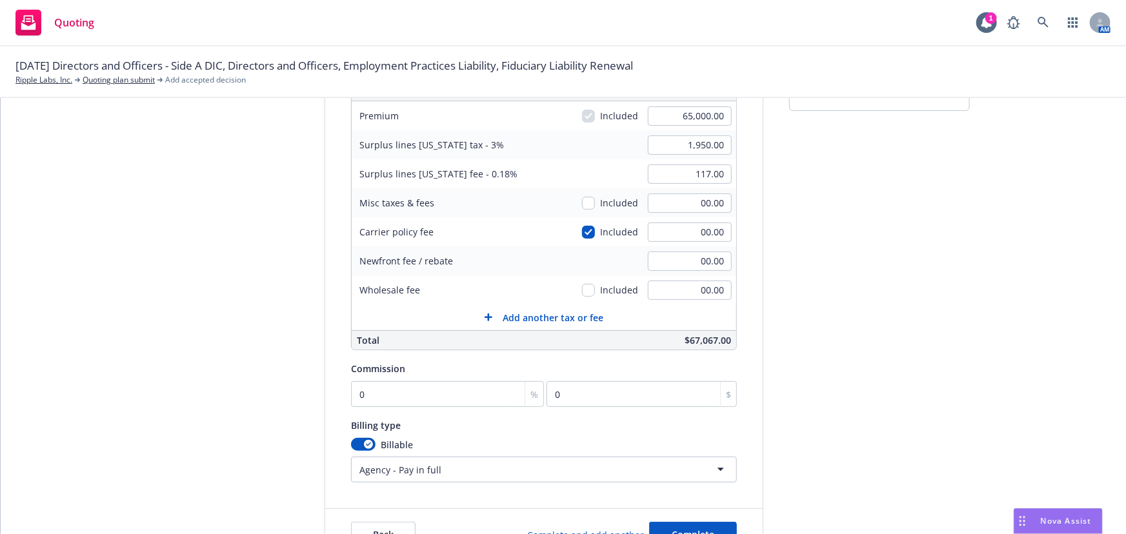
scroll to position [234, 0]
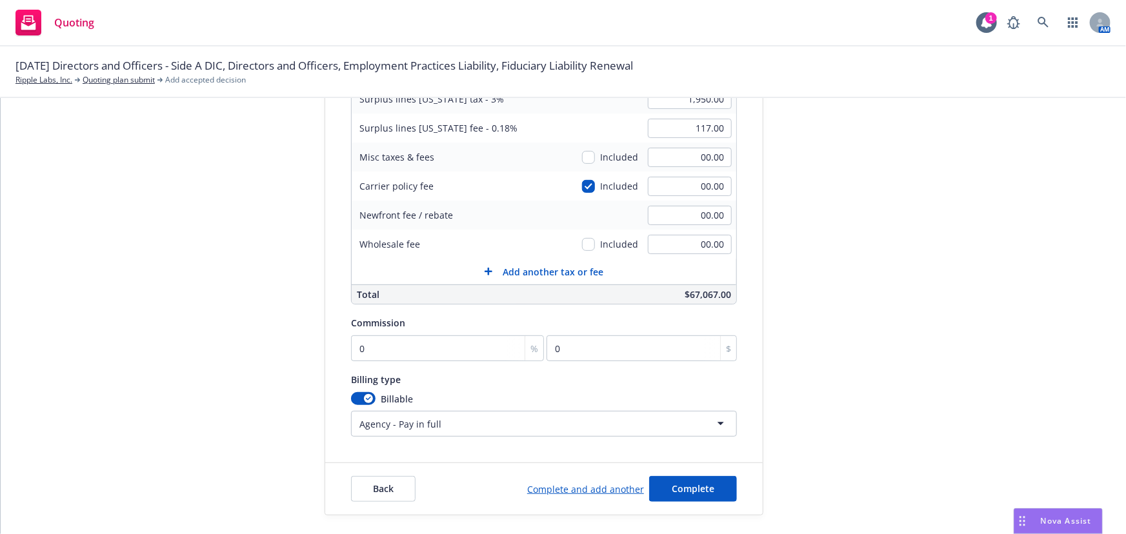
click at [583, 490] on link "Complete and add another" at bounding box center [585, 490] width 117 height 14
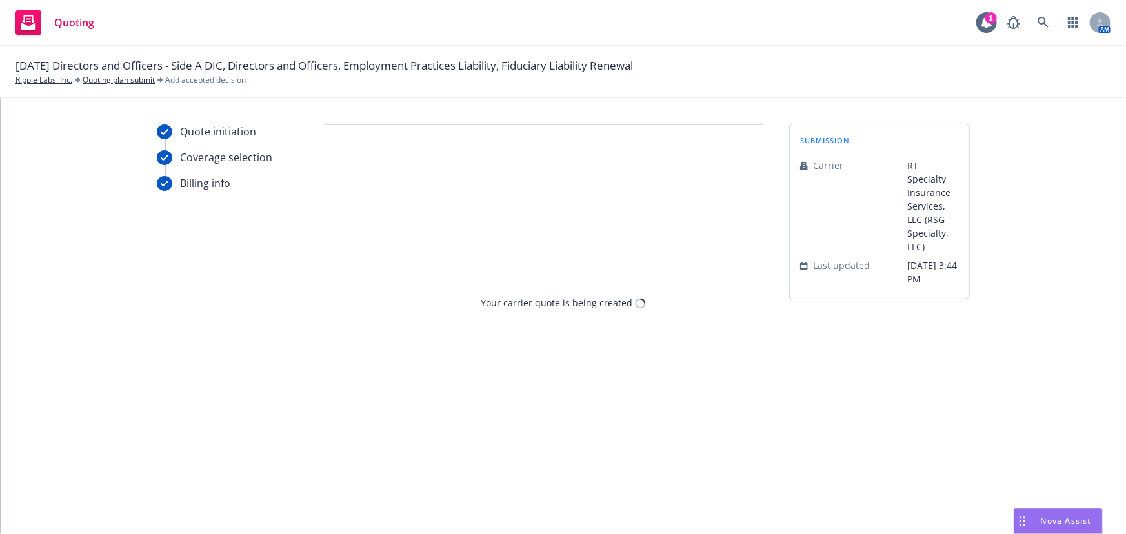
scroll to position [0, 0]
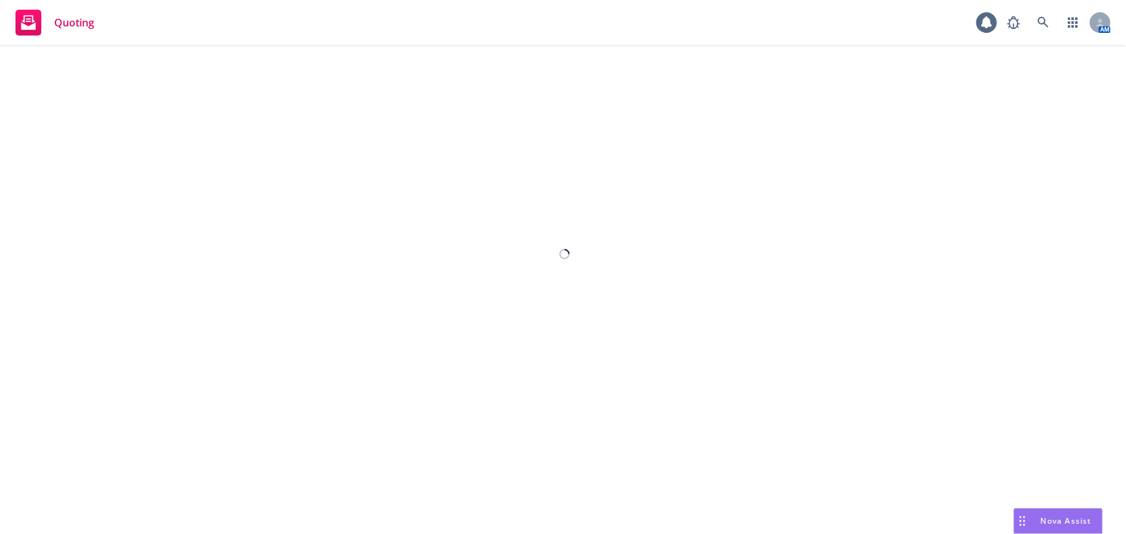
select select "12"
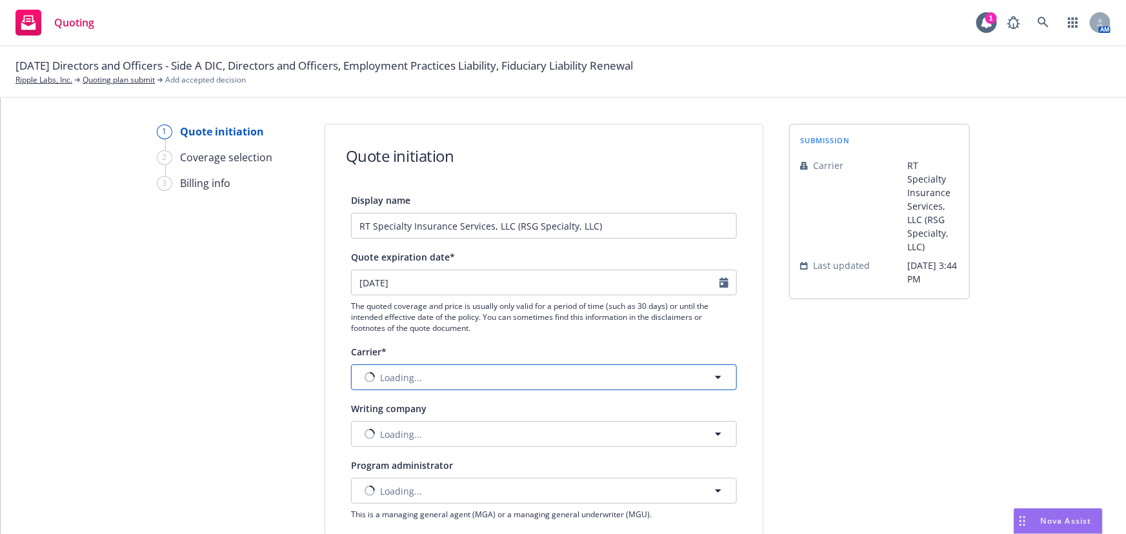
click at [454, 381] on button "Loading..." at bounding box center [544, 378] width 386 height 26
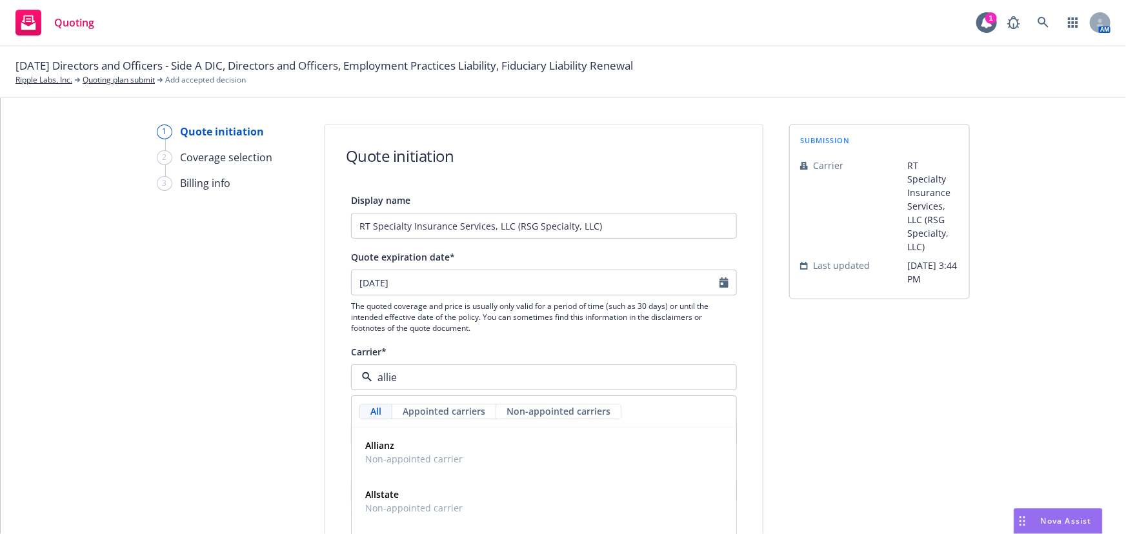
type input "allied"
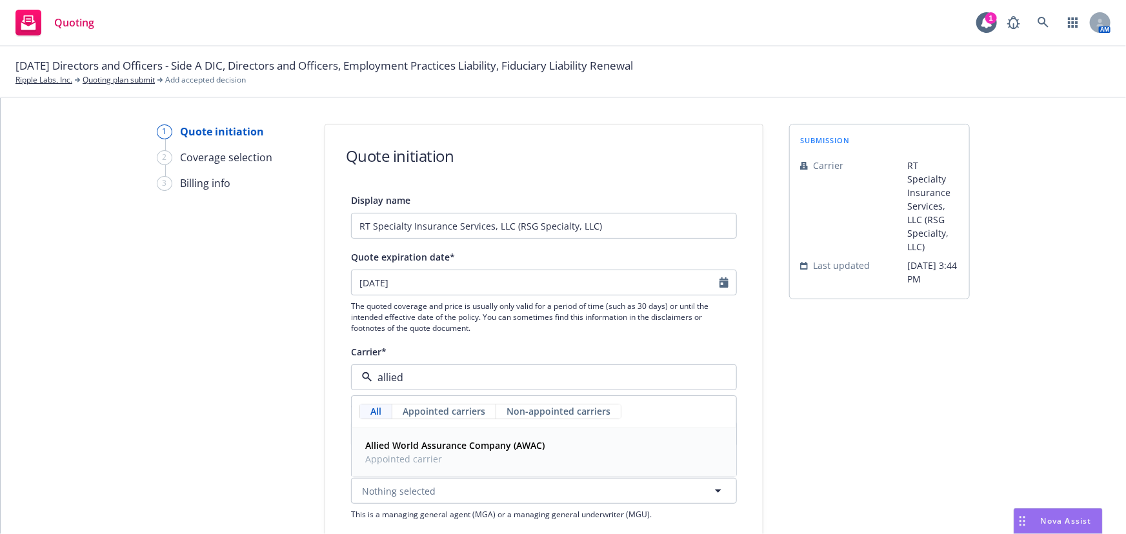
click at [471, 456] on span "Appointed carrier" at bounding box center [454, 460] width 179 height 14
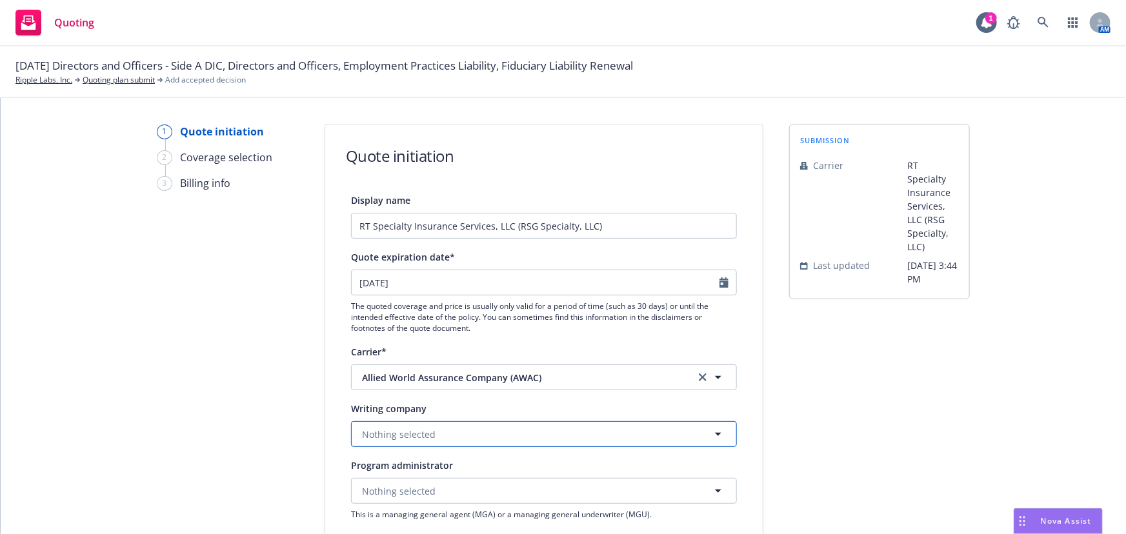
click at [456, 429] on button "Nothing selected" at bounding box center [544, 434] width 386 height 26
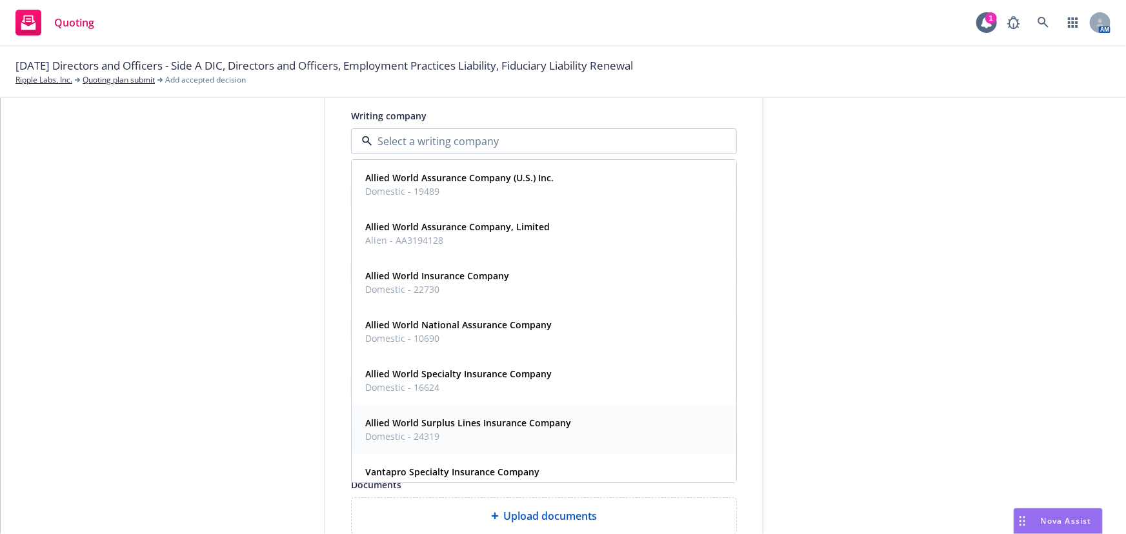
click at [465, 423] on strong "Allied World Surplus Lines Insurance Company" at bounding box center [468, 423] width 206 height 12
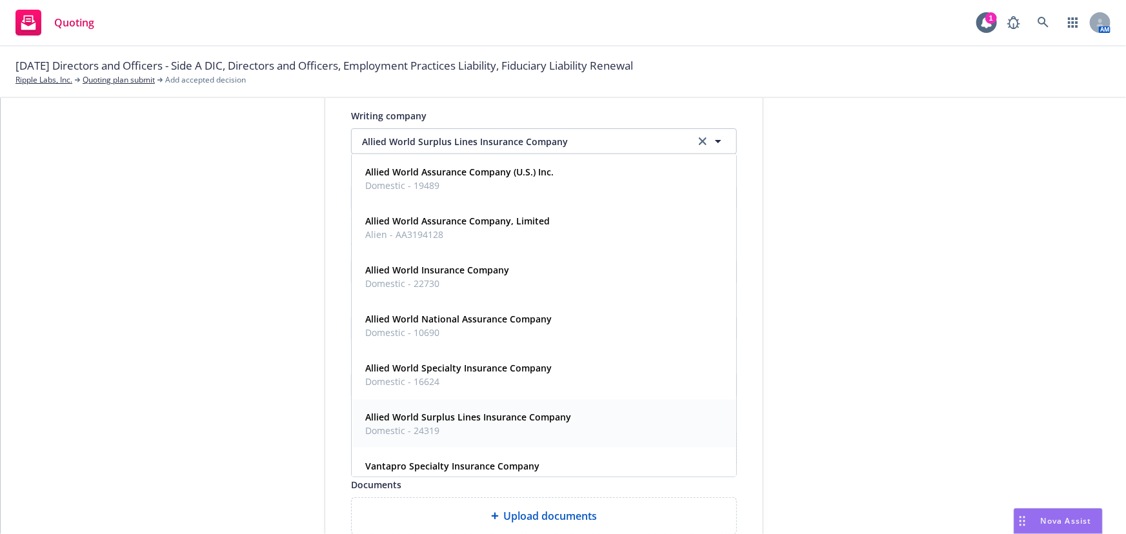
click at [868, 368] on div "submission Carrier RT Specialty Insurance Services, LLC (RSG Specialty, LLC) La…" at bounding box center [879, 263] width 181 height 865
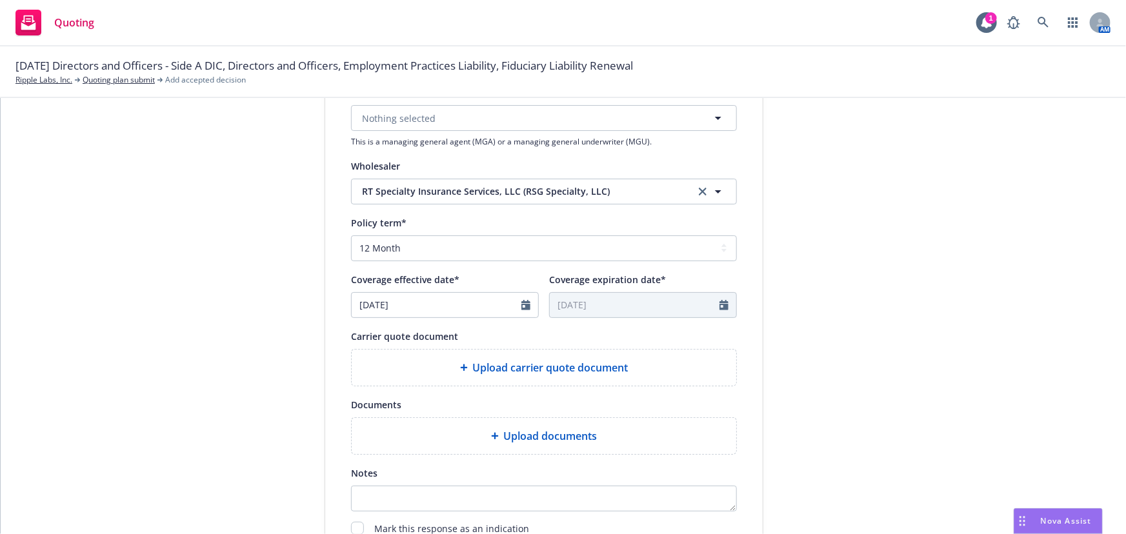
scroll to position [479, 0]
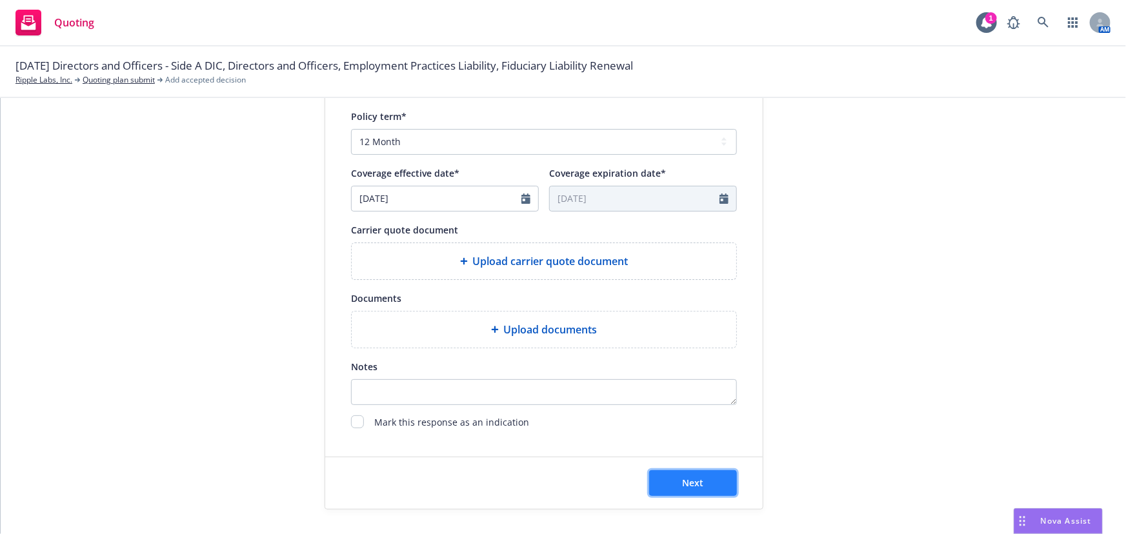
click at [720, 474] on button "Next" at bounding box center [693, 483] width 88 height 26
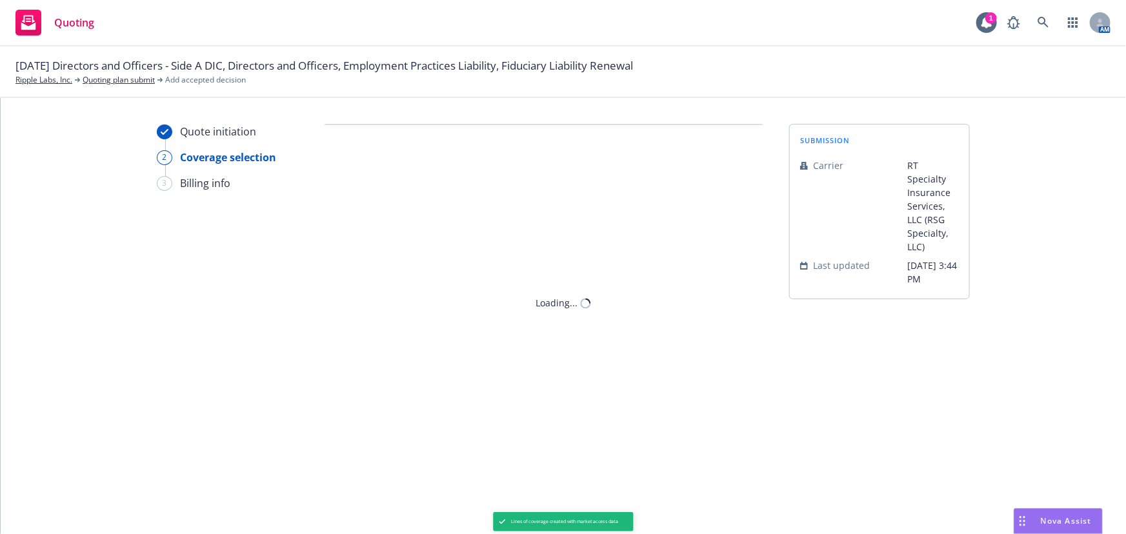
scroll to position [0, 0]
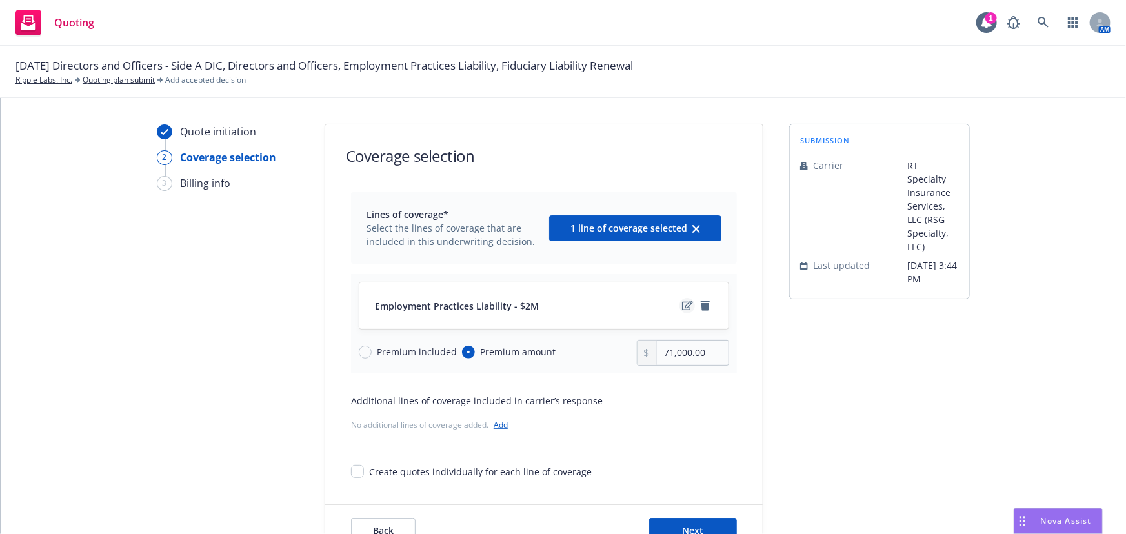
click at [682, 306] on icon "edit" at bounding box center [687, 306] width 11 height 10
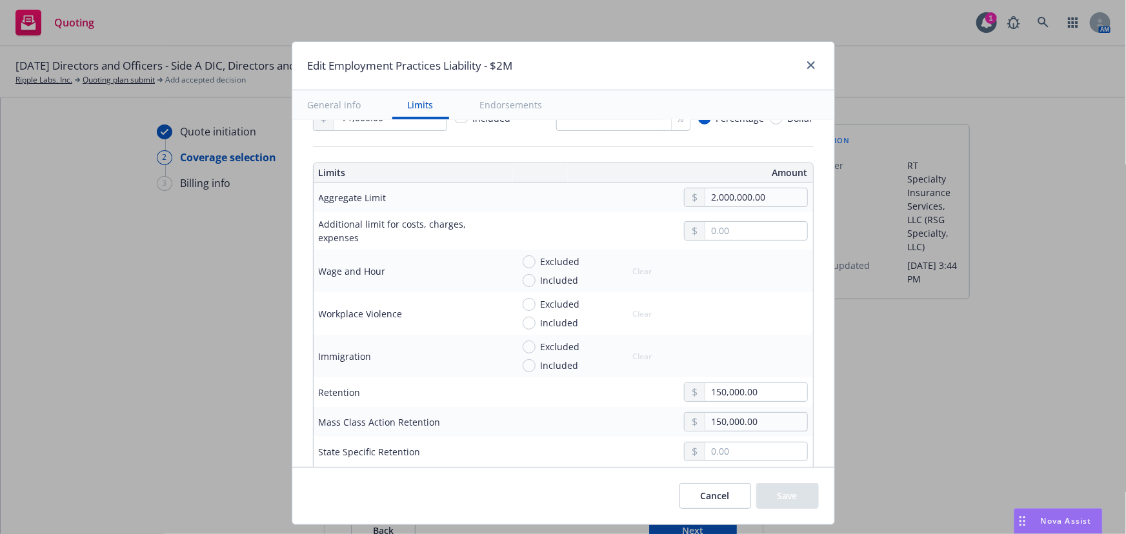
scroll to position [528, 0]
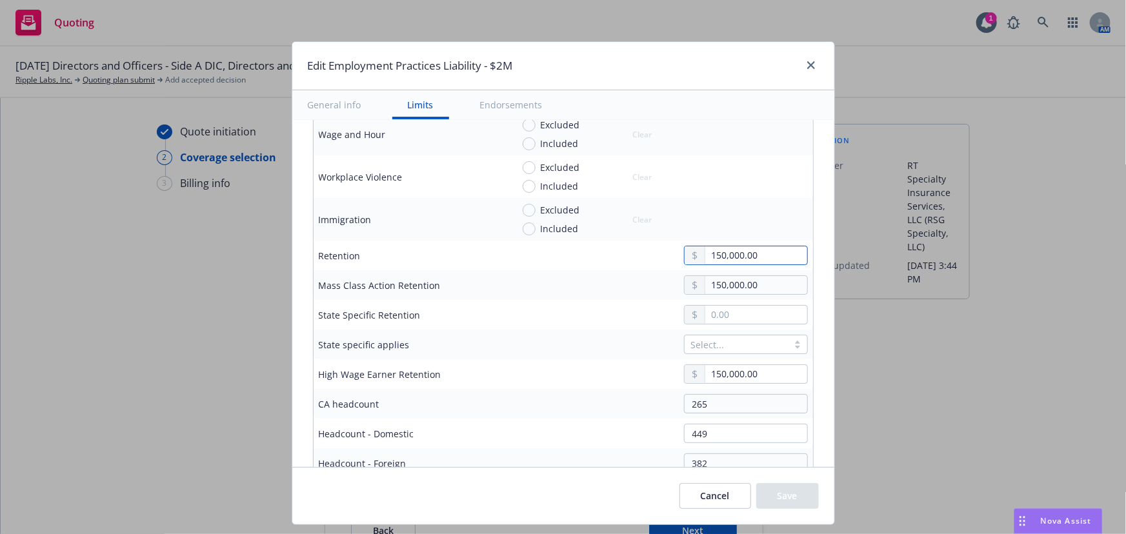
drag, startPoint x: 755, startPoint y: 255, endPoint x: 632, endPoint y: 266, distance: 123.7
click at [632, 266] on td "150,000.00" at bounding box center [660, 256] width 306 height 30
click at [535, 276] on tbody "Aggregate Limit 2,000,000.00 Additional limit for costs, charges, expenses Wage…" at bounding box center [563, 321] width 499 height 551
click at [766, 261] on input "150,000.00" at bounding box center [755, 255] width 101 height 18
click at [774, 256] on input "150,000.00" at bounding box center [755, 255] width 101 height 18
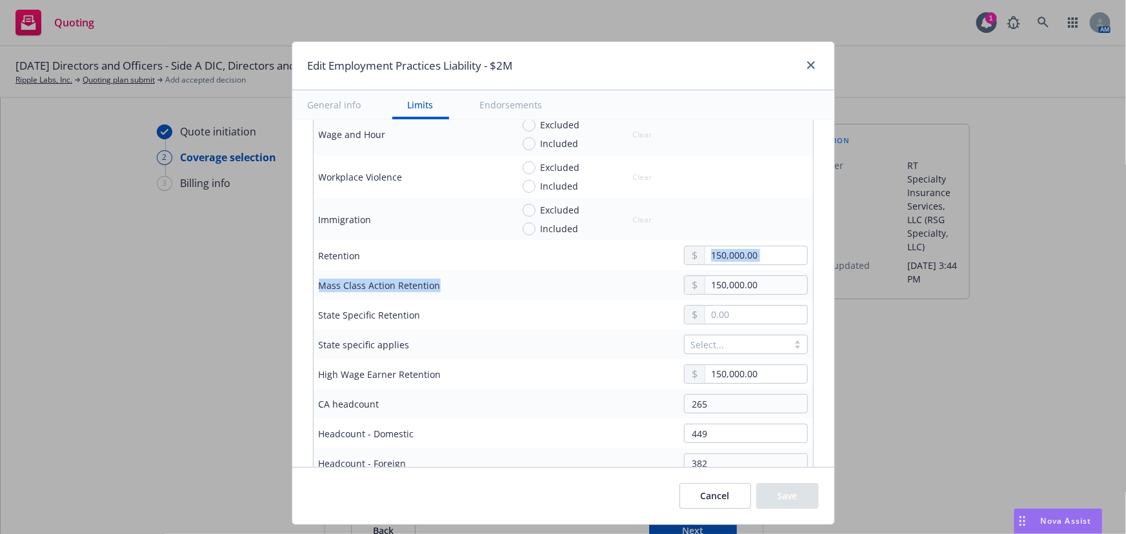
click at [793, 252] on input "150,000.00" at bounding box center [755, 255] width 101 height 18
click at [772, 255] on input "150,000.00" at bounding box center [755, 255] width 101 height 18
click at [732, 254] on input "150,000.00" at bounding box center [755, 255] width 101 height 18
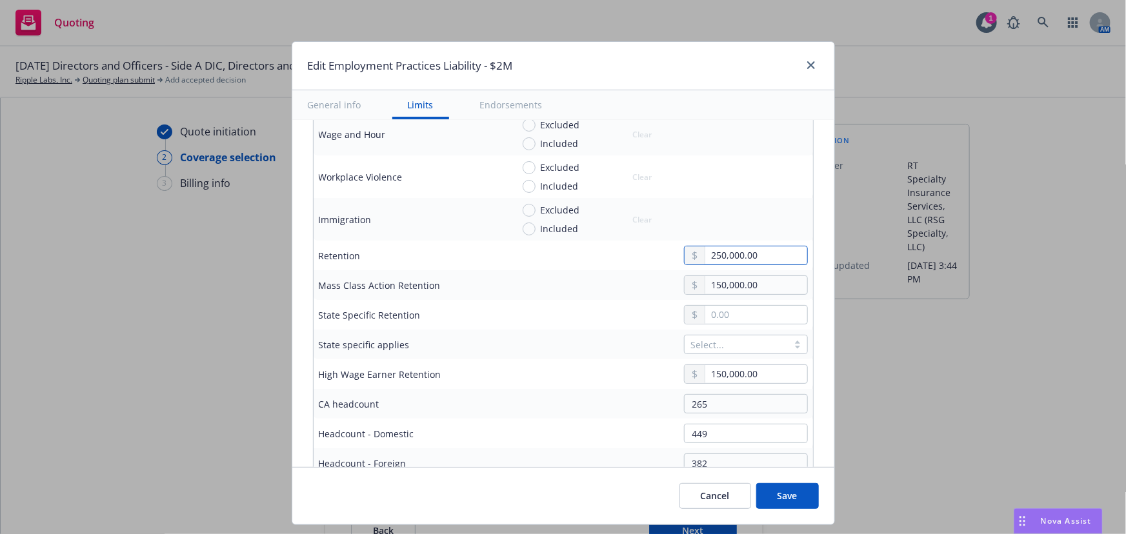
type input "250,000.00"
click at [727, 279] on input "150,000.00" at bounding box center [755, 285] width 101 height 18
type input "250,000.00"
click at [739, 372] on input "150,000.00" at bounding box center [755, 374] width 101 height 18
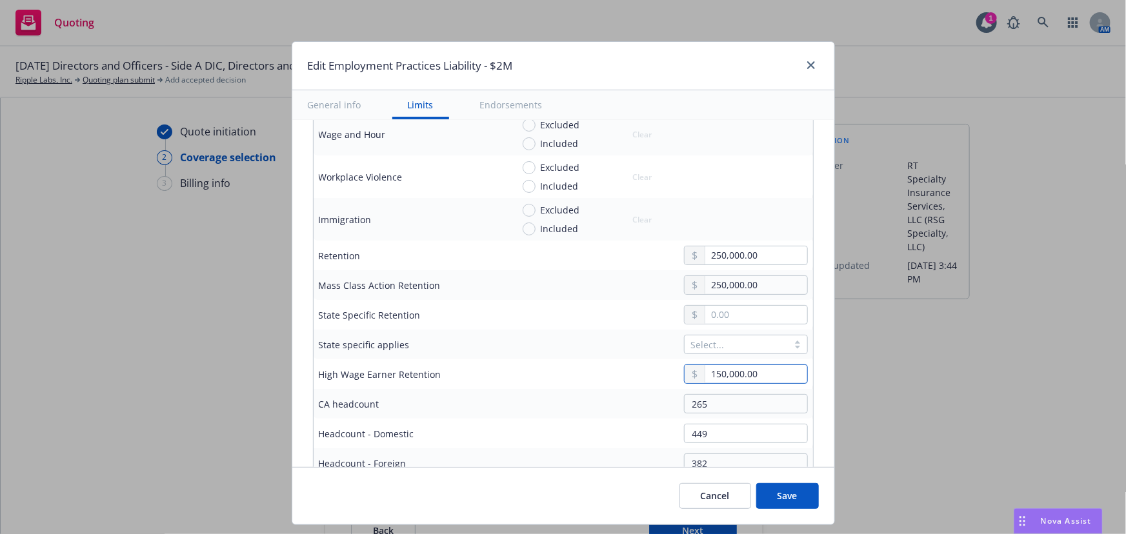
click at [739, 372] on input "150,000.00" at bounding box center [755, 374] width 101 height 18
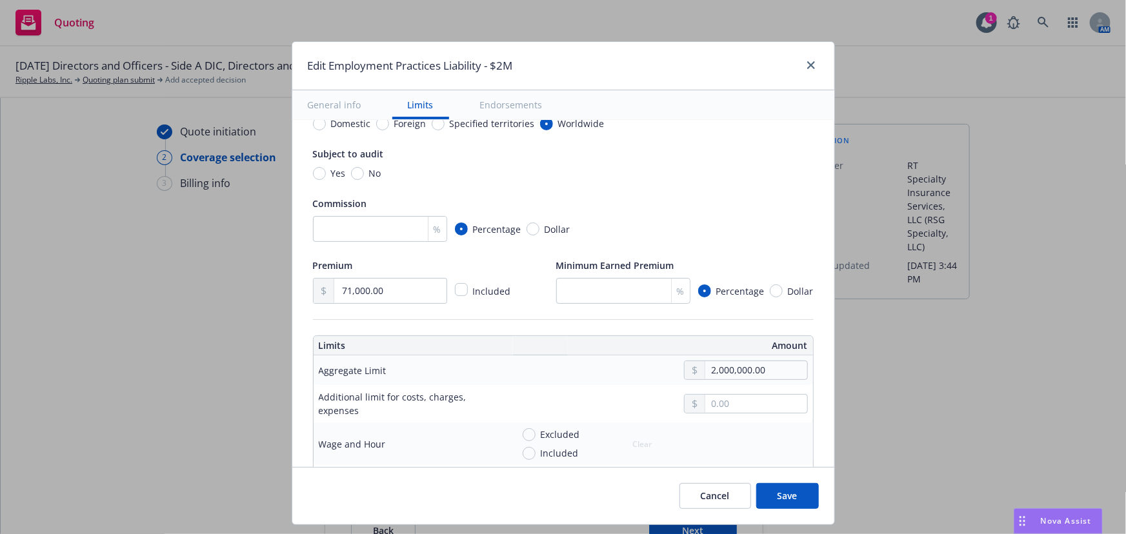
scroll to position [234, 0]
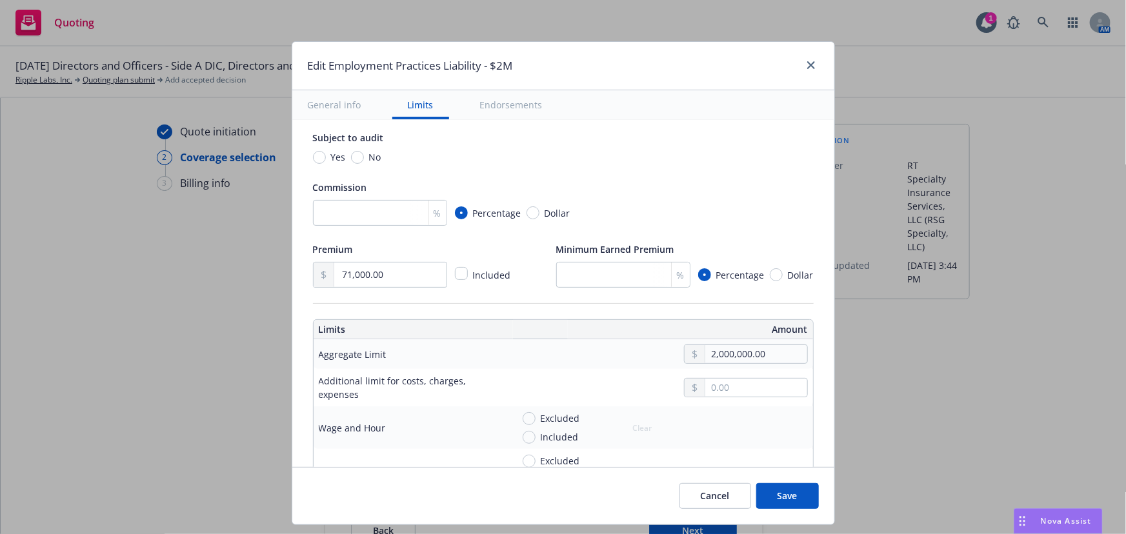
type input "250,000.00"
drag, startPoint x: 397, startPoint y: 271, endPoint x: 154, endPoint y: 261, distance: 242.8
click at [154, 261] on div "Edit Employment Practices Liability - $2M General info Limits Endorsements Disp…" at bounding box center [563, 267] width 1126 height 534
type input "55,000.00"
click at [344, 210] on input "number" at bounding box center [380, 213] width 134 height 26
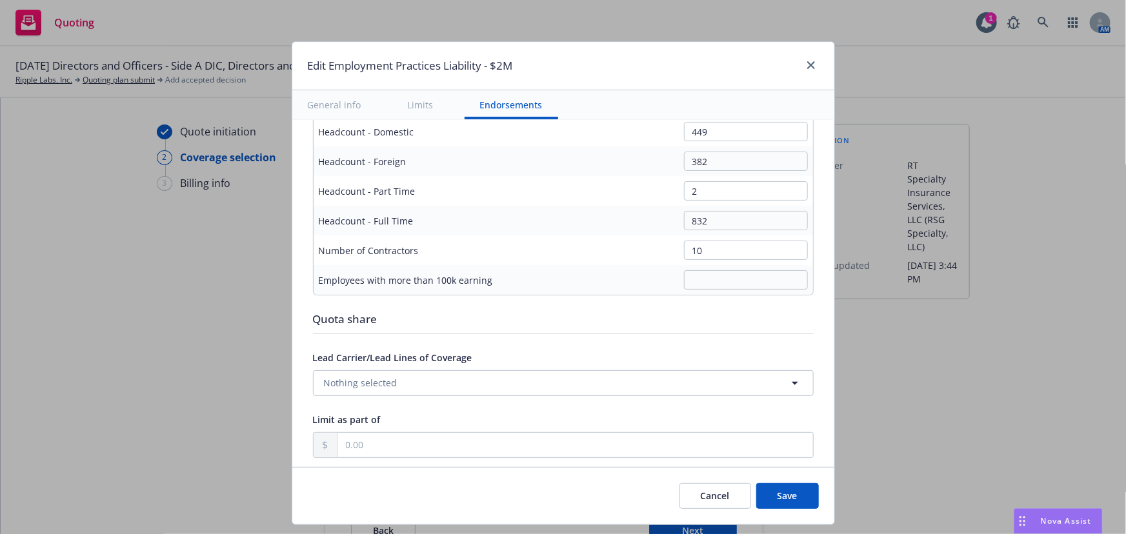
scroll to position [1114, 0]
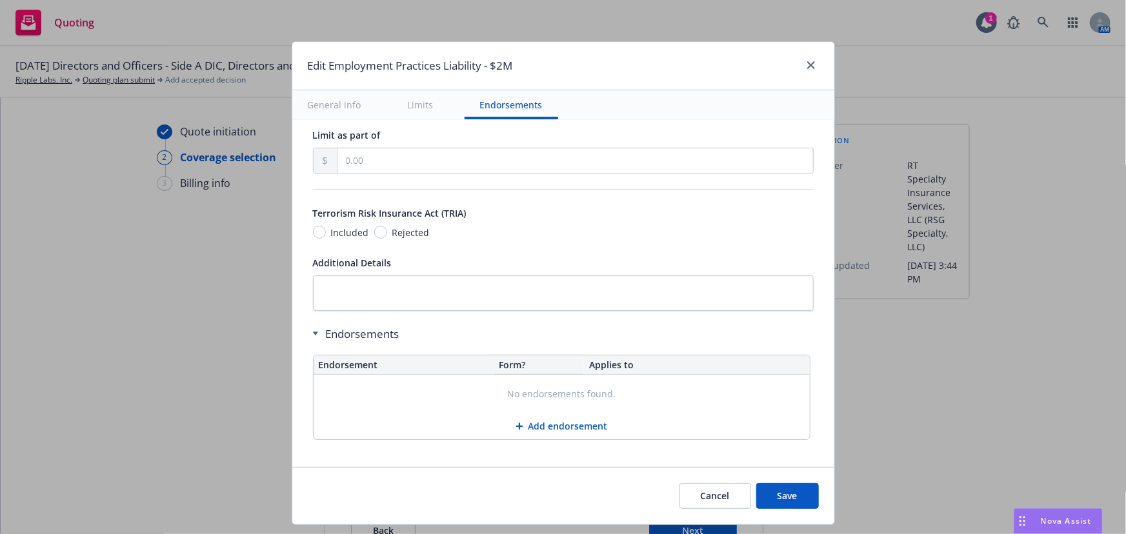
type input "12"
click at [789, 494] on button "Save" at bounding box center [787, 496] width 63 height 26
type input "55,000.00"
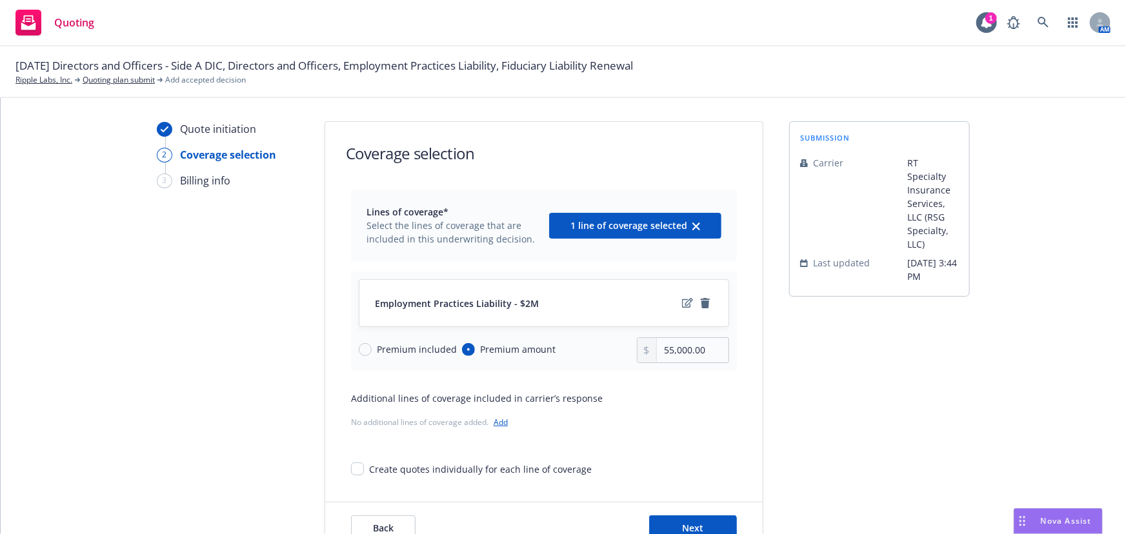
scroll to position [0, 0]
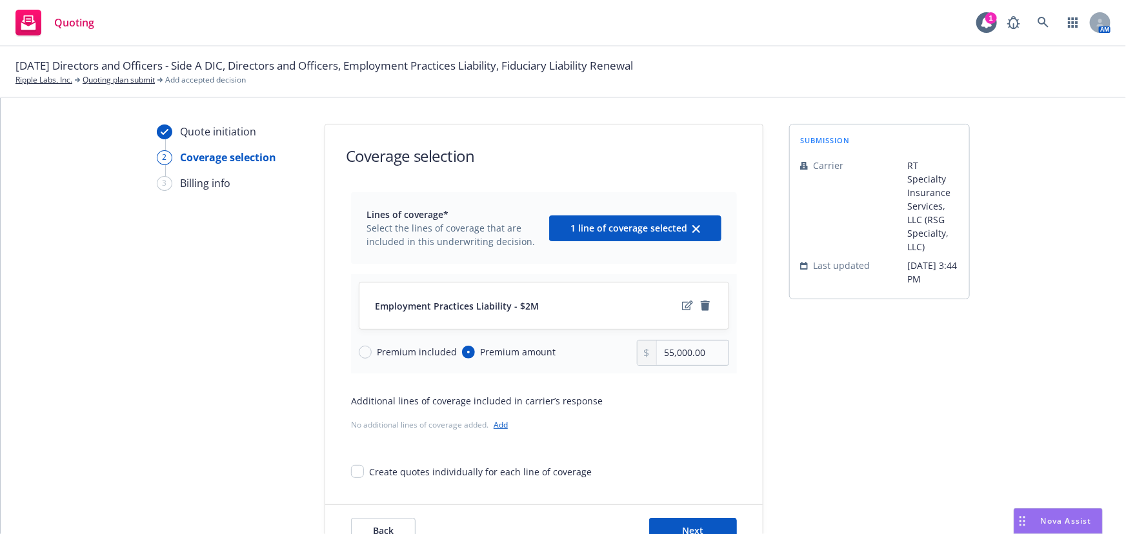
click at [697, 513] on div "Back Next" at bounding box center [543, 531] width 437 height 52
click at [701, 524] on button "Next" at bounding box center [693, 531] width 88 height 26
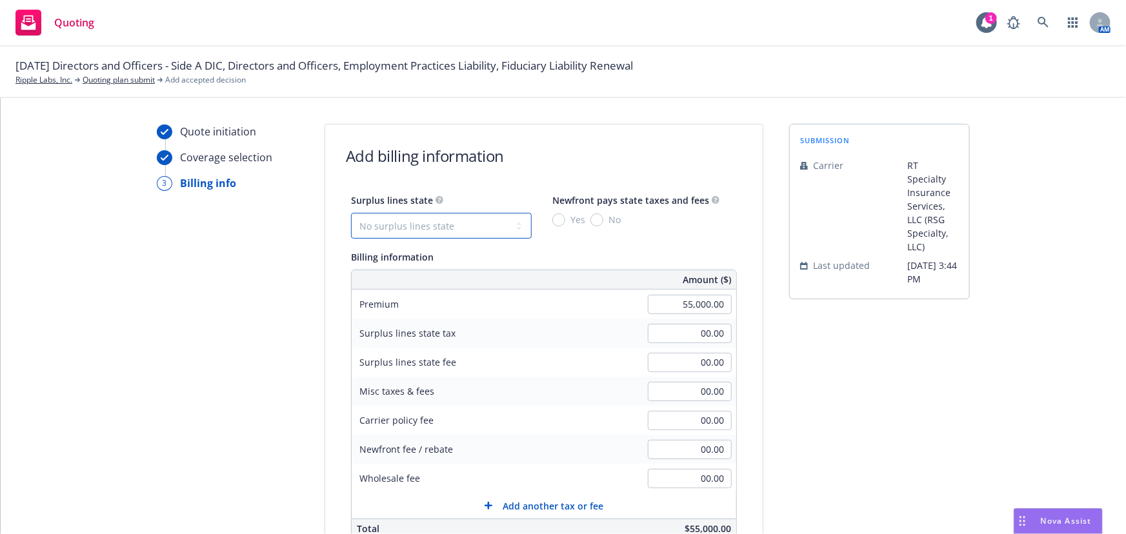
click at [487, 233] on select "No surplus lines state [US_STATE] [US_STATE] [US_STATE] [US_STATE] [US_STATE] […" at bounding box center [441, 226] width 181 height 26
select select "CA"
click at [351, 213] on select "No surplus lines state [US_STATE] [US_STATE] [US_STATE] [US_STATE] [US_STATE] […" at bounding box center [441, 226] width 181 height 26
type input "1,650.00"
type input "99.00"
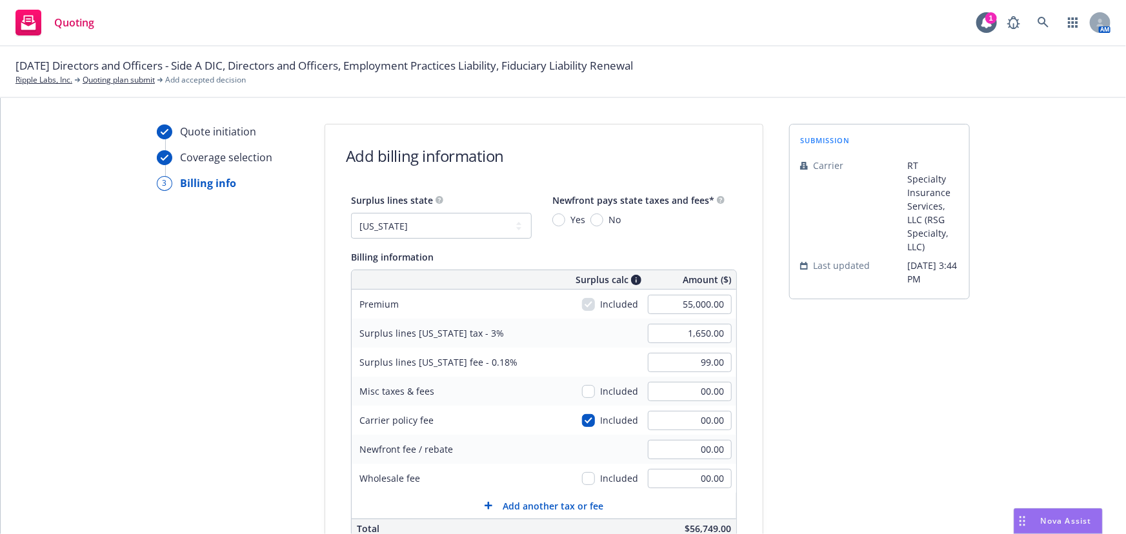
click at [608, 214] on span "No" at bounding box center [614, 220] width 12 height 14
click at [603, 214] on input "No" at bounding box center [596, 220] width 13 height 13
radio input "true"
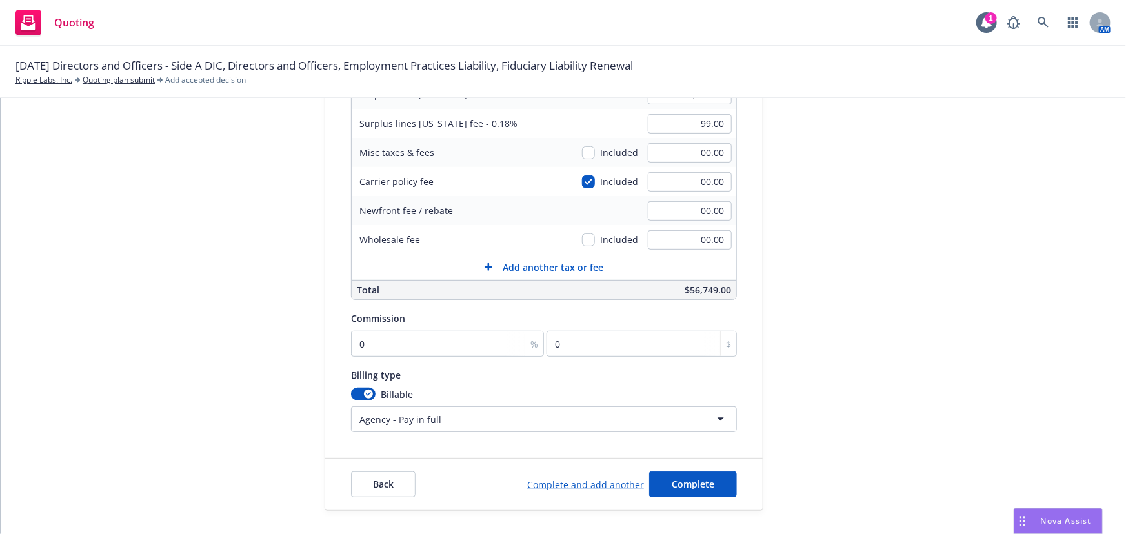
scroll to position [240, 0]
click at [710, 483] on button "Complete" at bounding box center [693, 483] width 88 height 26
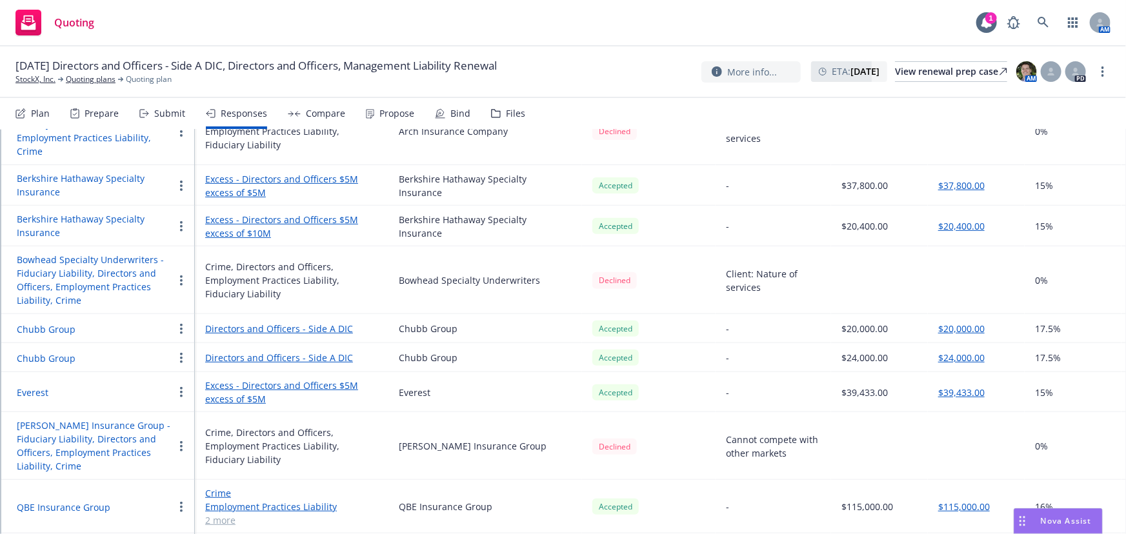
scroll to position [397, 0]
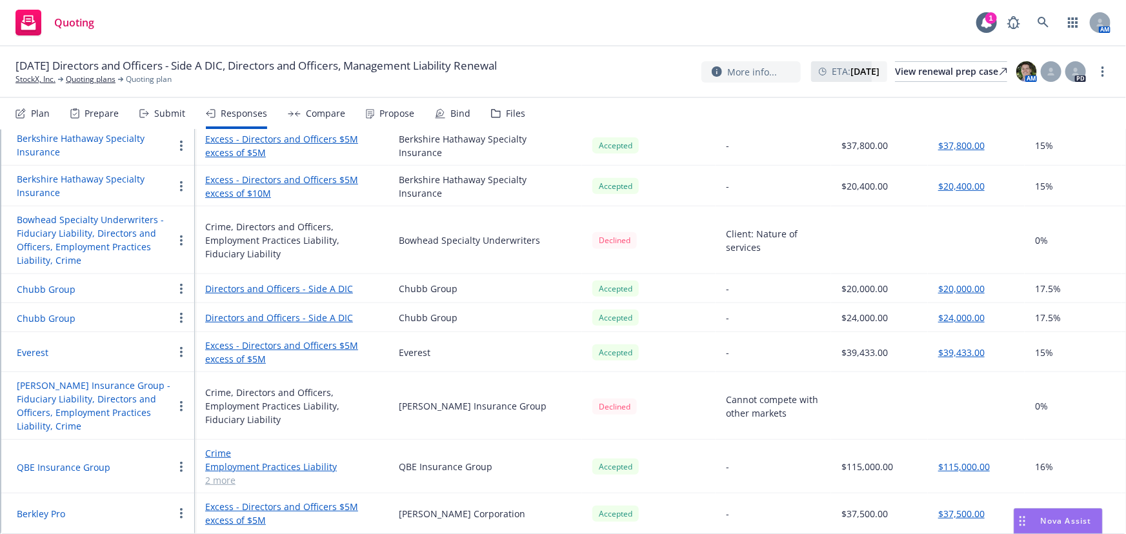
click at [226, 474] on link "2 more" at bounding box center [291, 481] width 173 height 14
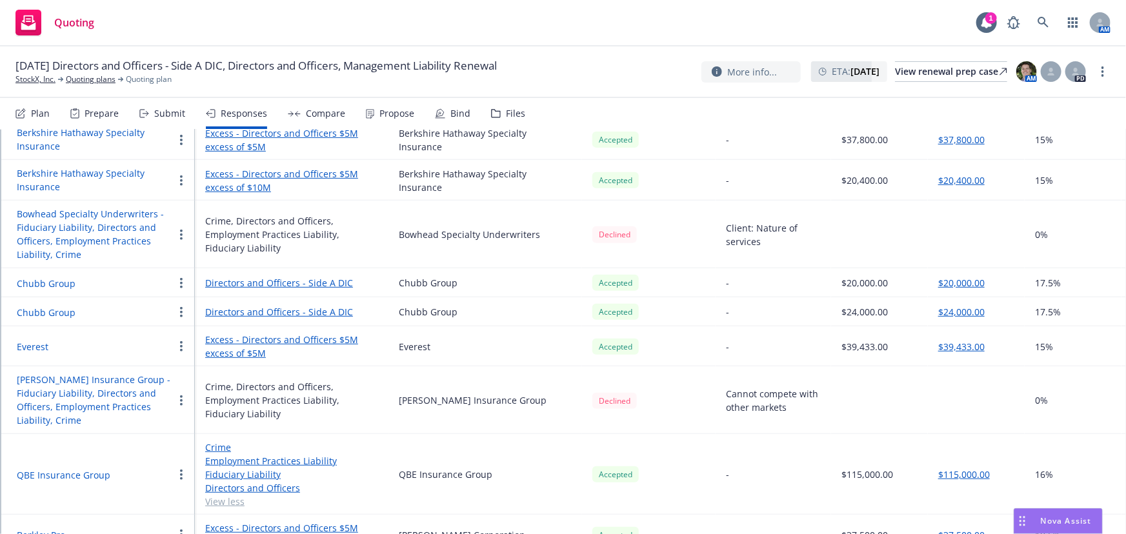
click at [292, 458] on link "Employment Practices Liability" at bounding box center [291, 461] width 173 height 14
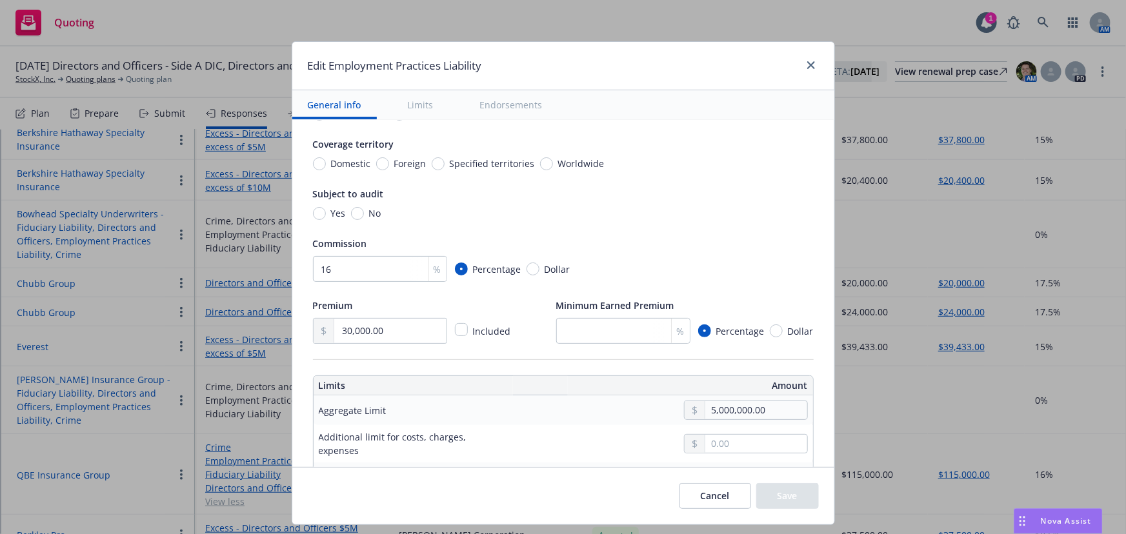
scroll to position [58, 0]
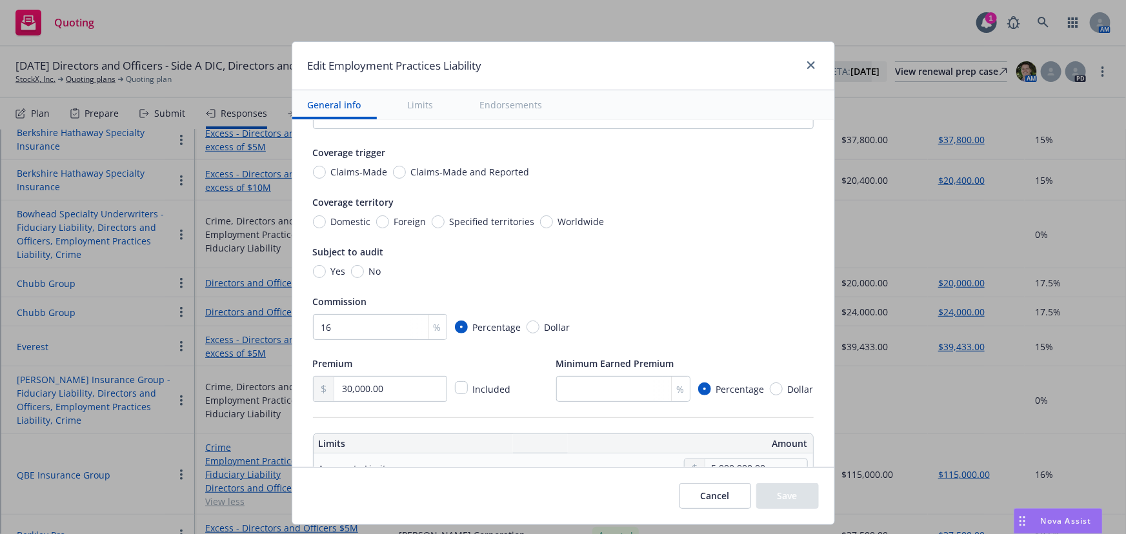
click at [708, 499] on button "Cancel" at bounding box center [715, 496] width 72 height 26
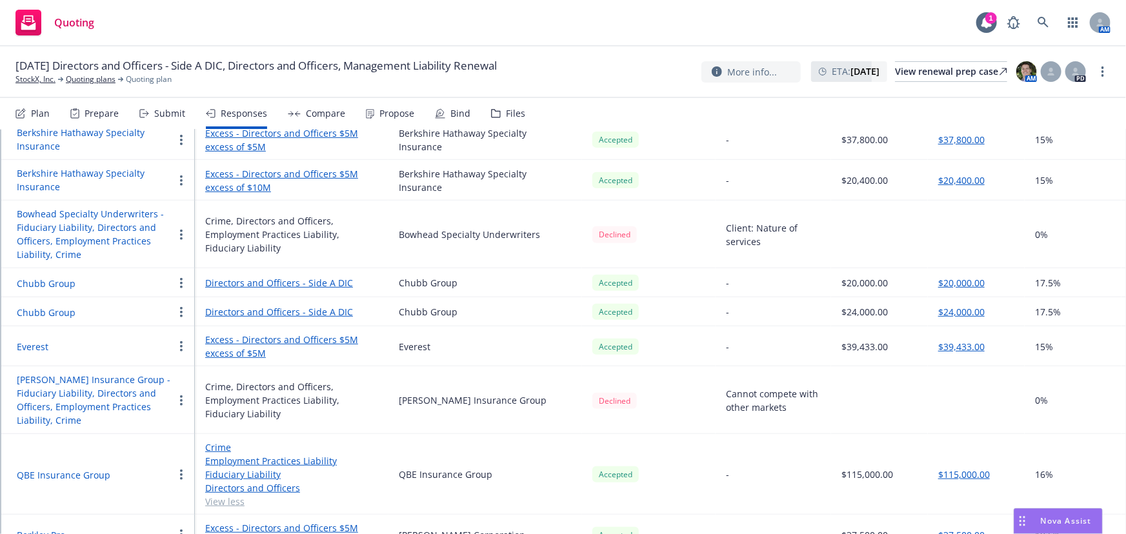
click at [283, 457] on link "Employment Practices Liability" at bounding box center [291, 461] width 173 height 14
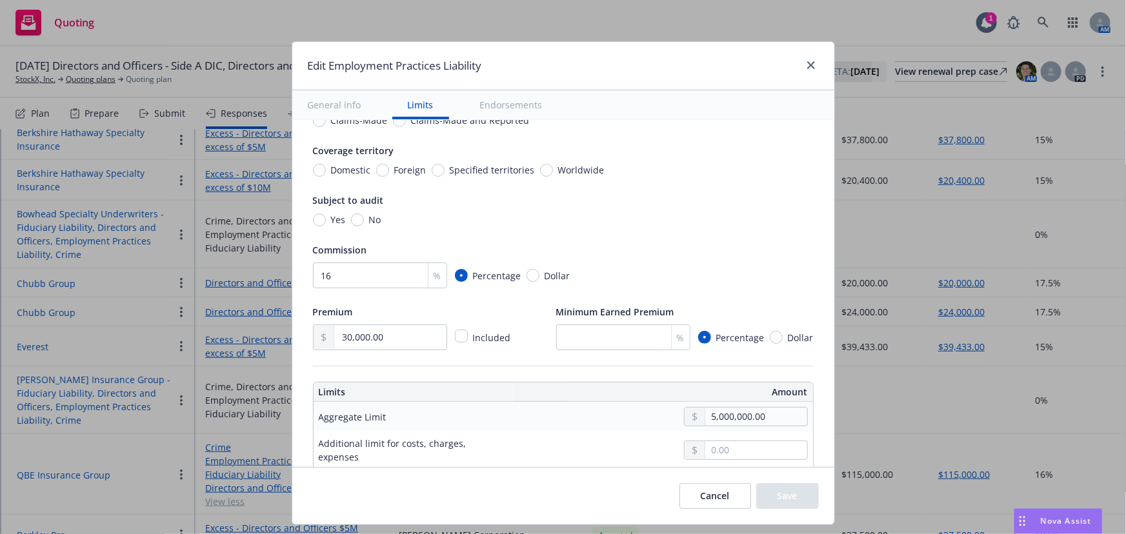
scroll to position [293, 0]
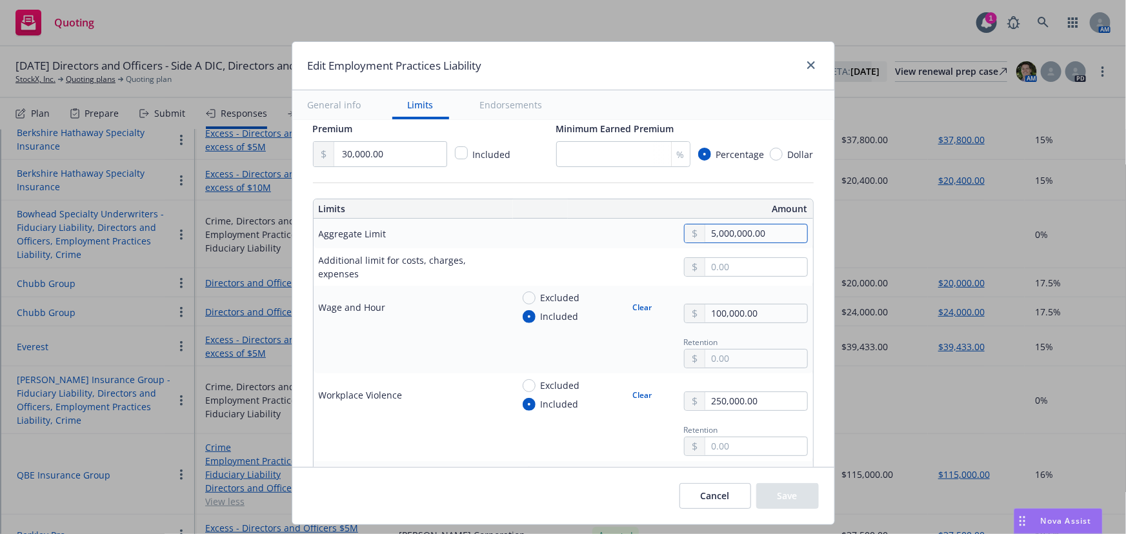
click at [762, 235] on input "5,000,000.00" at bounding box center [755, 234] width 101 height 18
click at [706, 235] on input "5,000,000.00" at bounding box center [755, 234] width 101 height 18
type input "3,000,000.00"
click at [782, 497] on button "Save" at bounding box center [787, 496] width 63 height 26
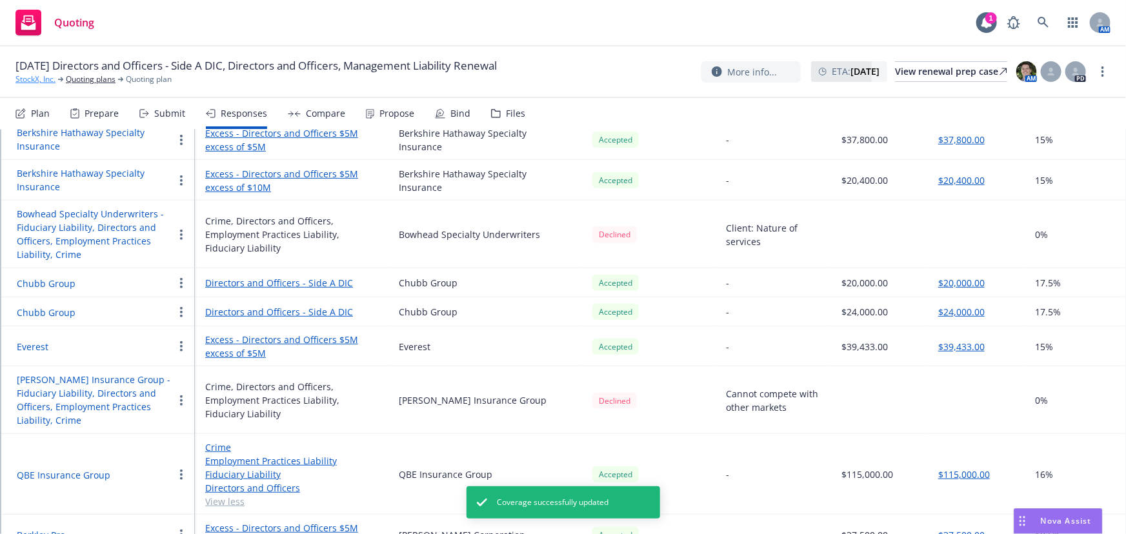
click at [41, 81] on link "StockX, Inc." at bounding box center [35, 80] width 40 height 12
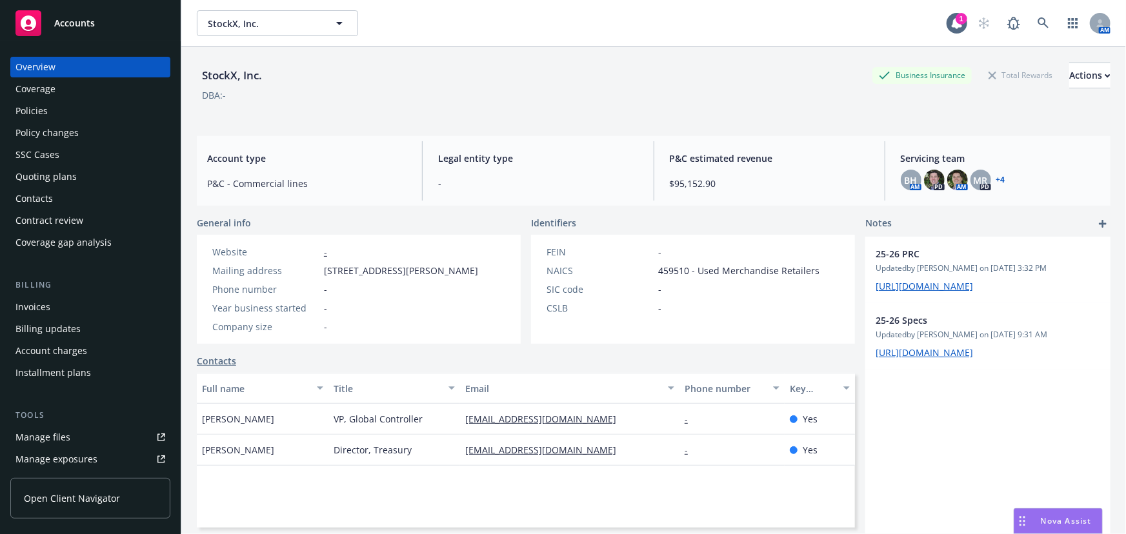
click at [52, 117] on div "Policies" at bounding box center [90, 111] width 150 height 21
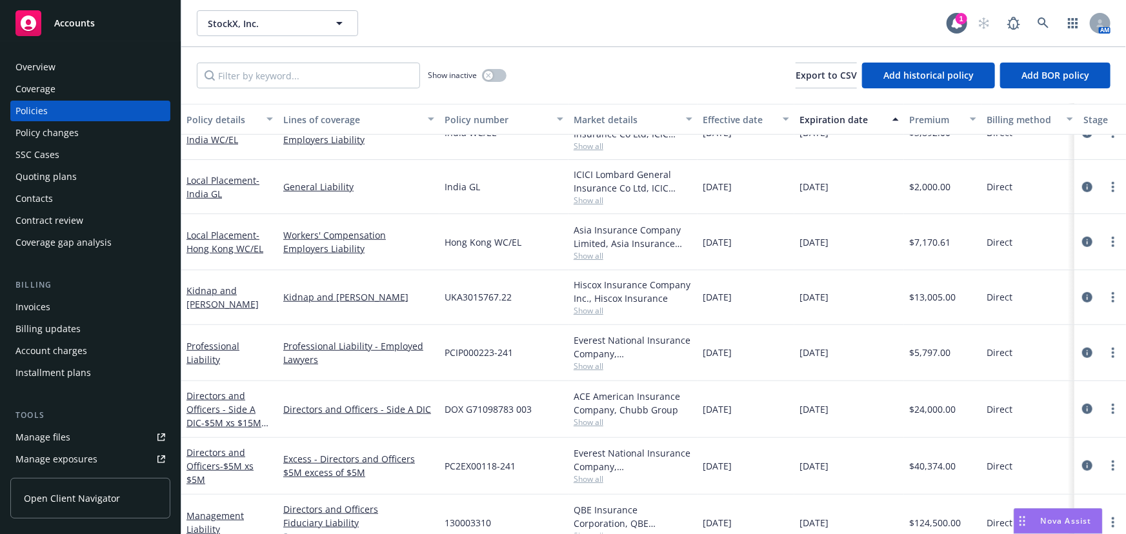
scroll to position [587, 0]
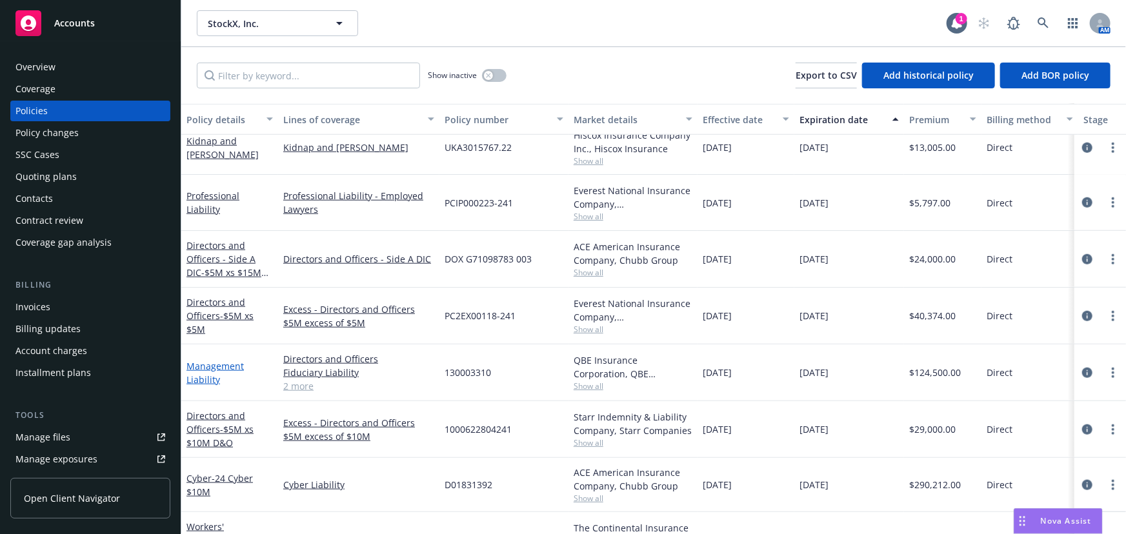
click at [226, 365] on link "Management Liability" at bounding box center [214, 373] width 57 height 26
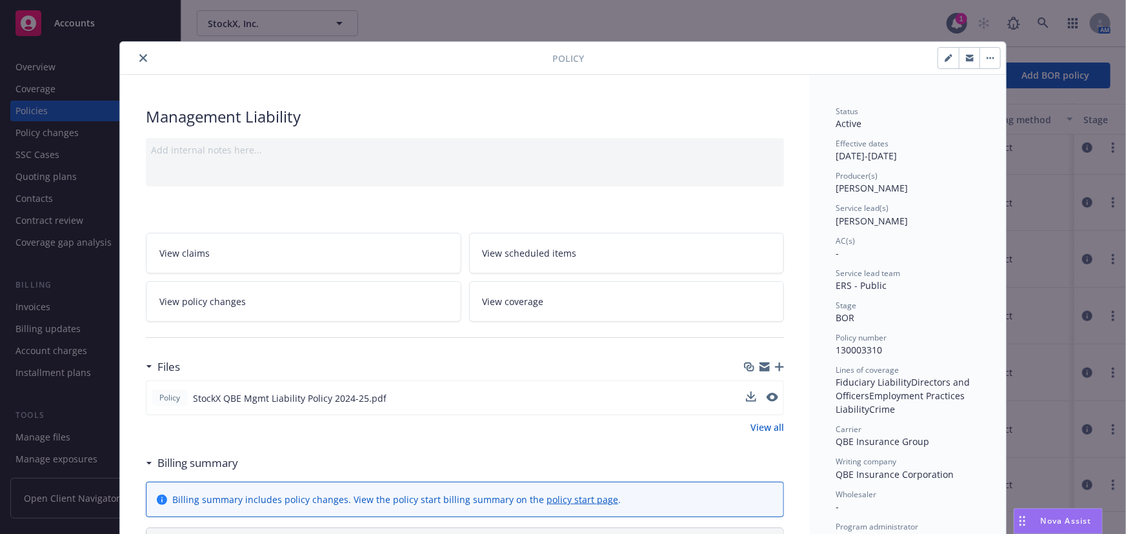
scroll to position [117, 0]
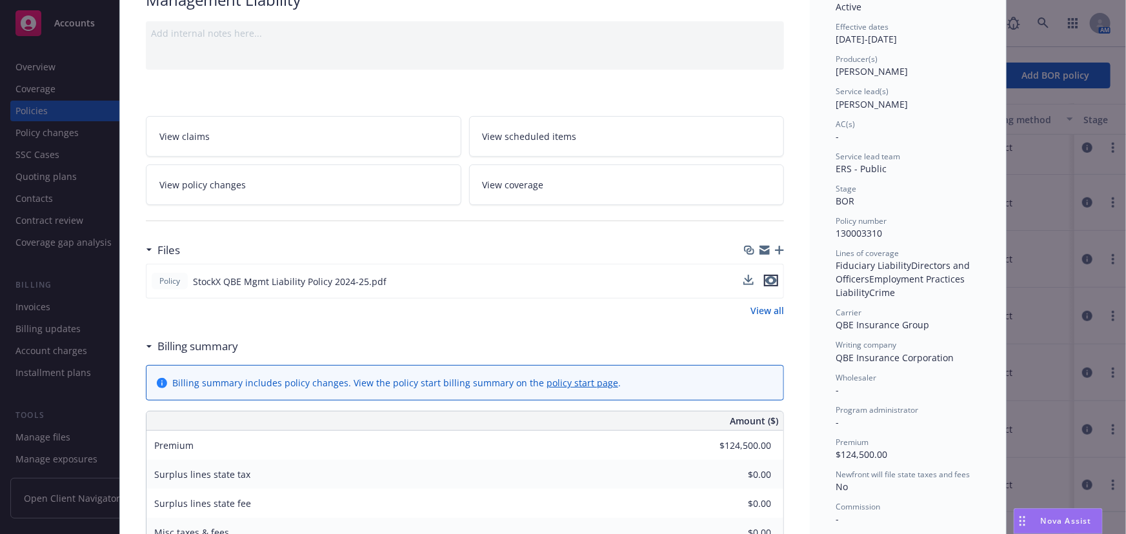
click at [767, 282] on icon "preview file" at bounding box center [771, 280] width 12 height 9
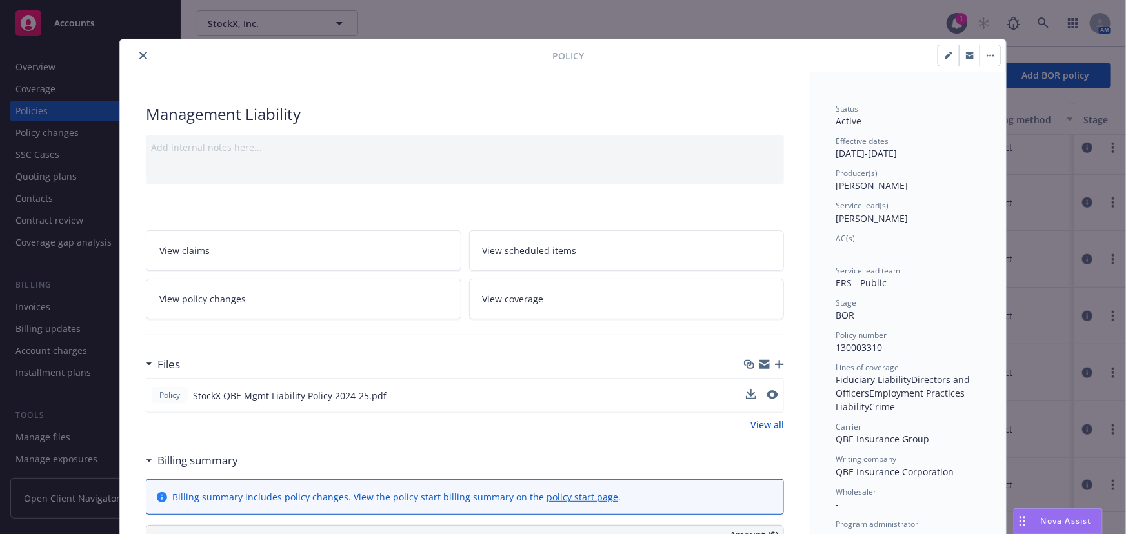
scroll to position [0, 0]
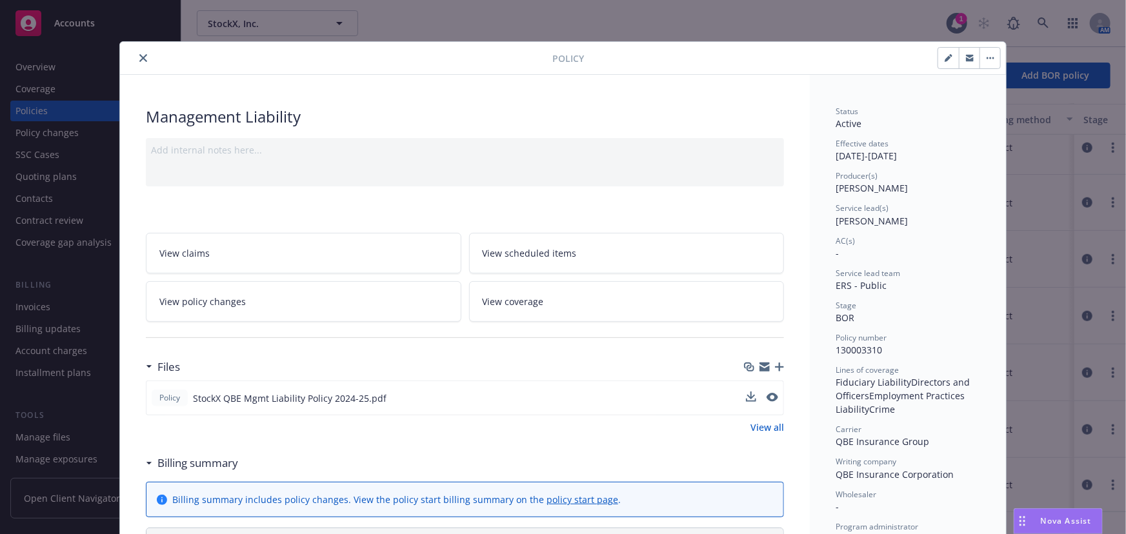
click at [140, 61] on icon "close" at bounding box center [143, 58] width 8 height 8
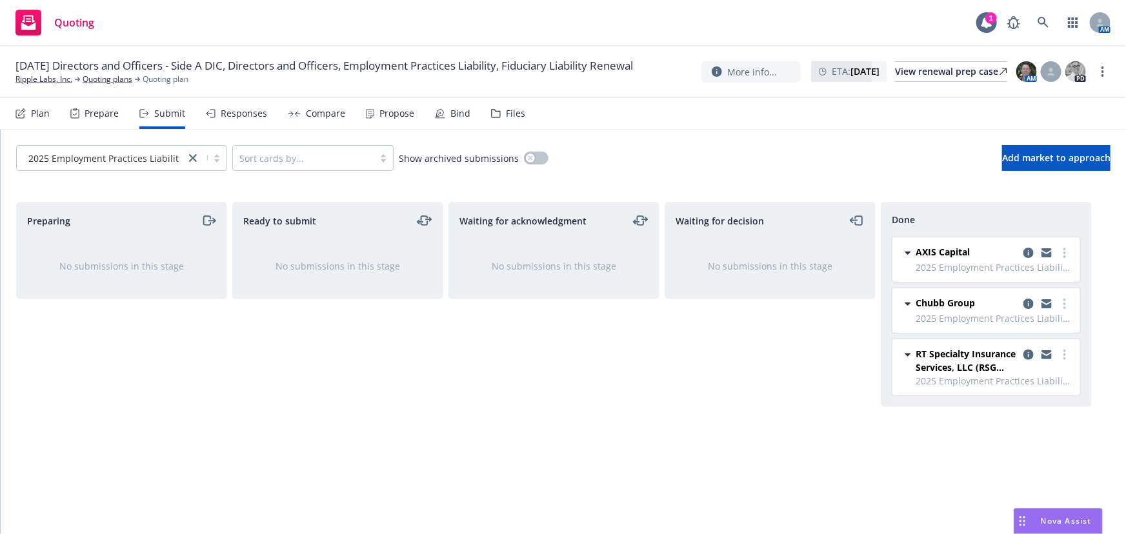
click at [514, 116] on div "Files" at bounding box center [515, 113] width 19 height 10
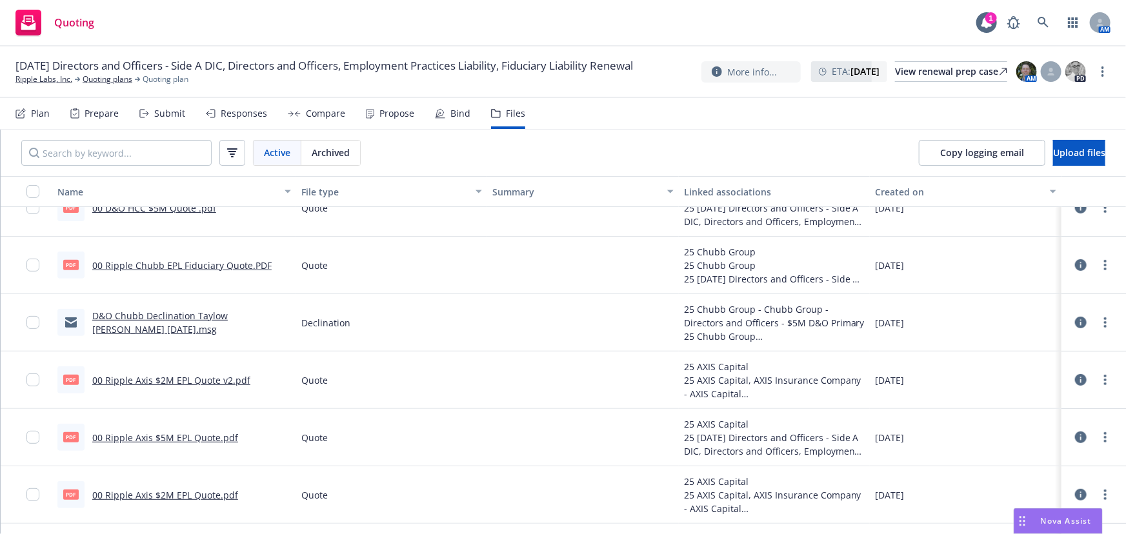
scroll to position [293, 0]
